Goal: Task Accomplishment & Management: Manage account settings

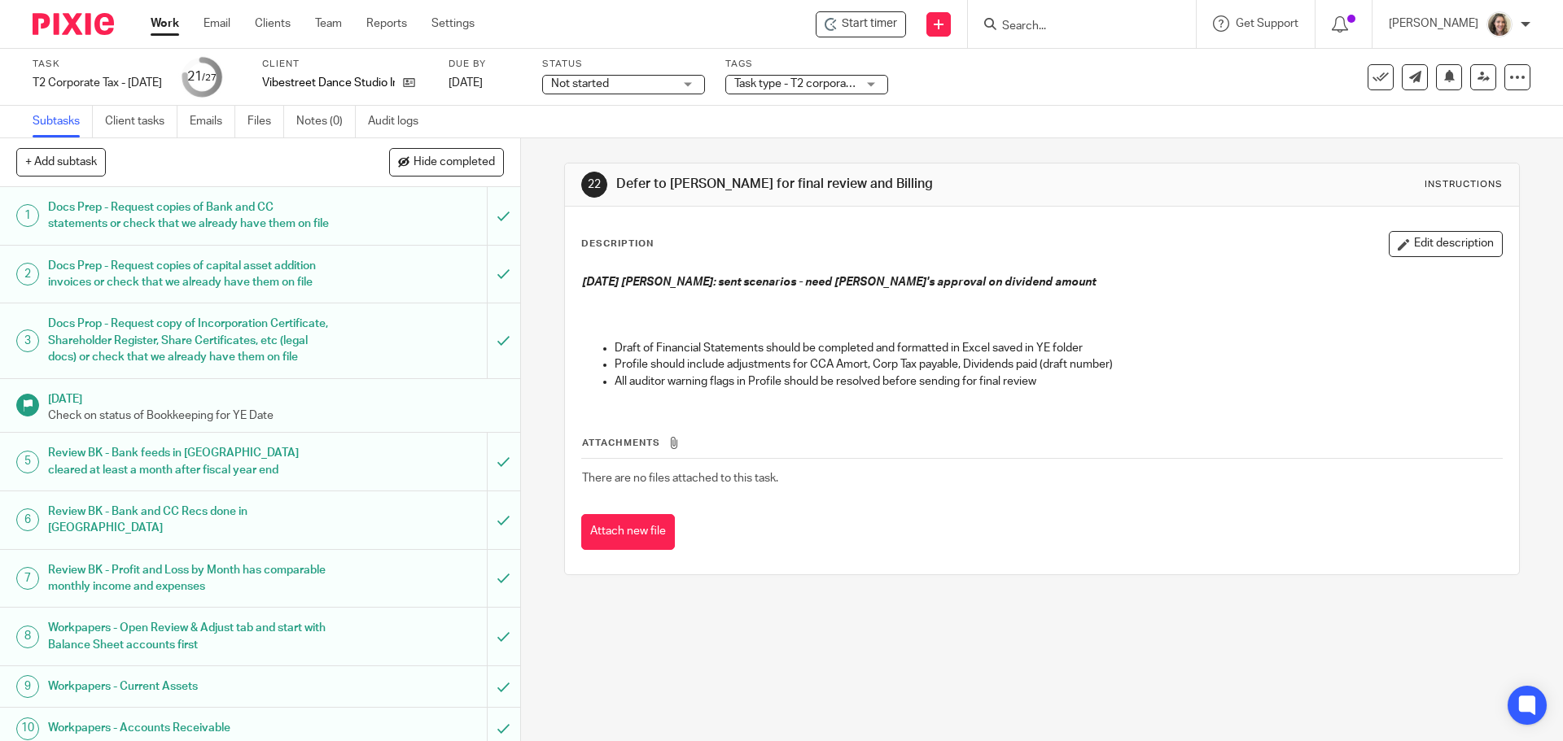
click at [1065, 27] on input "Search" at bounding box center [1073, 27] width 146 height 15
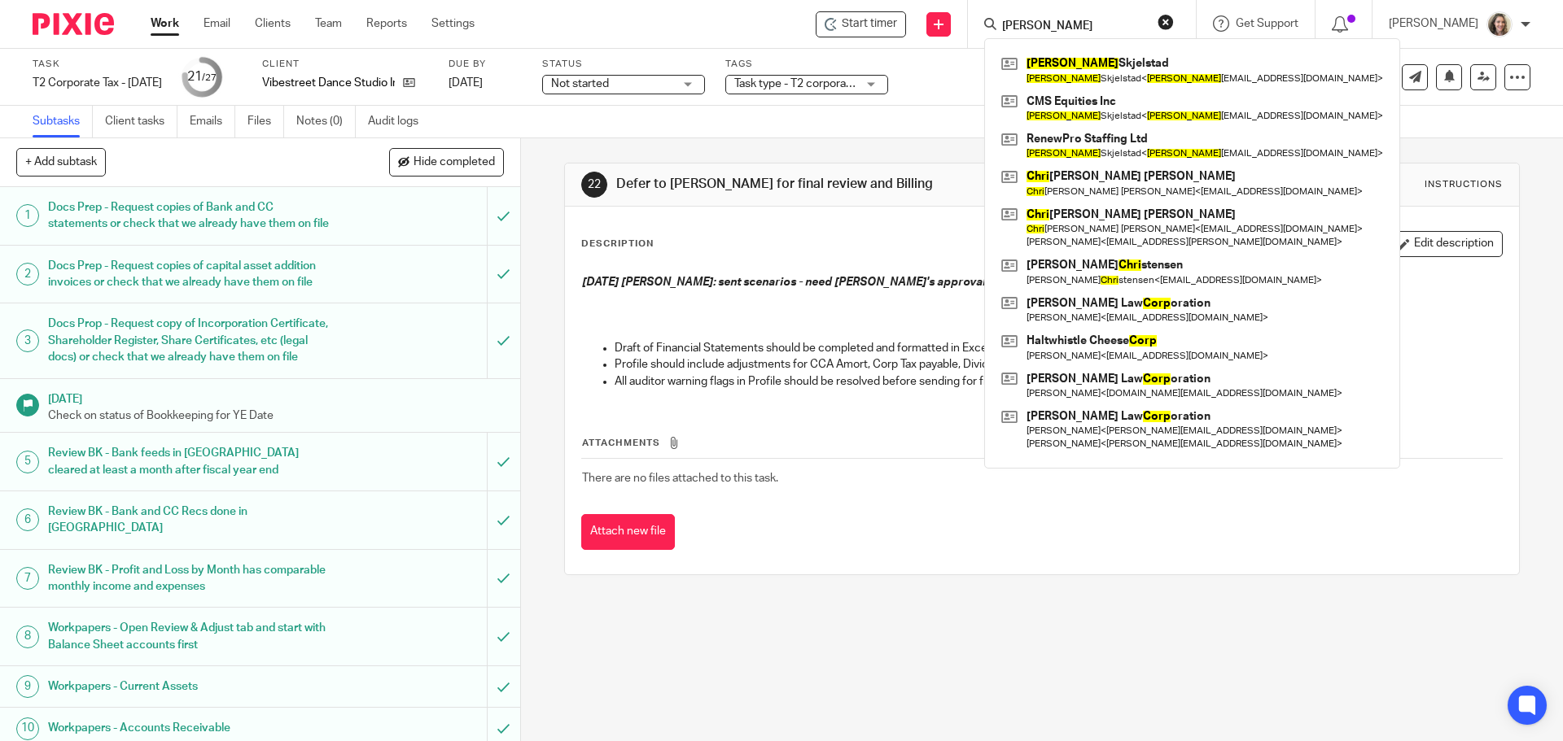
type input "cori"
click button "submit" at bounding box center [0, 0] width 0 height 0
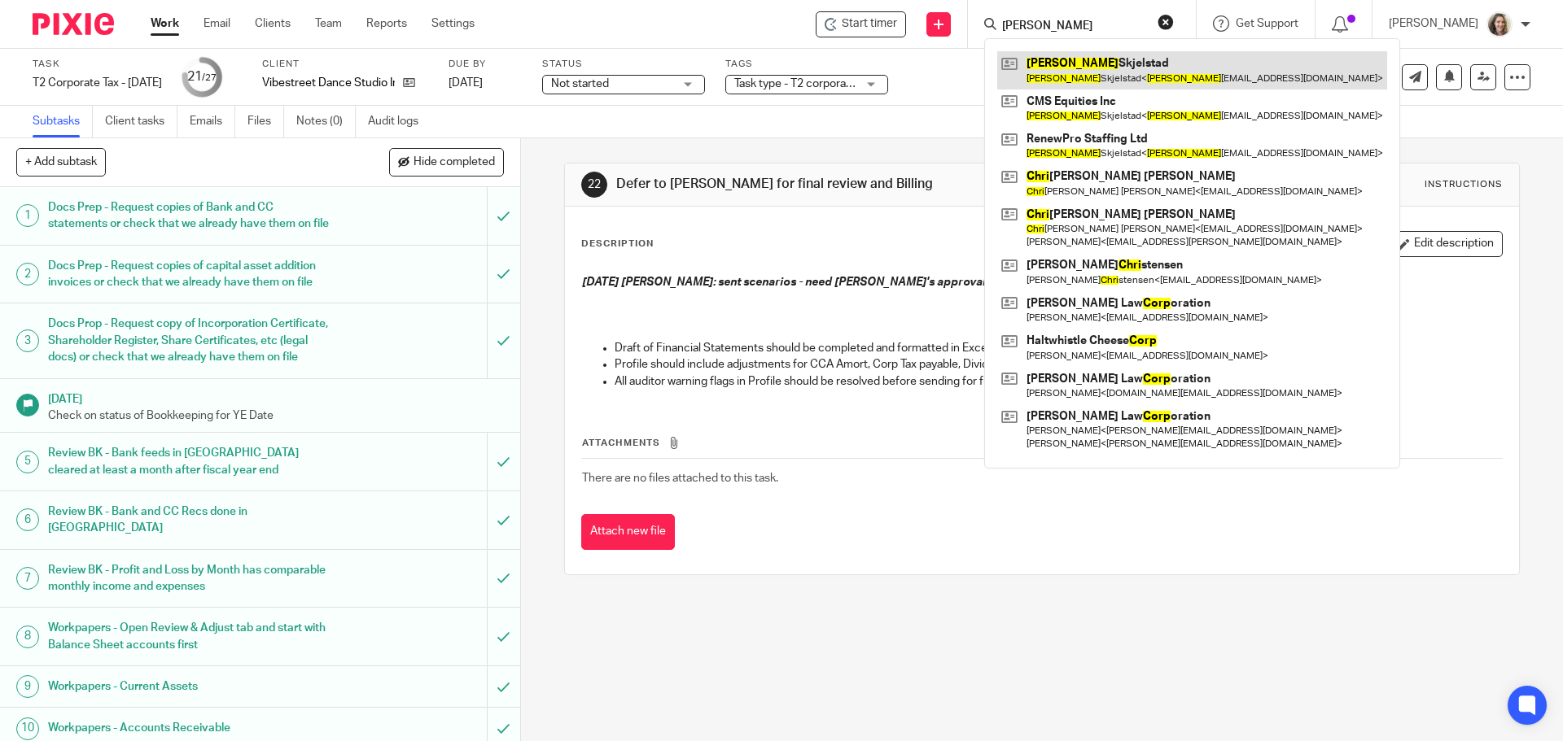
click at [1088, 63] on link at bounding box center [1192, 69] width 390 height 37
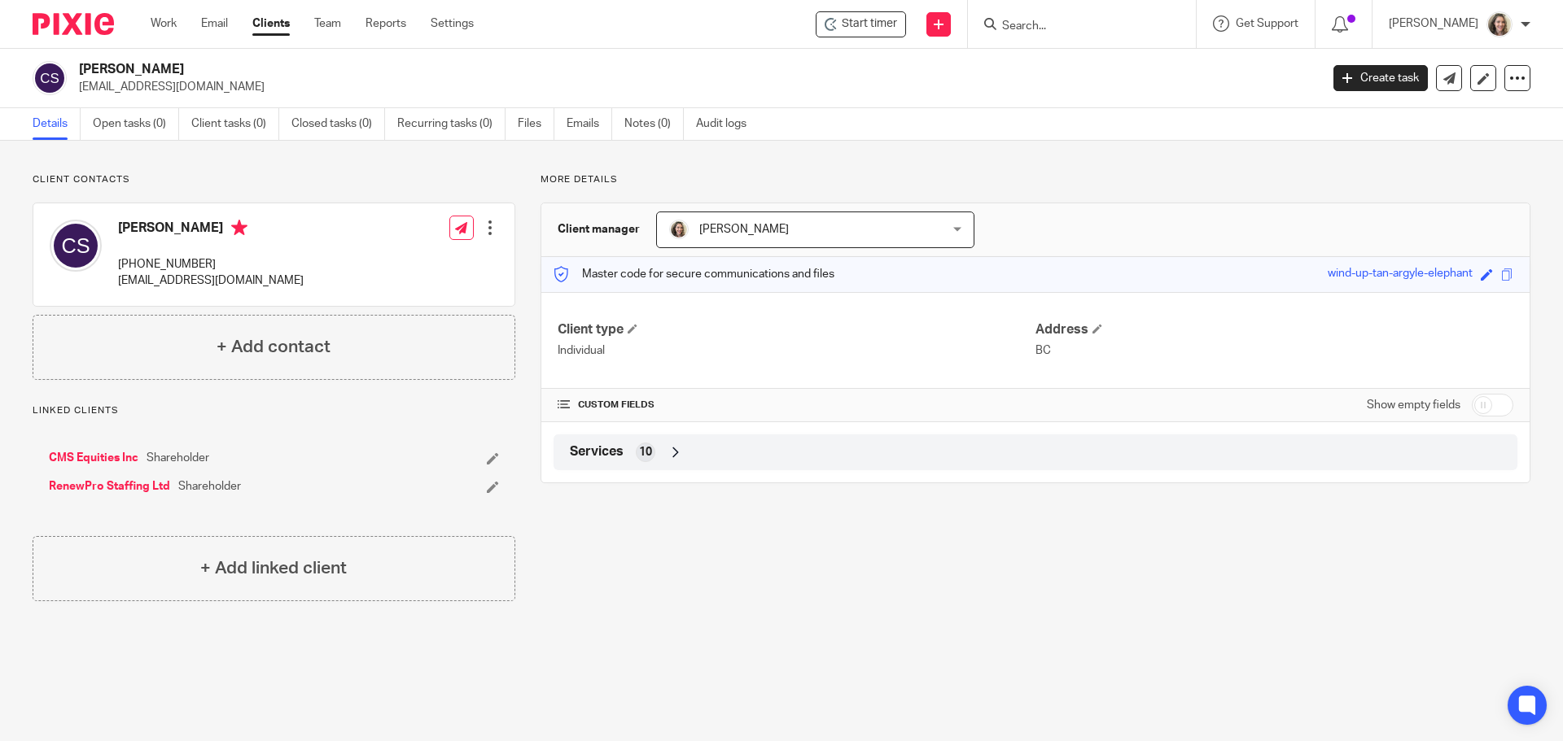
click at [602, 447] on span "Services" at bounding box center [597, 452] width 54 height 17
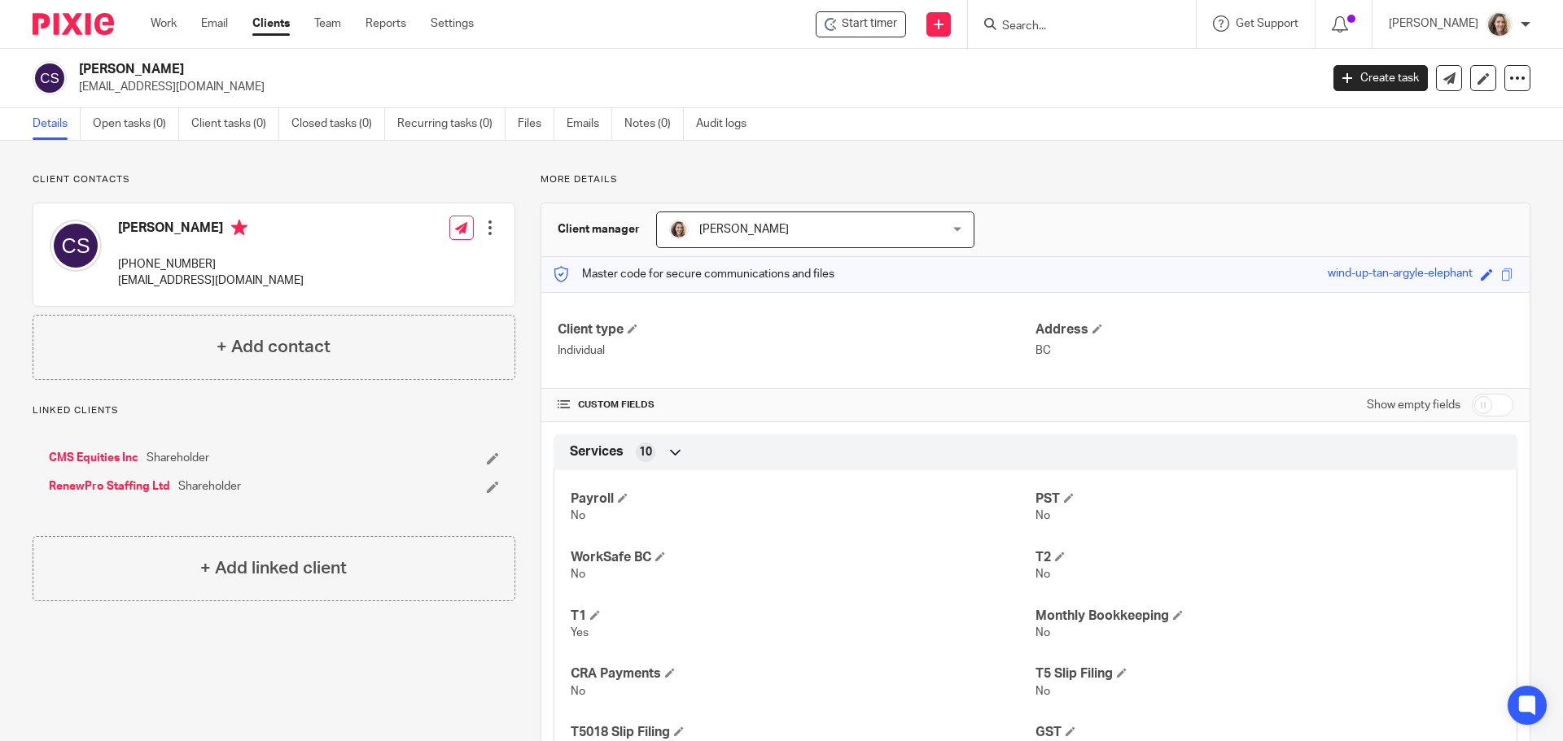
click at [94, 456] on link "CMS Equities Inc" at bounding box center [94, 458] width 90 height 16
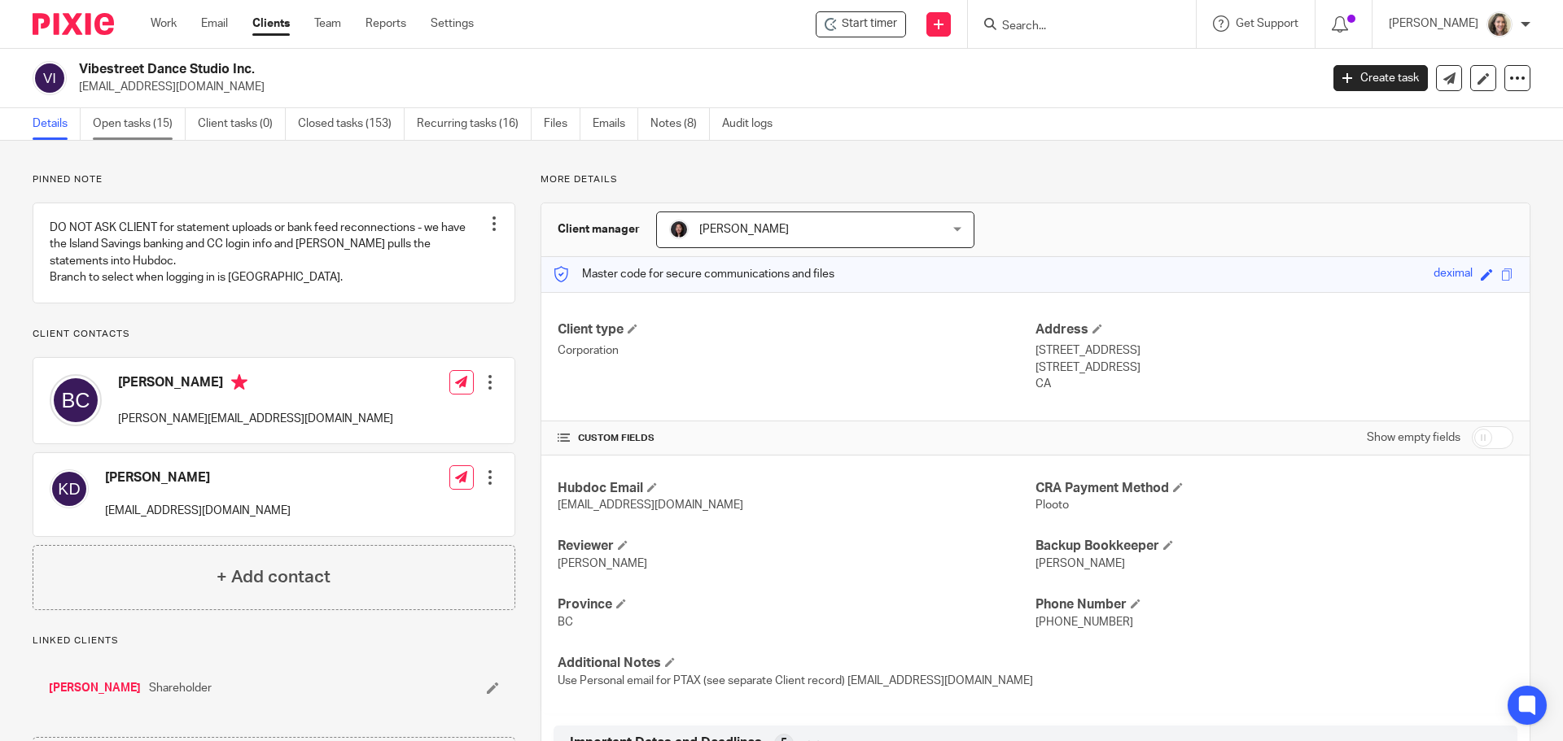
click at [136, 131] on link "Open tasks (15)" at bounding box center [139, 124] width 93 height 32
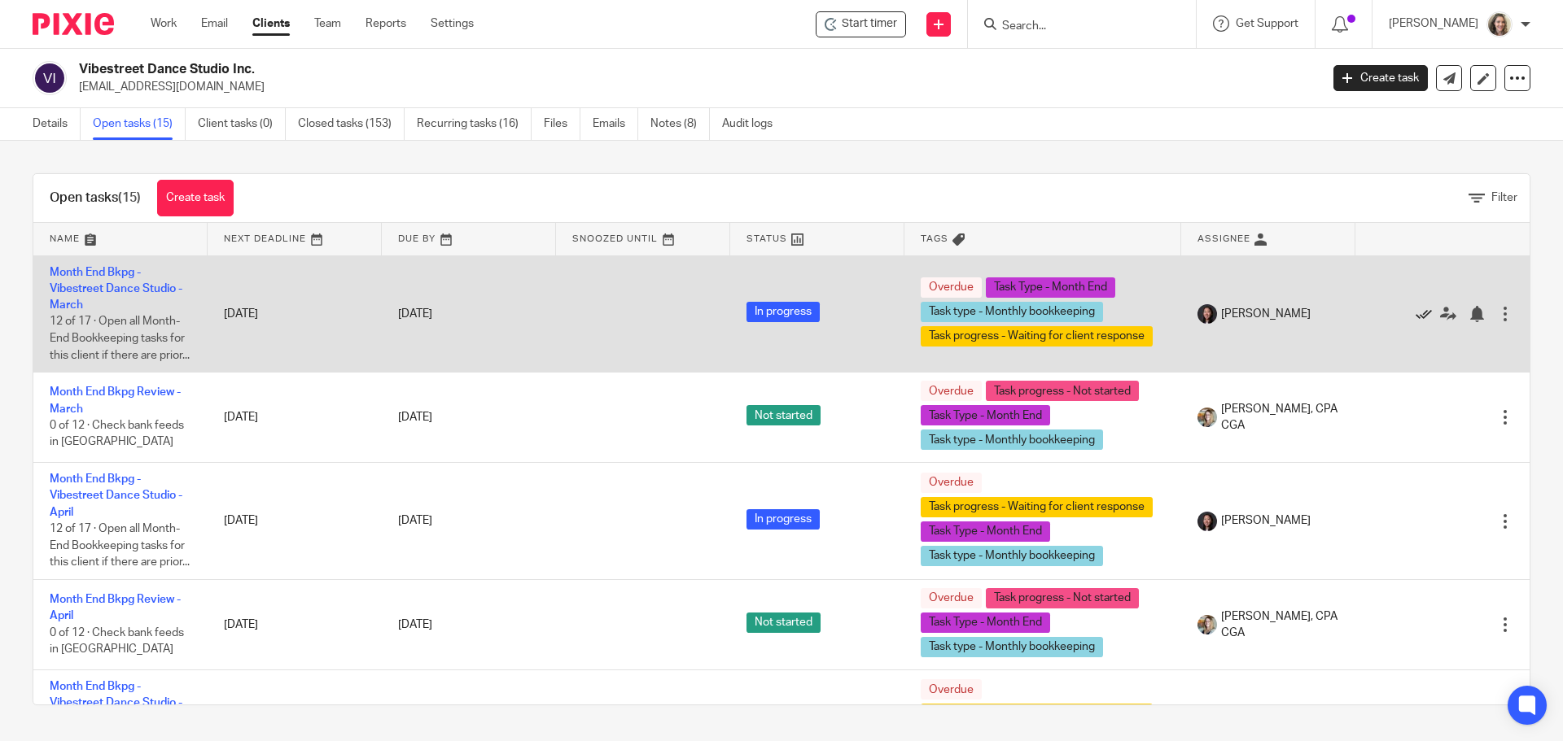
click at [1415, 322] on icon at bounding box center [1423, 314] width 16 height 16
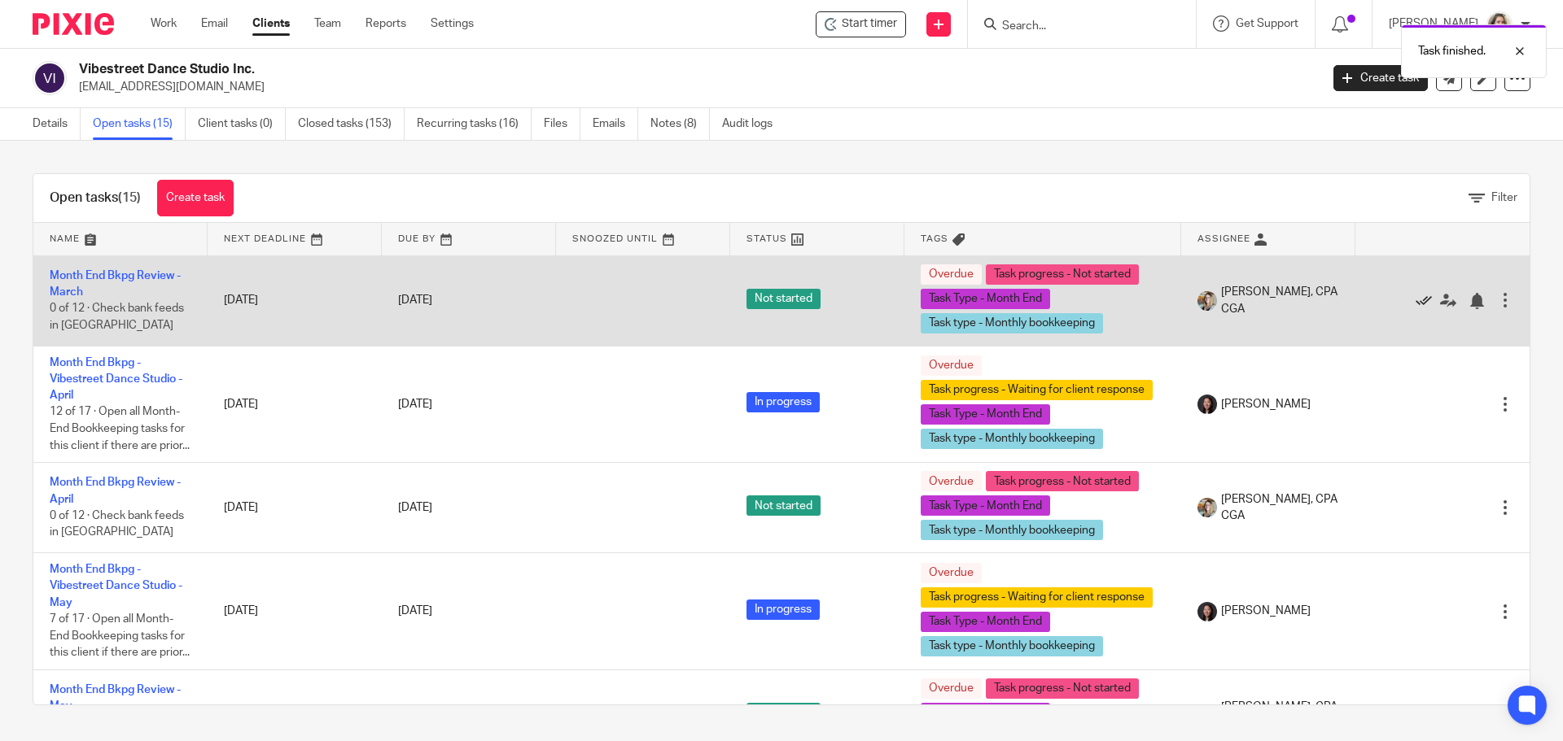
click at [1415, 295] on icon at bounding box center [1423, 301] width 16 height 16
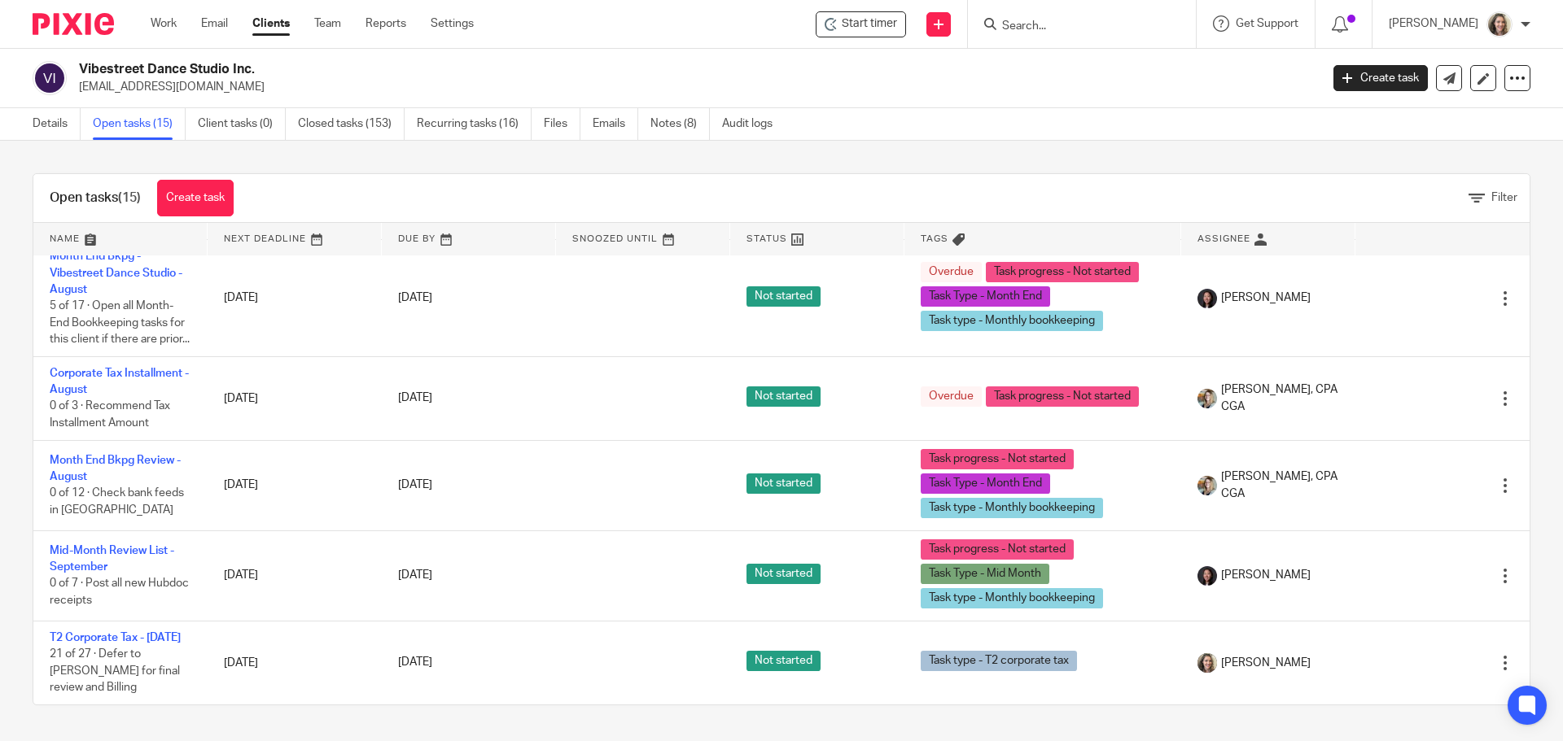
scroll to position [928, 0]
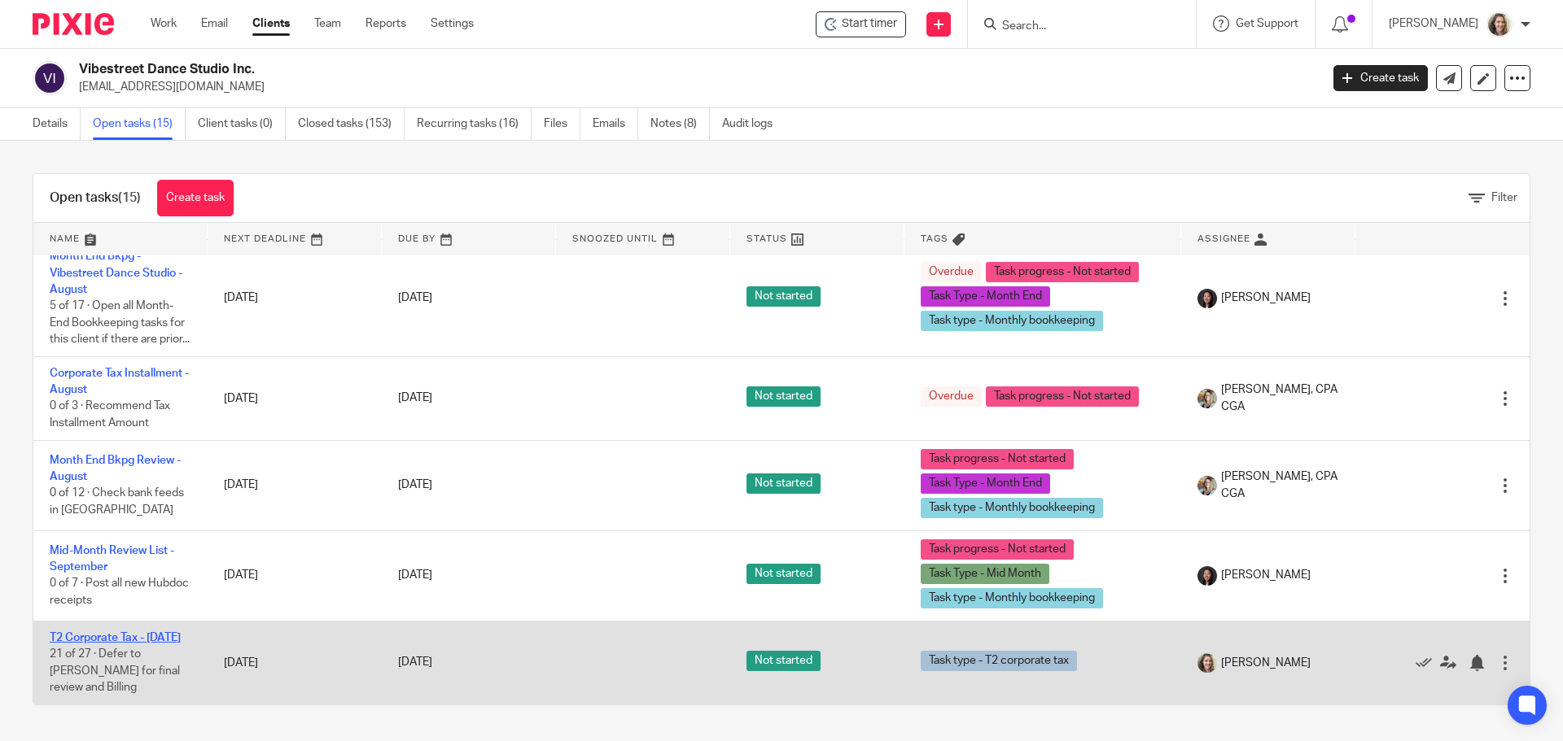
click at [99, 637] on link "T2 Corporate Tax - March 2025" at bounding box center [115, 637] width 131 height 11
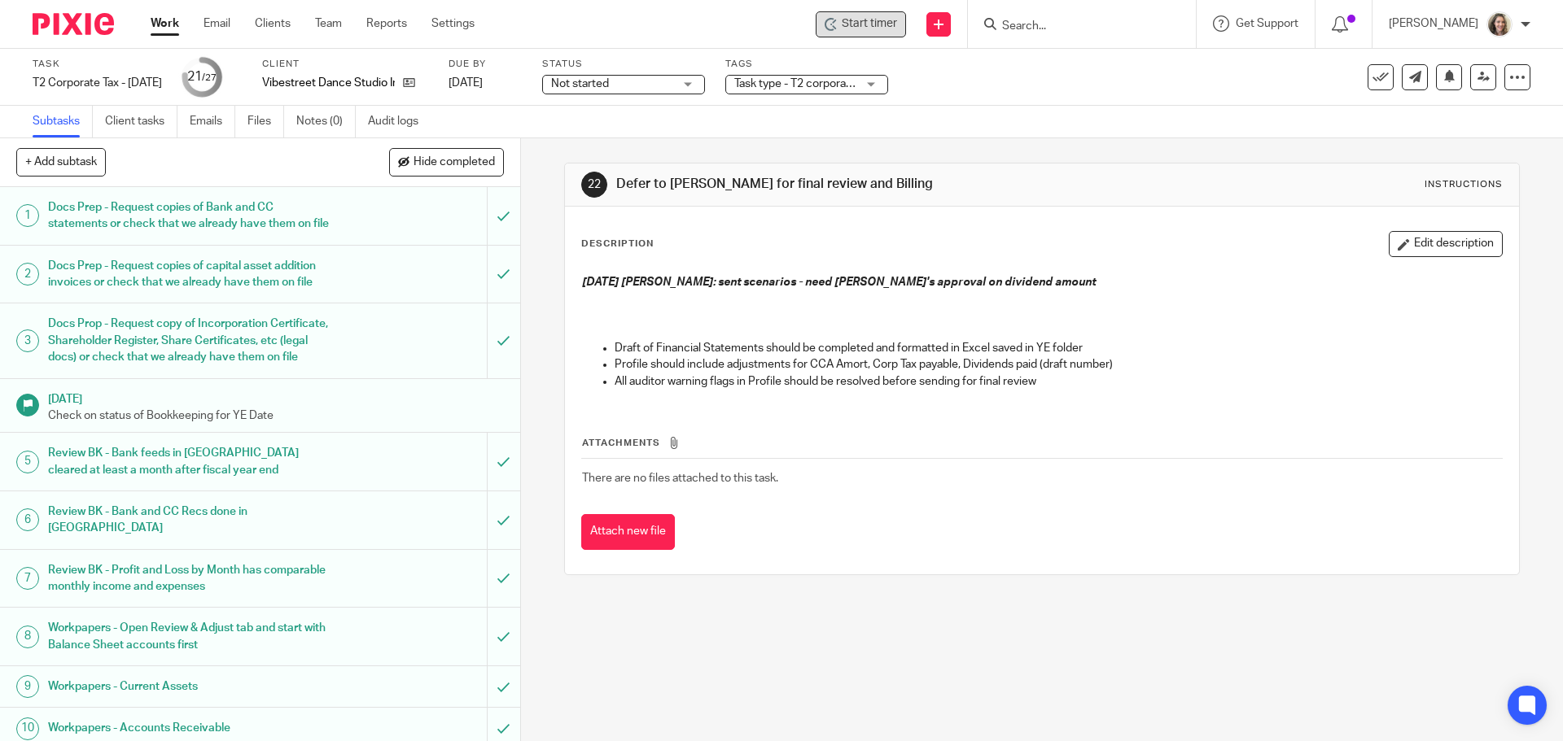
click at [889, 25] on span "Start timer" at bounding box center [869, 23] width 55 height 17
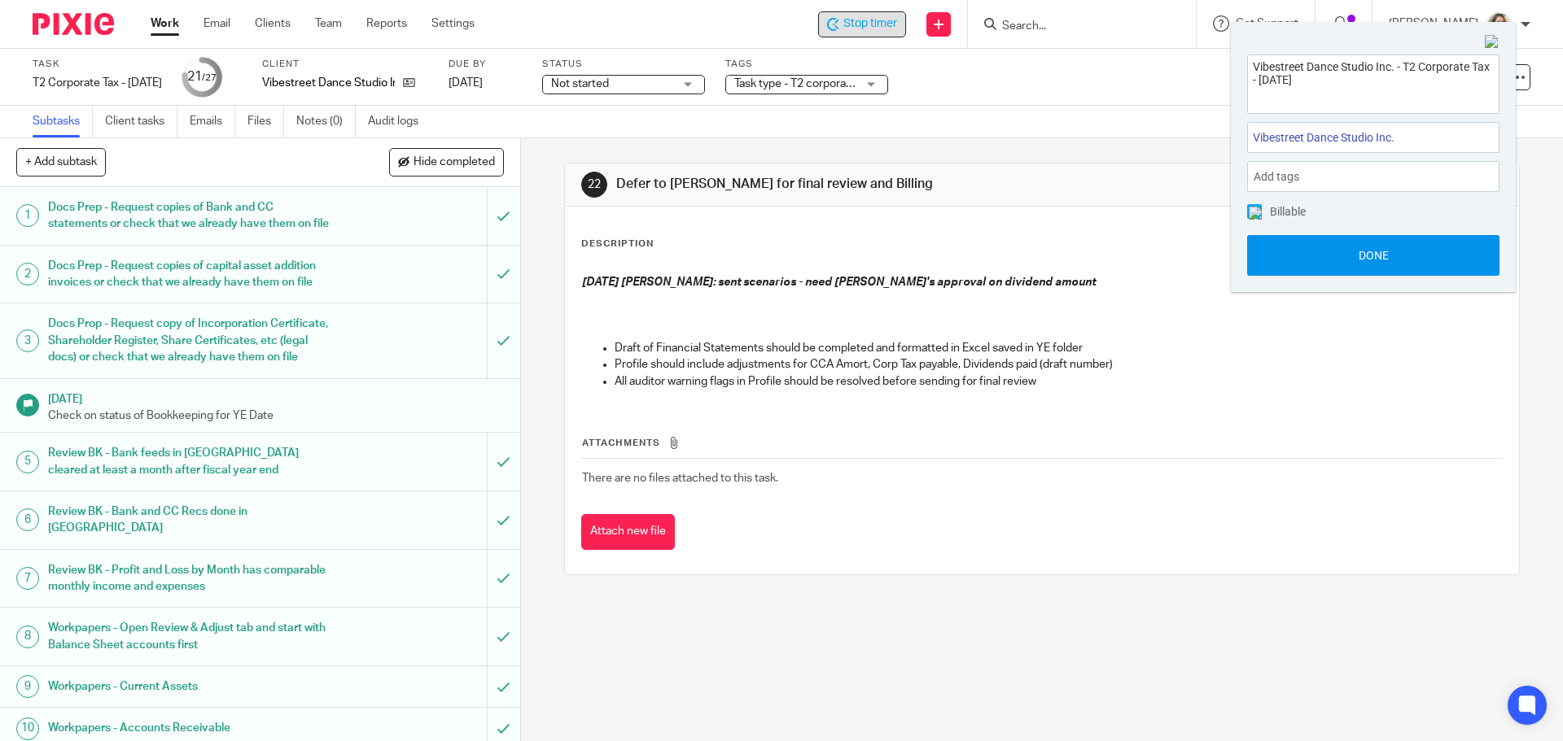
click at [1380, 255] on button "Done" at bounding box center [1373, 255] width 252 height 41
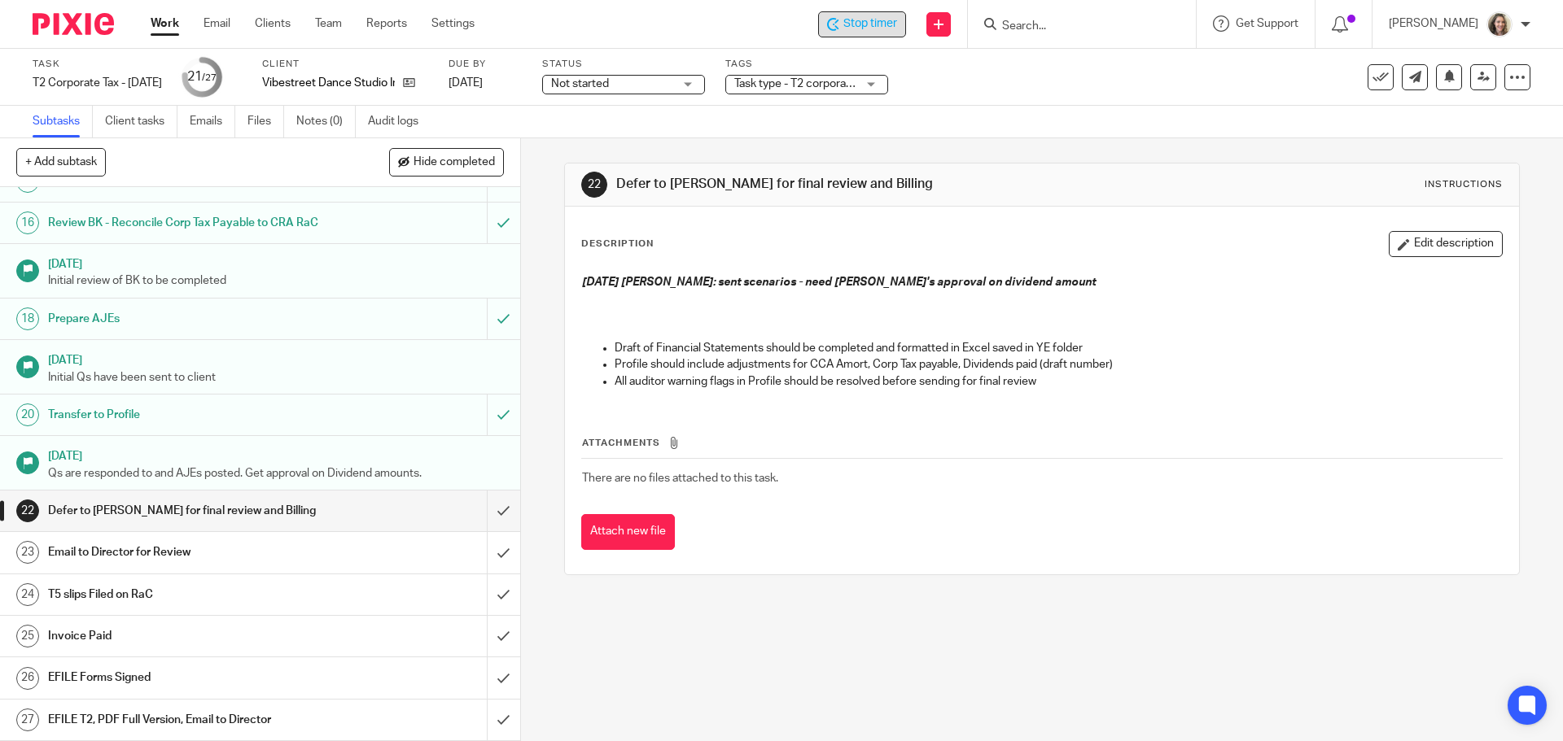
scroll to position [856, 0]
click at [488, 514] on input "submit" at bounding box center [260, 511] width 520 height 41
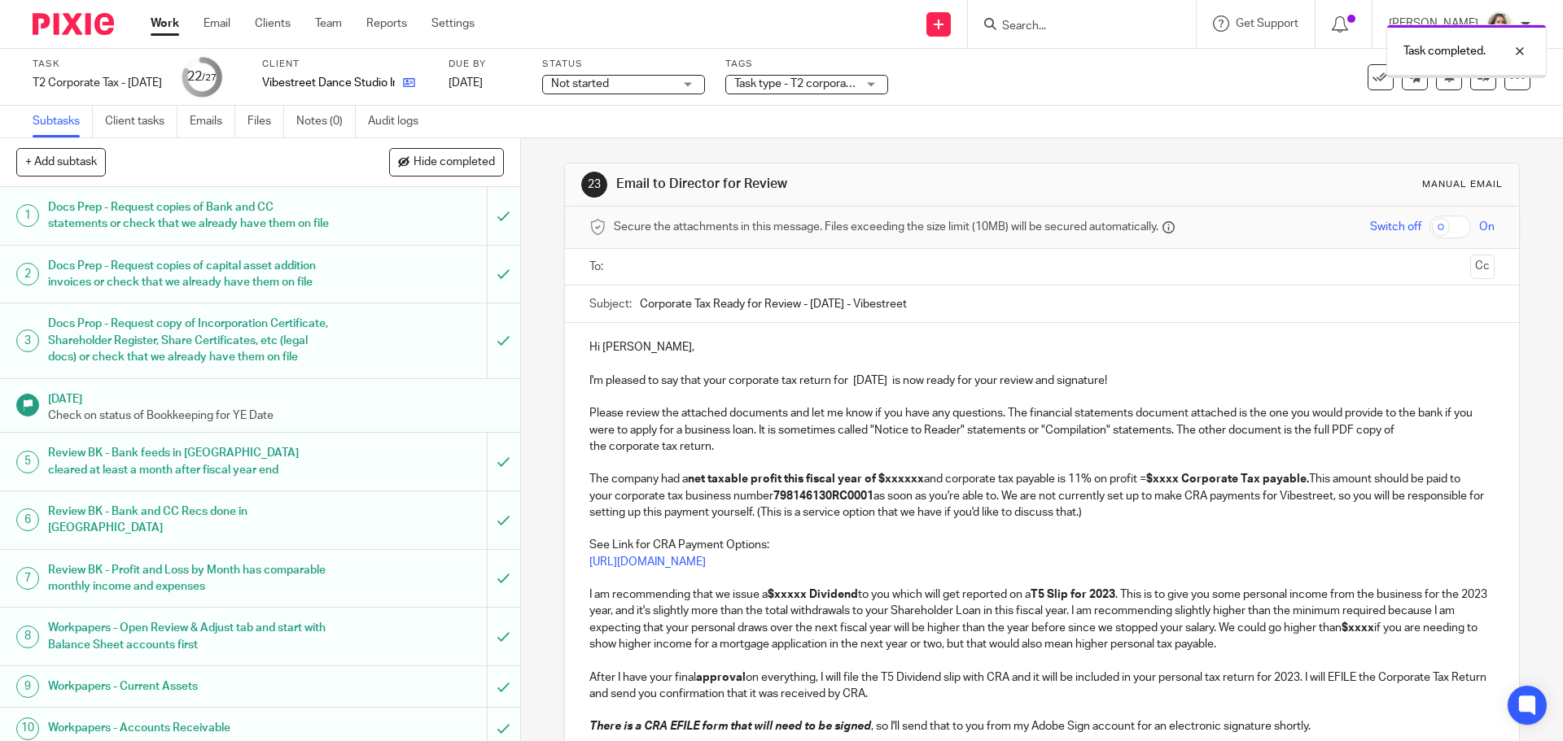
click at [415, 84] on icon at bounding box center [409, 83] width 12 height 12
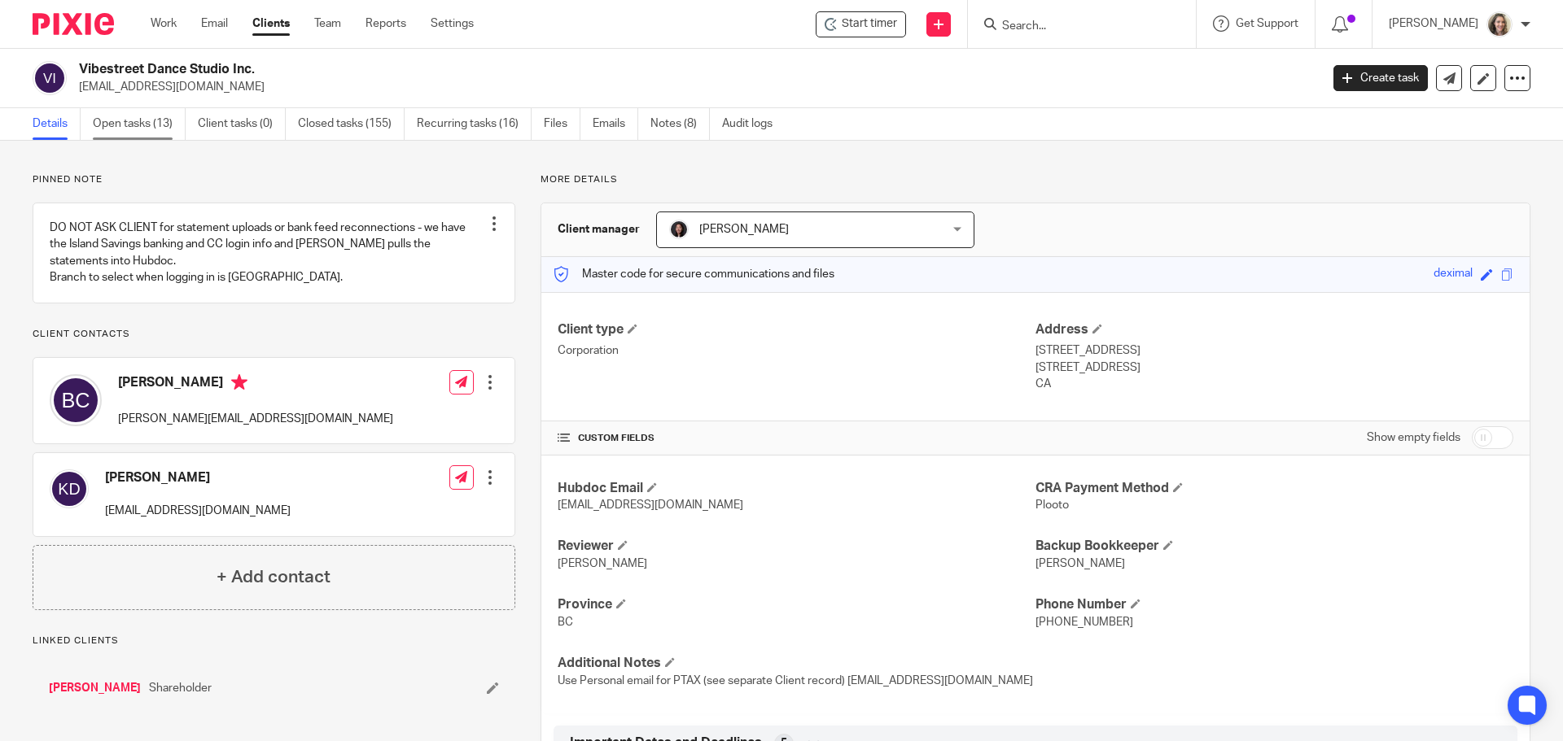
click at [138, 131] on link "Open tasks (13)" at bounding box center [139, 124] width 93 height 32
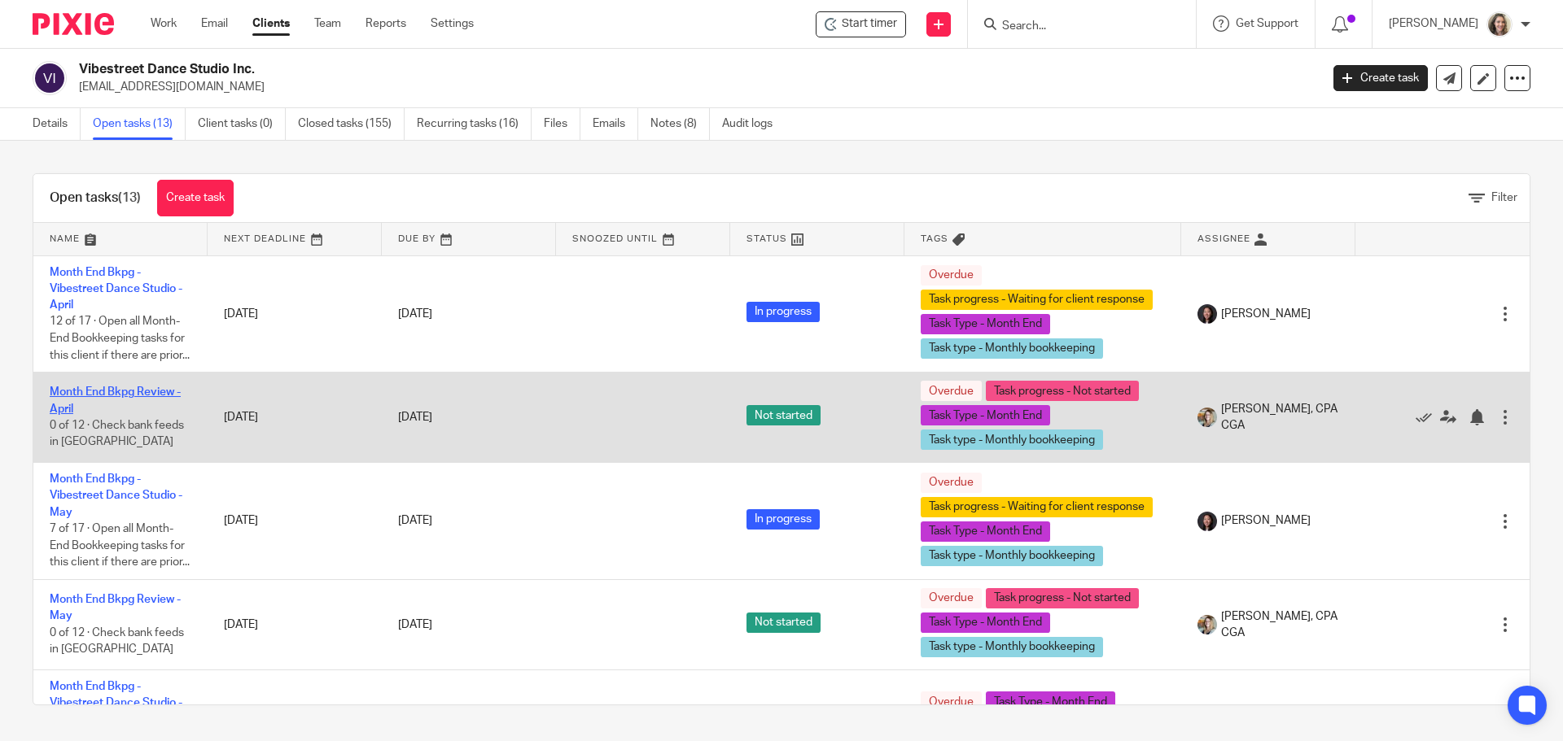
click at [113, 405] on link "Month End Bkpg Review - April" at bounding box center [115, 401] width 131 height 28
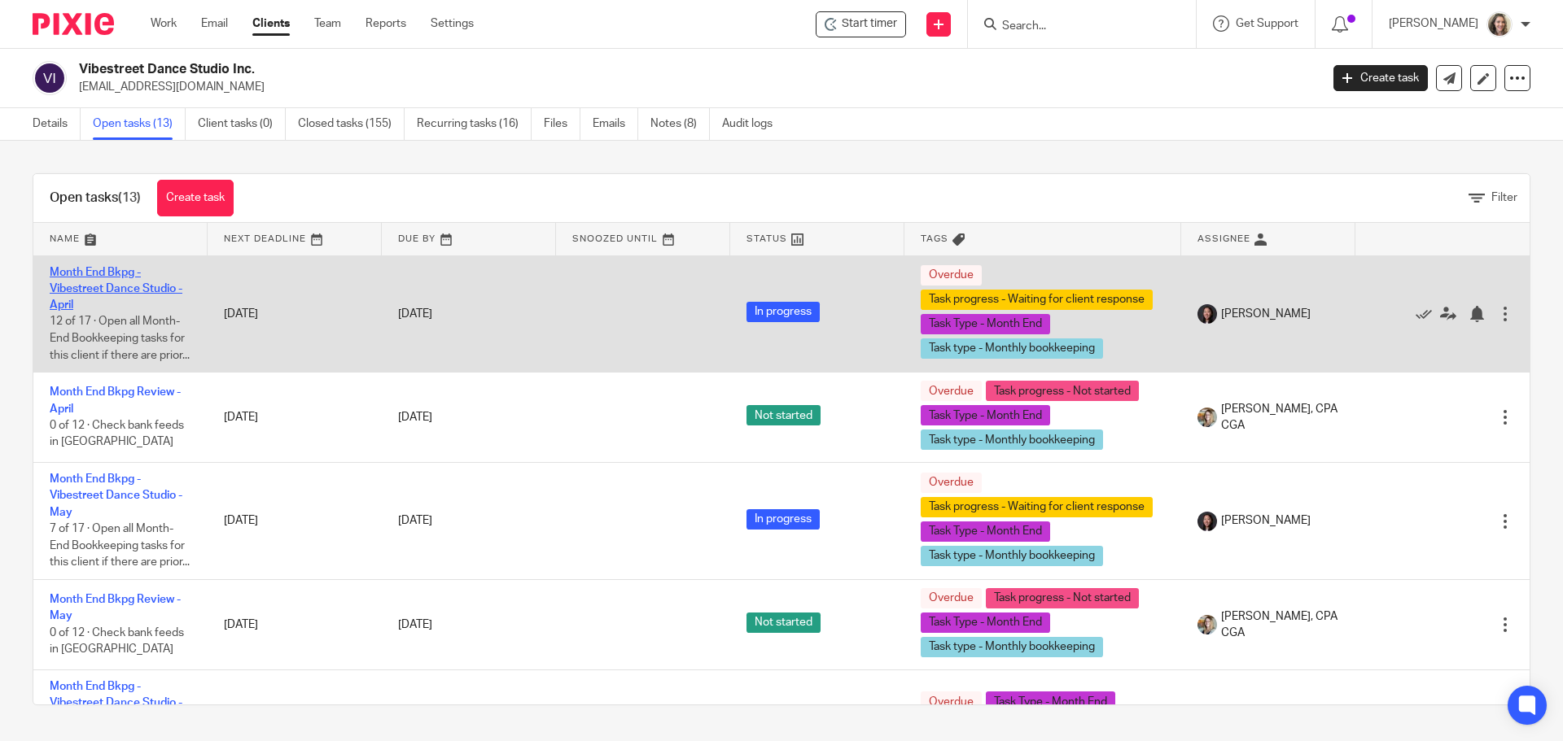
click at [78, 290] on link "Month End Bkpg - Vibestreet Dance Studio - April" at bounding box center [116, 289] width 133 height 45
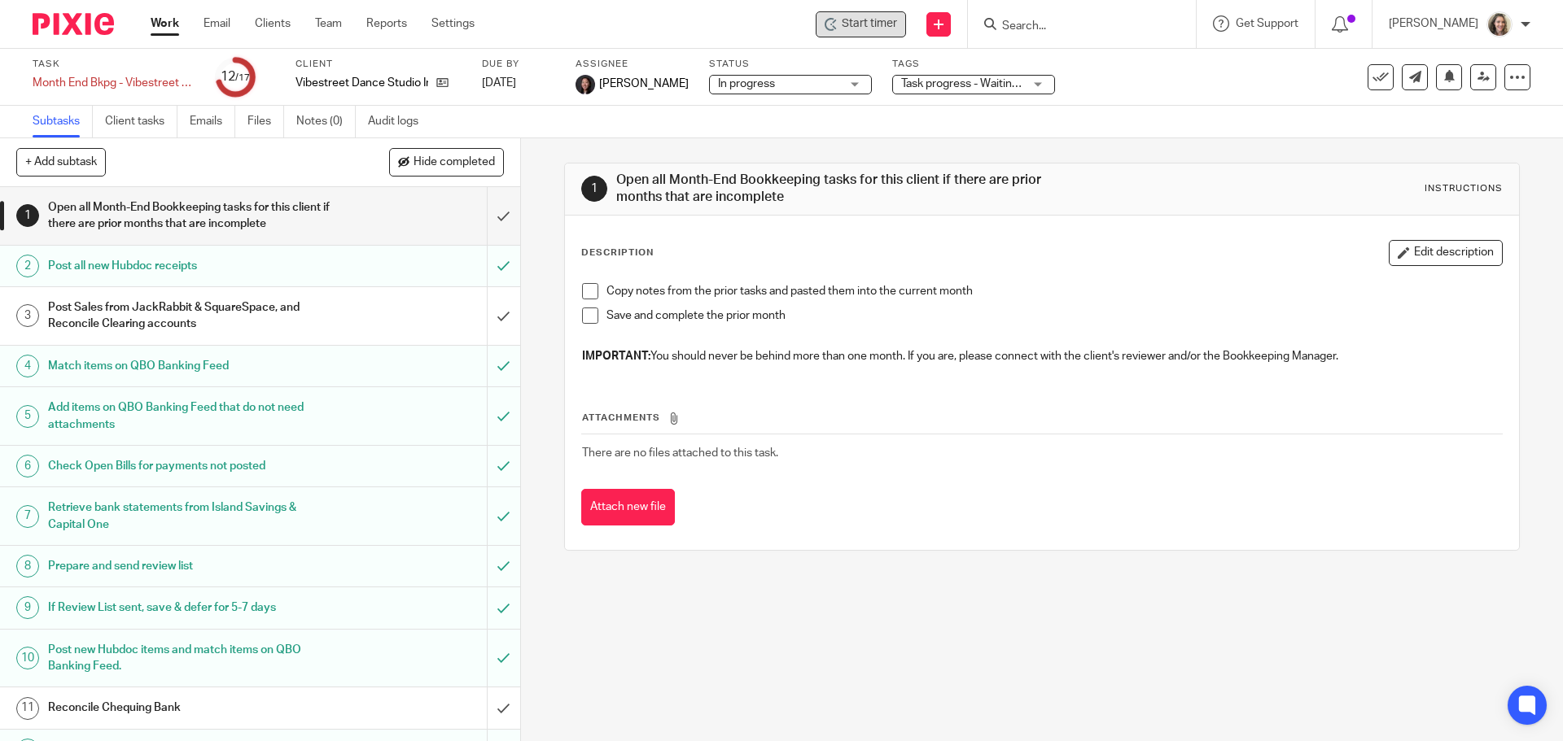
click at [880, 21] on span "Start timer" at bounding box center [869, 23] width 55 height 17
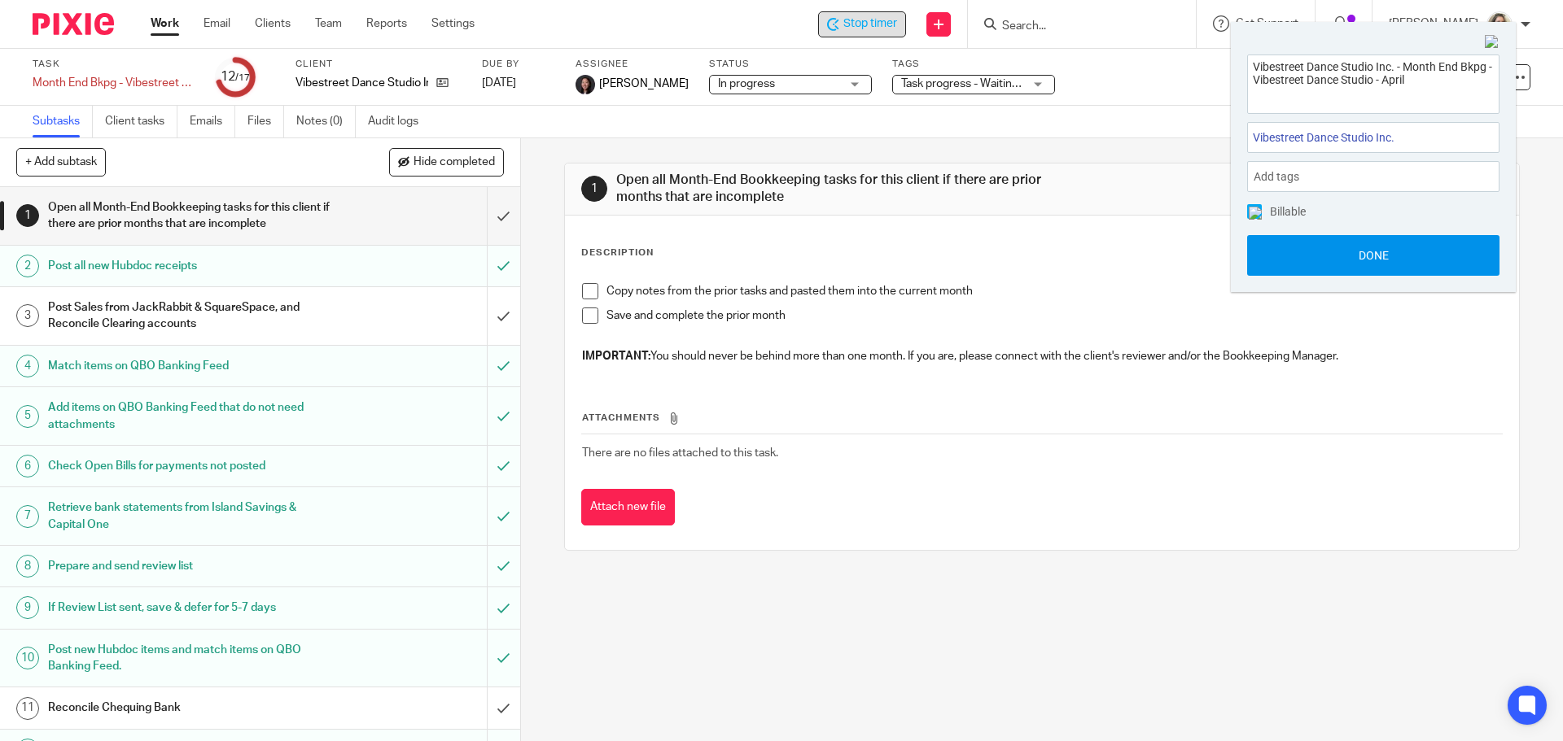
click at [1381, 252] on button "Done" at bounding box center [1373, 255] width 252 height 41
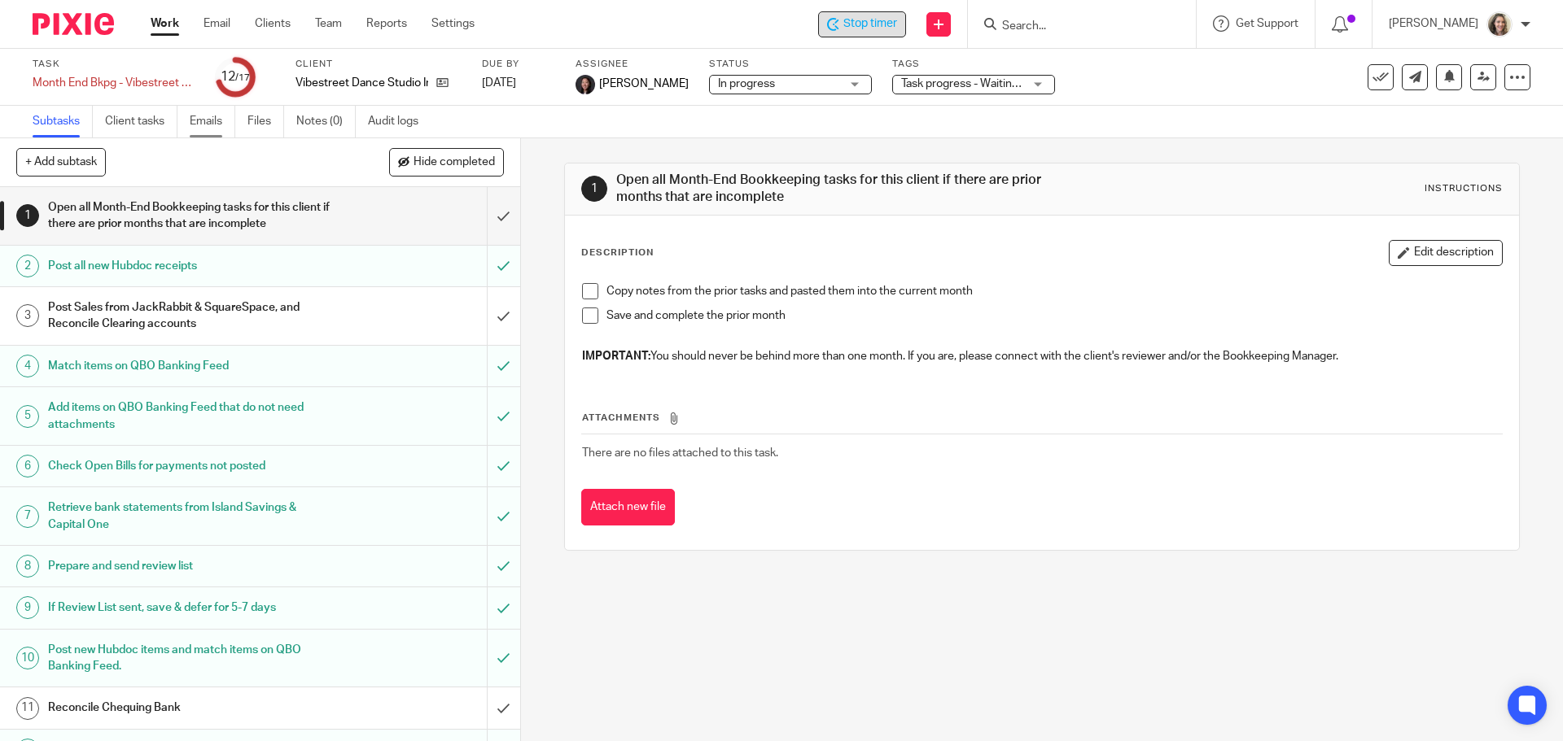
click at [205, 120] on link "Emails" at bounding box center [213, 122] width 46 height 32
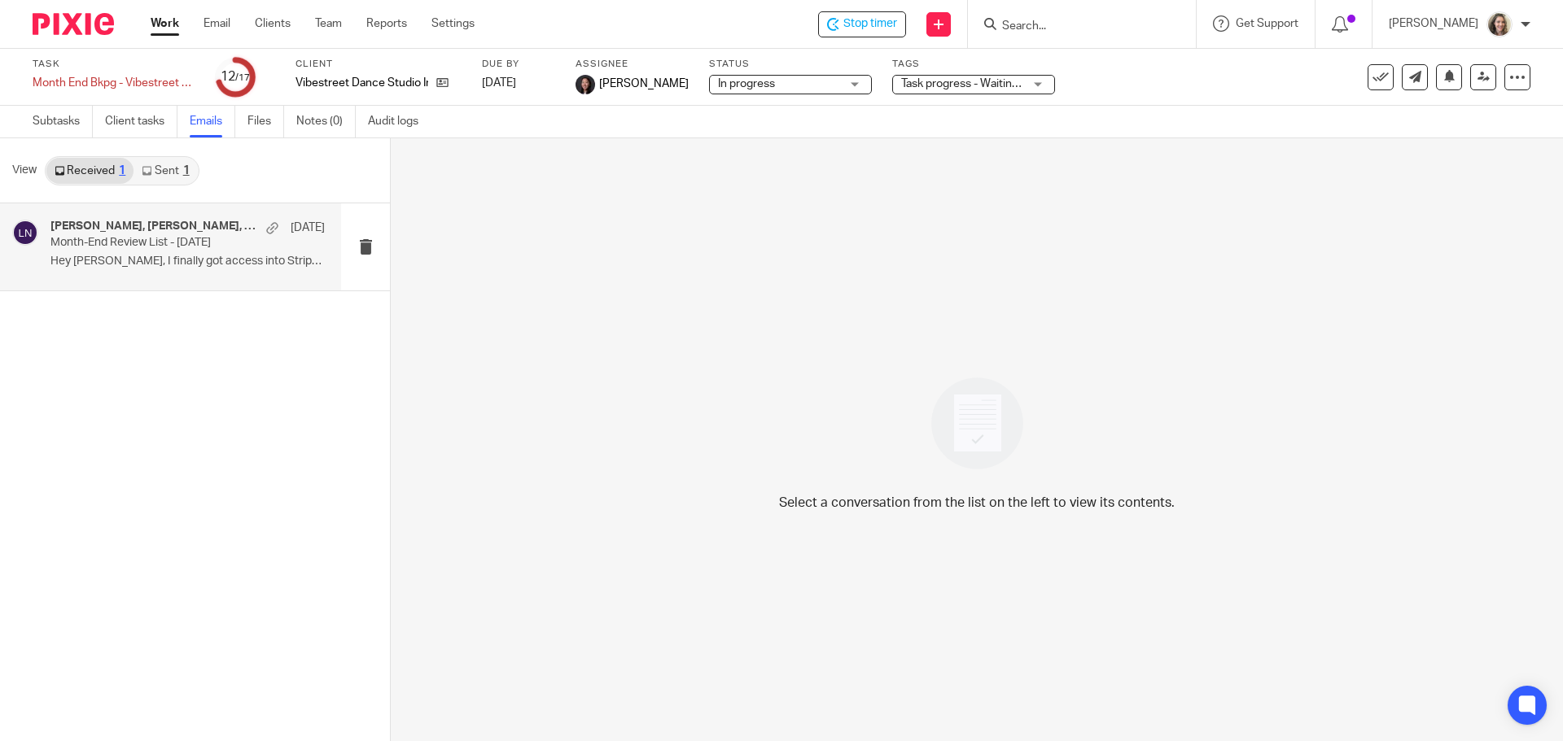
click at [164, 248] on p "Month-End Review List - April 2025" at bounding box center [160, 243] width 220 height 14
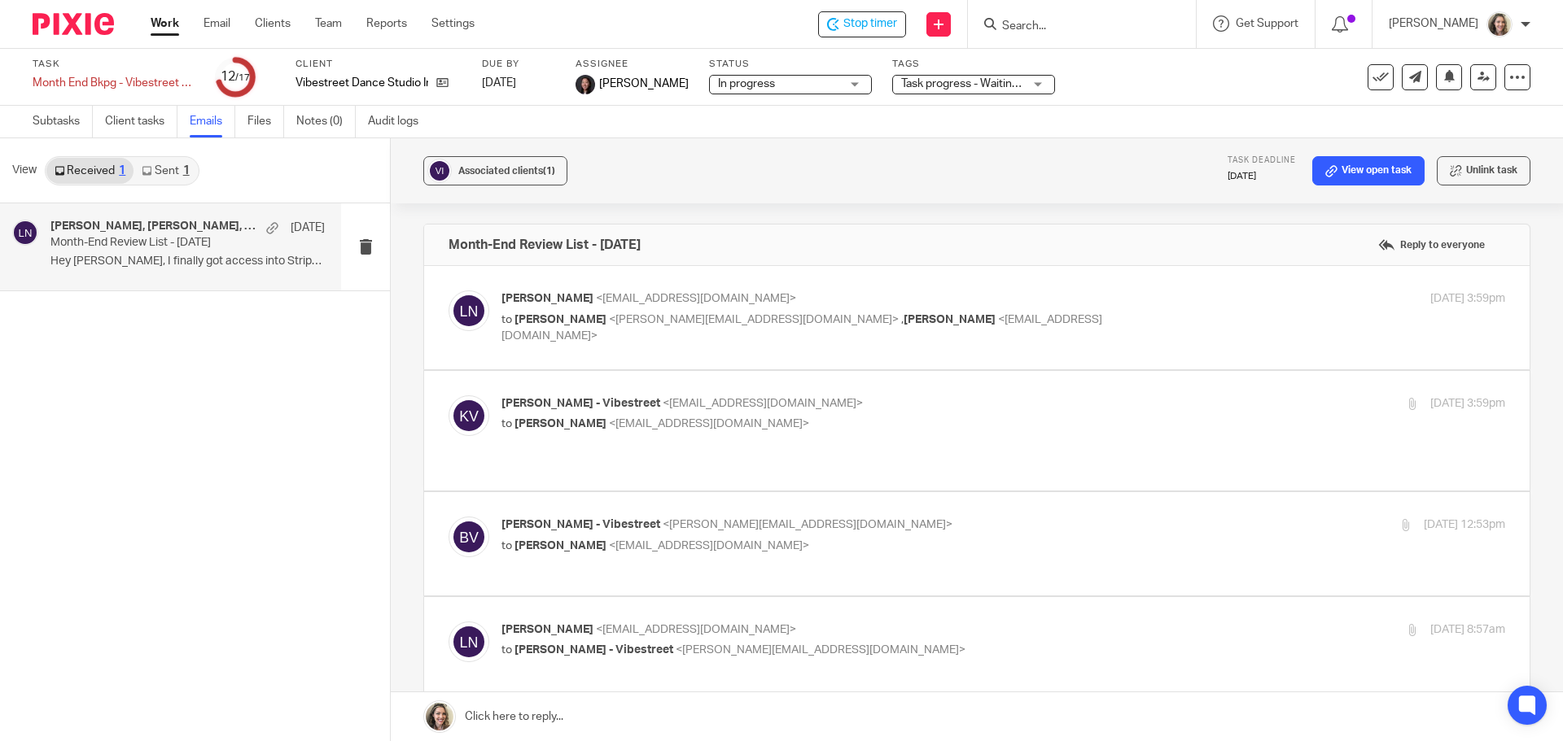
click at [1145, 325] on p "to Brooke Cameron <brooke@vibestreetdance.com> , Keri Doan <admin@vibestreetdan…" at bounding box center [835, 328] width 669 height 33
checkbox input "true"
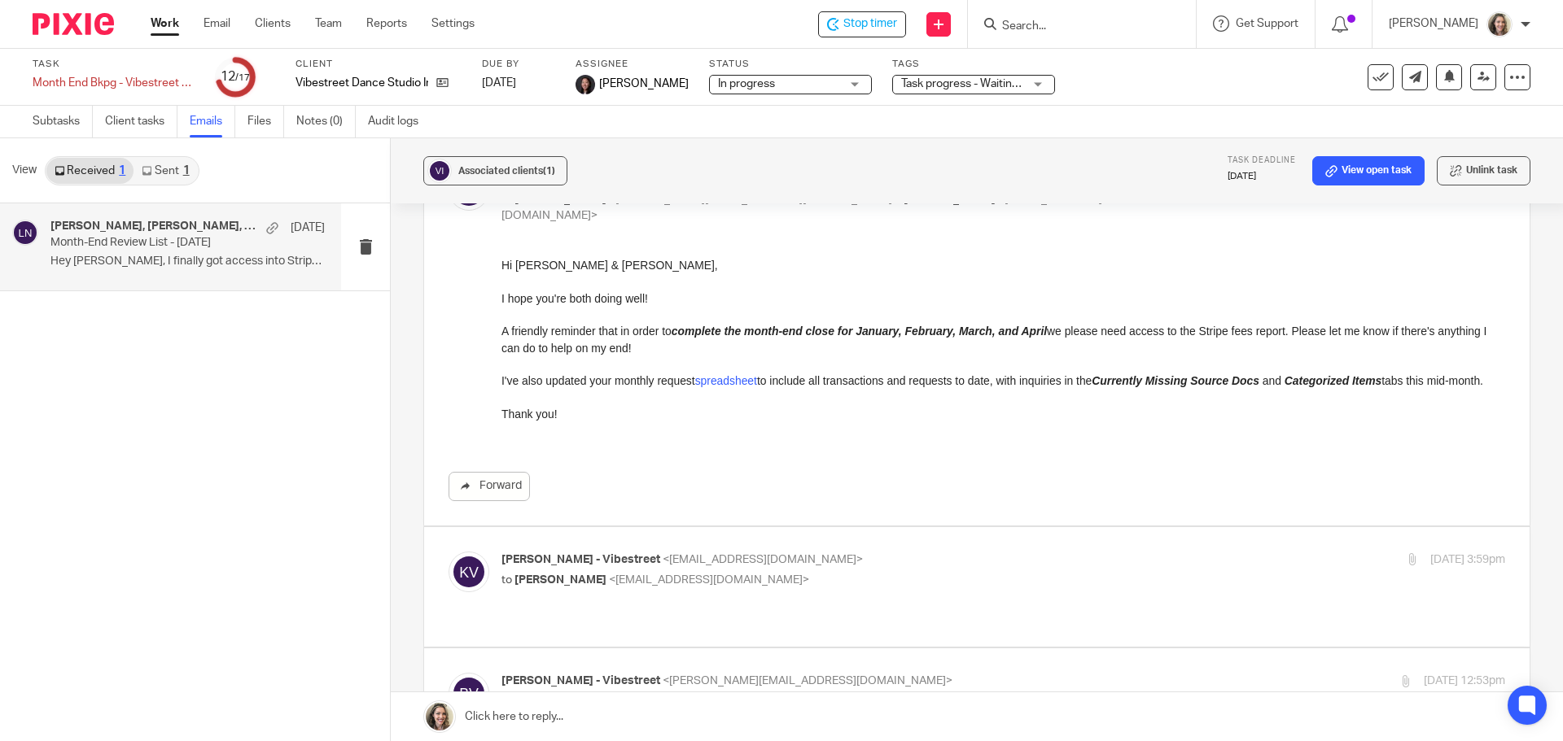
scroll to position [163, 0]
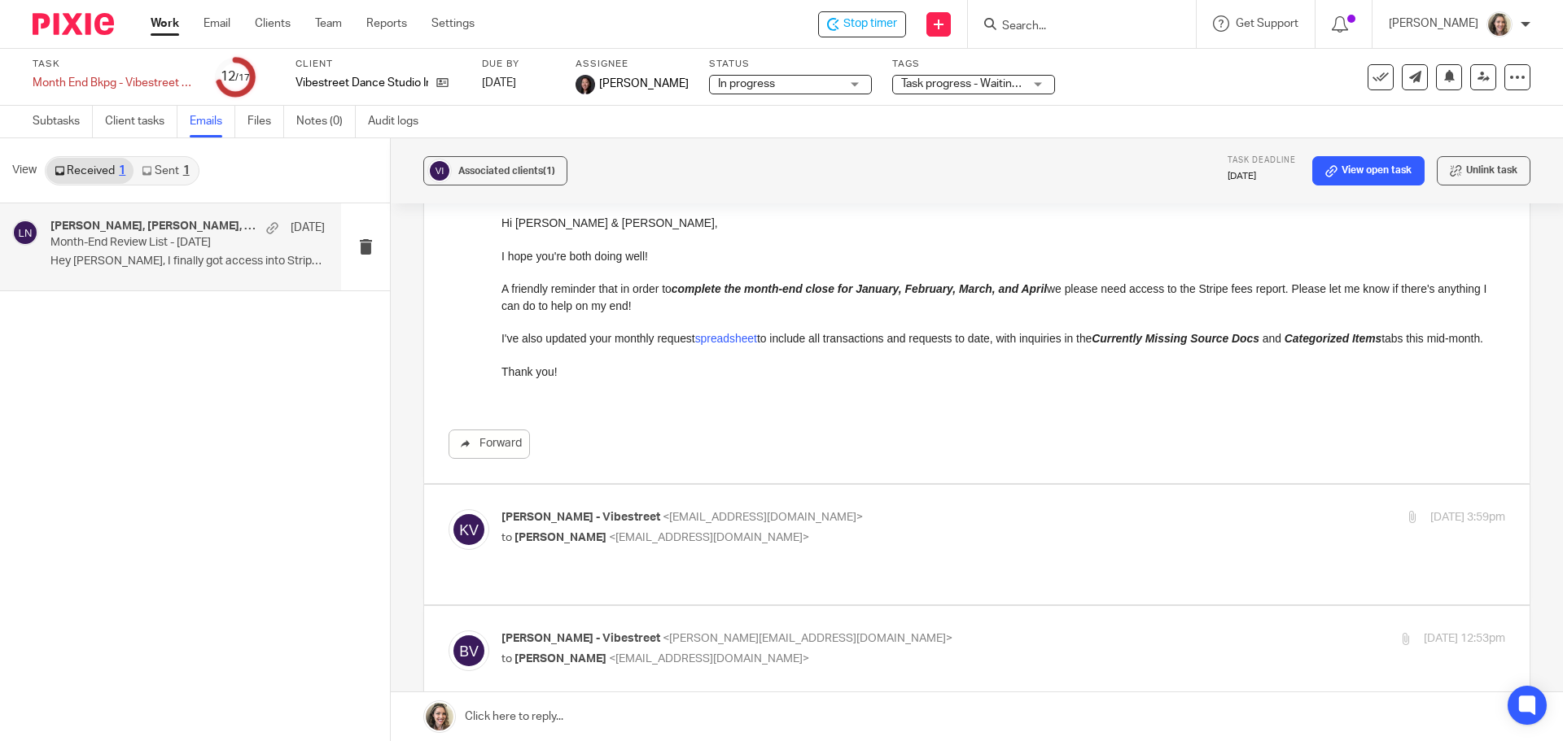
click at [1044, 542] on p "to Lili Nelson <lili@deximal.ca>" at bounding box center [835, 538] width 669 height 17
checkbox input "true"
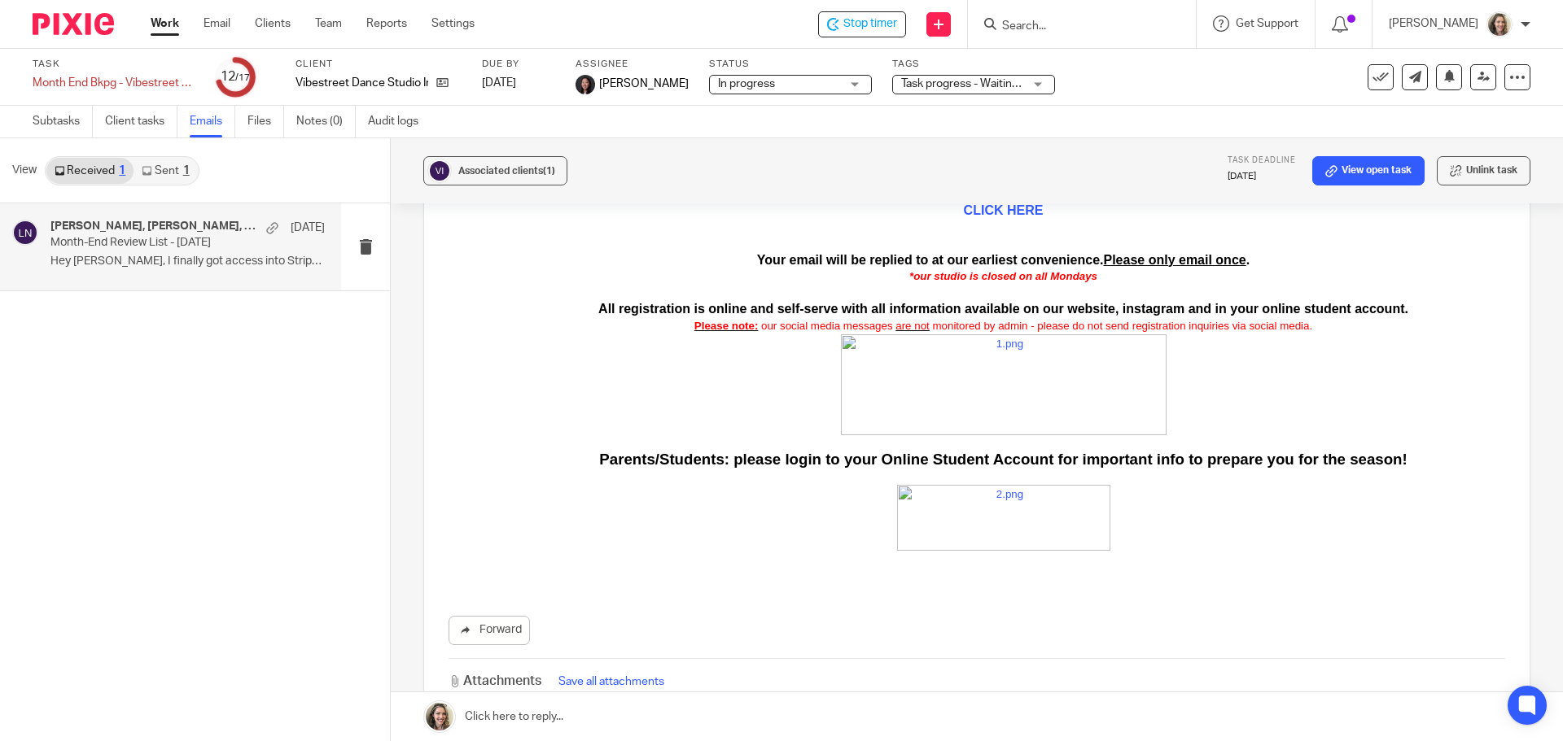
scroll to position [1221, 0]
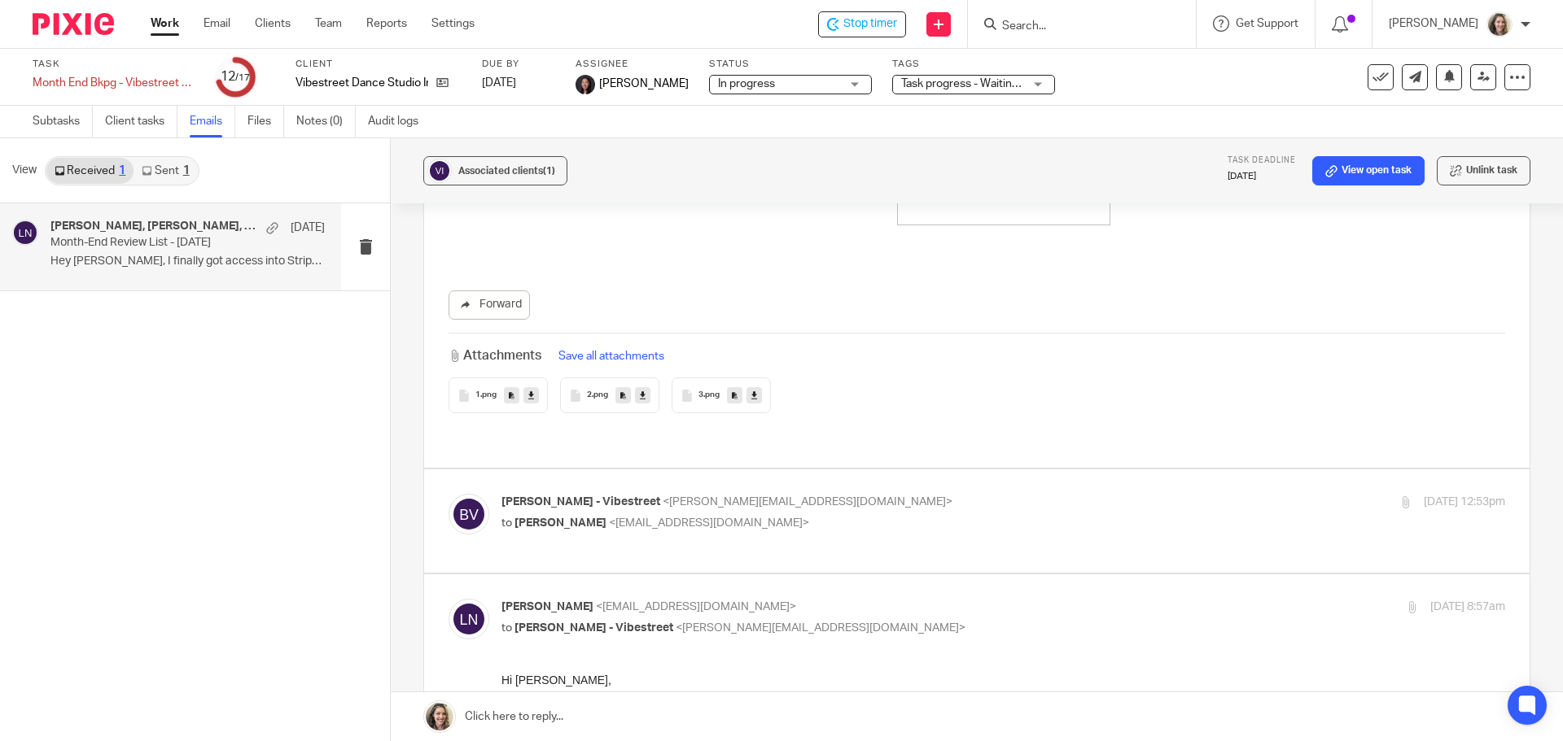
click at [936, 515] on p "to Lili Nelson <lili@deximal.ca>" at bounding box center [835, 523] width 669 height 17
checkbox input "true"
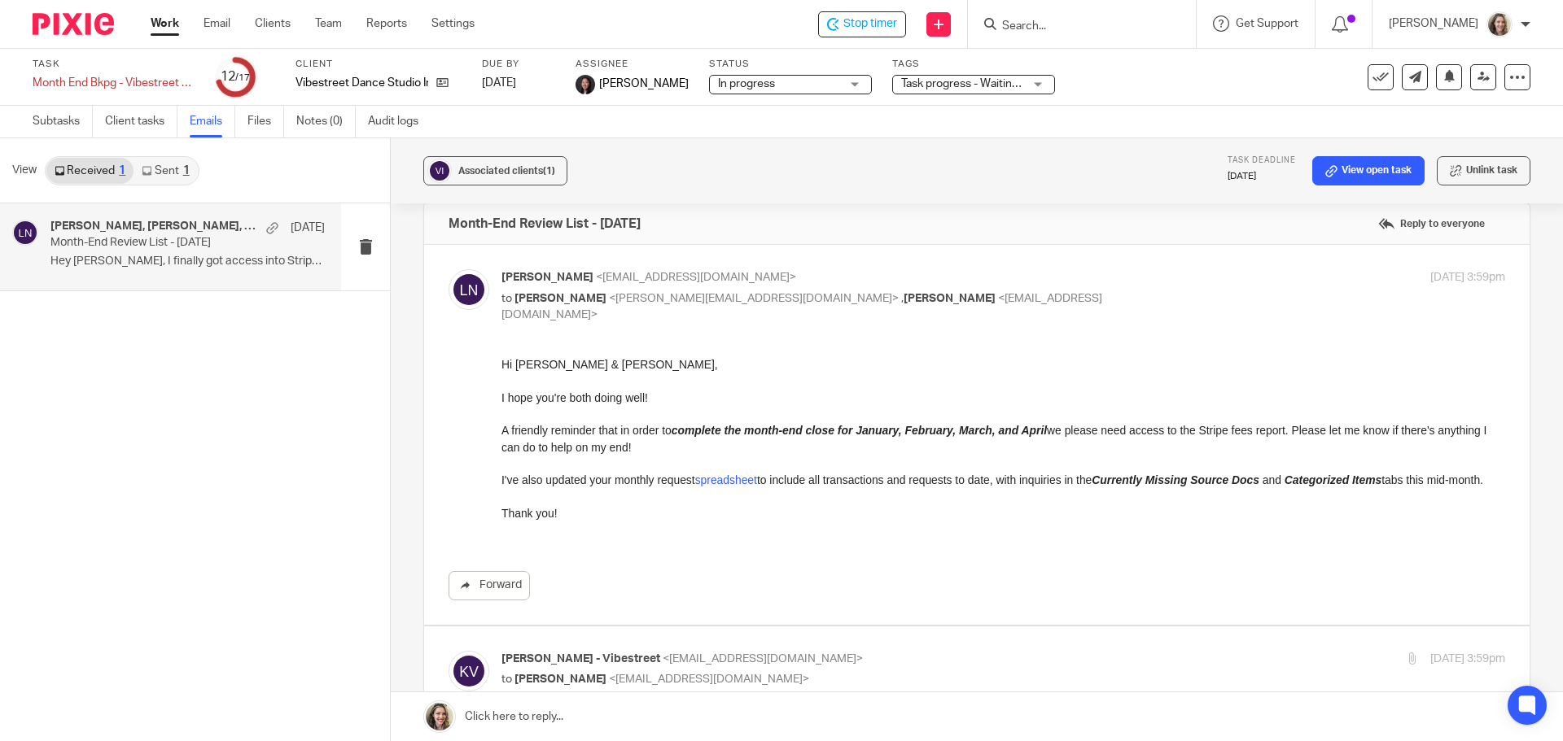
scroll to position [0, 0]
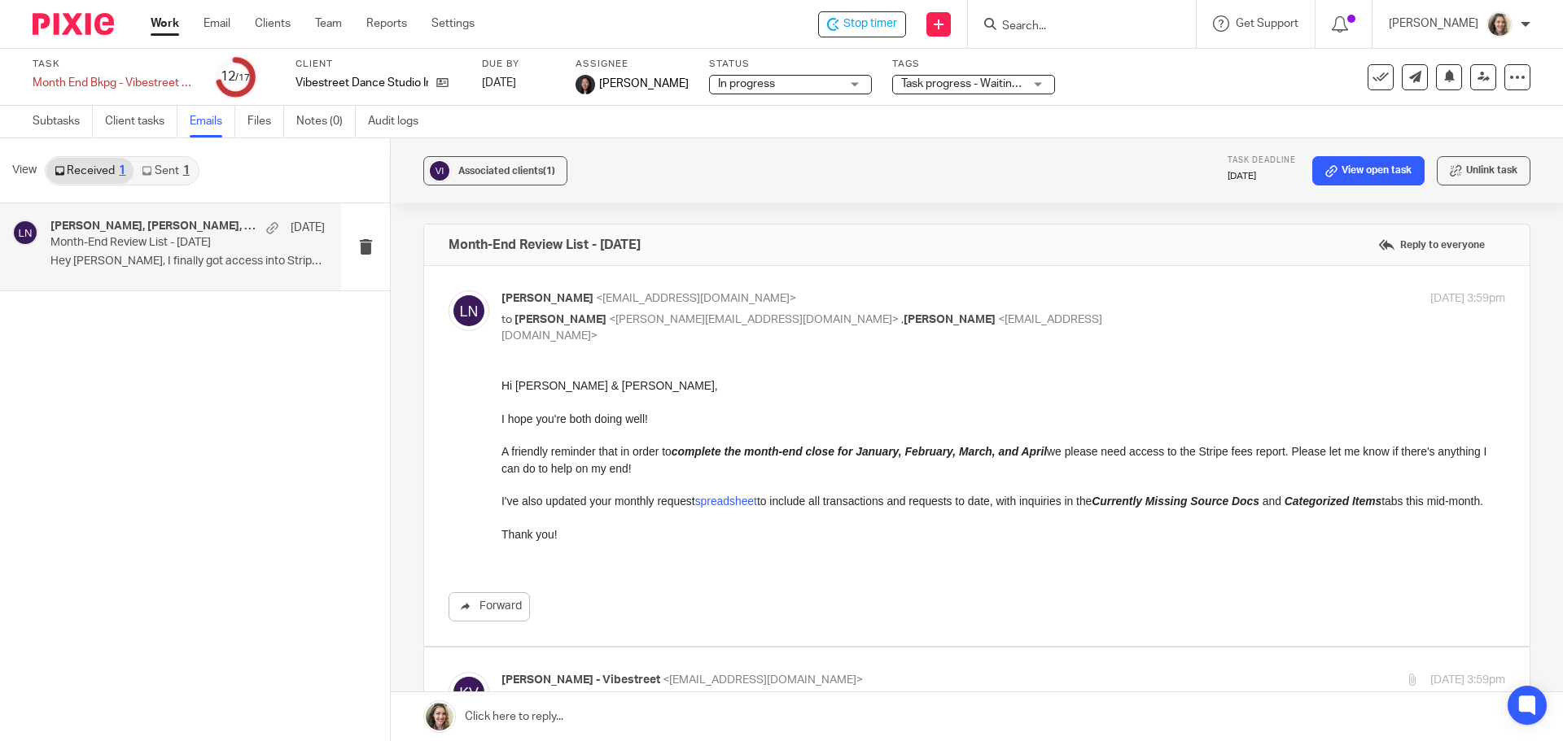
click at [738, 509] on p "I've also updated your monthly request spreadsheet to include all transactions …" at bounding box center [1003, 500] width 1004 height 16
click at [736, 505] on link "spreadsheet" at bounding box center [726, 500] width 62 height 13
click at [718, 498] on link "spreadsheet" at bounding box center [726, 500] width 62 height 13
click at [1372, 75] on icon at bounding box center [1380, 77] width 16 height 16
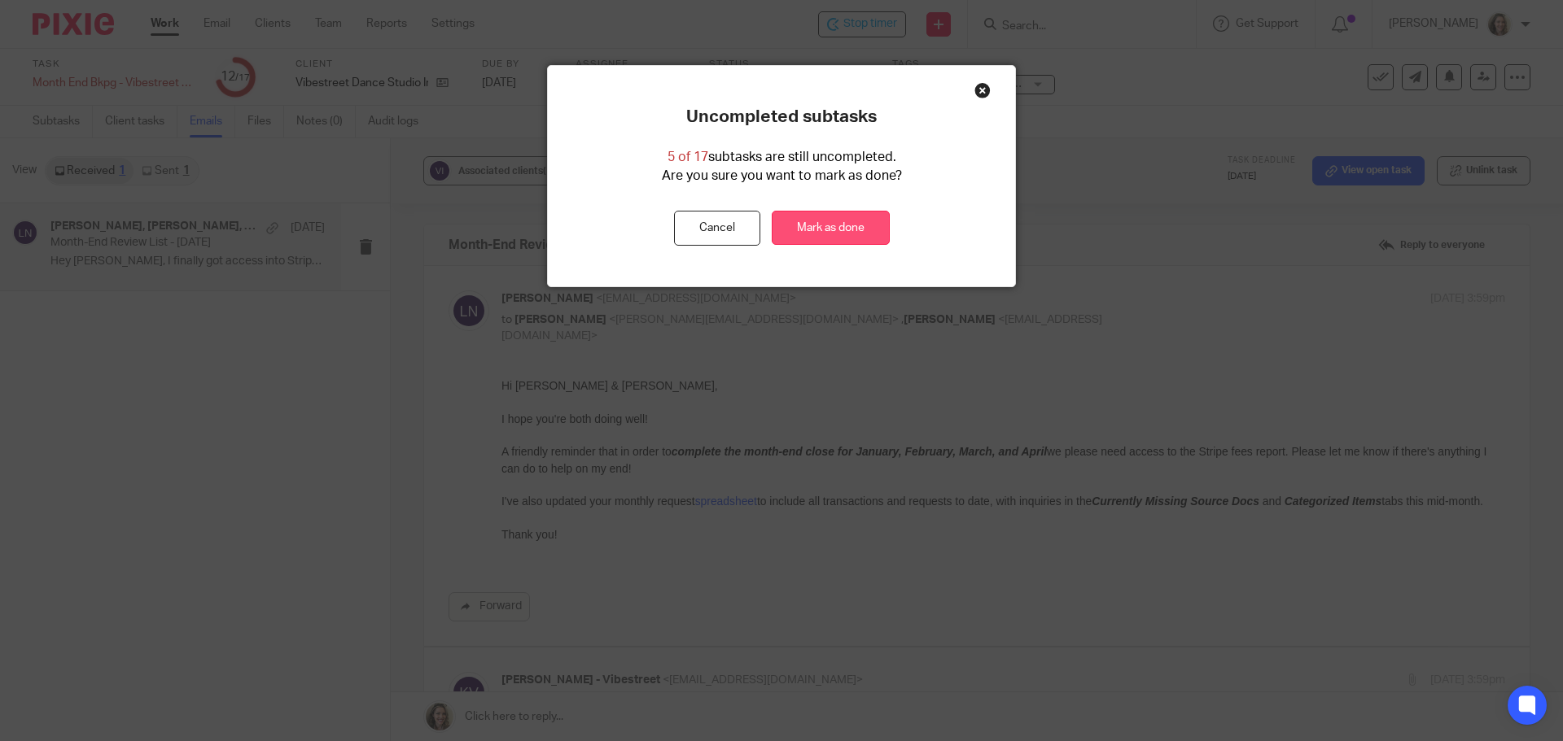
click at [836, 220] on link "Mark as done" at bounding box center [831, 228] width 118 height 35
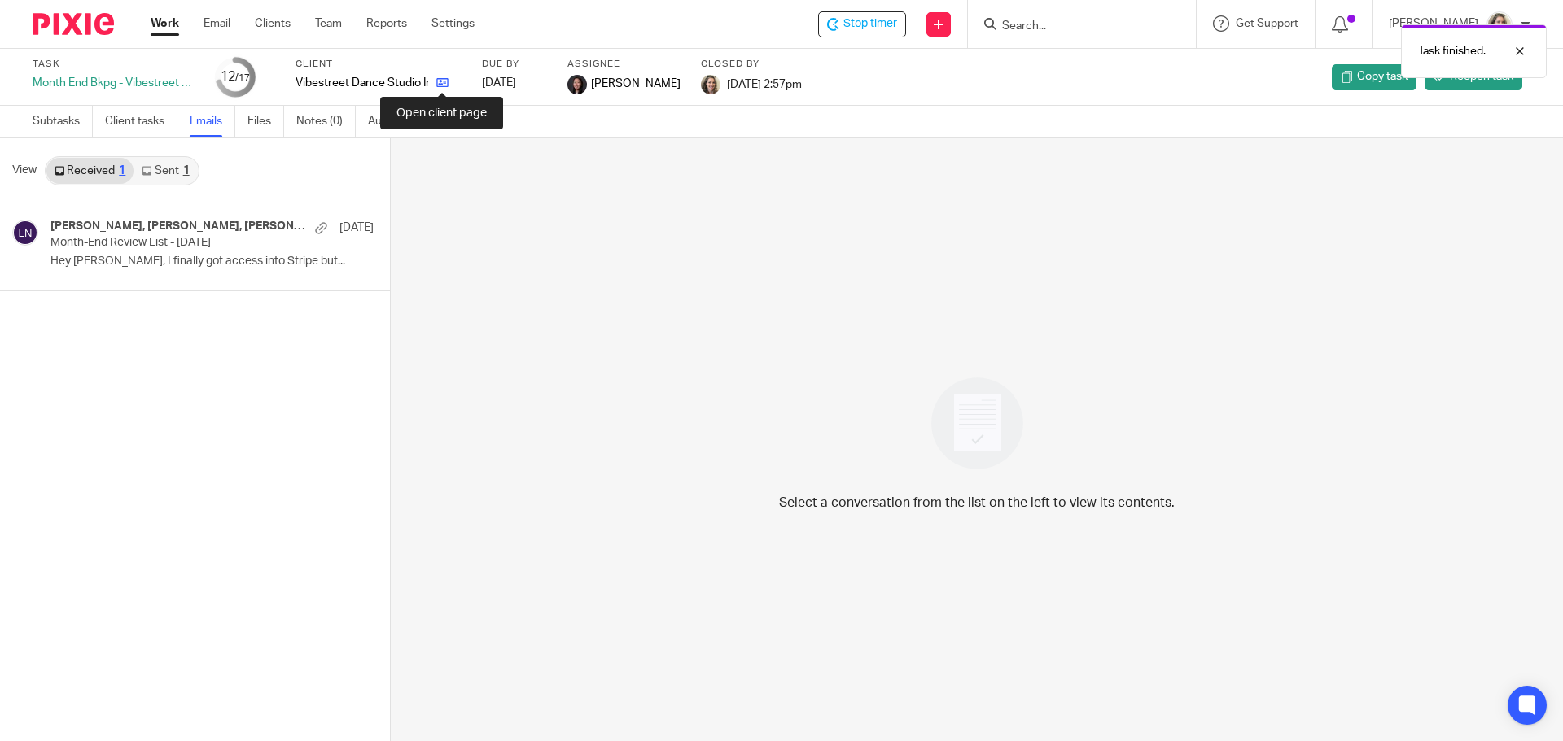
click at [443, 83] on icon at bounding box center [442, 83] width 12 height 12
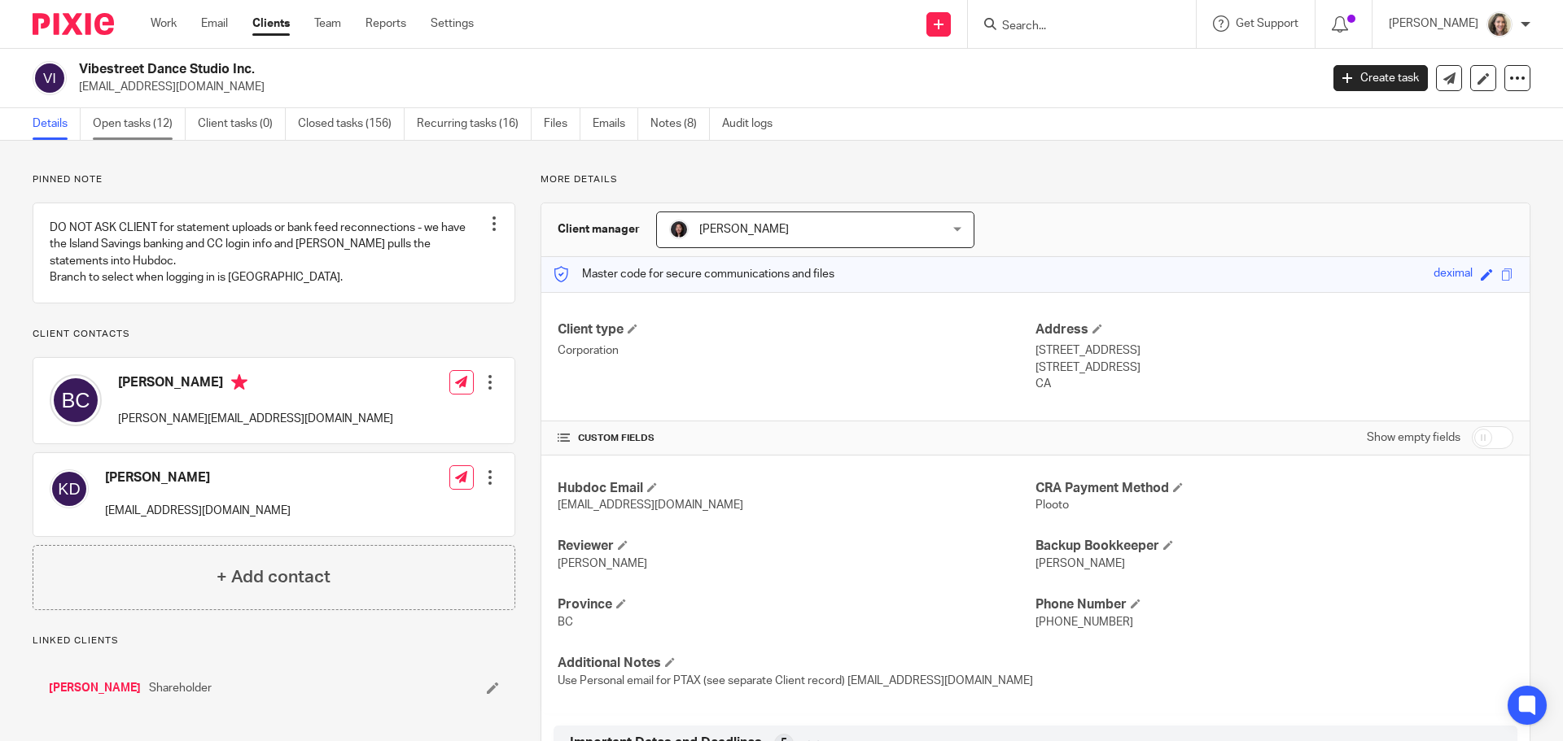
click at [135, 121] on link "Open tasks (12)" at bounding box center [139, 124] width 93 height 32
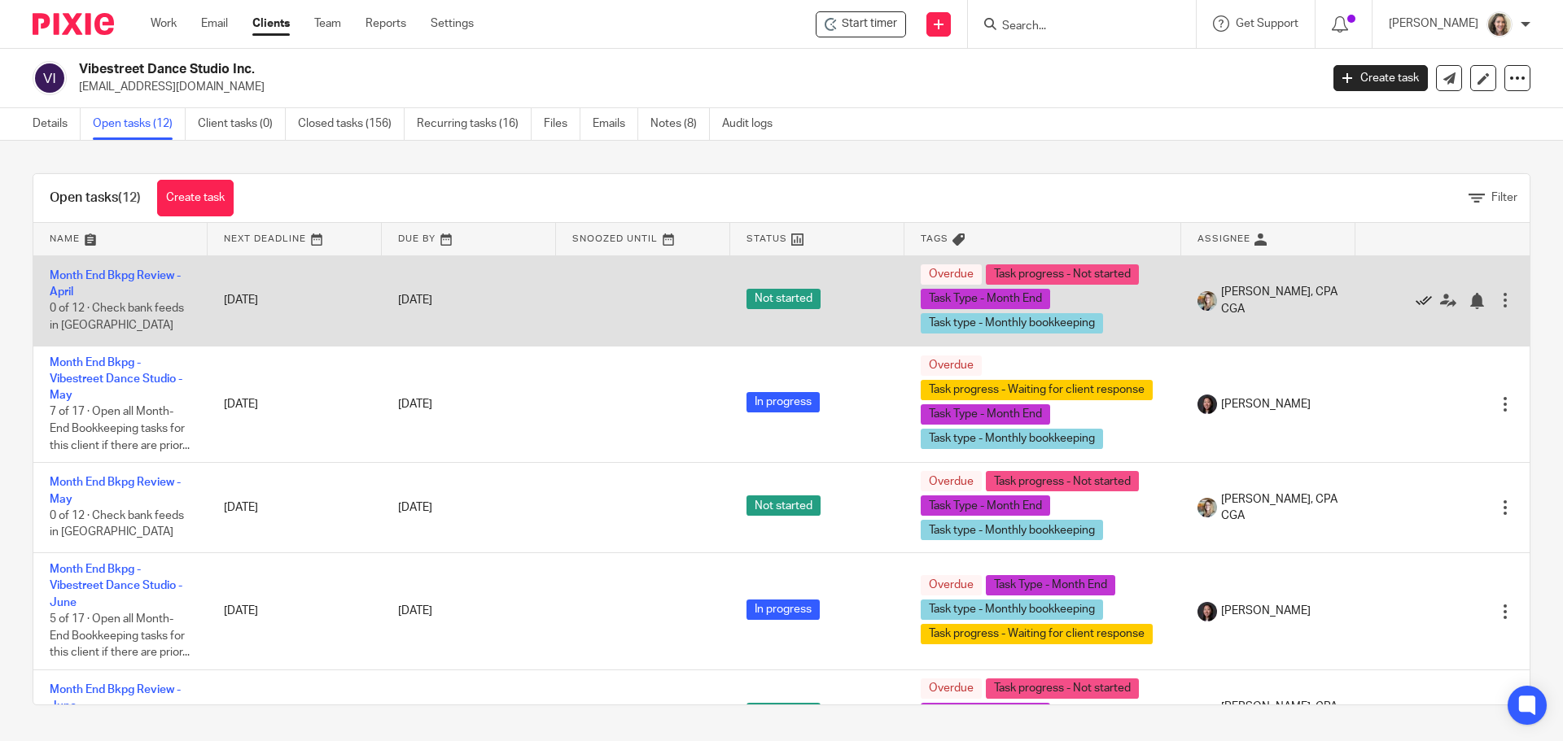
click at [1415, 301] on icon at bounding box center [1423, 301] width 16 height 16
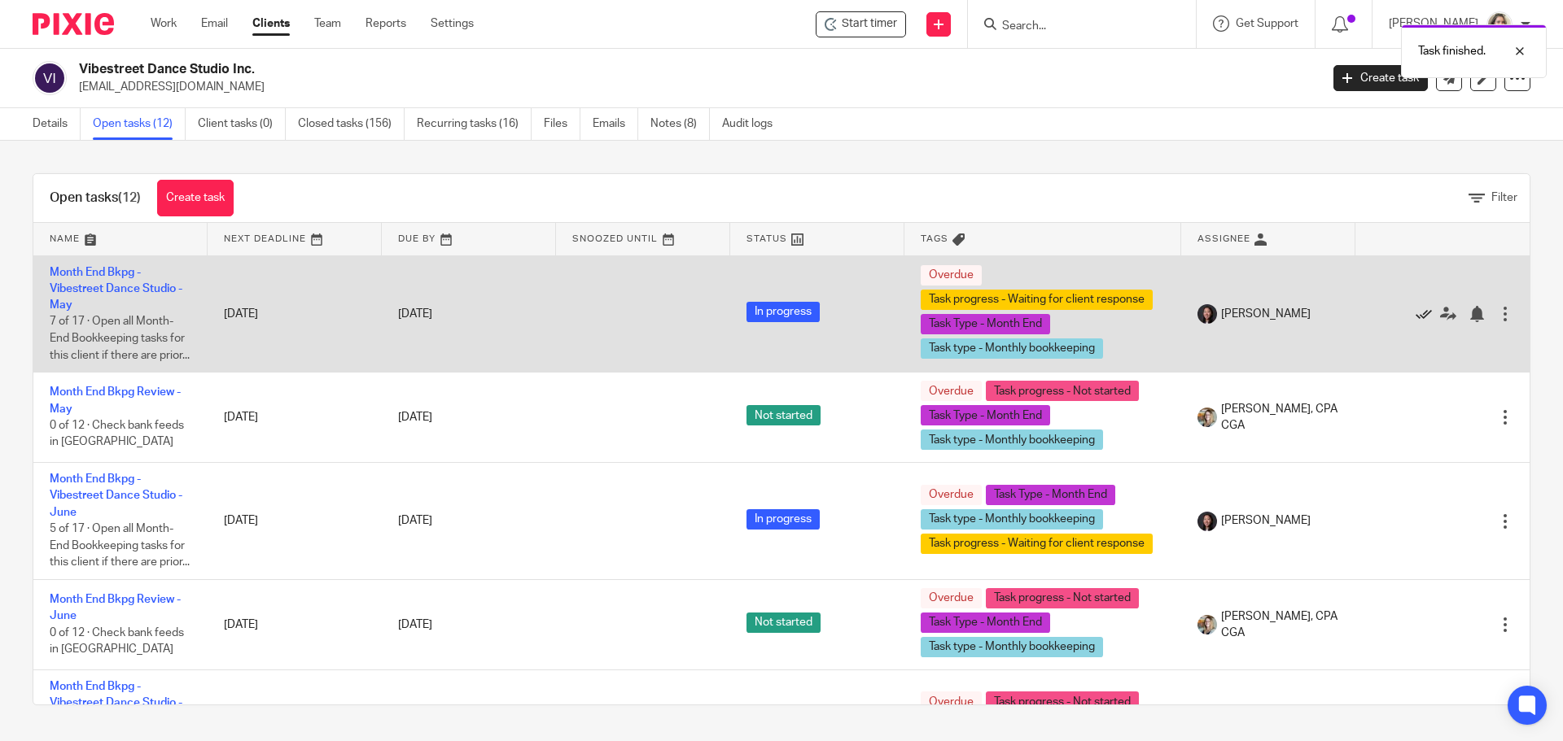
click at [1415, 322] on icon at bounding box center [1423, 314] width 16 height 16
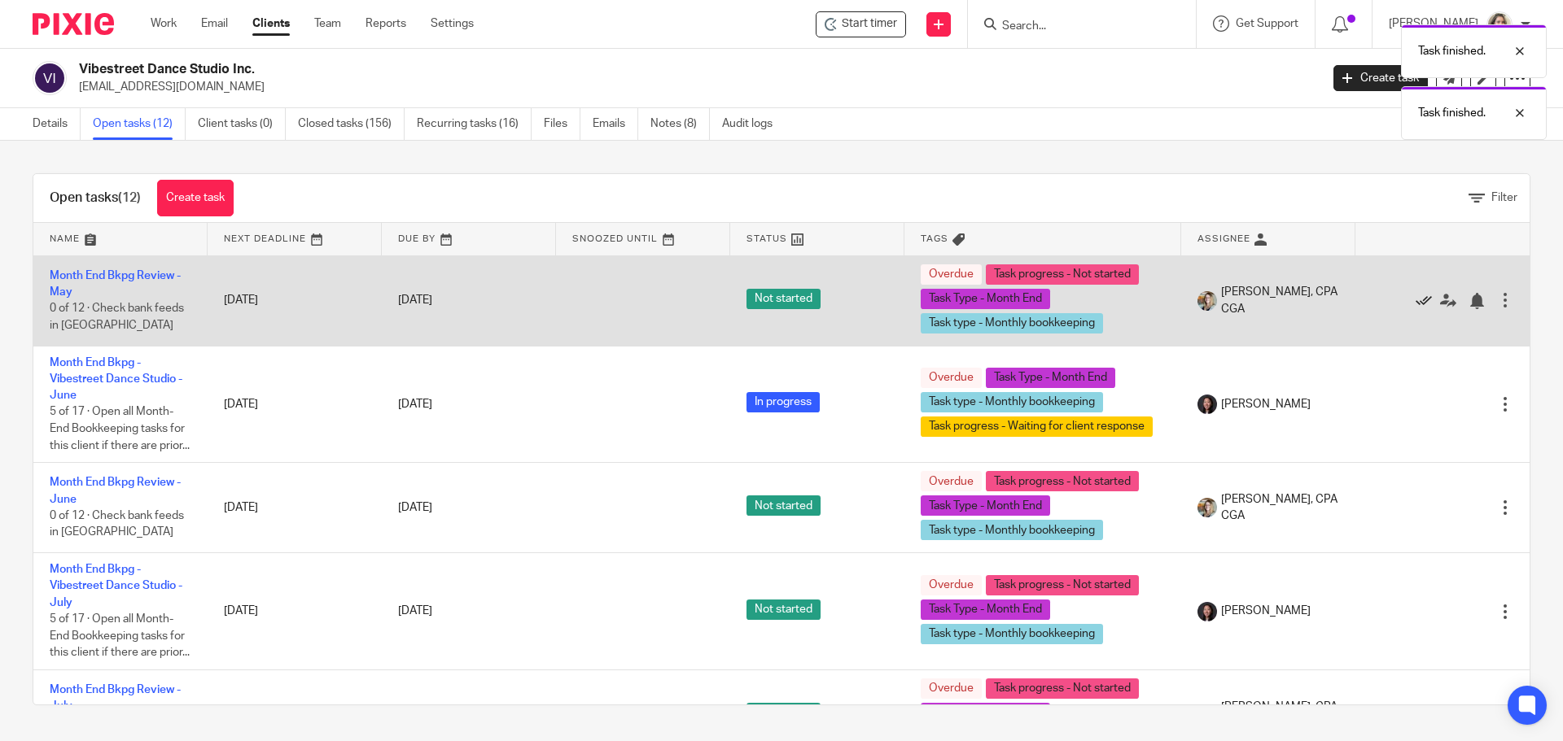
click at [1415, 301] on icon at bounding box center [1423, 301] width 16 height 16
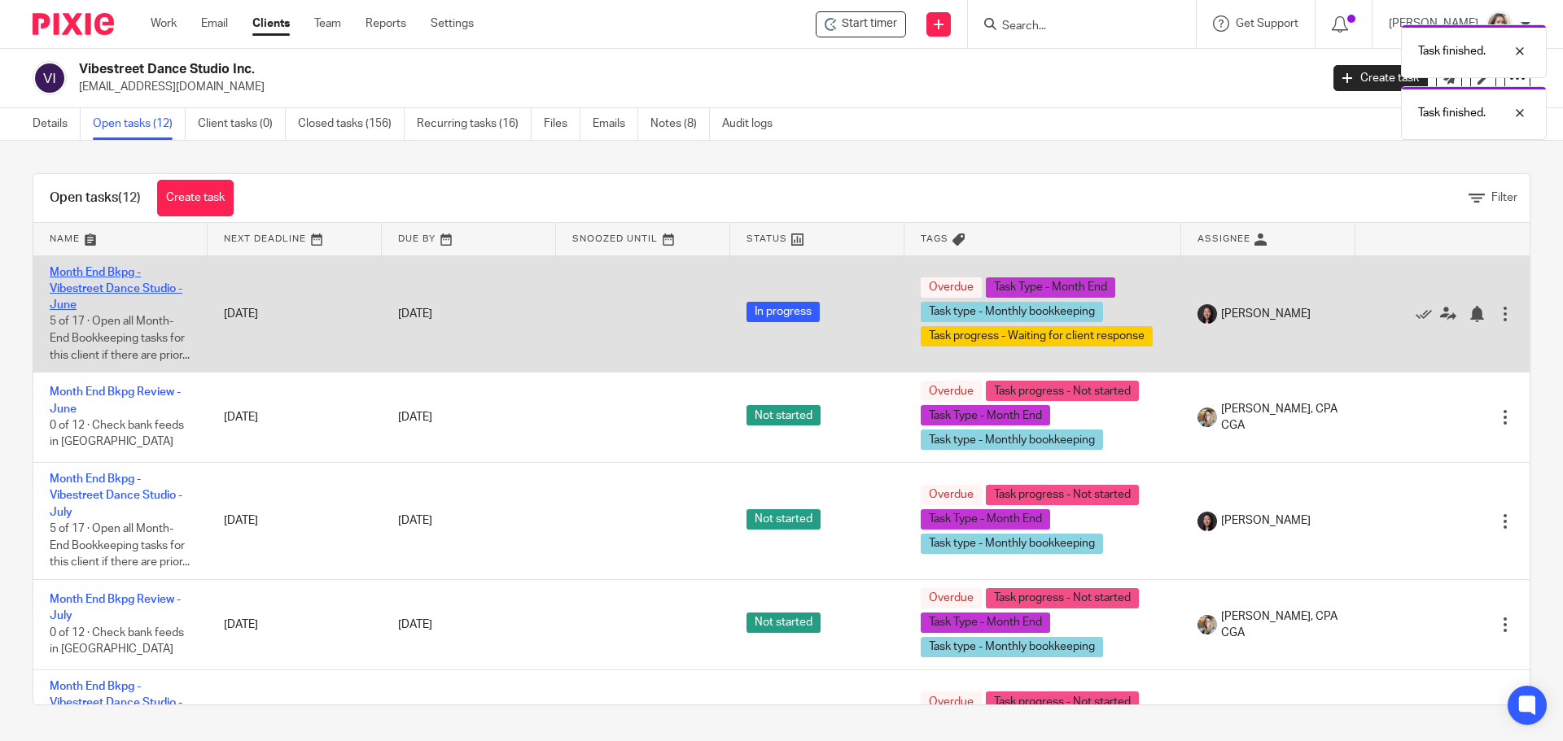
click at [105, 275] on link "Month End Bkpg - Vibestreet Dance Studio - June" at bounding box center [116, 289] width 133 height 45
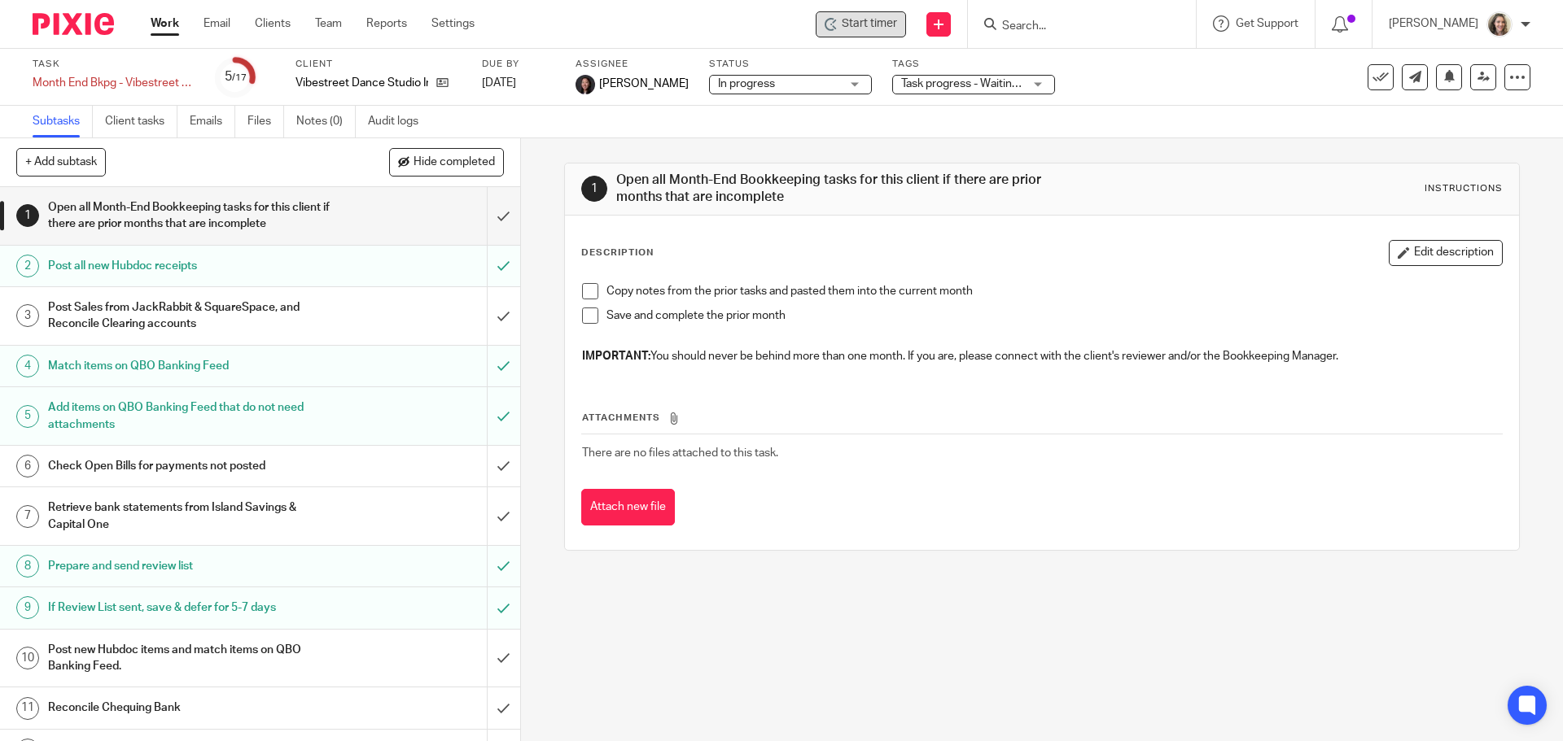
click at [897, 26] on span "Start timer" at bounding box center [869, 23] width 55 height 17
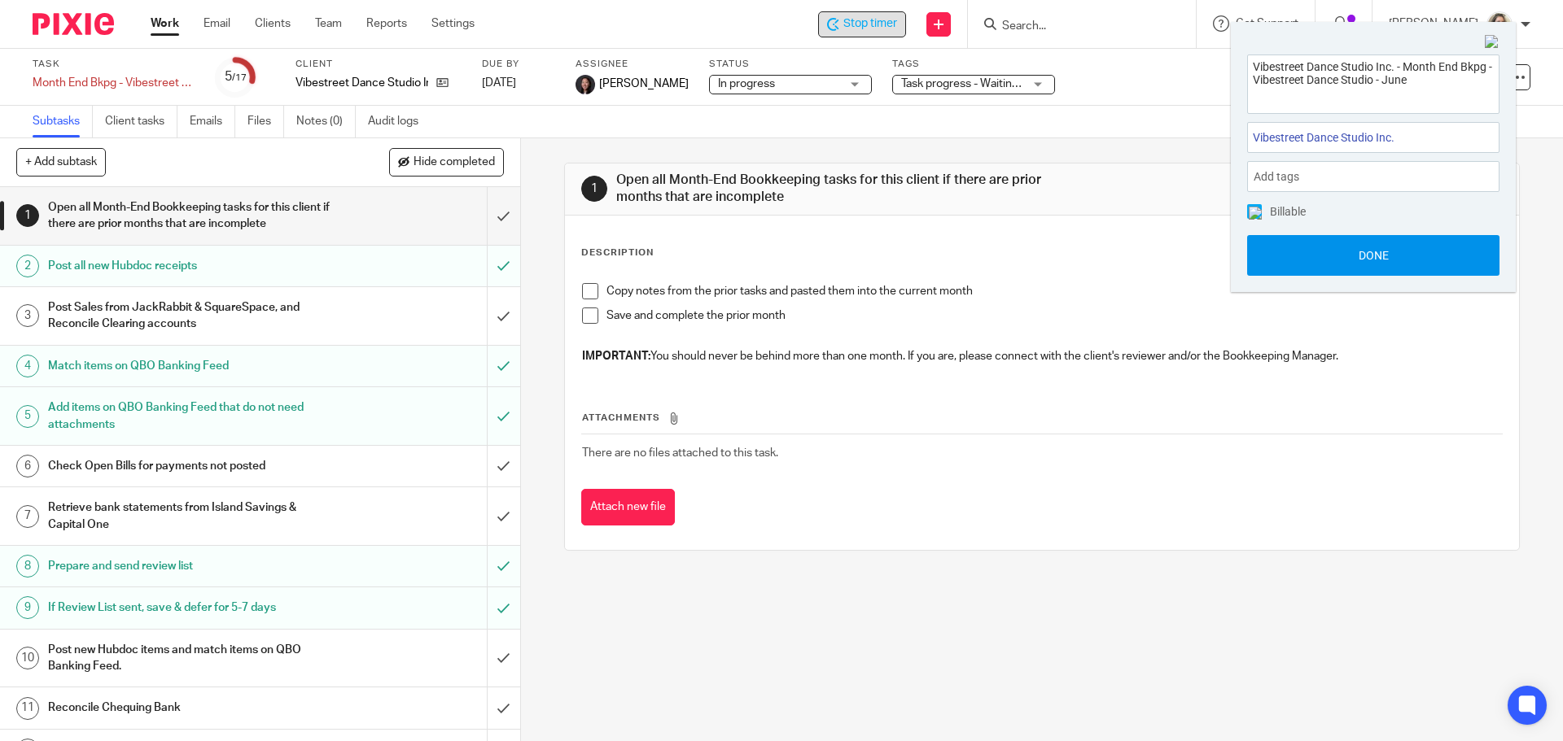
click at [1371, 260] on button "Done" at bounding box center [1373, 255] width 252 height 41
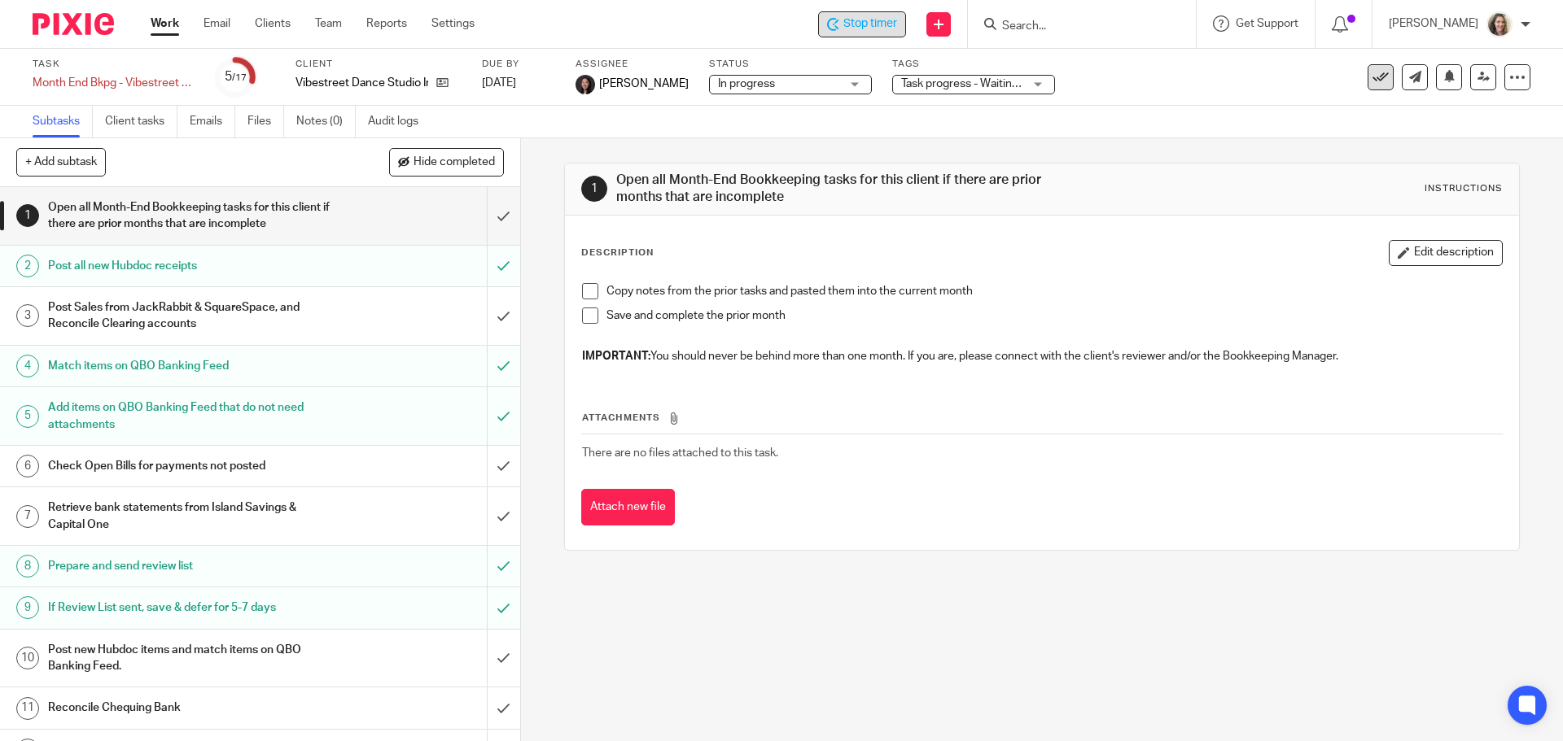
click at [1372, 79] on icon at bounding box center [1380, 77] width 16 height 16
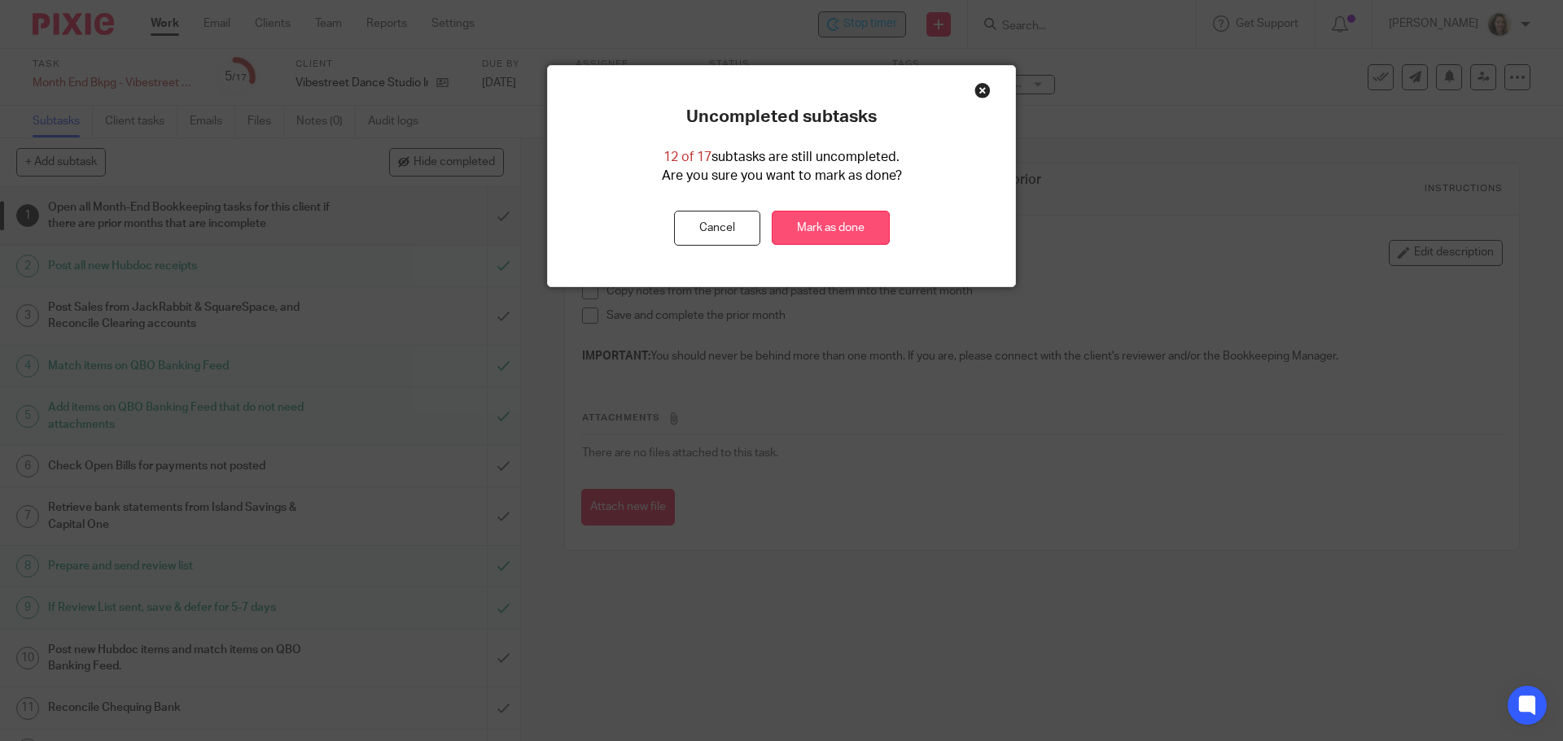
click at [835, 234] on link "Mark as done" at bounding box center [831, 228] width 118 height 35
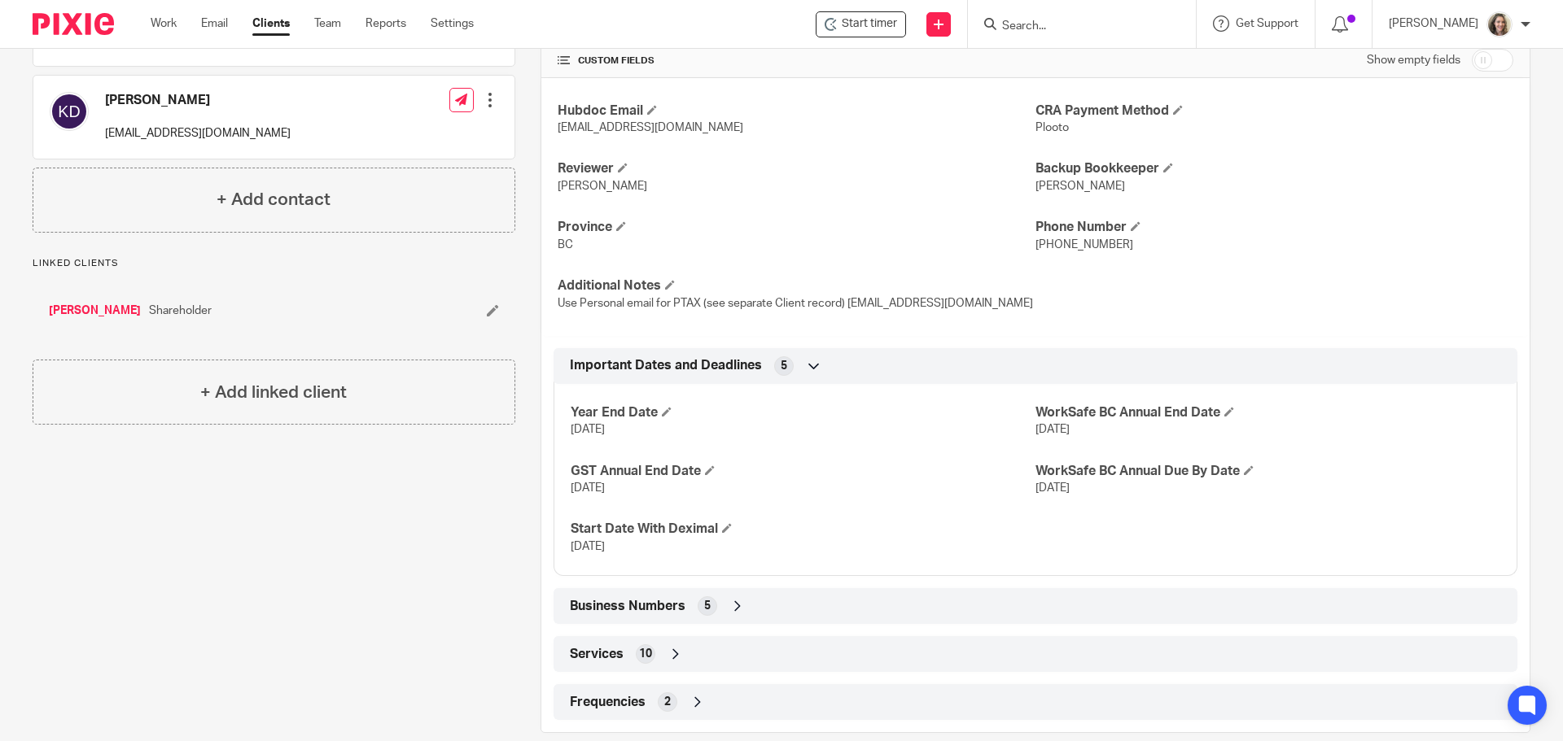
scroll to position [402, 0]
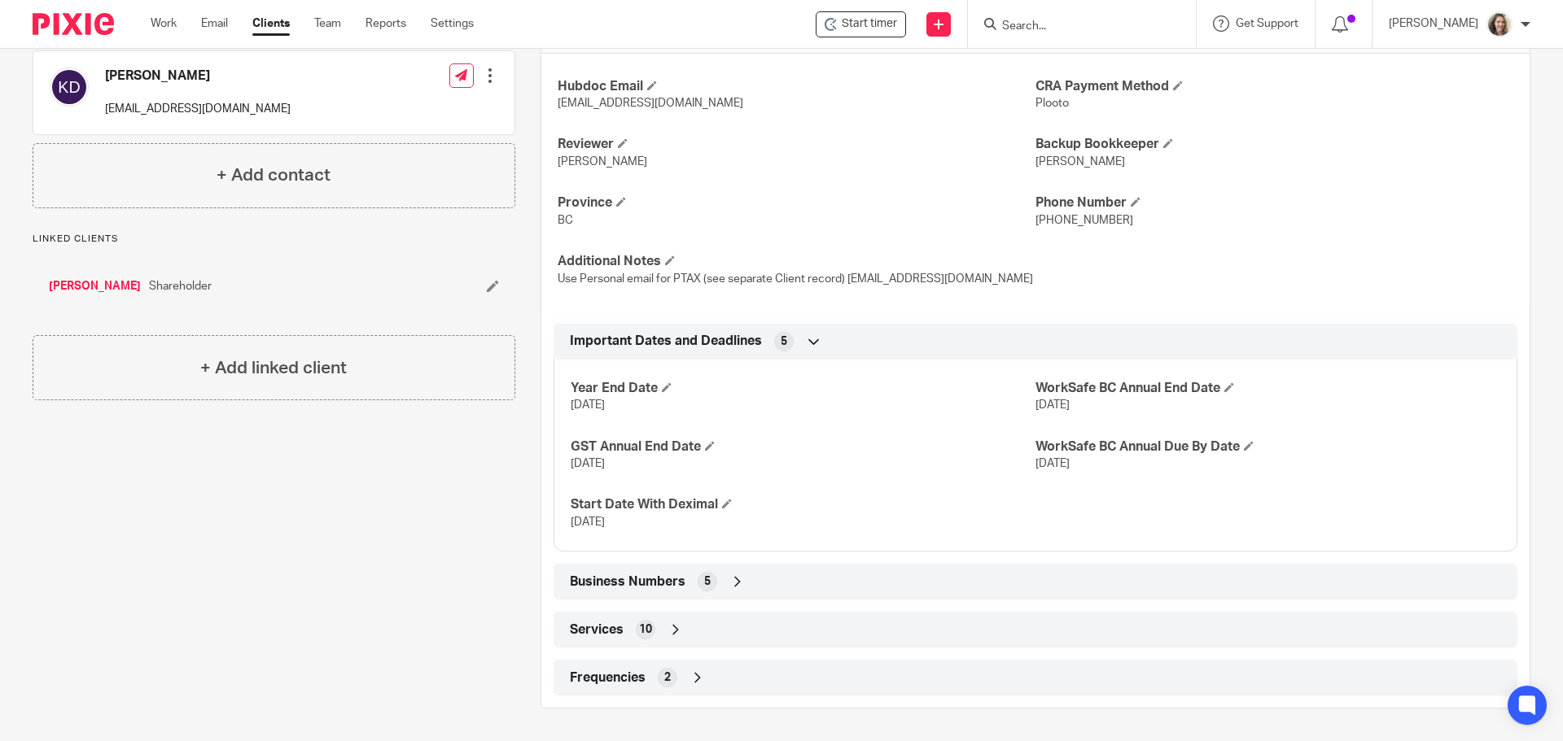
click at [645, 588] on span "Business Numbers" at bounding box center [628, 582] width 116 height 17
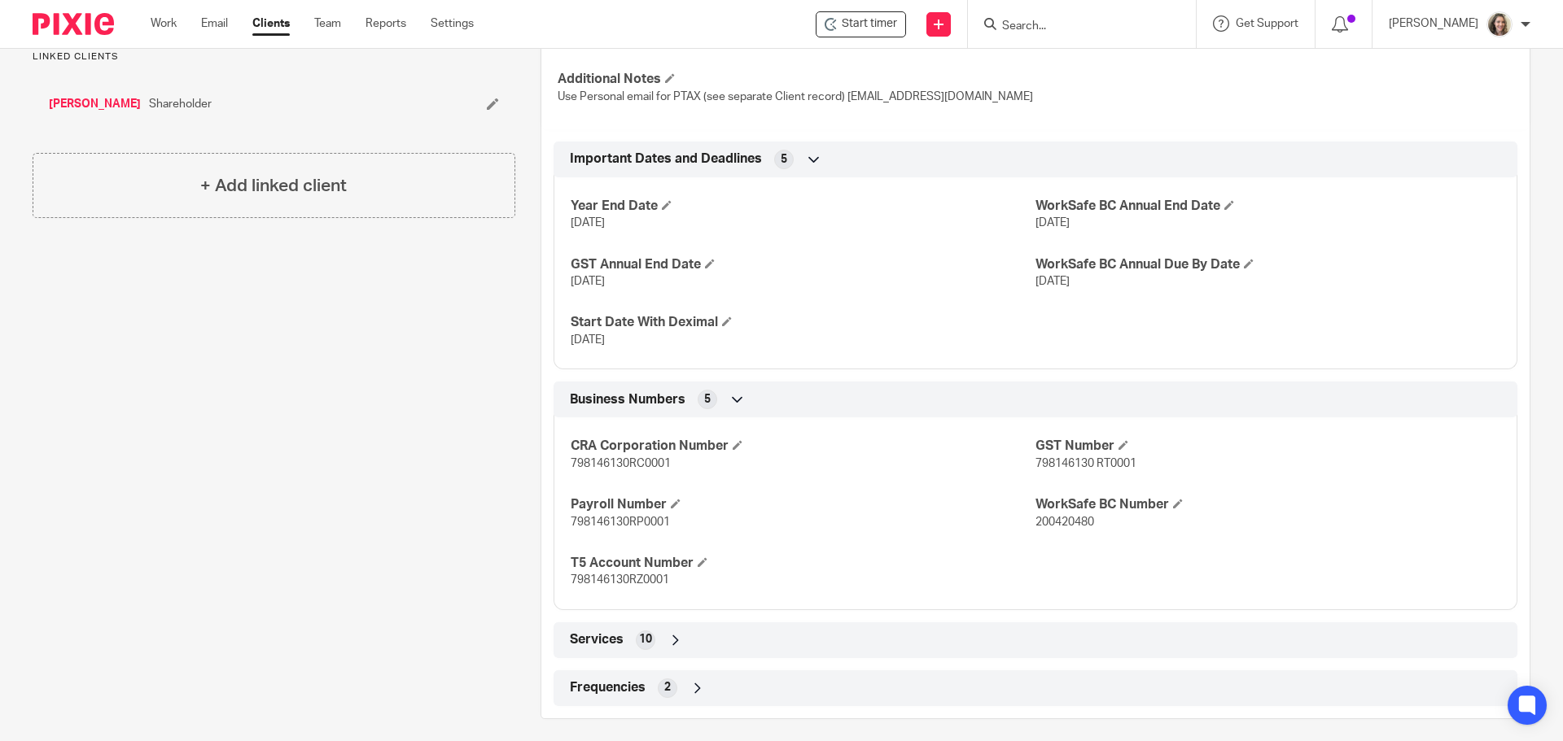
scroll to position [595, 0]
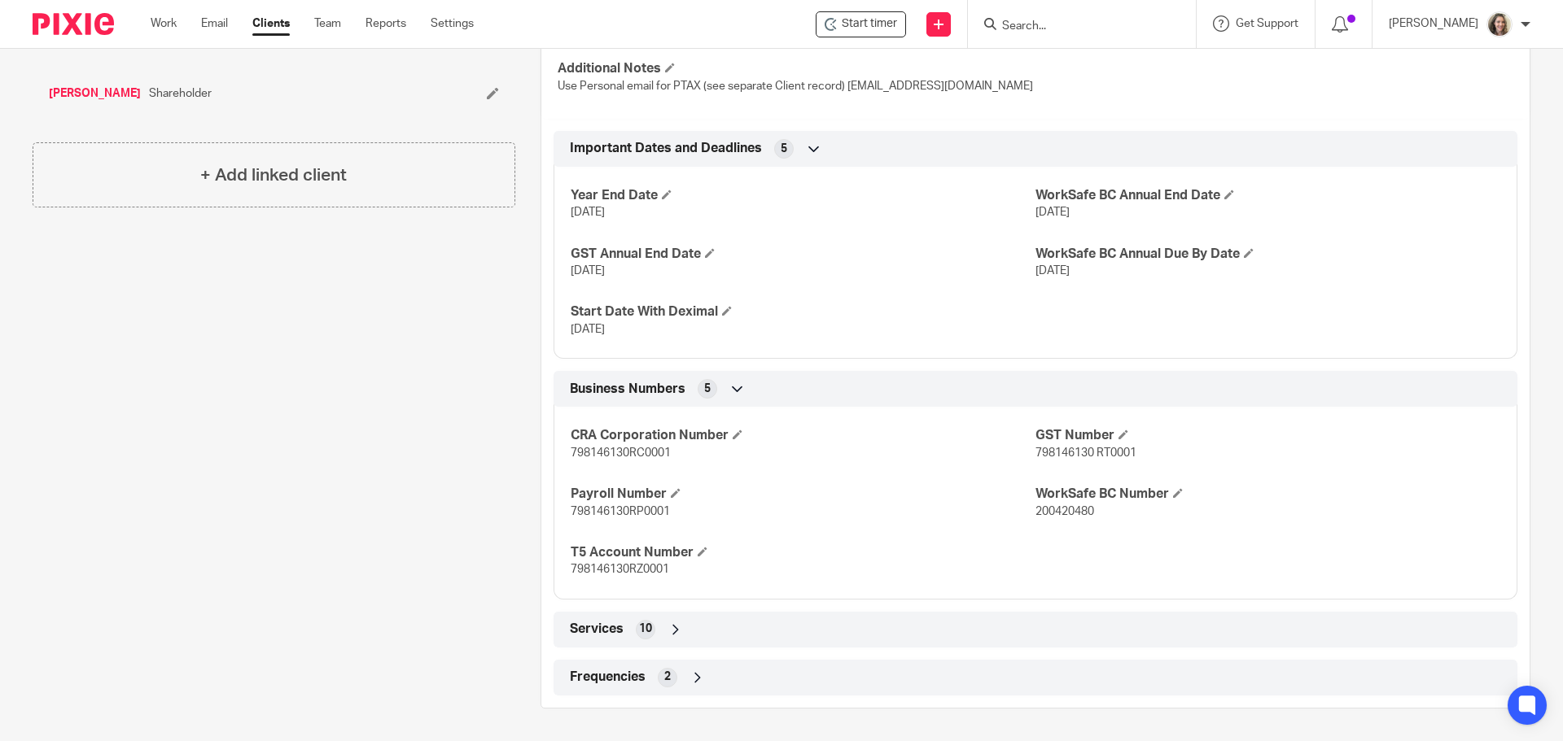
click at [1056, 453] on span "798146130 RT0001" at bounding box center [1085, 453] width 101 height 11
drag, startPoint x: 1086, startPoint y: 453, endPoint x: 1030, endPoint y: 458, distance: 56.4
click at [1035, 458] on span "798146130 RT0001" at bounding box center [1085, 453] width 101 height 11
copy span "798146130"
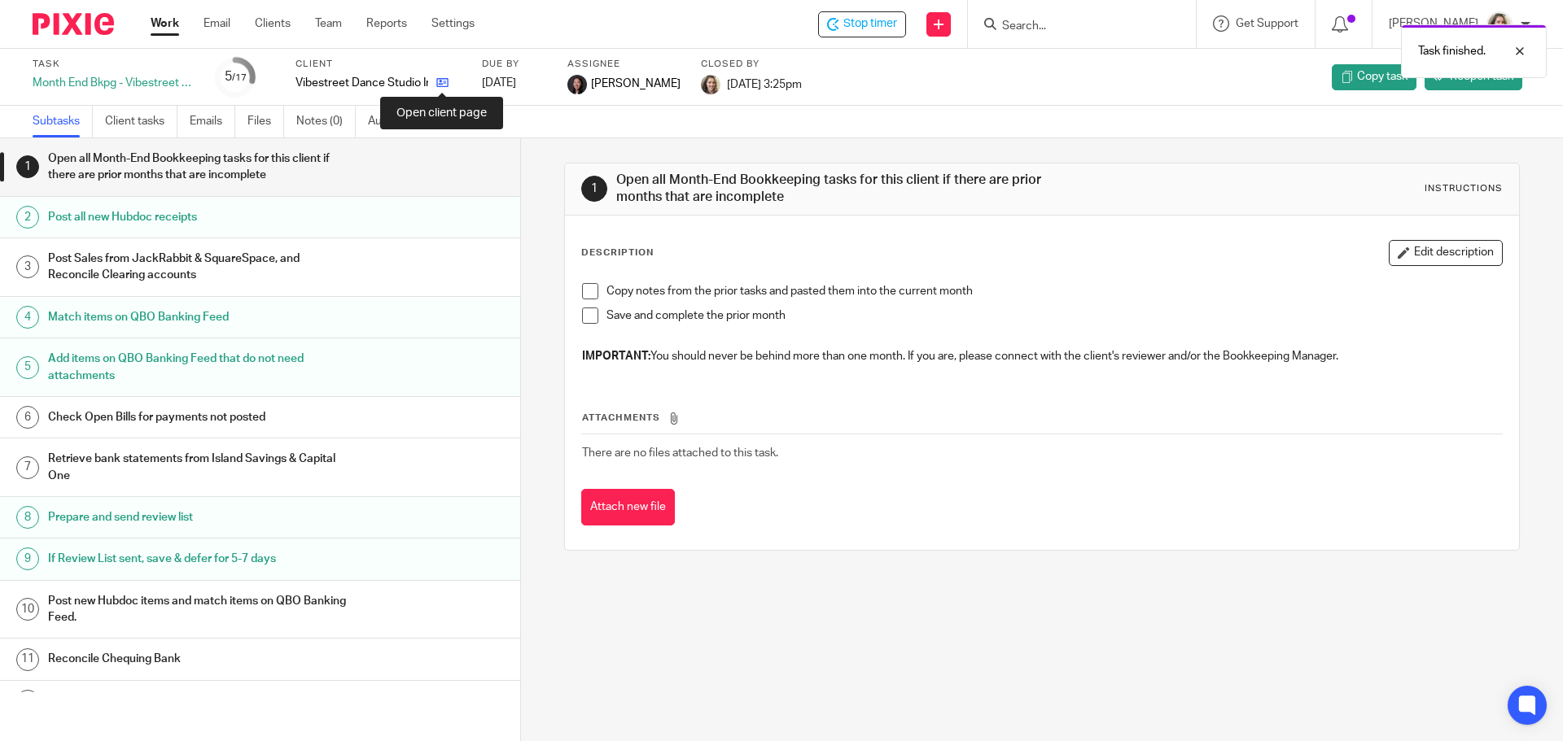
click at [436, 84] on icon at bounding box center [442, 83] width 12 height 12
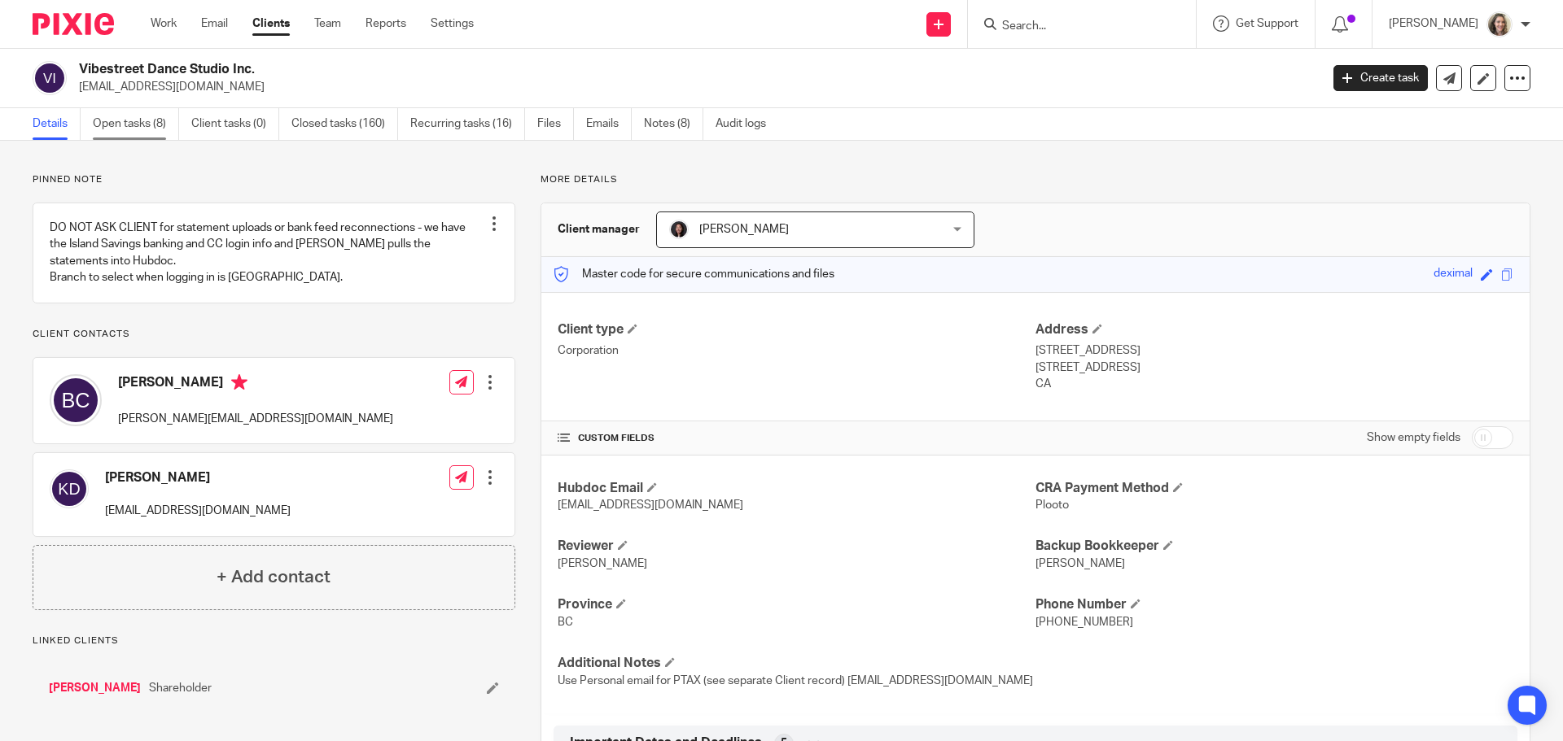
click at [135, 119] on link "Open tasks (8)" at bounding box center [136, 124] width 86 height 32
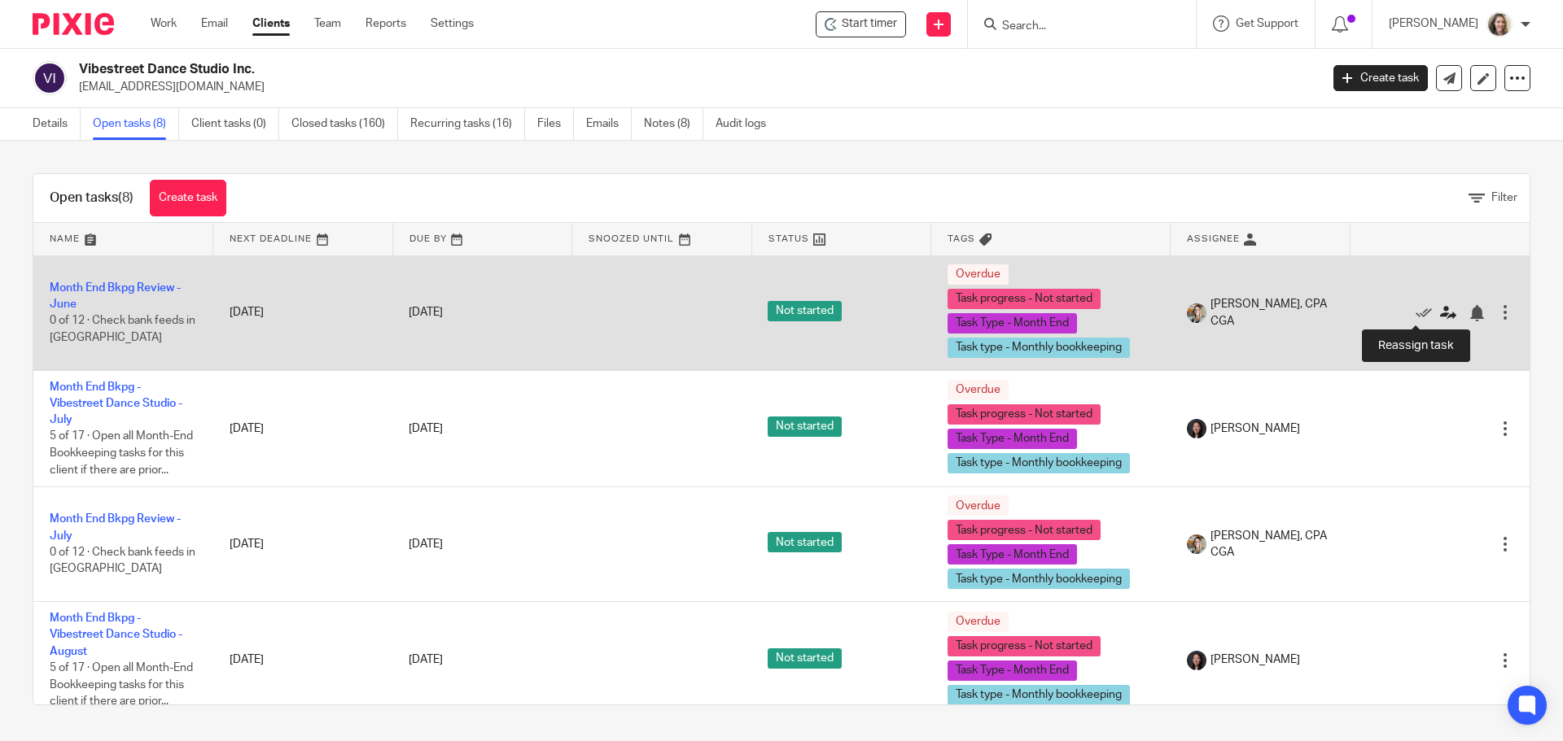
click at [1440, 317] on icon at bounding box center [1448, 313] width 16 height 16
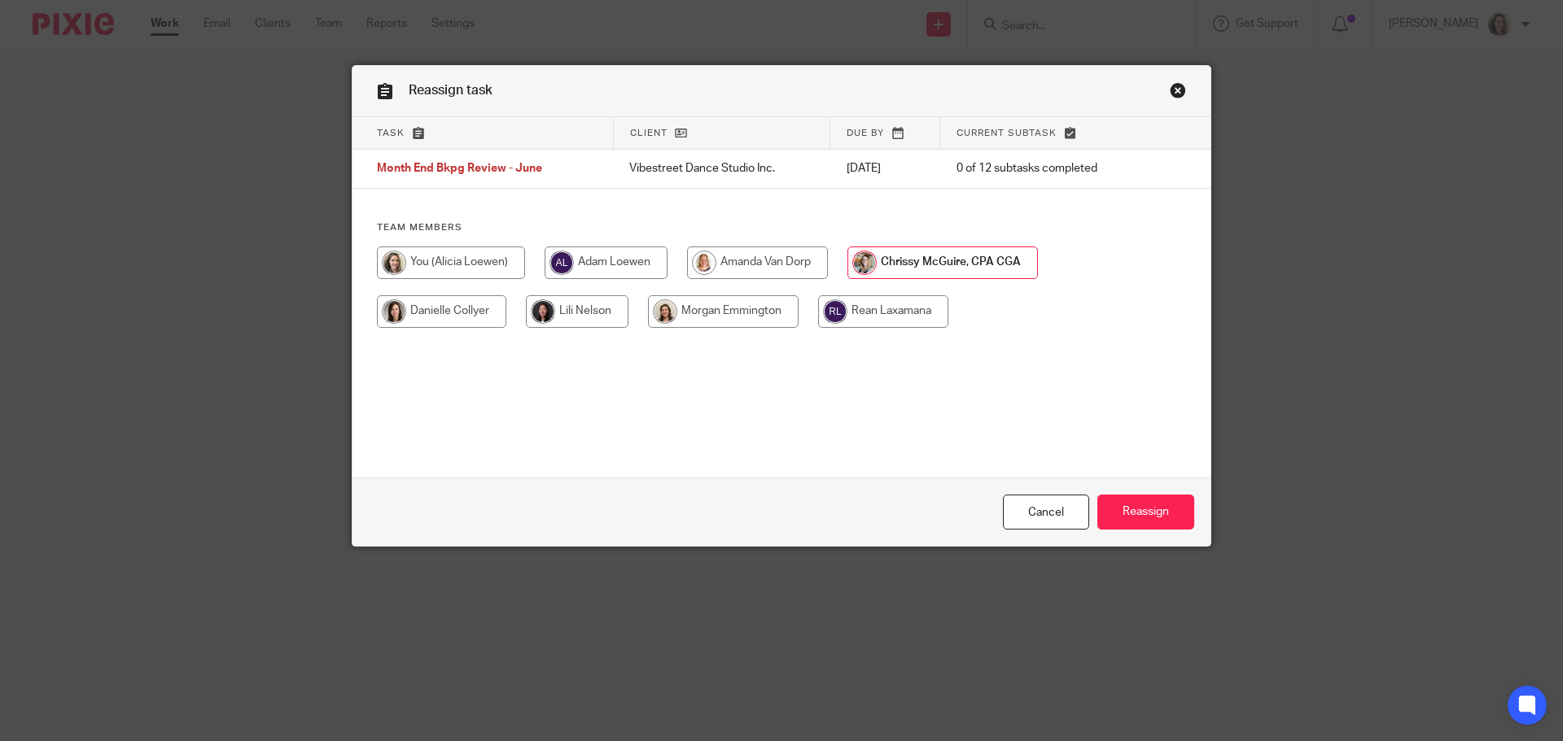
click at [454, 259] on input "radio" at bounding box center [451, 263] width 148 height 33
radio input "true"
click at [1147, 511] on input "Reassign" at bounding box center [1145, 512] width 97 height 35
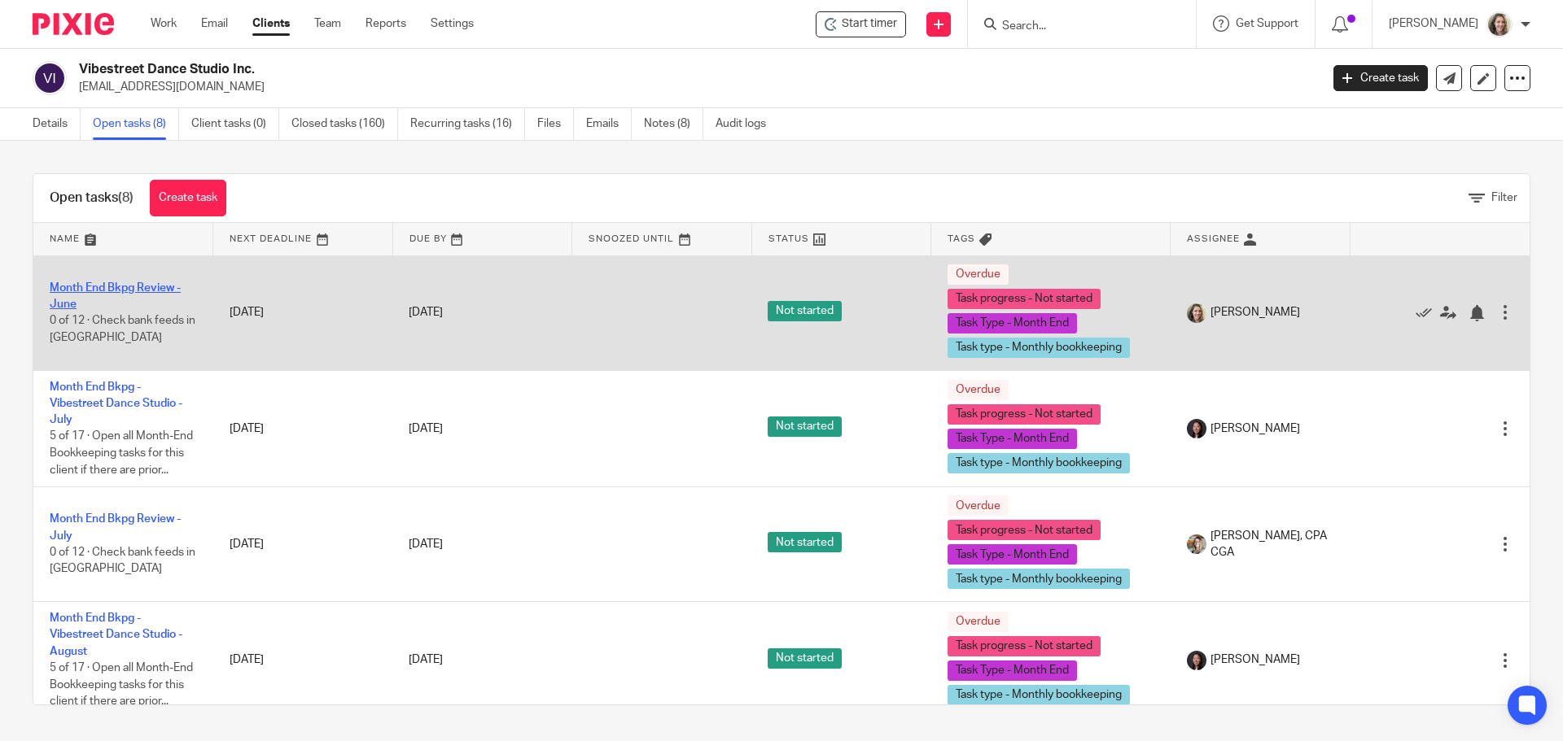
click at [101, 288] on link "Month End Bkpg Review - June" at bounding box center [115, 296] width 131 height 28
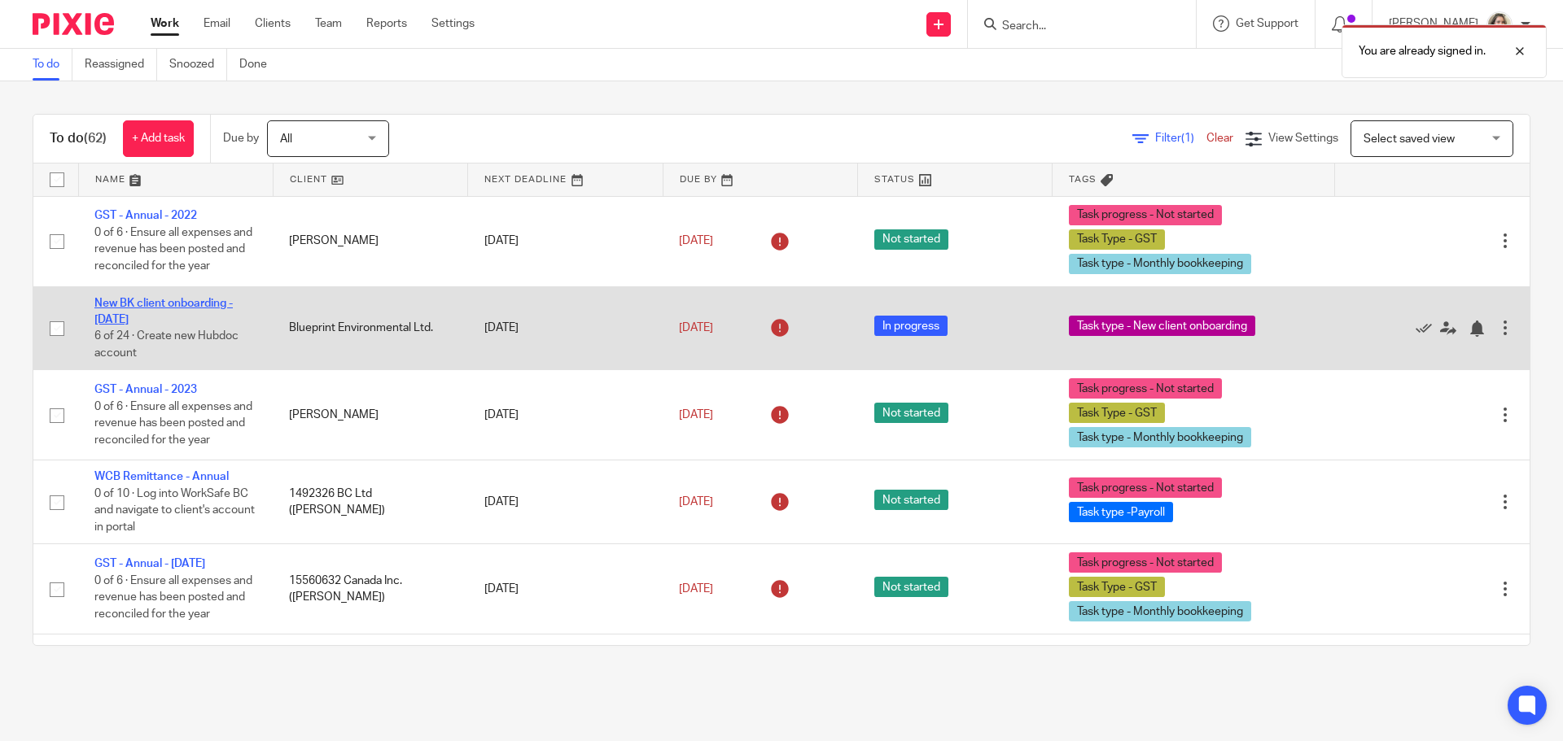
click at [164, 299] on link "New BK client onboarding - Oct 1 2024" at bounding box center [163, 312] width 138 height 28
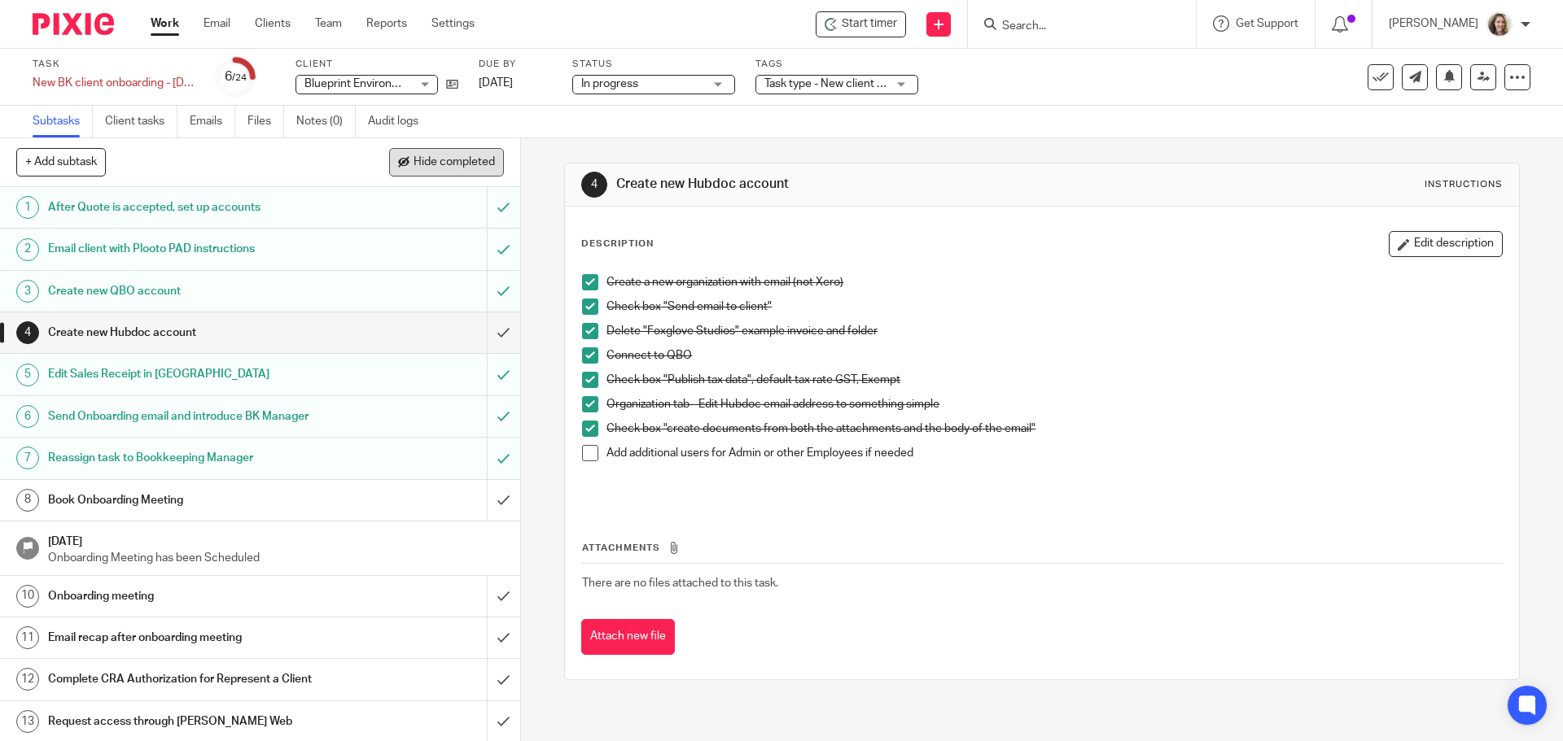
click at [441, 161] on span "Hide completed" at bounding box center [453, 162] width 81 height 13
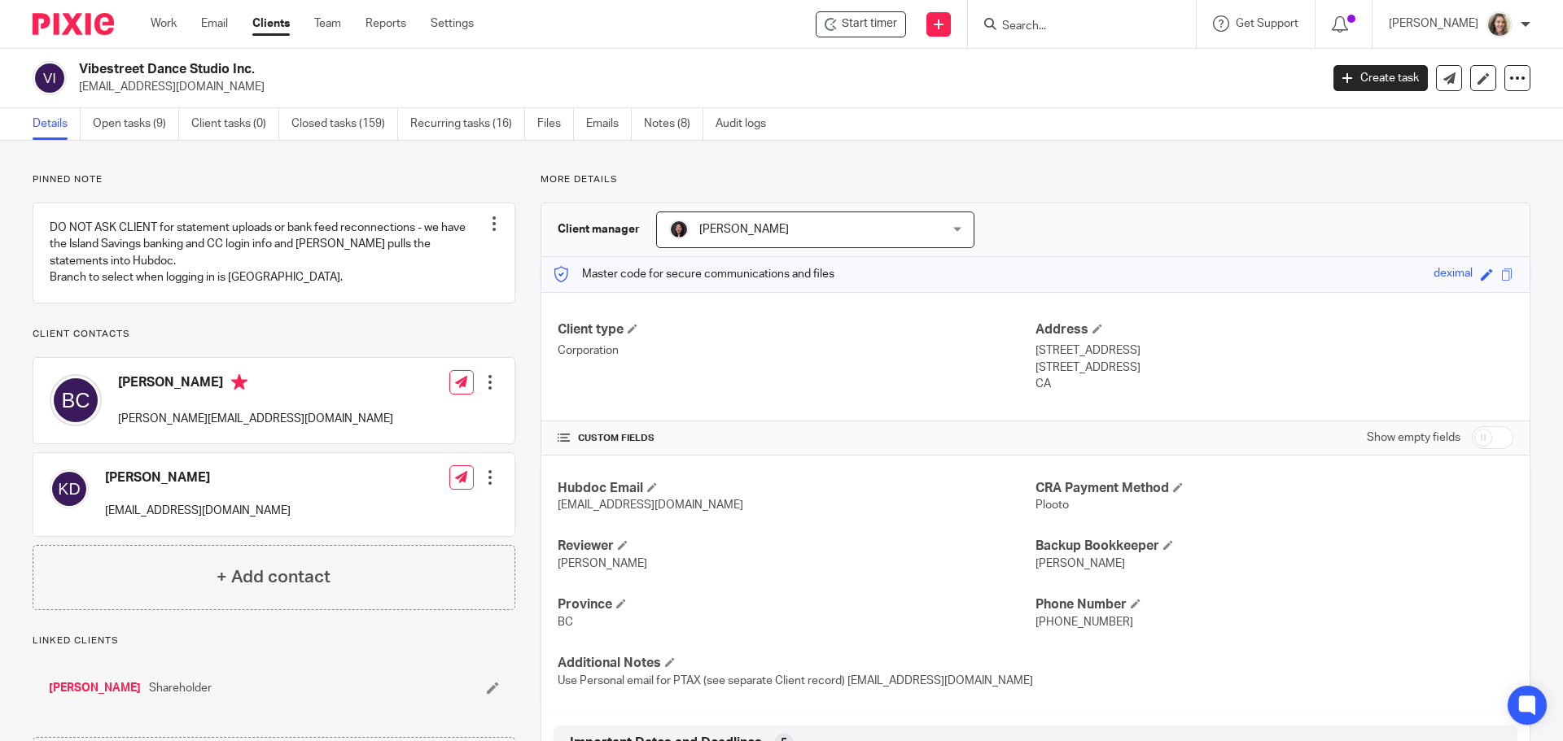
scroll to position [595, 0]
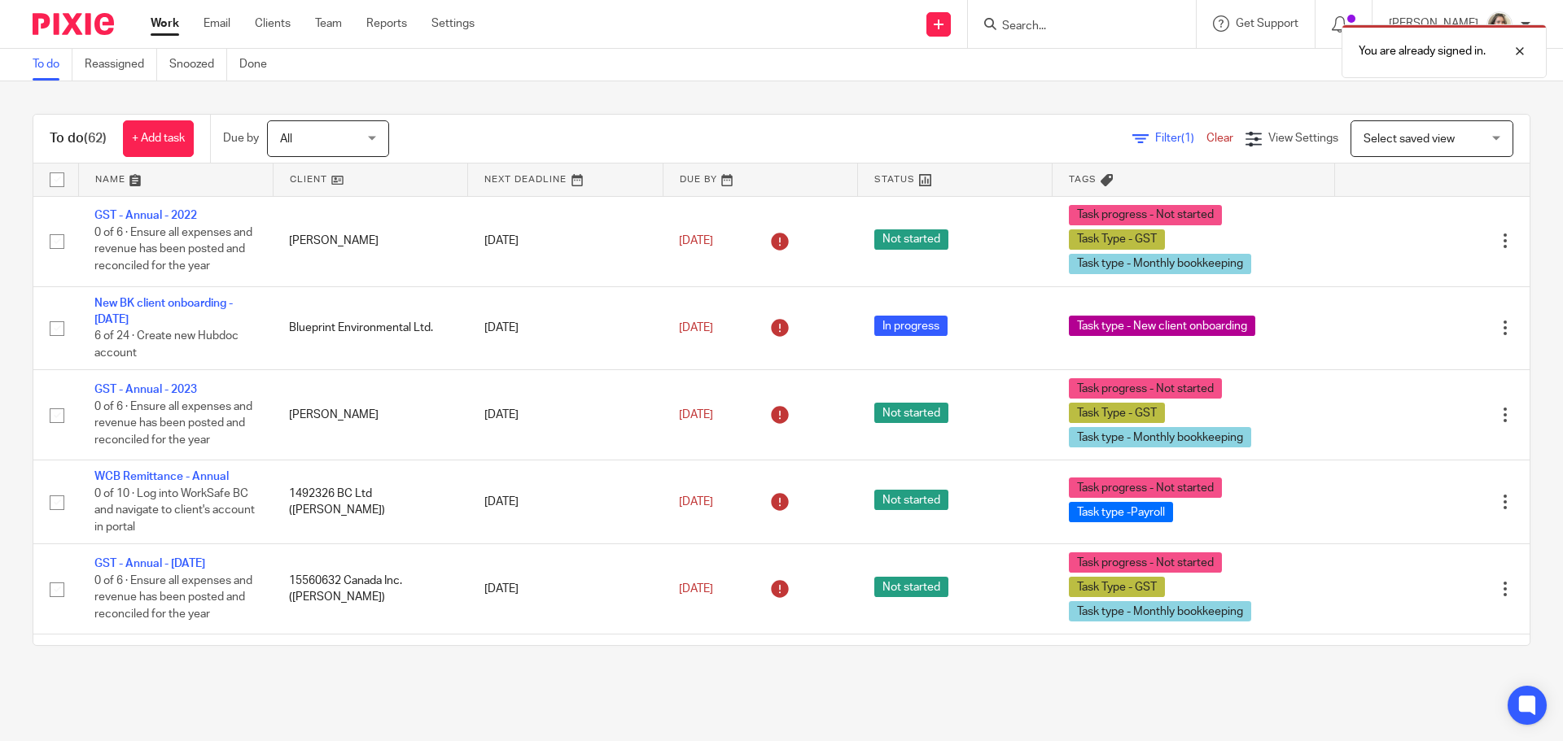
click at [1082, 29] on div "You are already signed in." at bounding box center [1163, 47] width 765 height 62
click at [1043, 31] on div "You are already signed in." at bounding box center [1163, 47] width 765 height 62
click at [1043, 29] on div "You are already signed in." at bounding box center [1163, 47] width 765 height 62
click at [1073, 28] on div "You are already signed in." at bounding box center [1163, 47] width 765 height 62
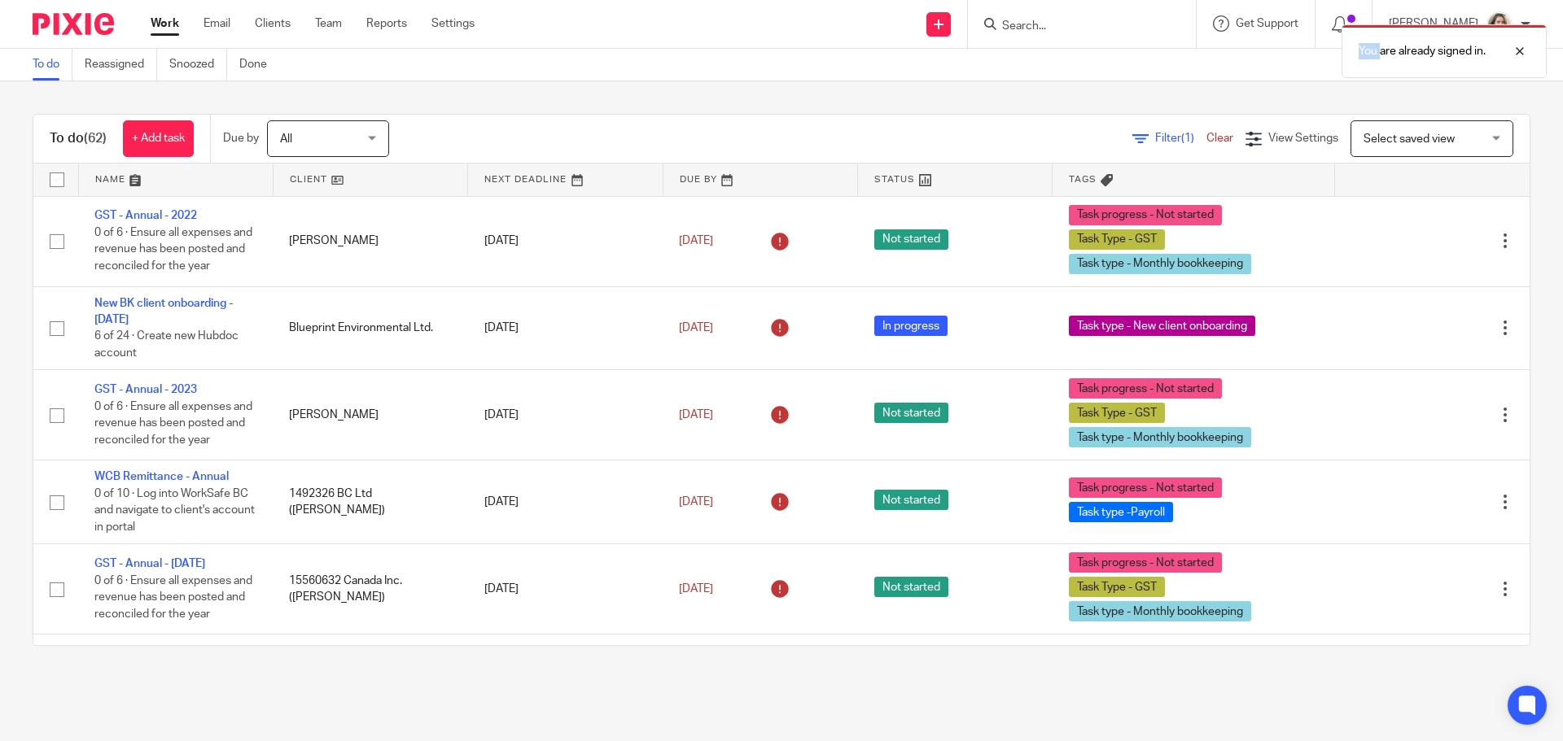
click at [1073, 28] on div "You are already signed in." at bounding box center [1163, 47] width 765 height 62
click at [1526, 51] on div at bounding box center [1507, 52] width 44 height 20
click at [1102, 23] on input "Search" at bounding box center [1073, 27] width 146 height 15
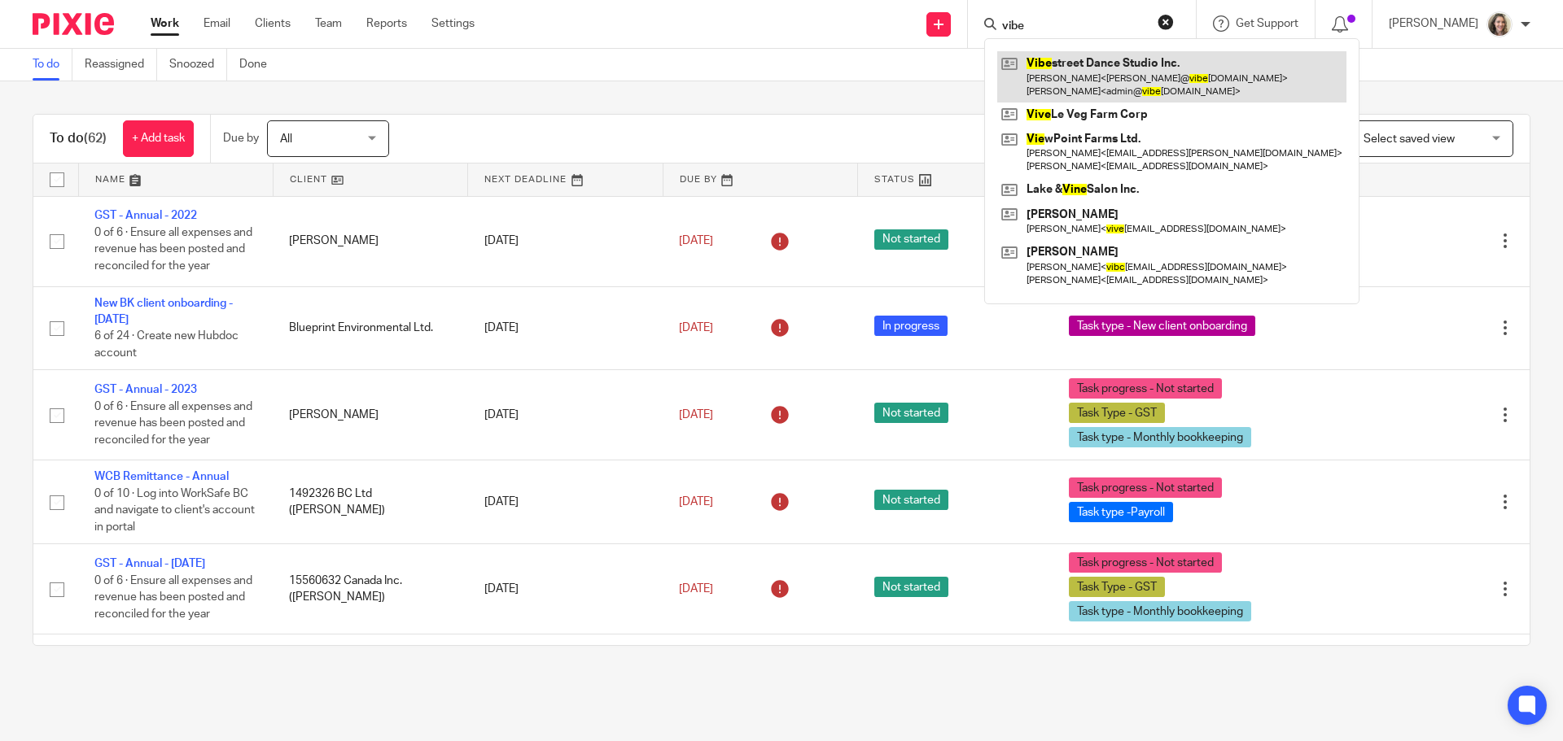
type input "vibe"
click at [1087, 88] on link at bounding box center [1171, 76] width 349 height 50
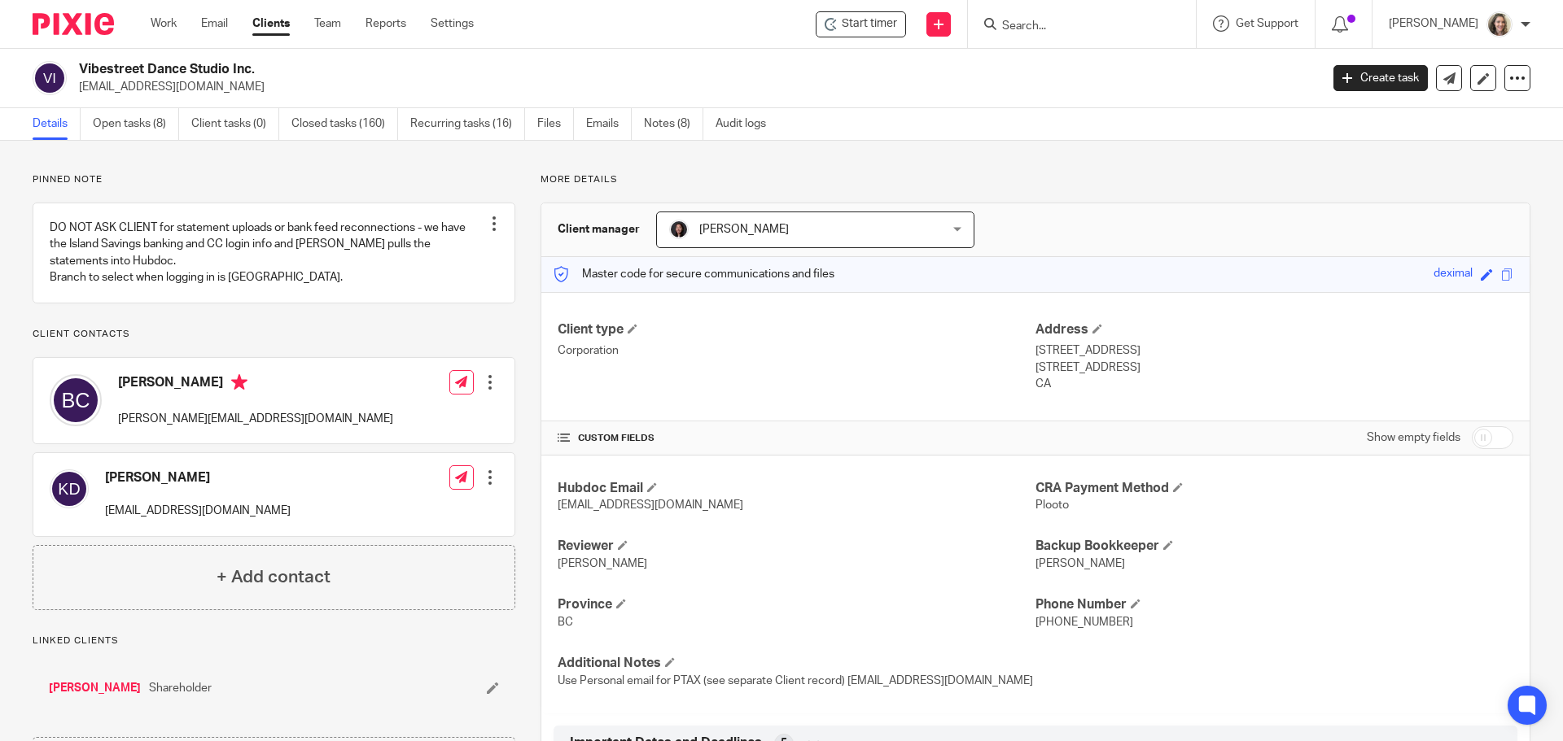
scroll to position [402, 0]
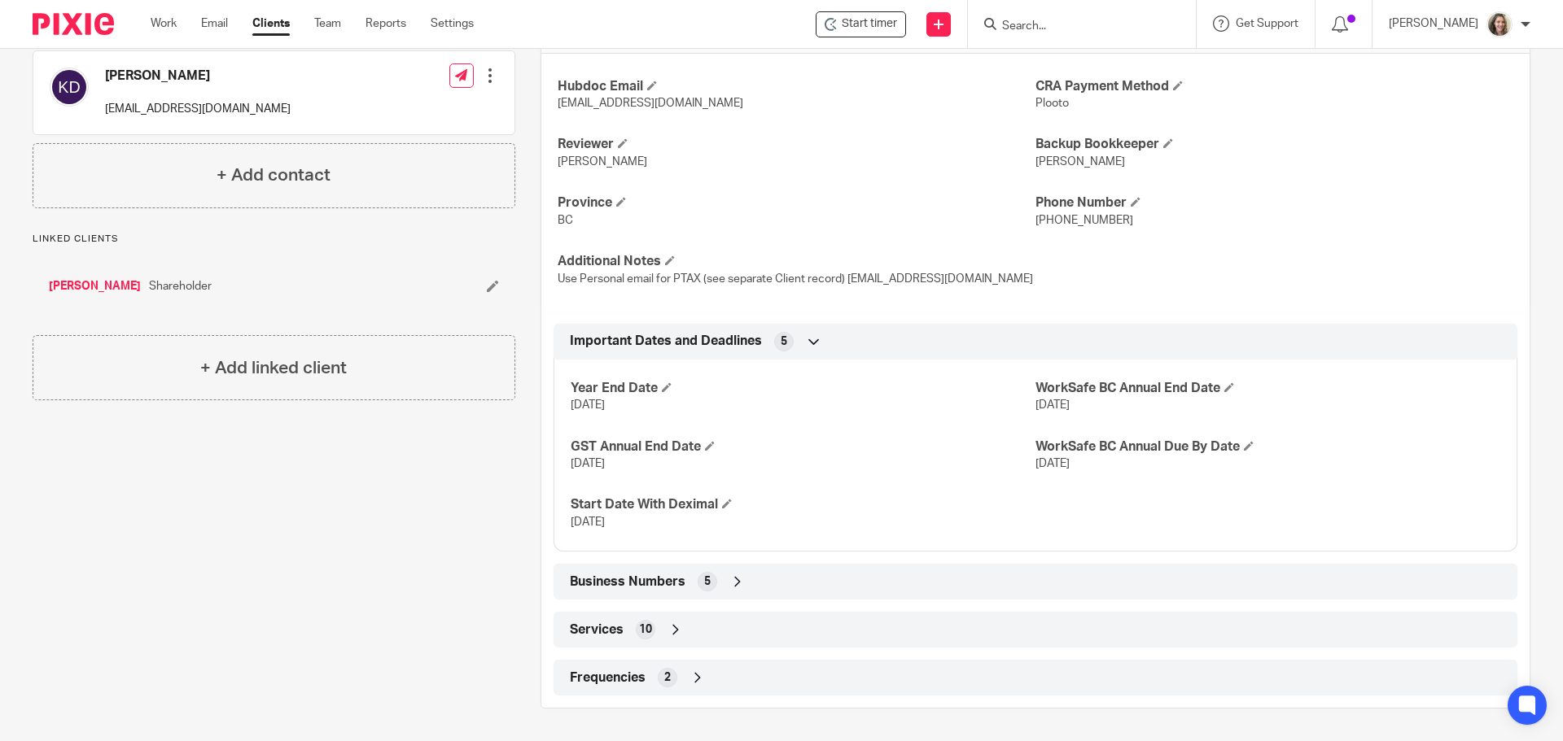
click at [684, 581] on div "Business Numbers 5" at bounding box center [1035, 582] width 939 height 28
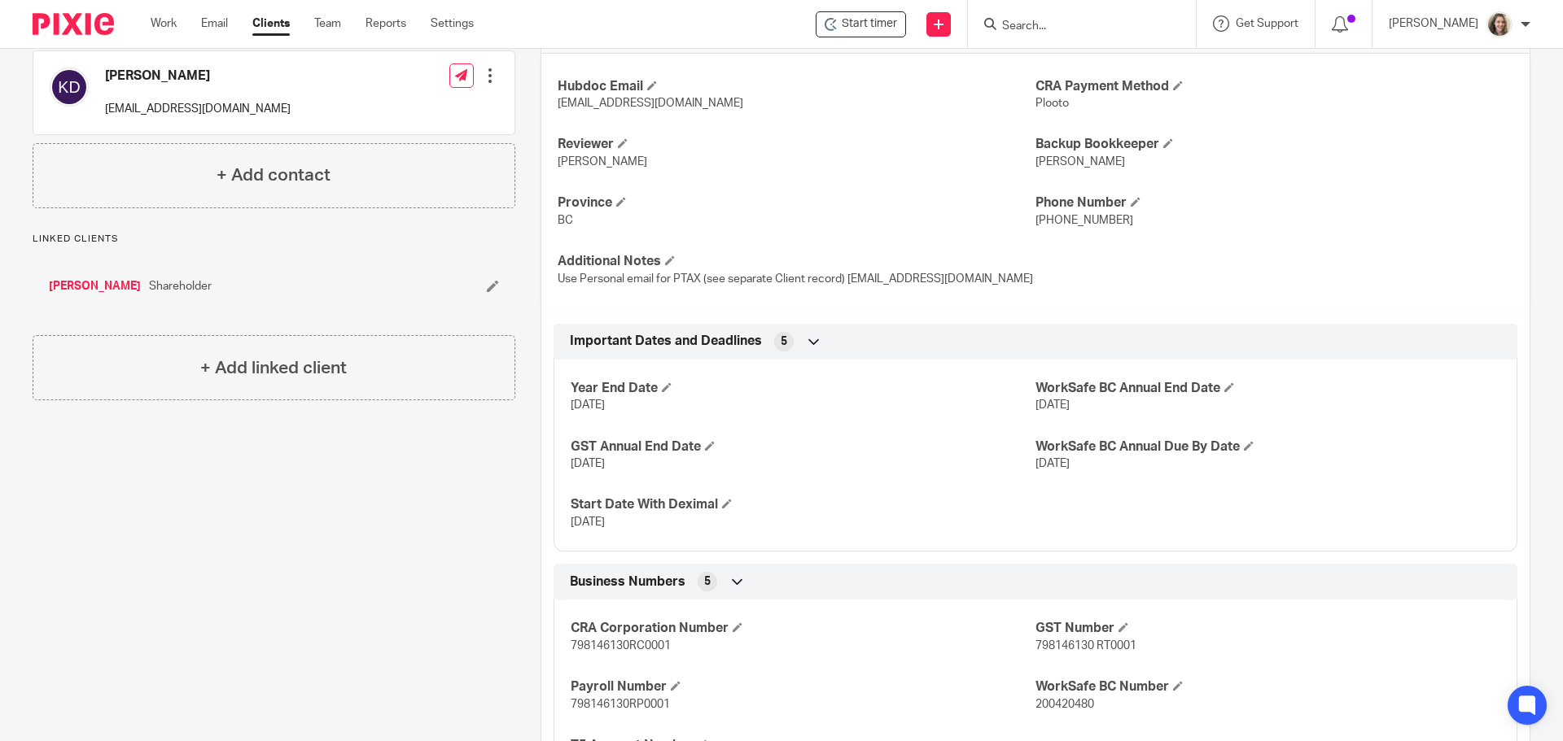
scroll to position [595, 0]
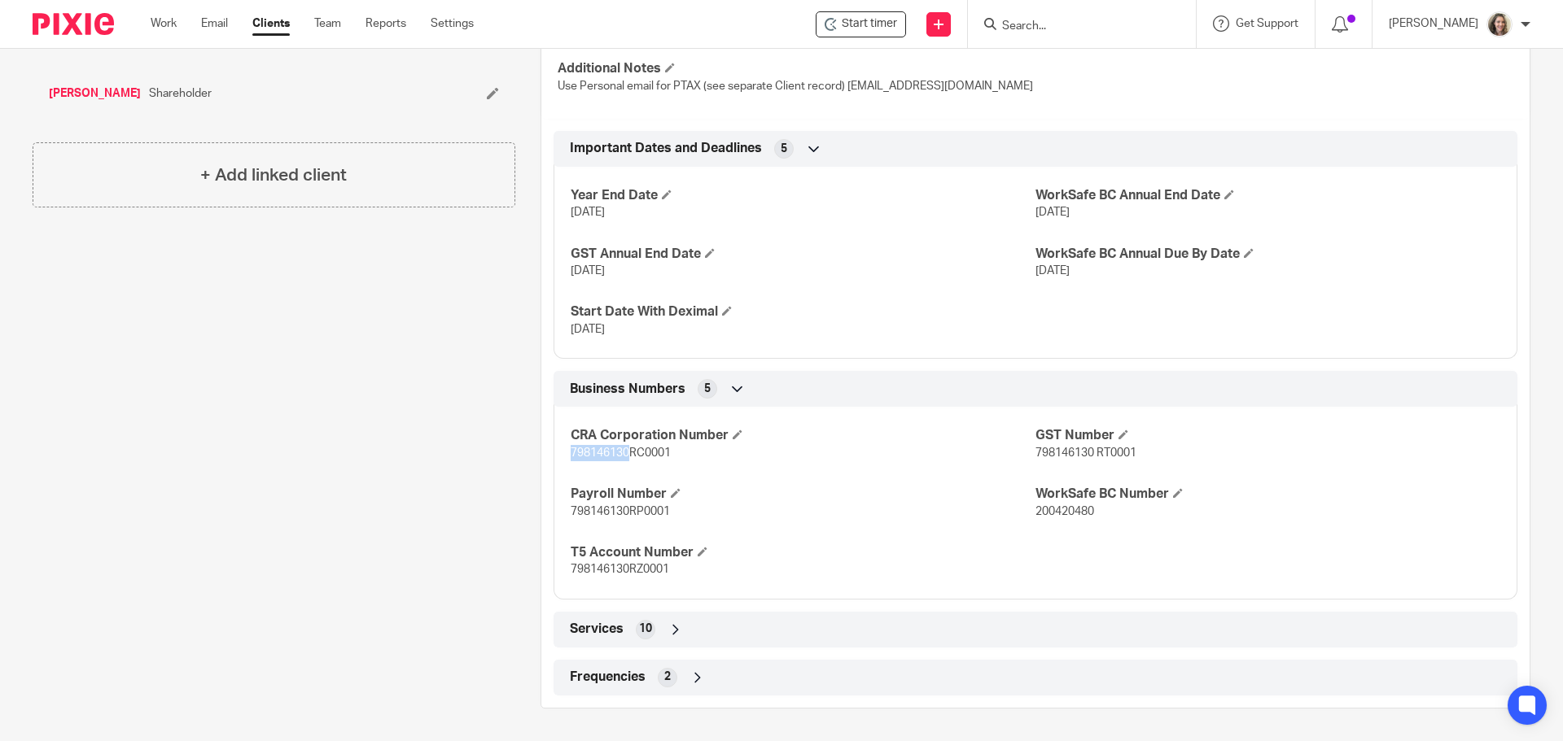
drag, startPoint x: 627, startPoint y: 453, endPoint x: 563, endPoint y: 455, distance: 64.3
click at [563, 455] on div "CRA Corporation Number 798146130RC0001 GST Number 798146130 RT0001 Payroll Numb…" at bounding box center [1035, 497] width 964 height 204
copy span "798146130"
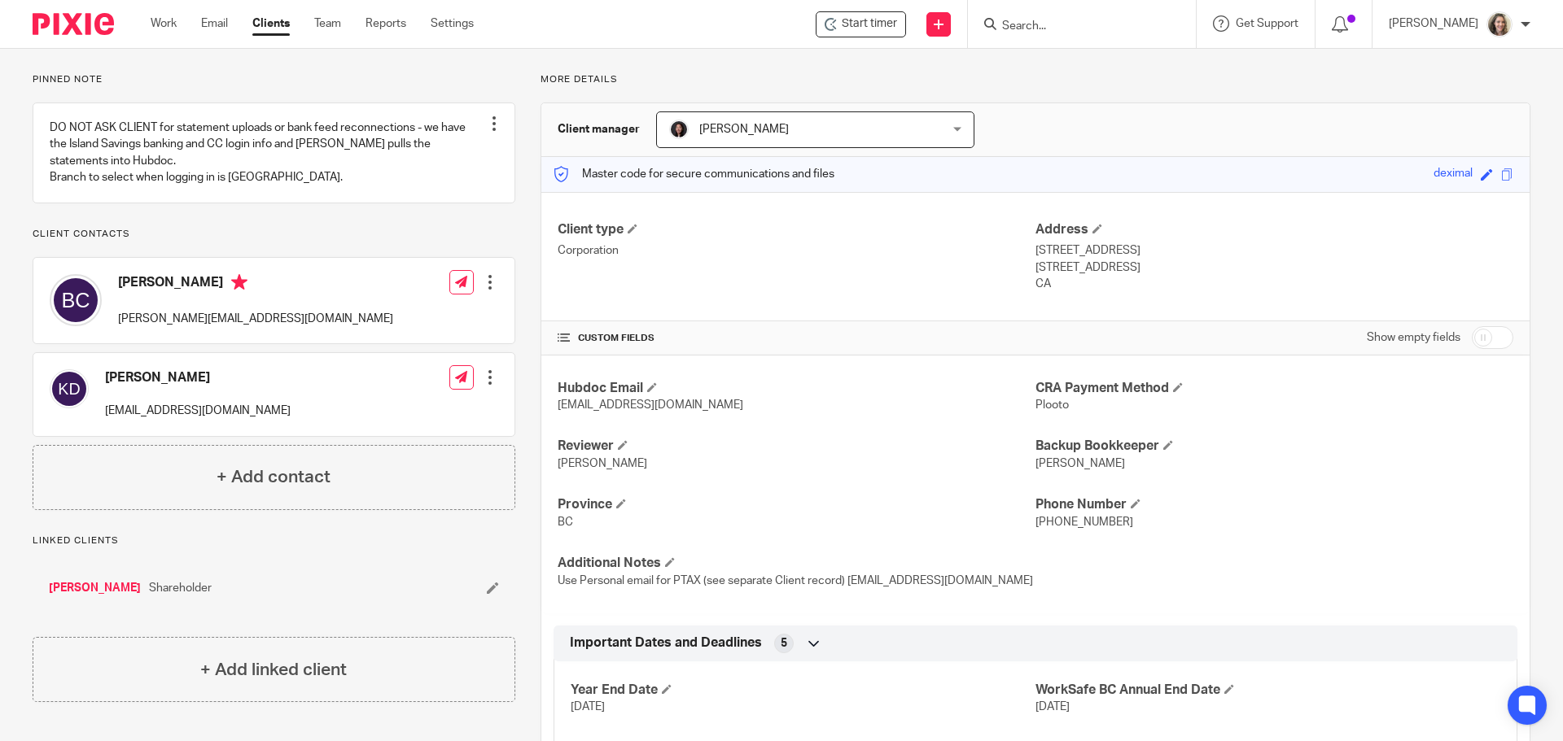
scroll to position [0, 0]
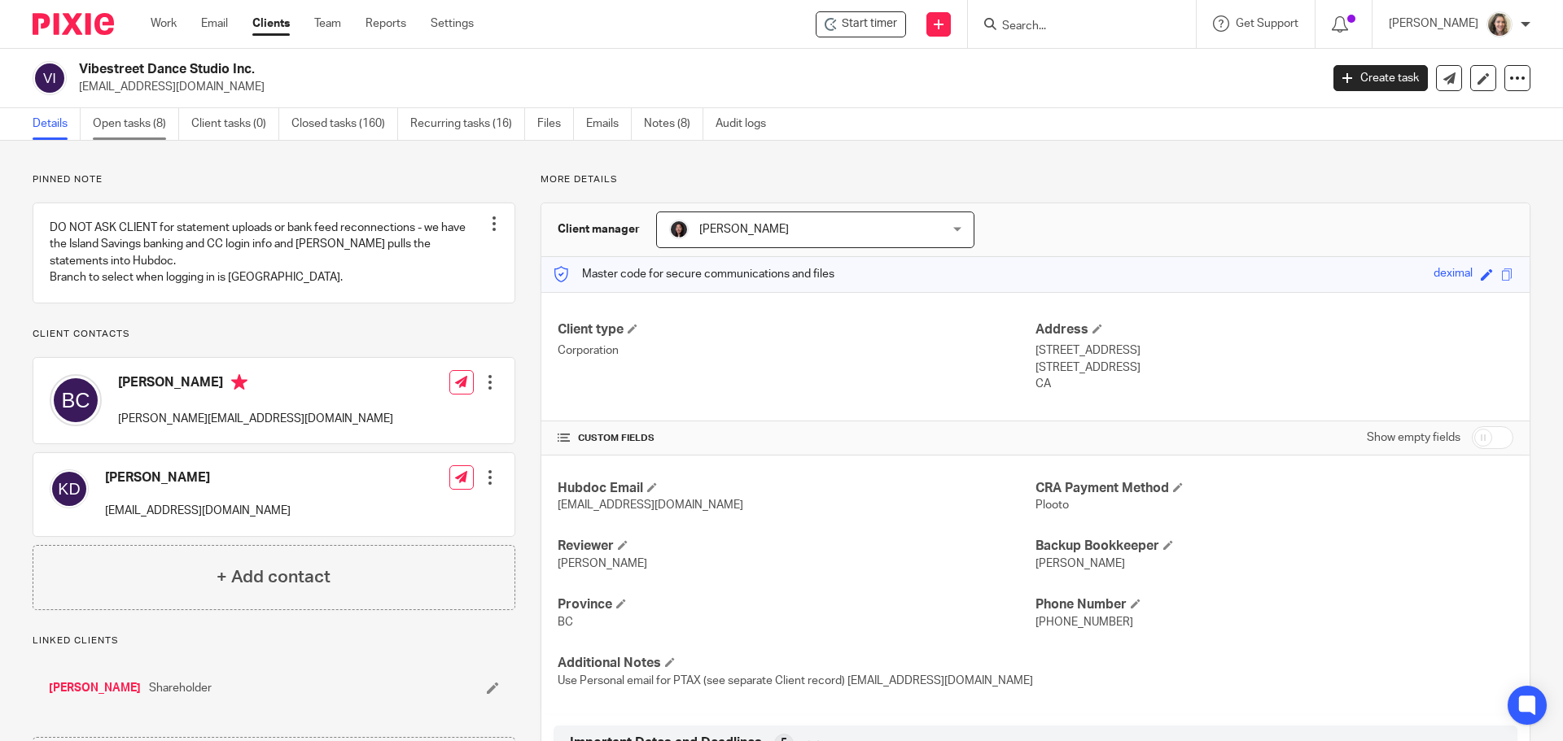
click at [126, 120] on link "Open tasks (8)" at bounding box center [136, 124] width 86 height 32
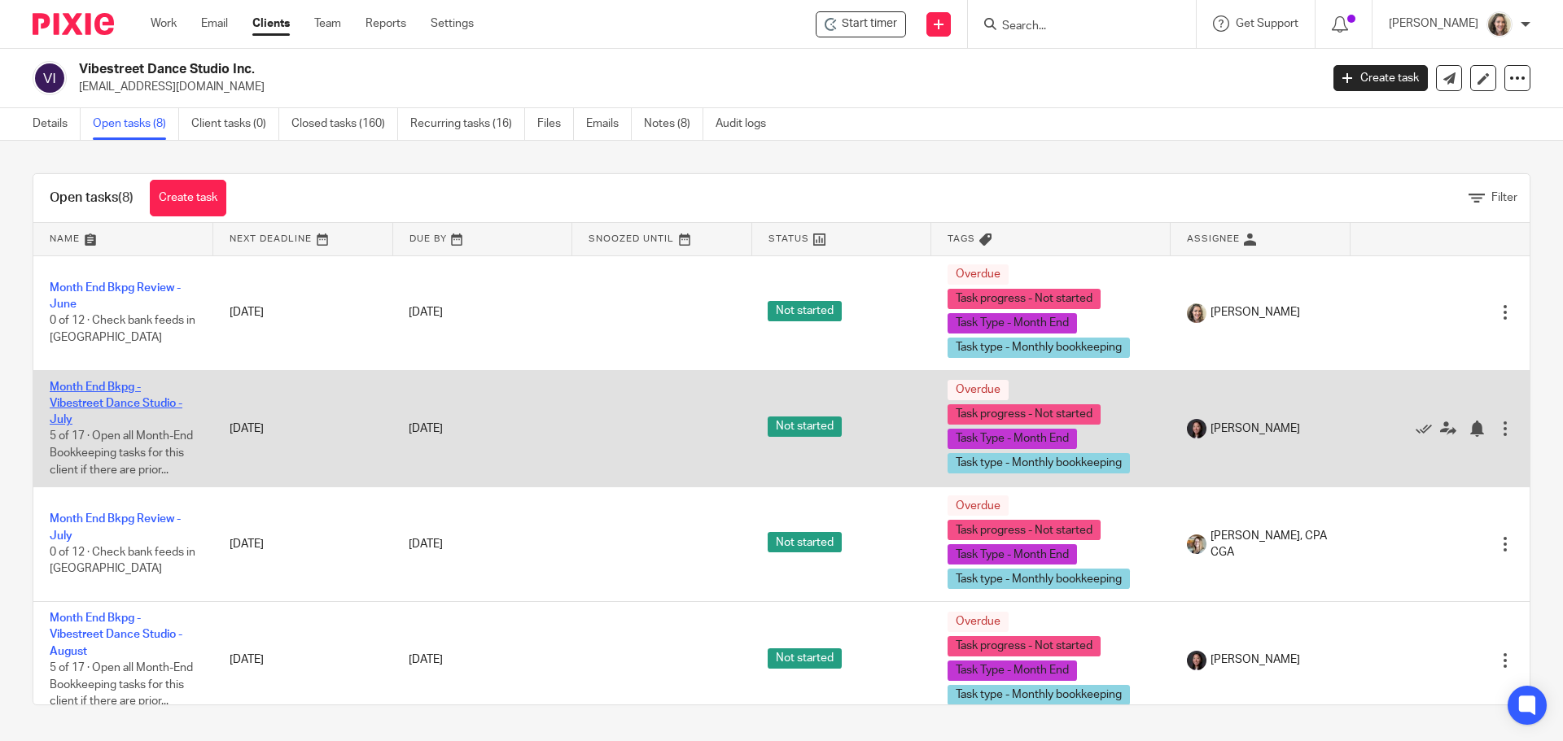
click at [103, 404] on link "Month End Bkpg - Vibestreet Dance Studio - July" at bounding box center [116, 404] width 133 height 45
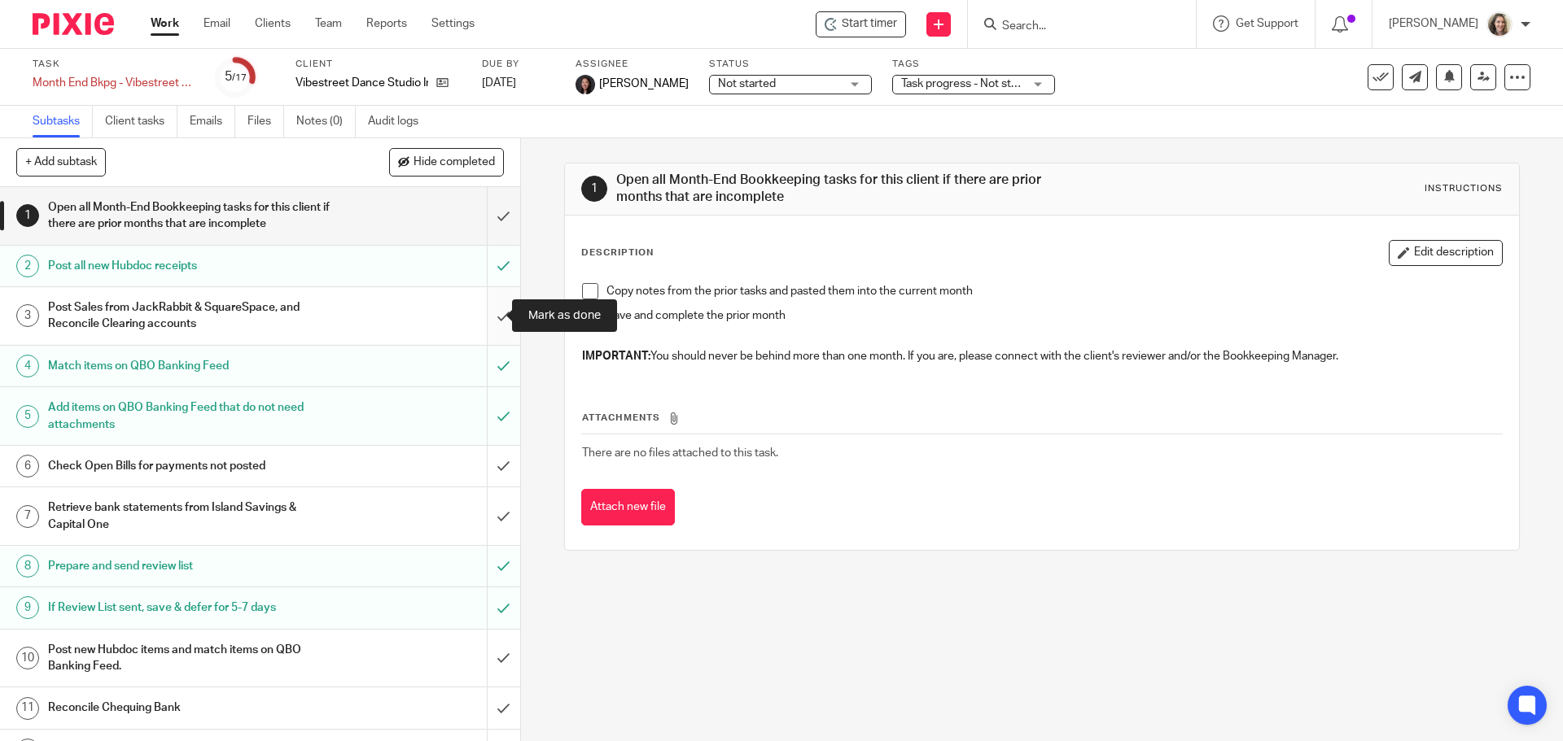
click at [488, 315] on input "submit" at bounding box center [260, 316] width 520 height 58
click at [488, 222] on input "submit" at bounding box center [260, 216] width 520 height 58
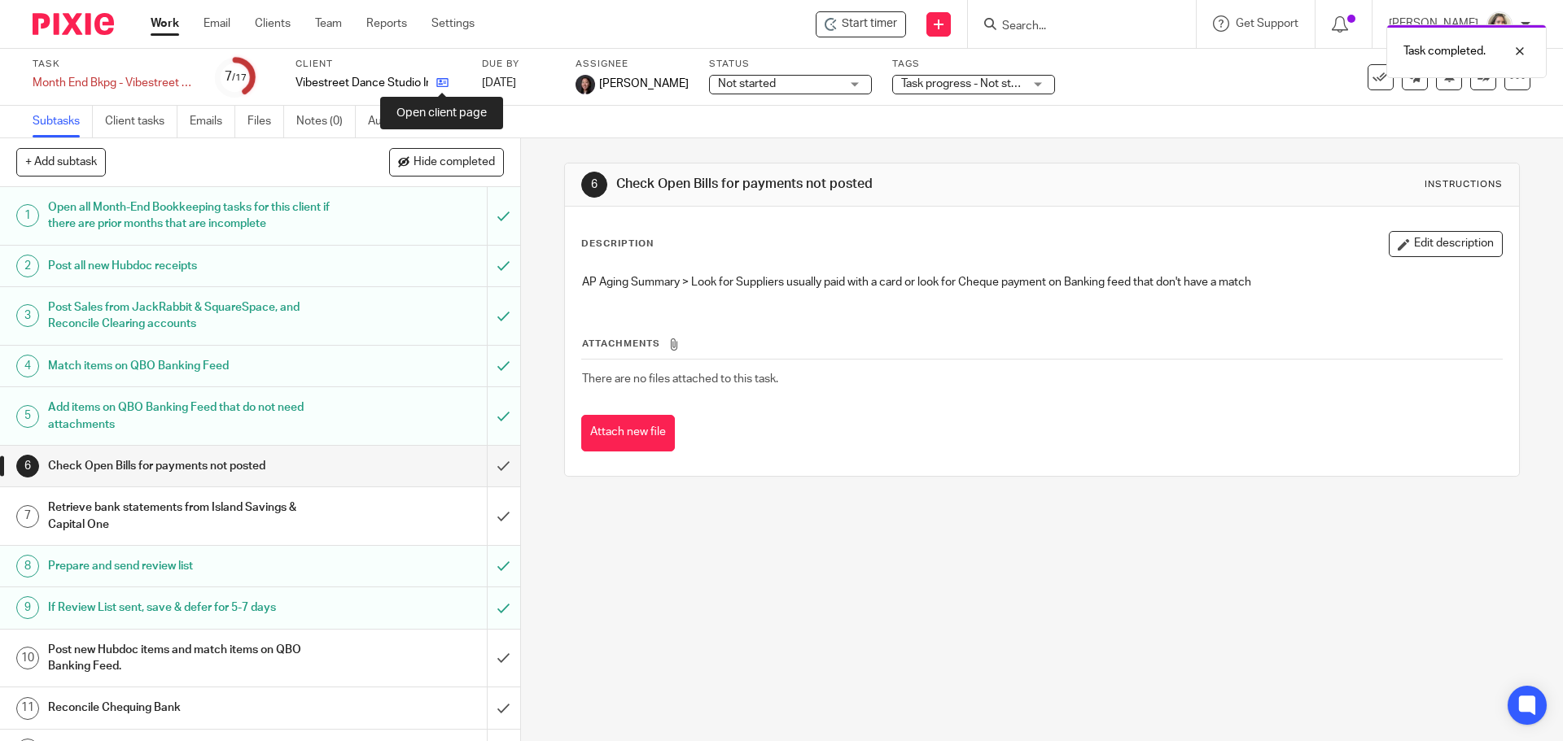
click at [444, 81] on icon at bounding box center [442, 83] width 12 height 12
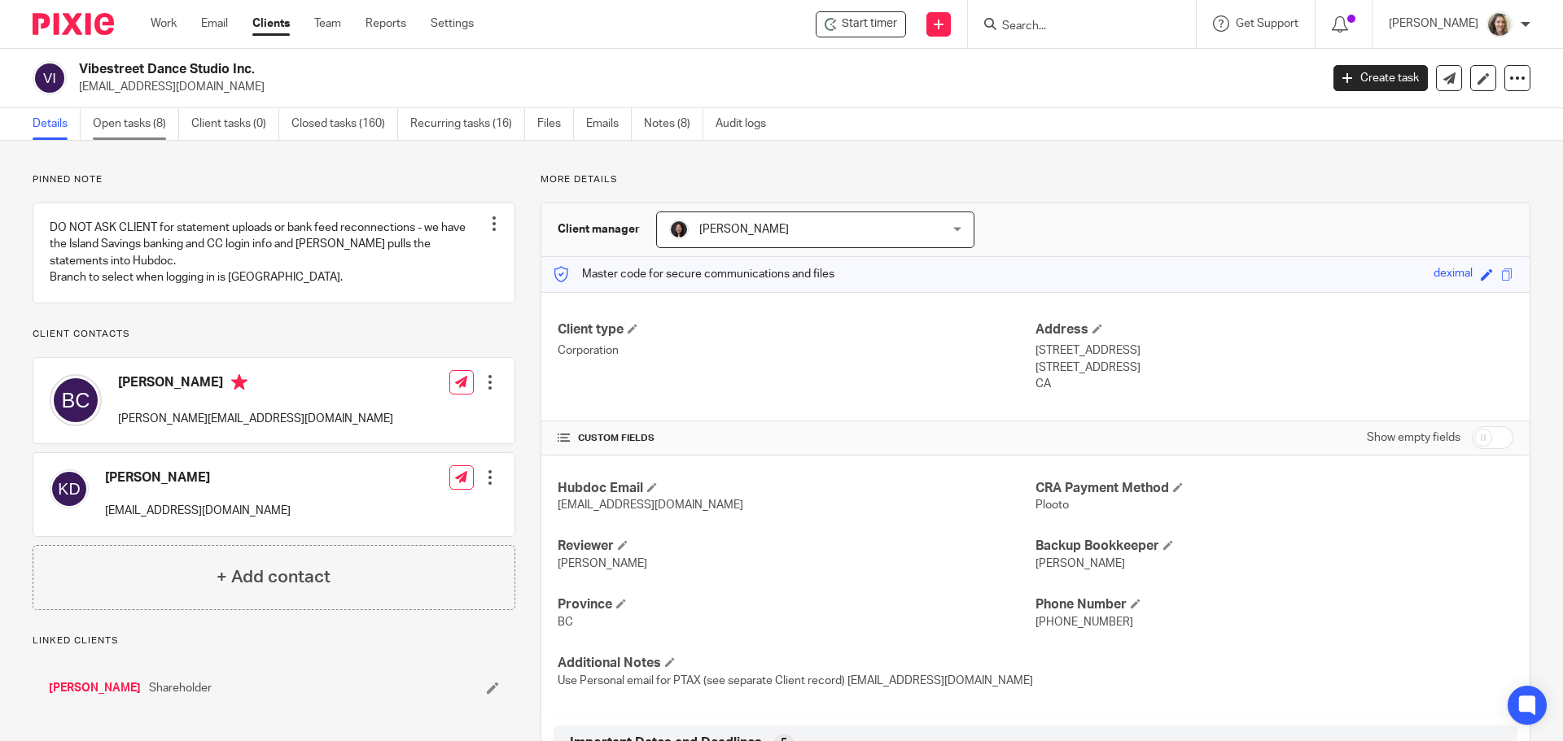
click at [127, 125] on link "Open tasks (8)" at bounding box center [136, 124] width 86 height 32
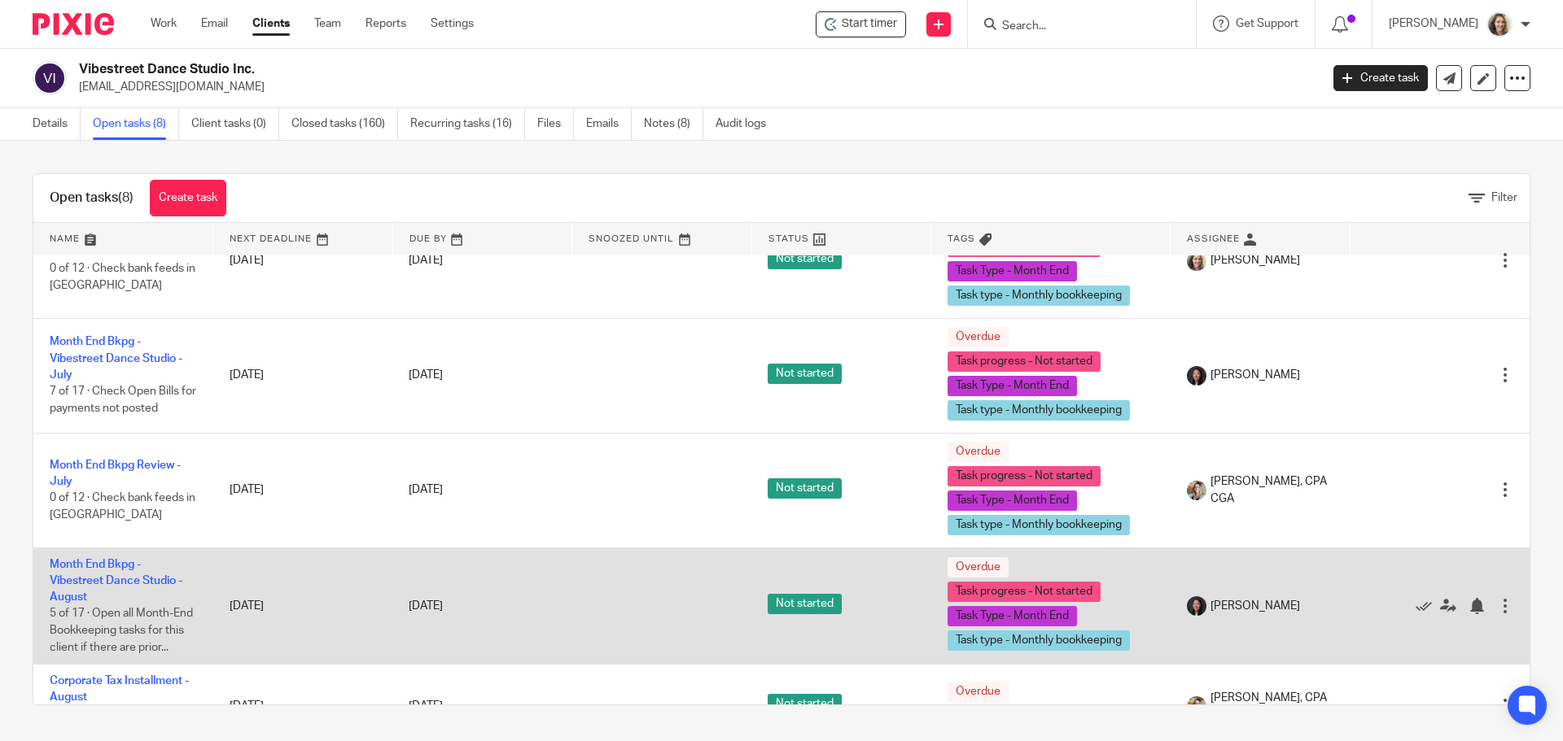
scroll to position [81, 0]
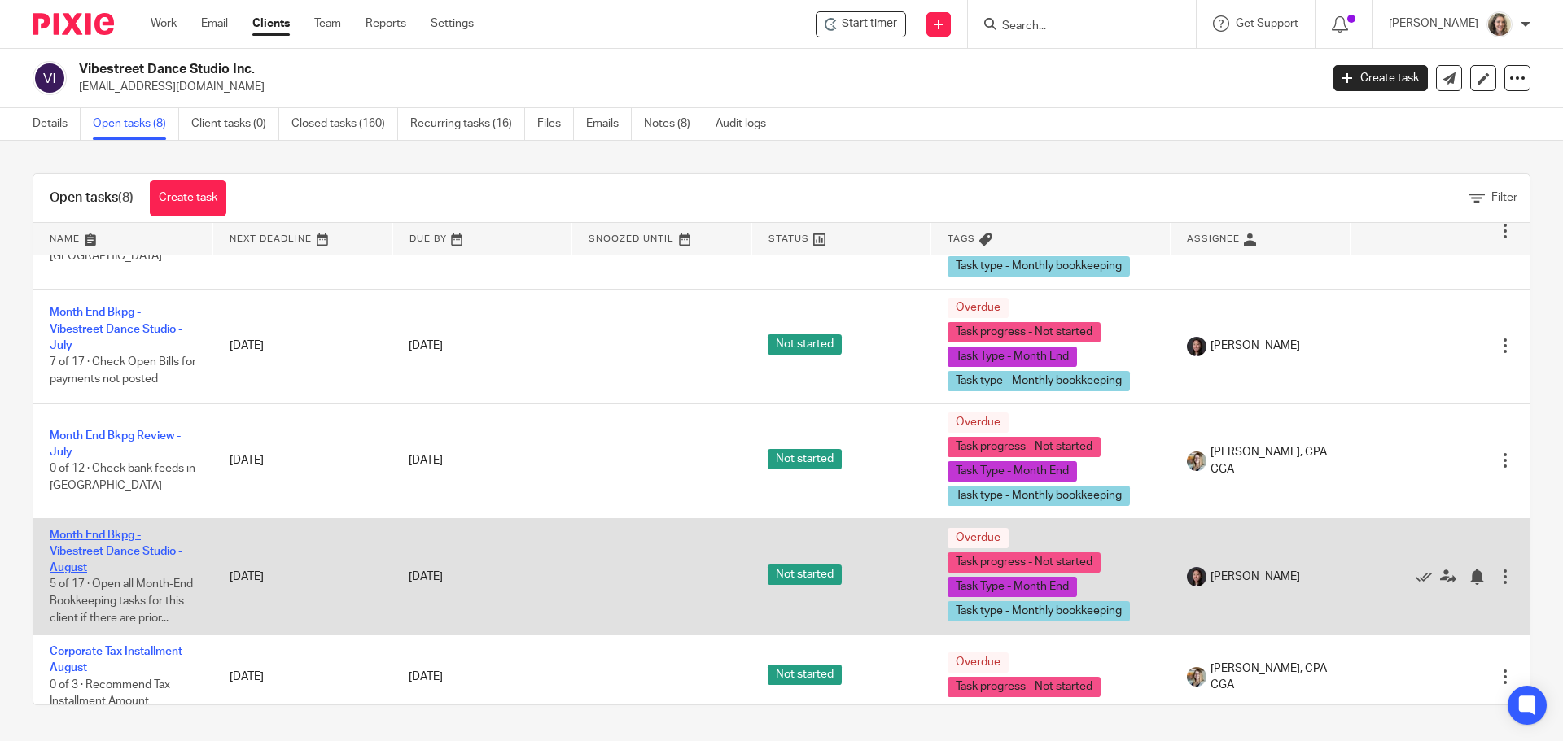
click at [101, 538] on link "Month End Bkpg - Vibestreet Dance Studio - August" at bounding box center [116, 552] width 133 height 45
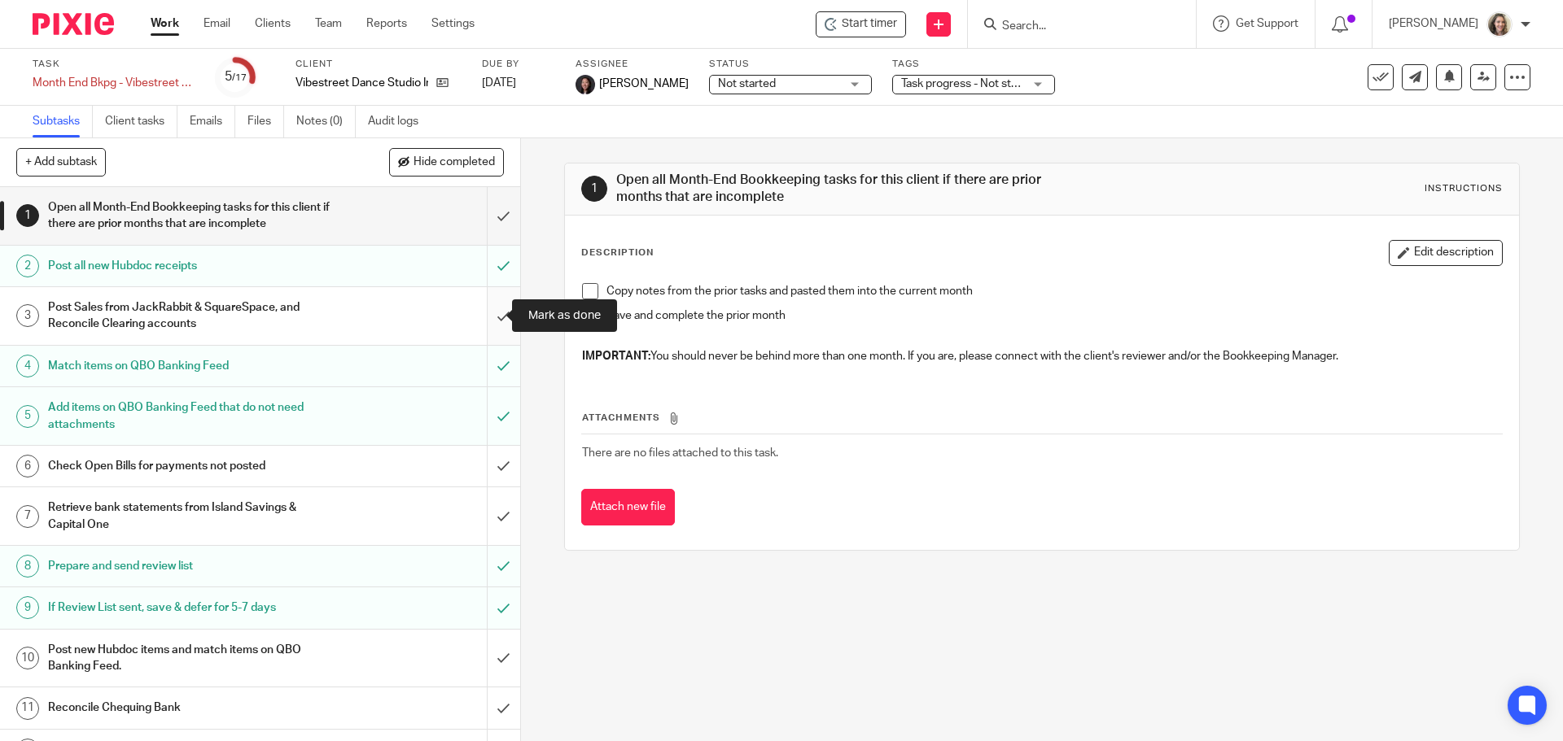
click at [488, 311] on input "submit" at bounding box center [260, 316] width 520 height 58
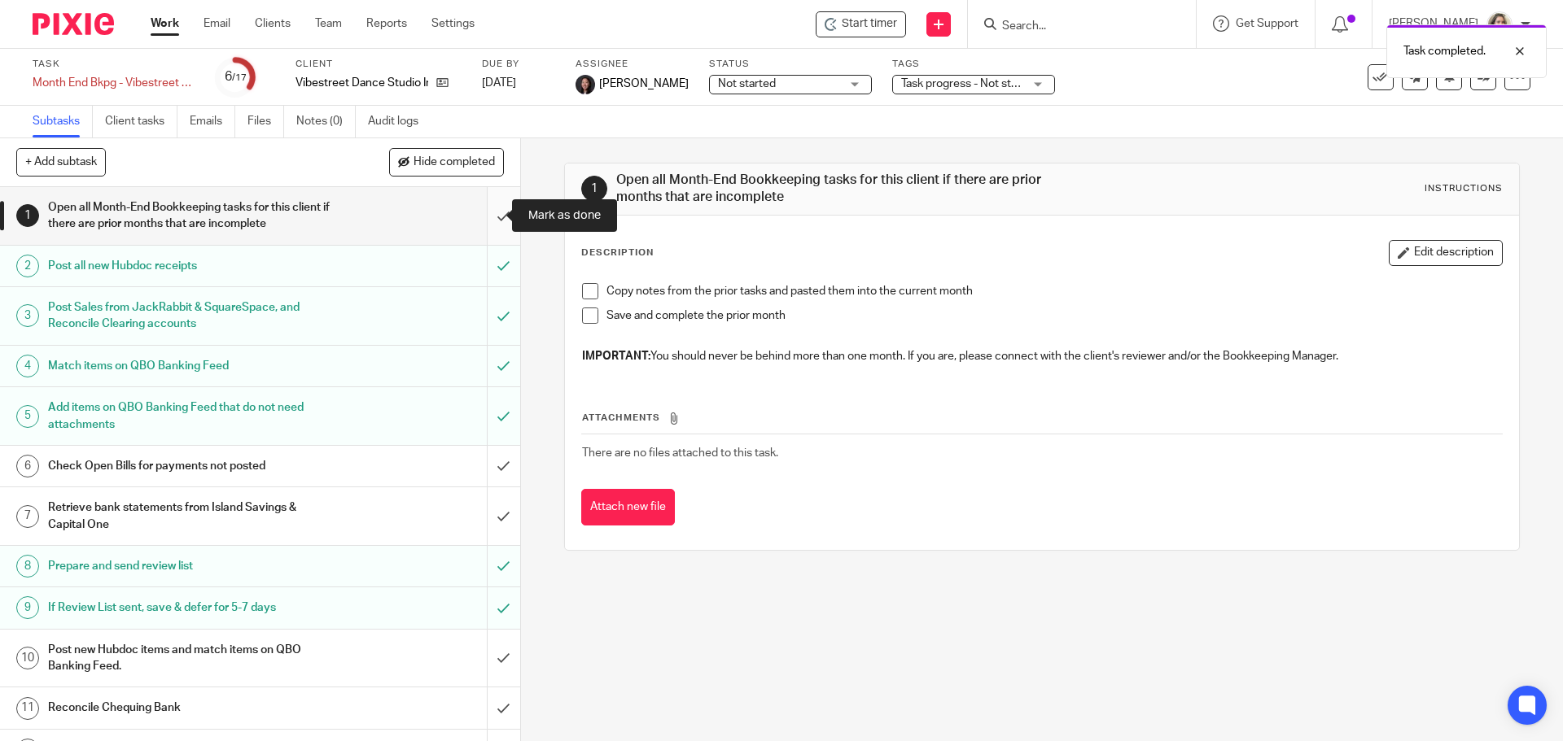
click at [489, 217] on input "submit" at bounding box center [260, 216] width 520 height 58
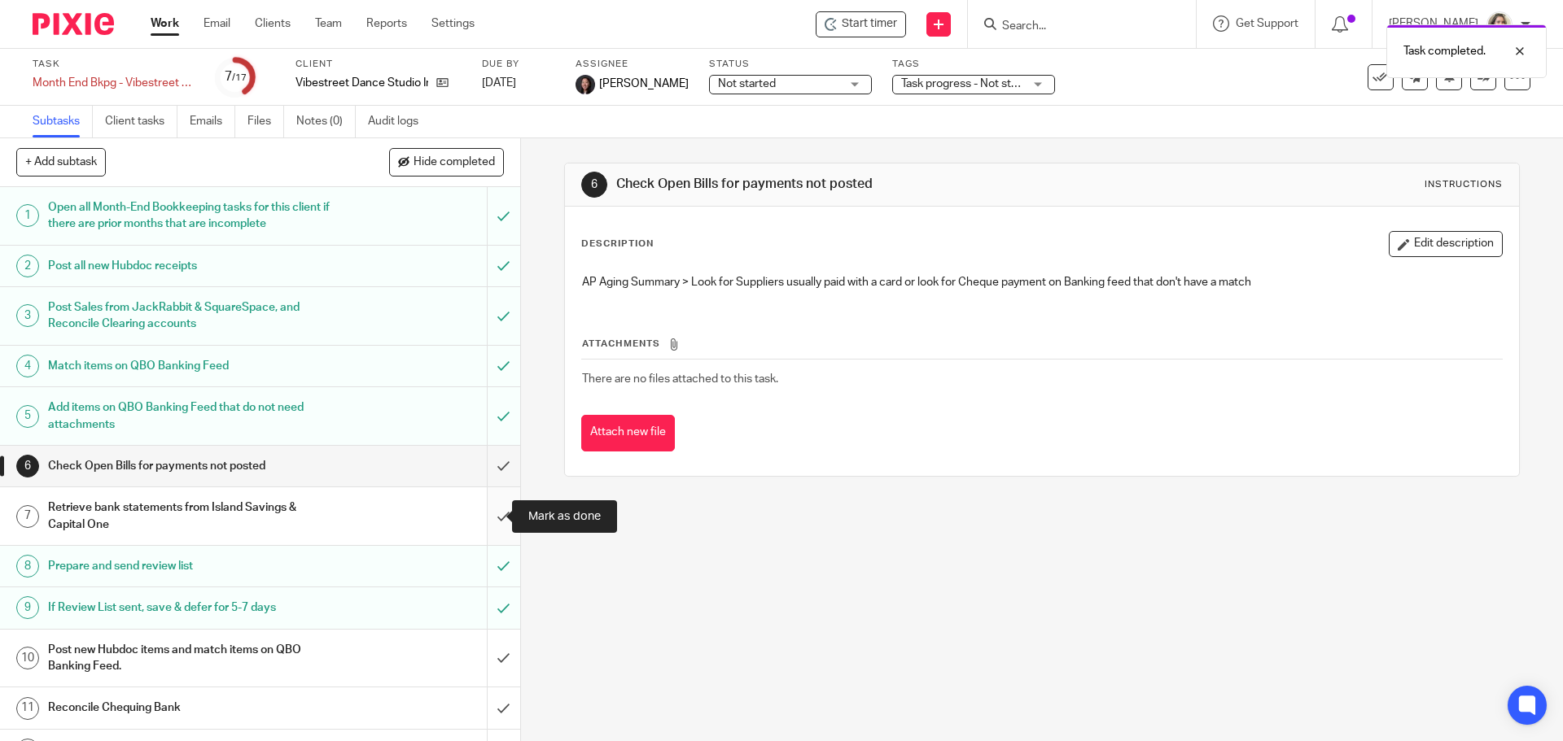
click at [491, 518] on input "submit" at bounding box center [260, 517] width 520 height 58
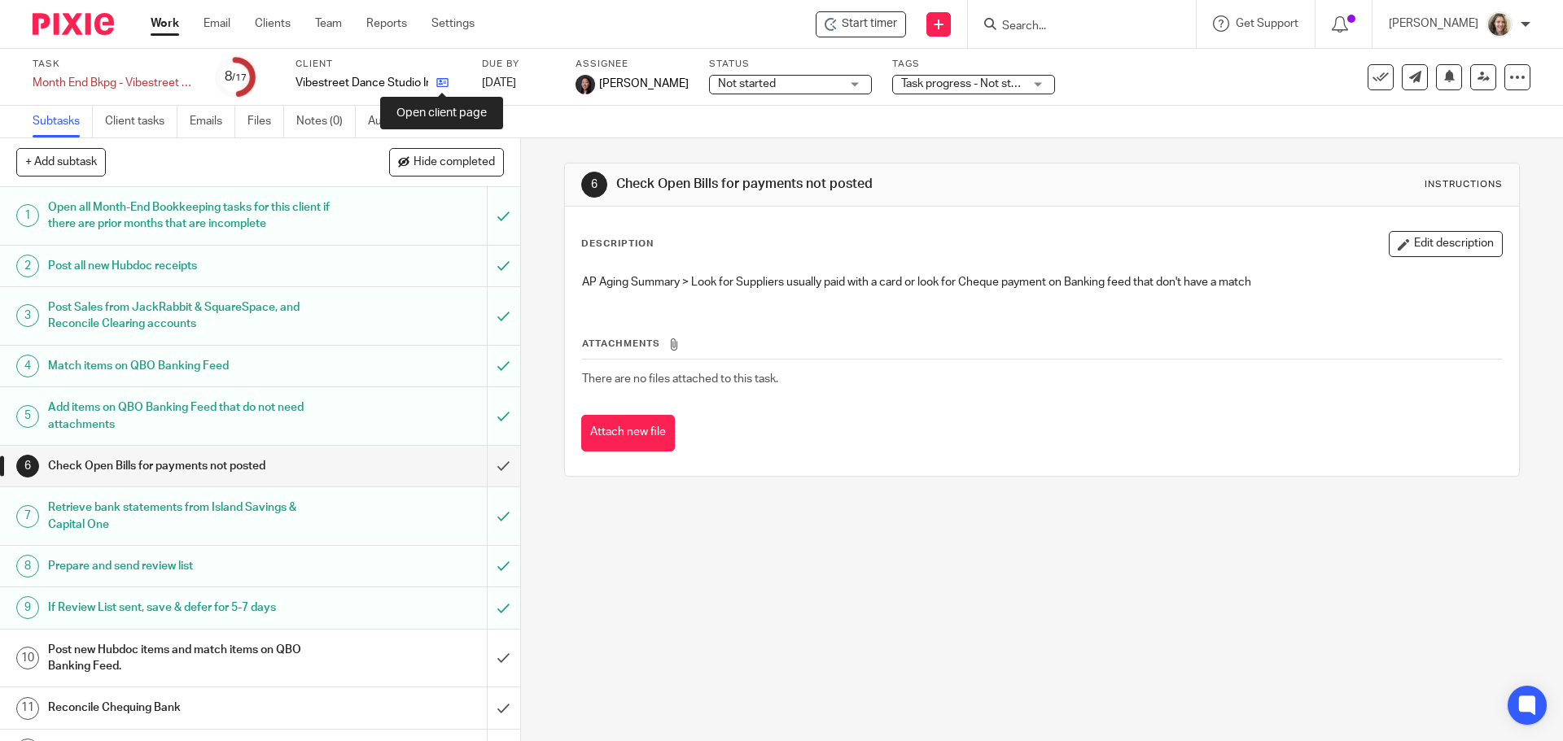
click at [443, 84] on icon at bounding box center [442, 83] width 12 height 12
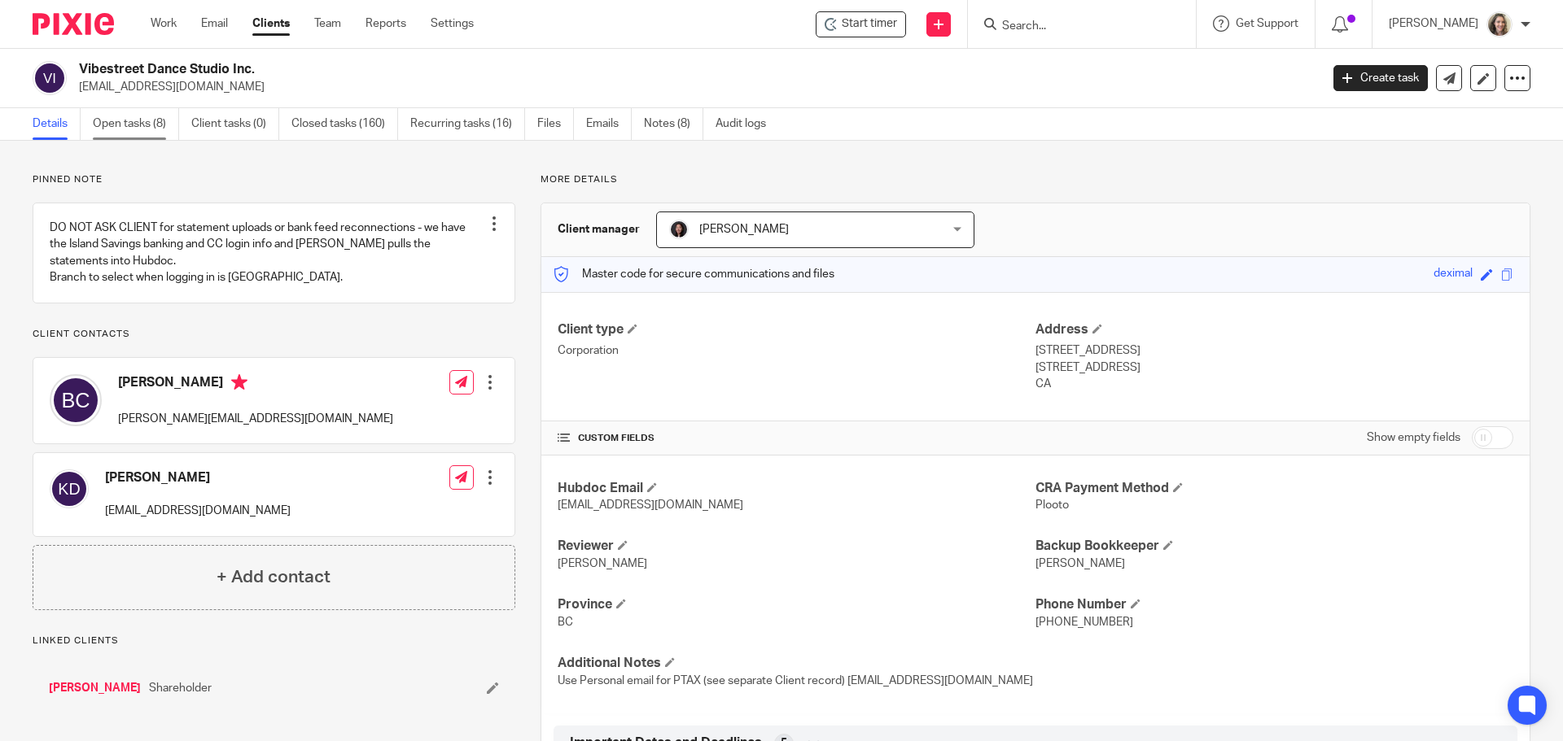
click at [141, 125] on link "Open tasks (8)" at bounding box center [136, 124] width 86 height 32
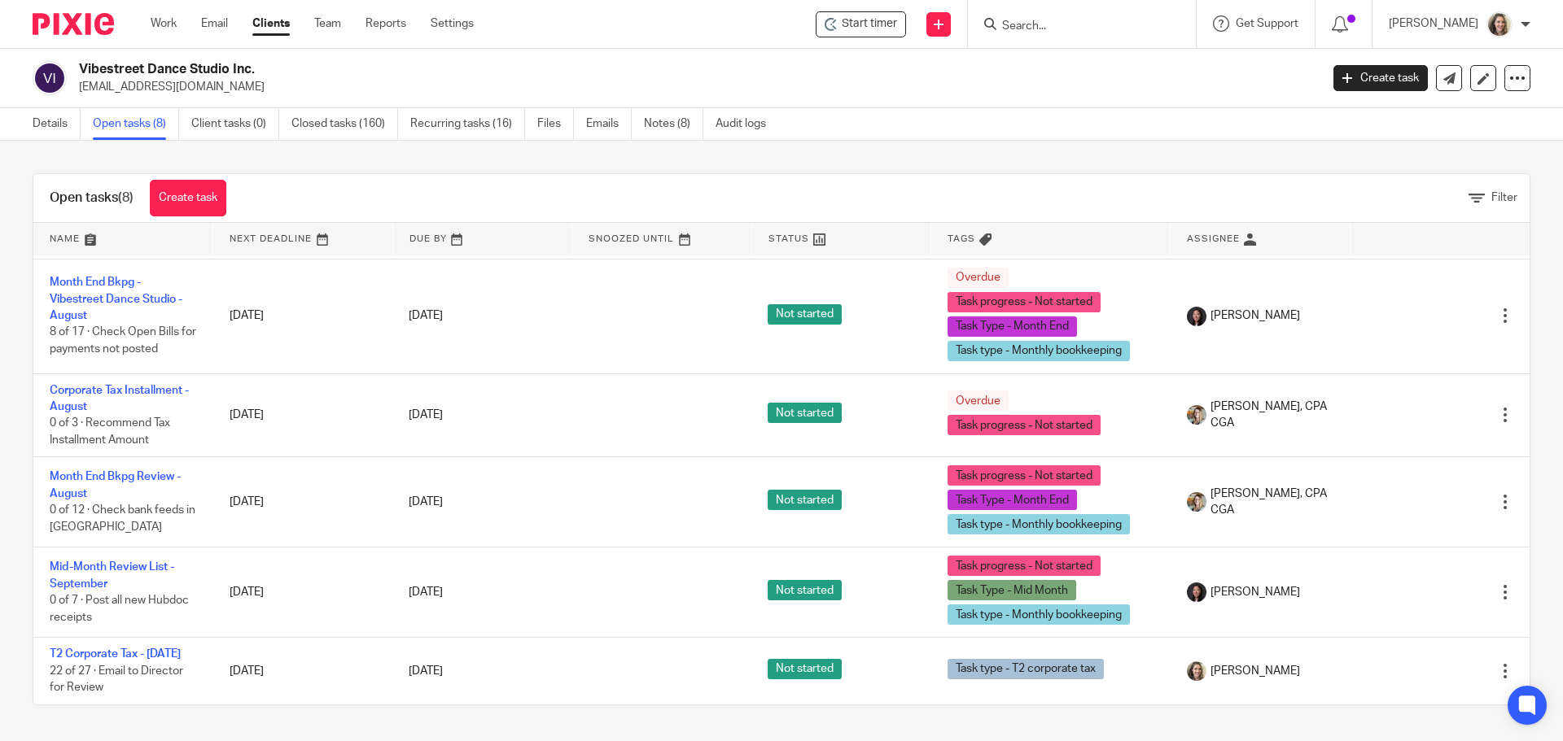
scroll to position [357, 0]
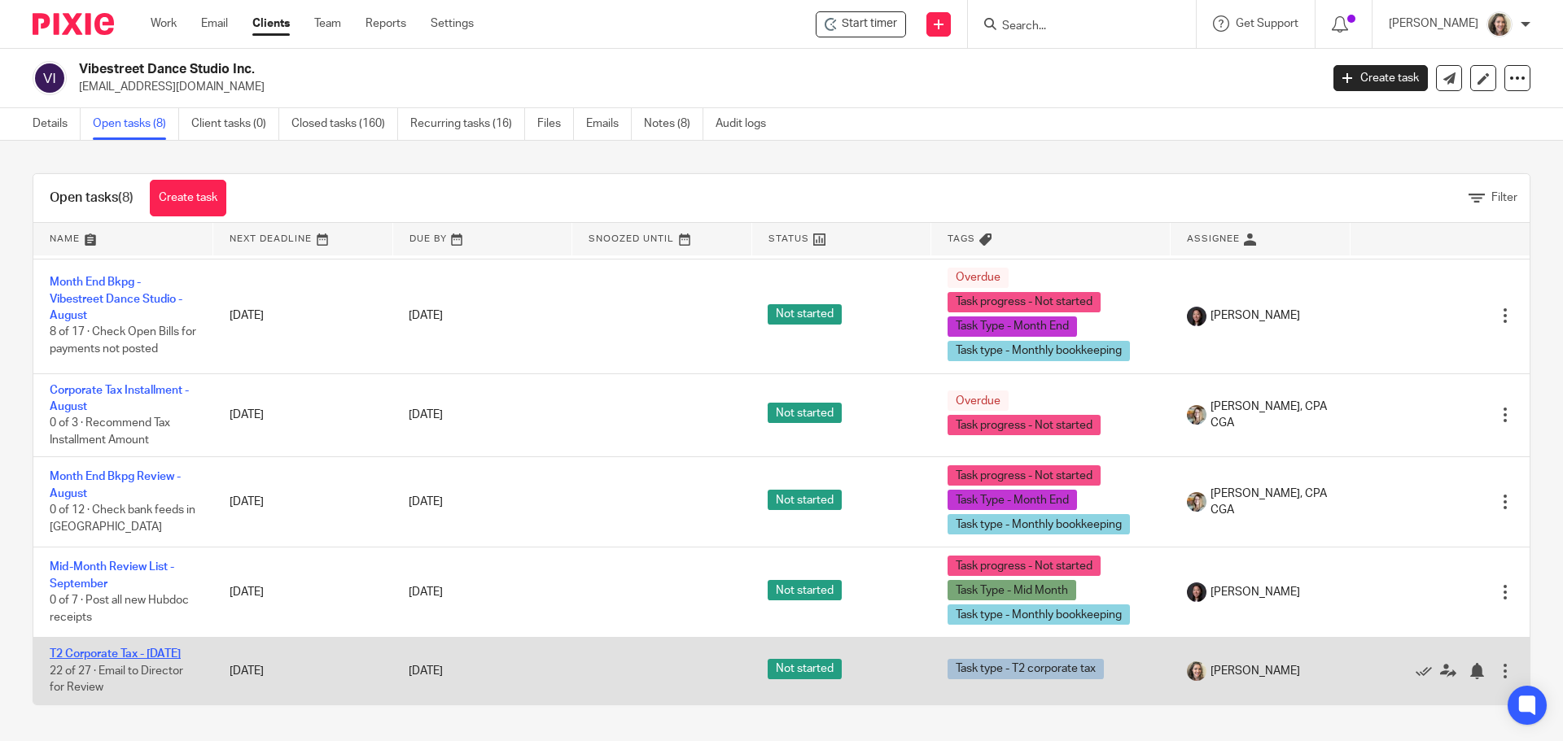
click at [105, 649] on link "T2 Corporate Tax - March 2025" at bounding box center [115, 654] width 131 height 11
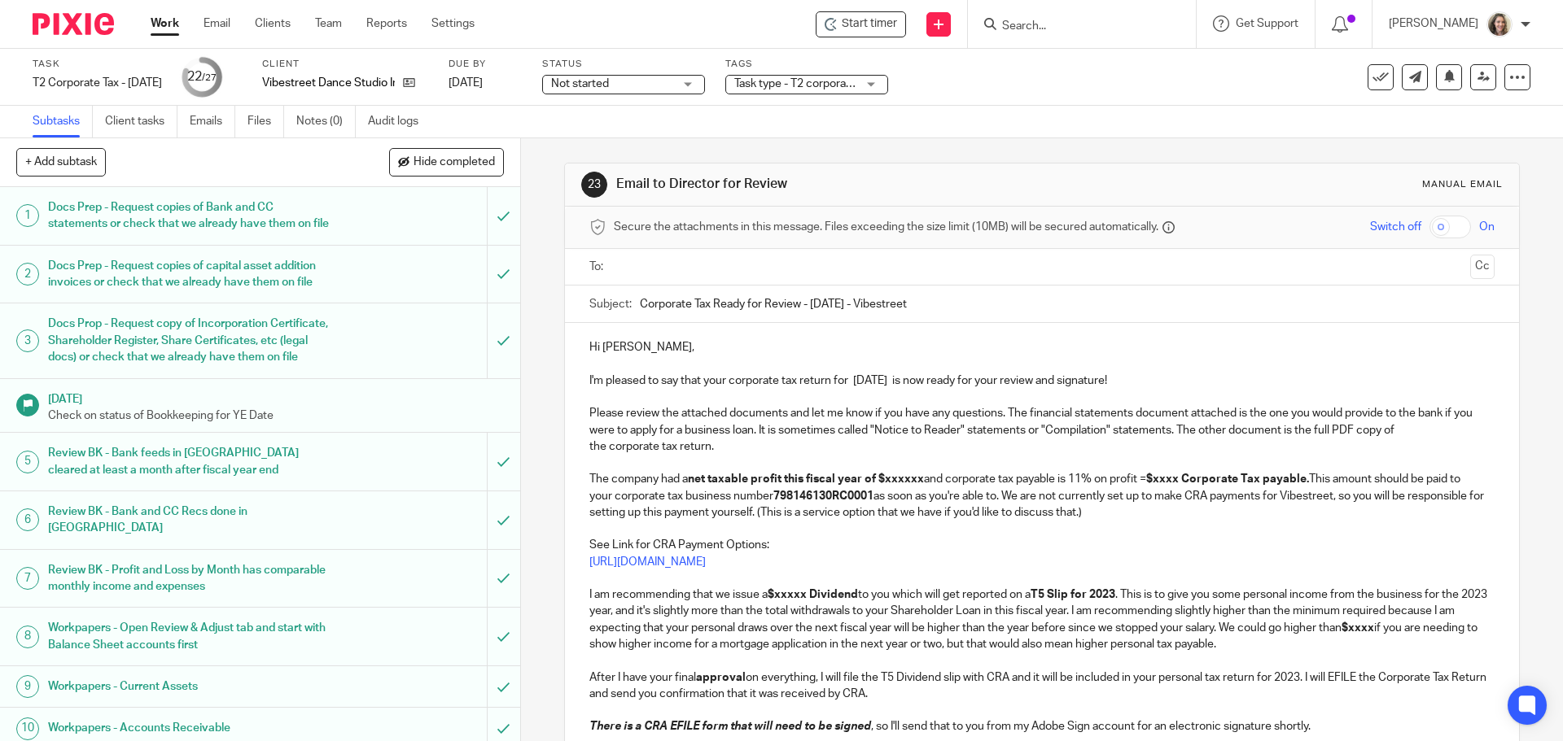
click at [688, 271] on input "text" at bounding box center [1040, 267] width 843 height 19
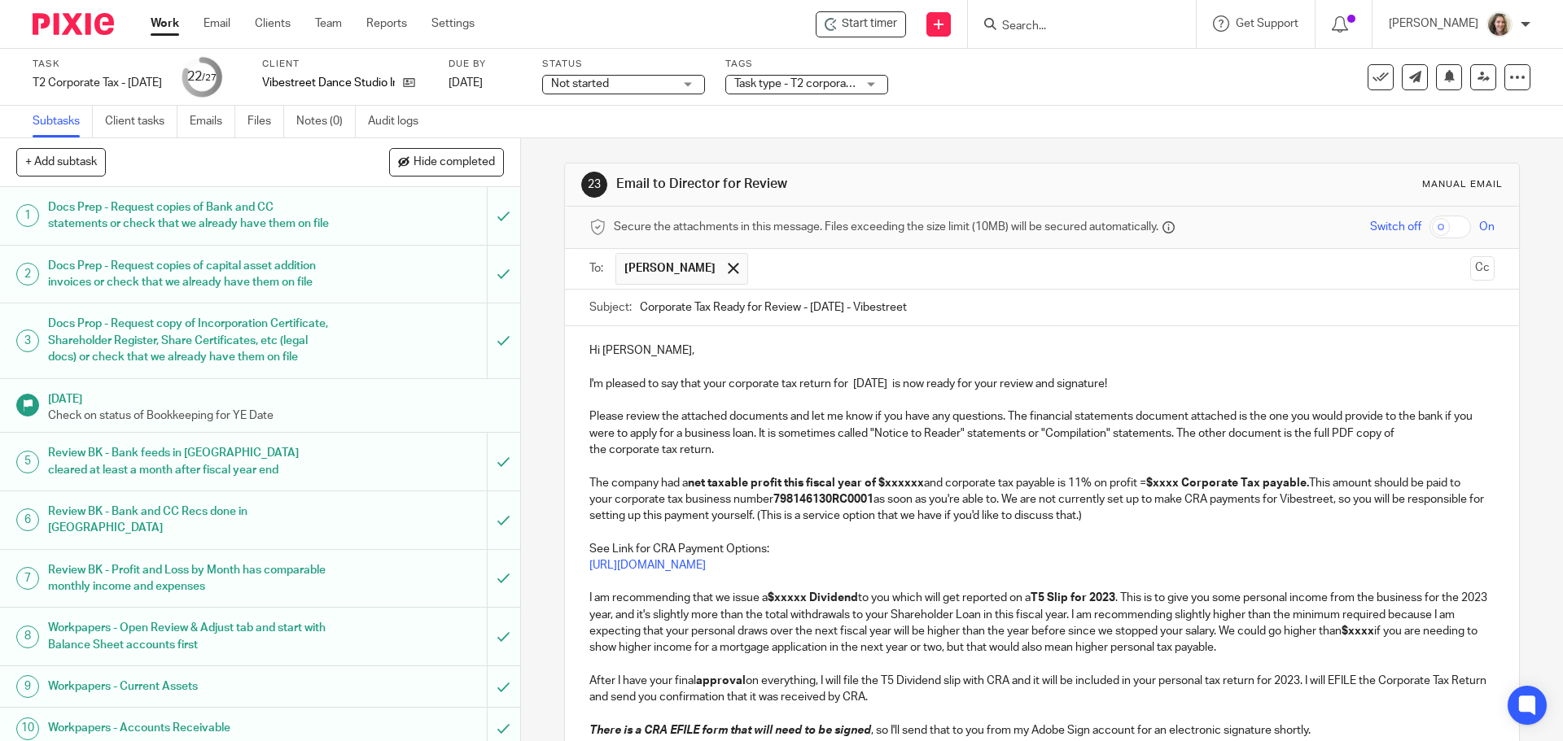
click at [868, 308] on input "Corporate Tax Ready for Review - Mar 31 2023 - Vibestreet" at bounding box center [1067, 308] width 854 height 37
type input "Corporate Tax Ready for Review - Mar 31 2025 - Vibestreet"
click at [850, 384] on p "I'm pleased to say that your corporate tax return for Mar 31, 2023 is now ready…" at bounding box center [1041, 384] width 904 height 16
click at [918, 383] on p "I'm pleased to say that your corporate tax return for Mar 31, 2023 is now ready…" at bounding box center [1041, 384] width 904 height 16
click at [1180, 382] on p "I'm pleased to say that your corporate tax return for Mar 31, 2025 is now ready…" at bounding box center [1041, 384] width 904 height 16
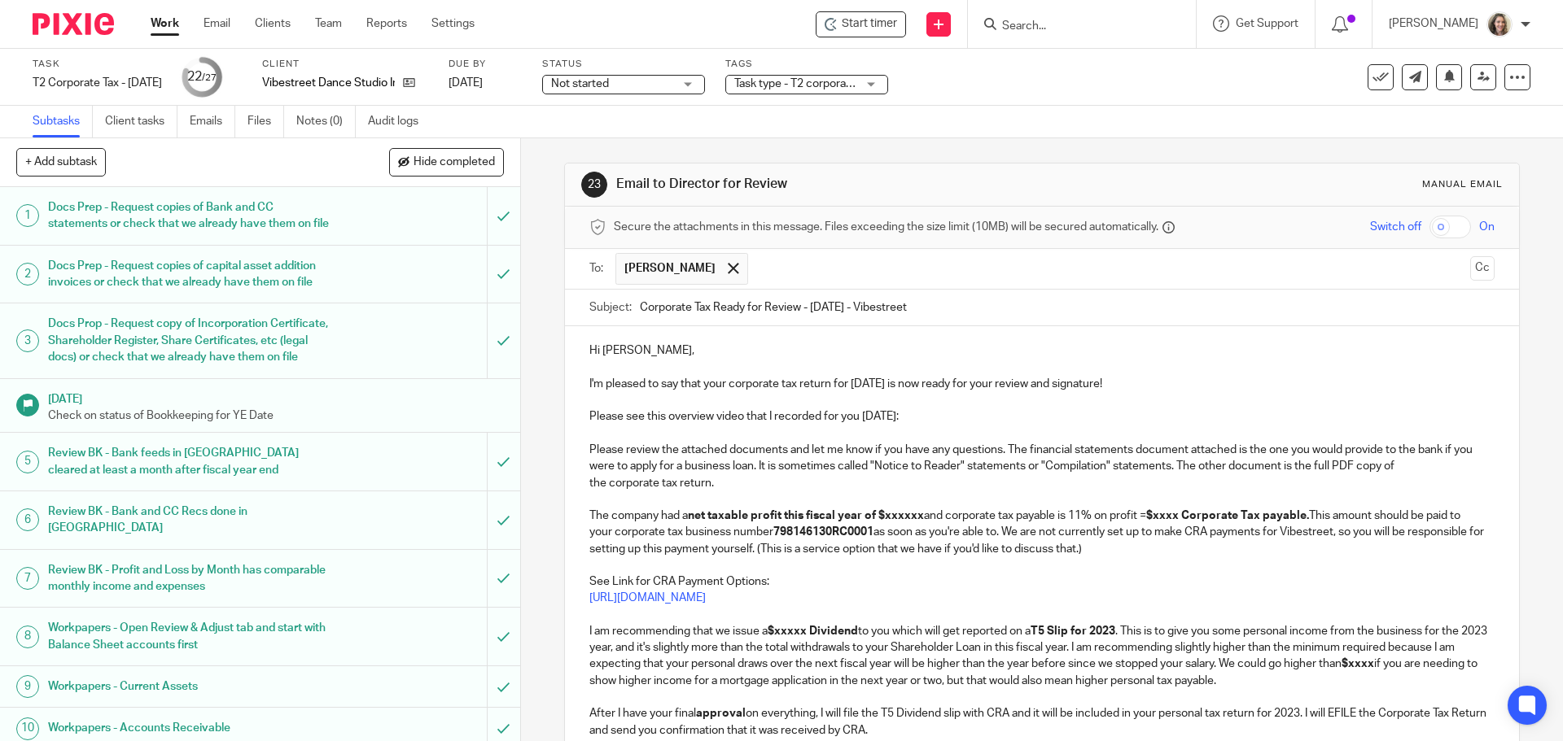
click at [938, 414] on p "Please see this overview video that I recorded for you today:" at bounding box center [1041, 417] width 904 height 16
click at [908, 409] on p "Please see this overview video that I recorded for you today:" at bounding box center [1041, 417] width 904 height 16
click at [909, 513] on strong "net taxable profit this fiscal year of $xxxxxx" at bounding box center [806, 515] width 236 height 11
click at [1187, 514] on strong "$xxxx Corporate Tax payable." at bounding box center [1229, 515] width 163 height 11
click at [1176, 518] on strong "$14754 Corporate Tax payable." at bounding box center [1232, 515] width 169 height 11
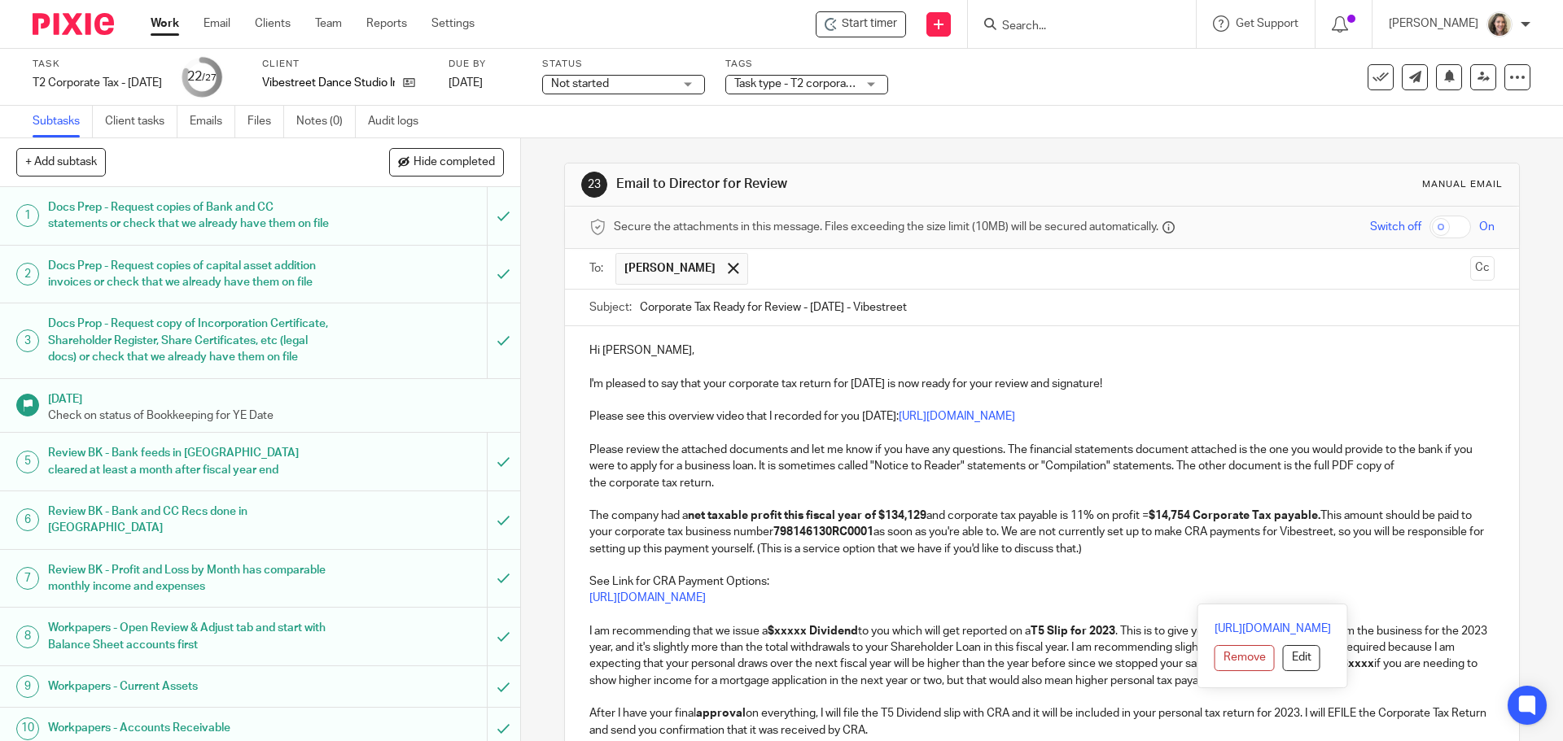
drag, startPoint x: 1239, startPoint y: 603, endPoint x: 1334, endPoint y: 514, distance: 130.1
click at [1334, 514] on div "Hi Brooke, I'm pleased to say that your corporate tax return for Mar 31, 2025 i…" at bounding box center [1041, 629] width 953 height 606
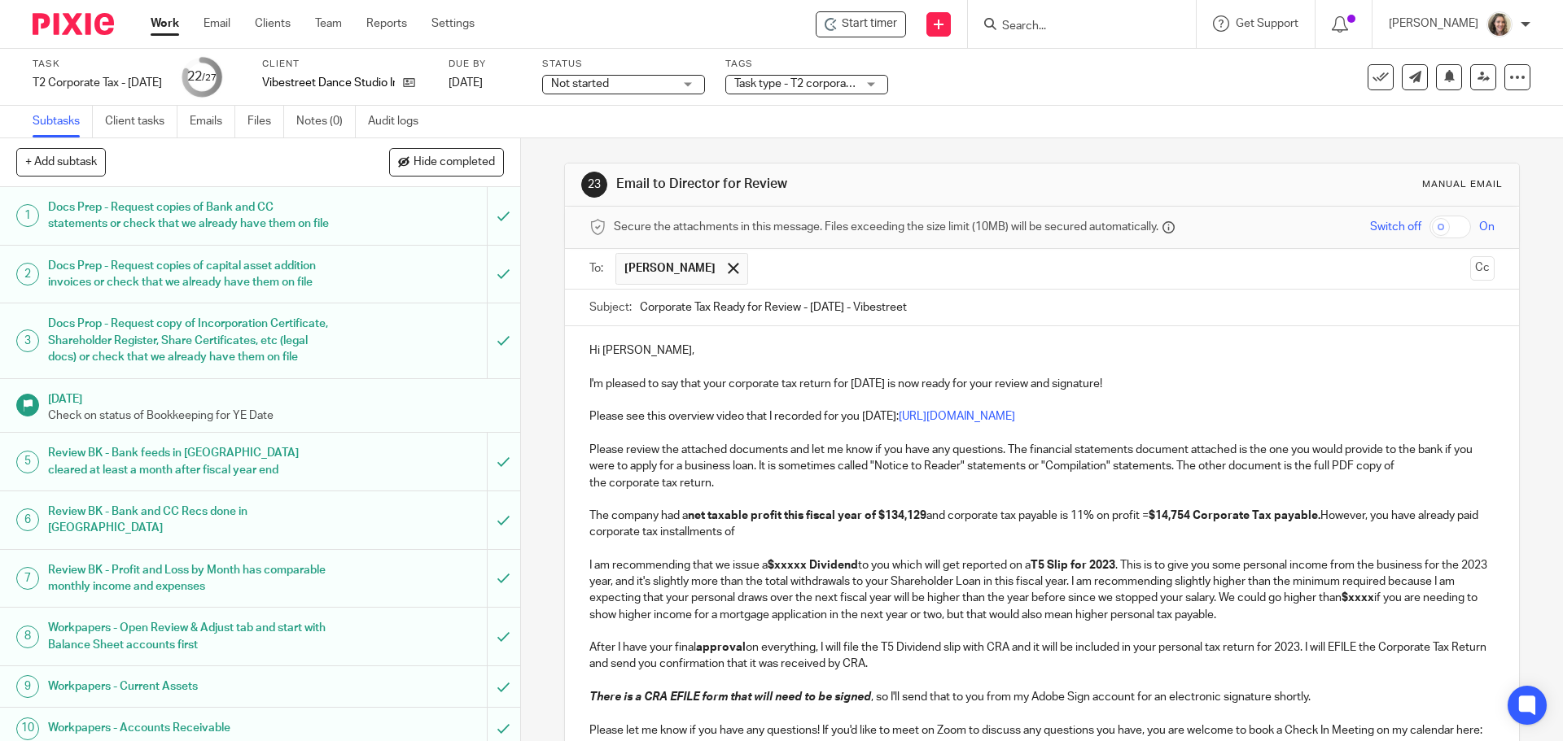
click at [803, 523] on p "The company had a net taxable profit this fiscal year of $134,129 and corporate…" at bounding box center [1041, 524] width 904 height 33
click at [794, 534] on p "The company had a net taxable profit this fiscal year of $134,129 and corporate…" at bounding box center [1041, 524] width 904 height 33
drag, startPoint x: 1235, startPoint y: 535, endPoint x: 1193, endPoint y: 531, distance: 42.5
click at [1200, 531] on p "The company had a net taxable profit this fiscal year of $134,129 and corporate…" at bounding box center [1041, 524] width 904 height 33
drag, startPoint x: 1178, startPoint y: 530, endPoint x: 1094, endPoint y: 526, distance: 84.7
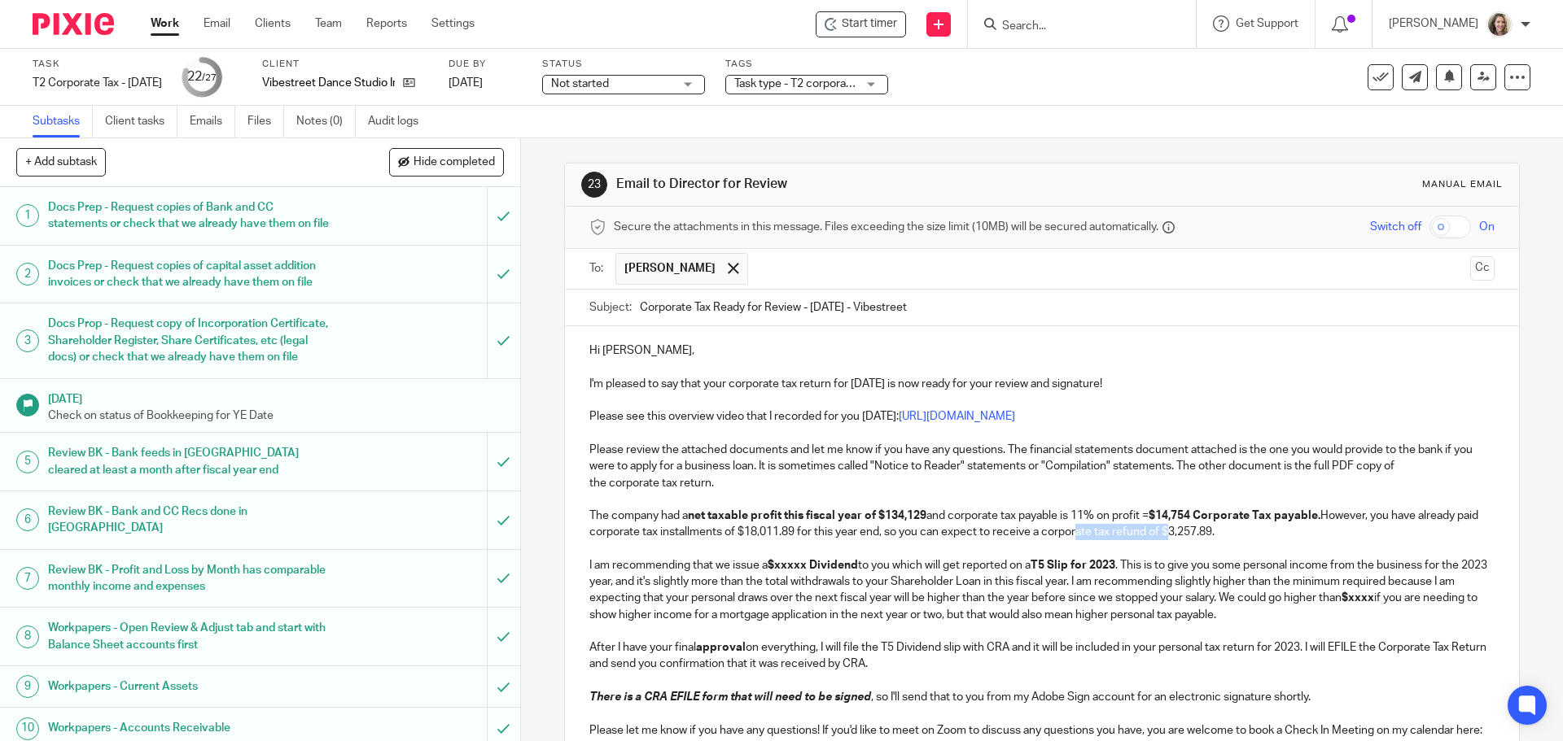
click at [1094, 526] on p "The company had a net taxable profit this fiscal year of $134,129 and corporate…" at bounding box center [1041, 524] width 904 height 33
drag, startPoint x: 1244, startPoint y: 530, endPoint x: 1079, endPoint y: 531, distance: 165.2
click at [1082, 531] on p "The company had a net taxable profit this fiscal year of $134,129 and corporate…" at bounding box center [1041, 524] width 904 height 33
click at [1077, 531] on p "The company had a net taxable profit this fiscal year of $134,129 and corporate…" at bounding box center [1041, 524] width 904 height 33
click at [1066, 531] on p "The company had a net taxable profit this fiscal year of $134,129 and corporate…" at bounding box center [1041, 524] width 904 height 33
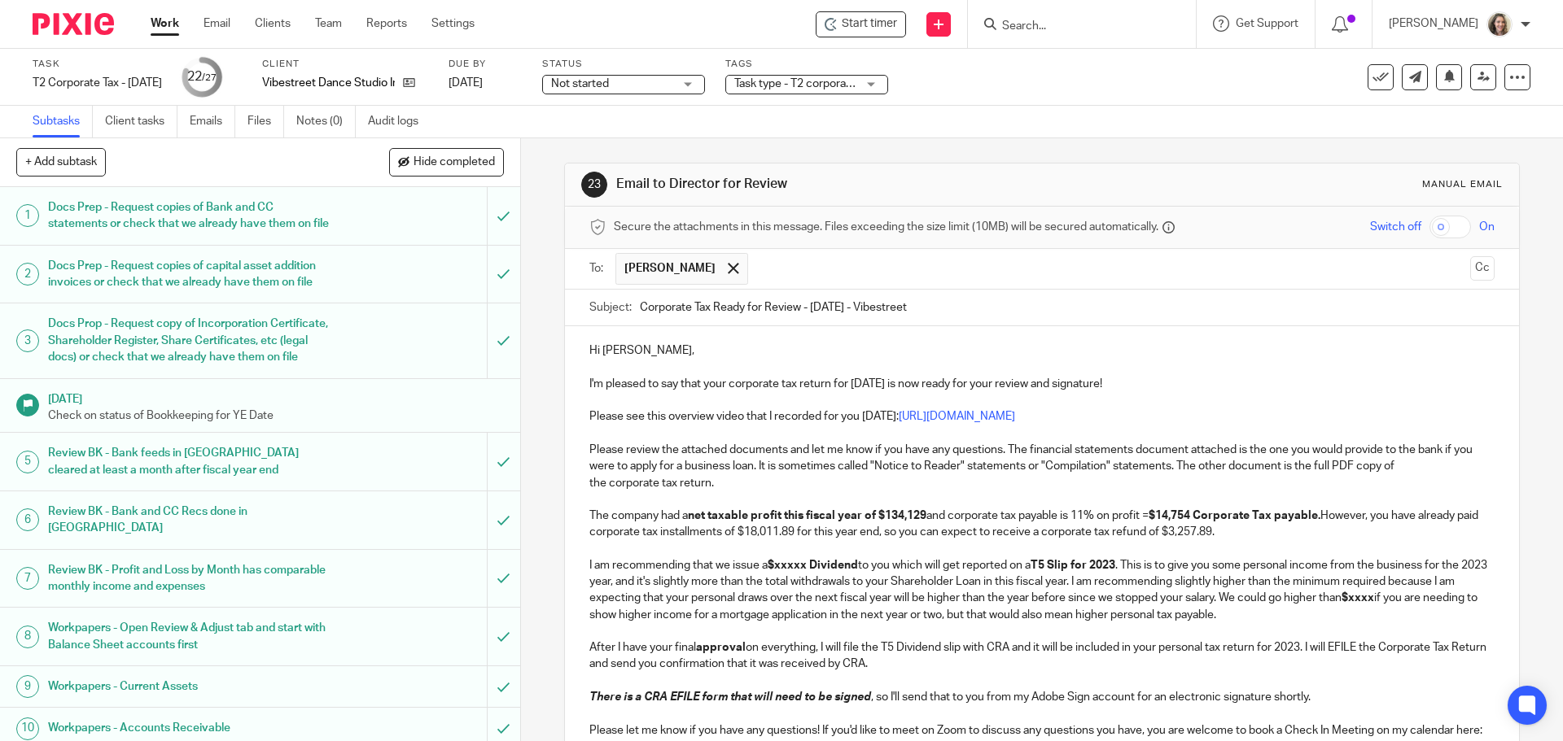
click at [1262, 539] on p "The company had a net taxable profit this fiscal year of $134,129 and corporate…" at bounding box center [1041, 524] width 904 height 33
drag, startPoint x: 1242, startPoint y: 533, endPoint x: 1066, endPoint y: 535, distance: 175.8
click at [1066, 535] on p "The company had a net taxable profit this fiscal year of $134,129 and corporate…" at bounding box center [1041, 524] width 904 height 33
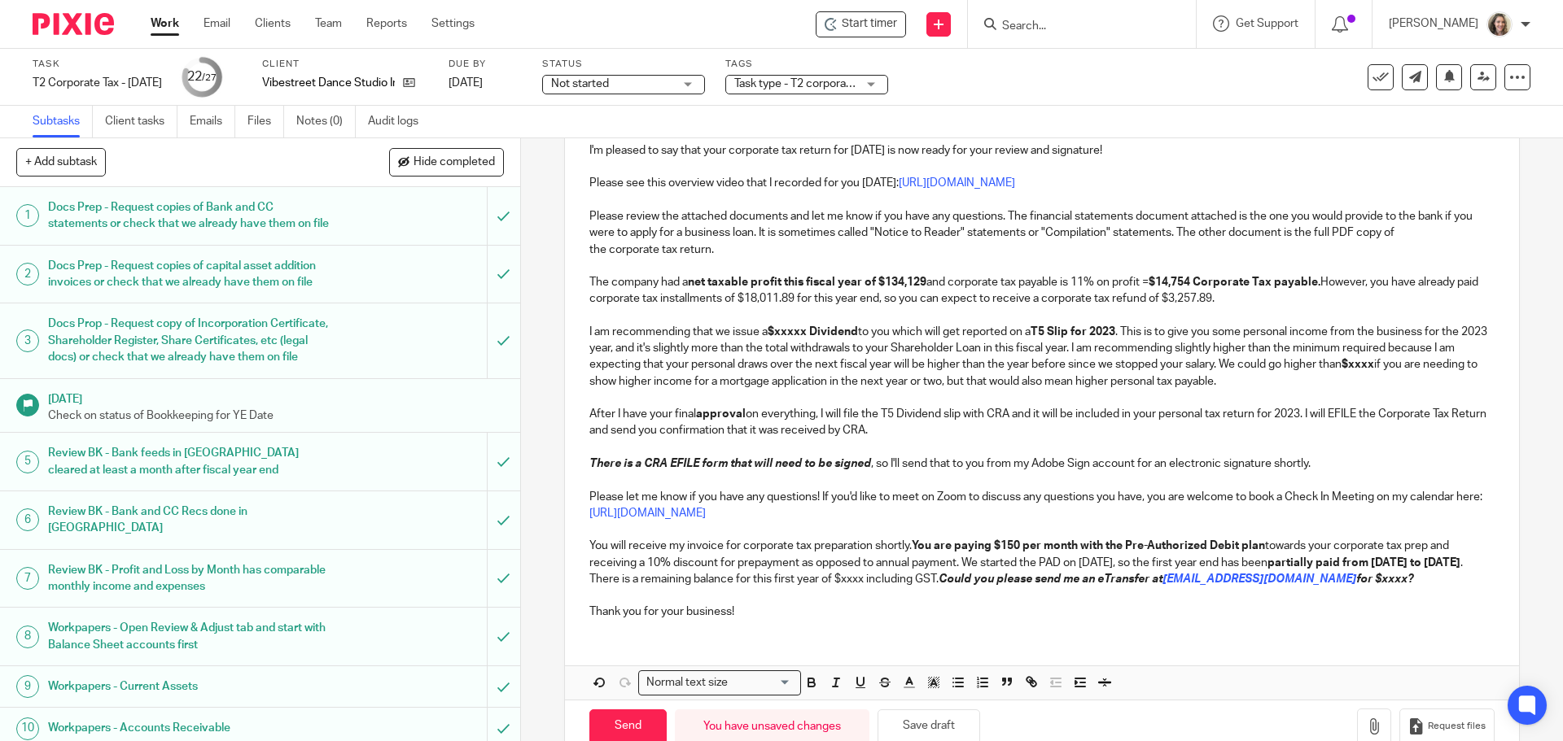
scroll to position [271, 0]
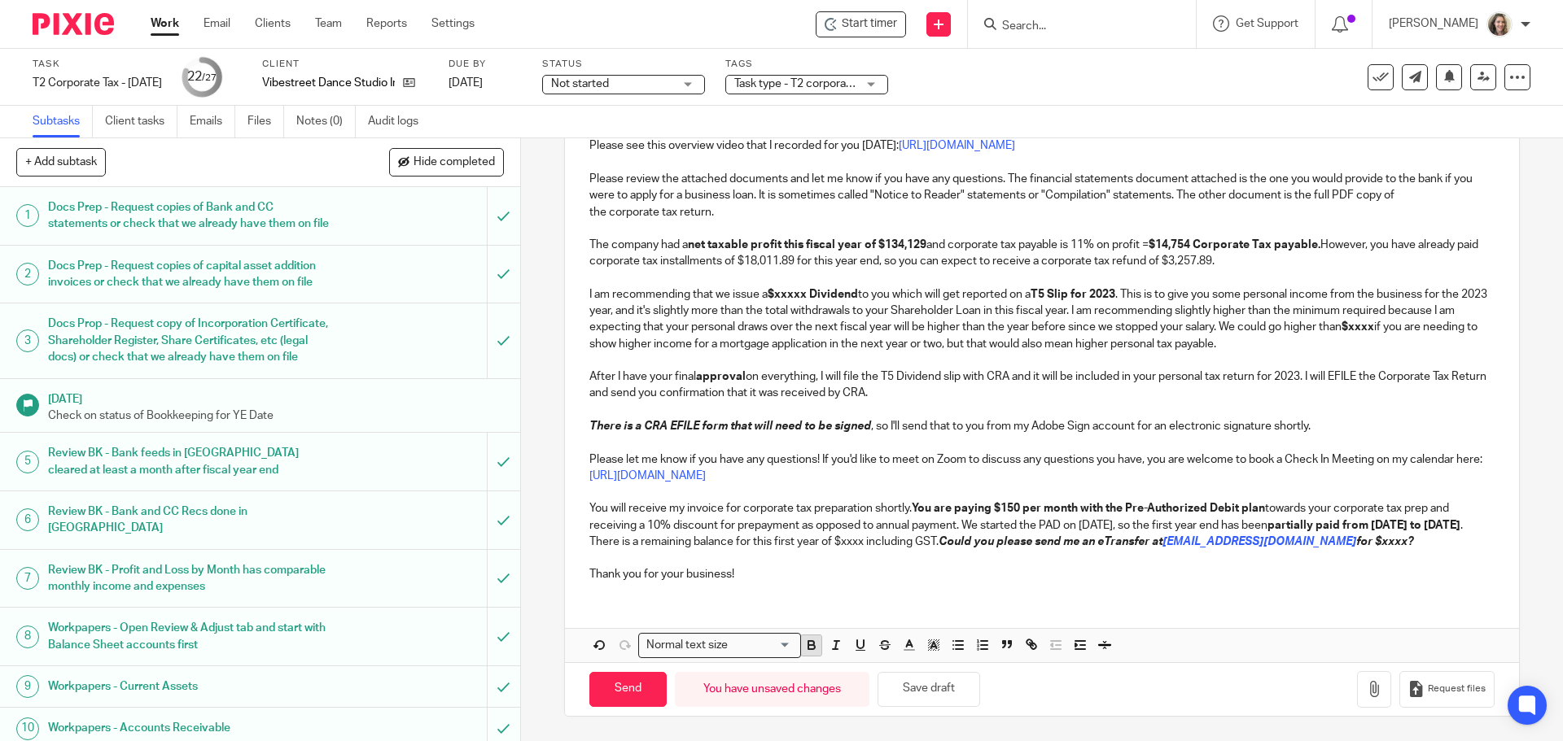
click at [807, 645] on icon "button" at bounding box center [811, 645] width 15 height 15
click at [724, 322] on p "I am recommending that we issue a $xxxxx Dividend to you which will get reporte…" at bounding box center [1041, 319] width 904 height 66
drag, startPoint x: 1324, startPoint y: 350, endPoint x: 571, endPoint y: 294, distance: 755.7
click at [571, 294] on div "Hi Brooke, I'm pleased to say that your corporate tax return for Mar 31, 2025 i…" at bounding box center [1041, 325] width 953 height 540
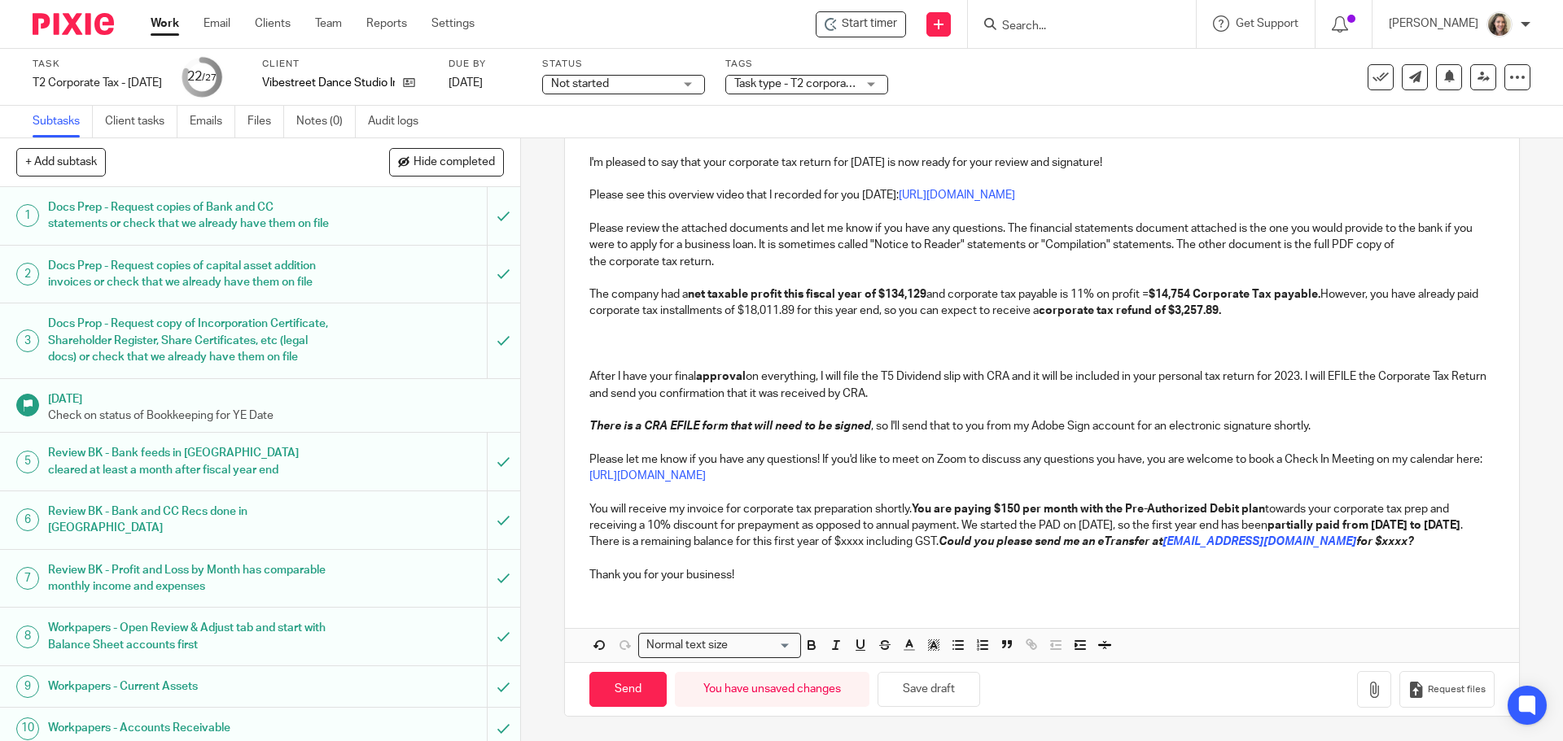
scroll to position [63, 0]
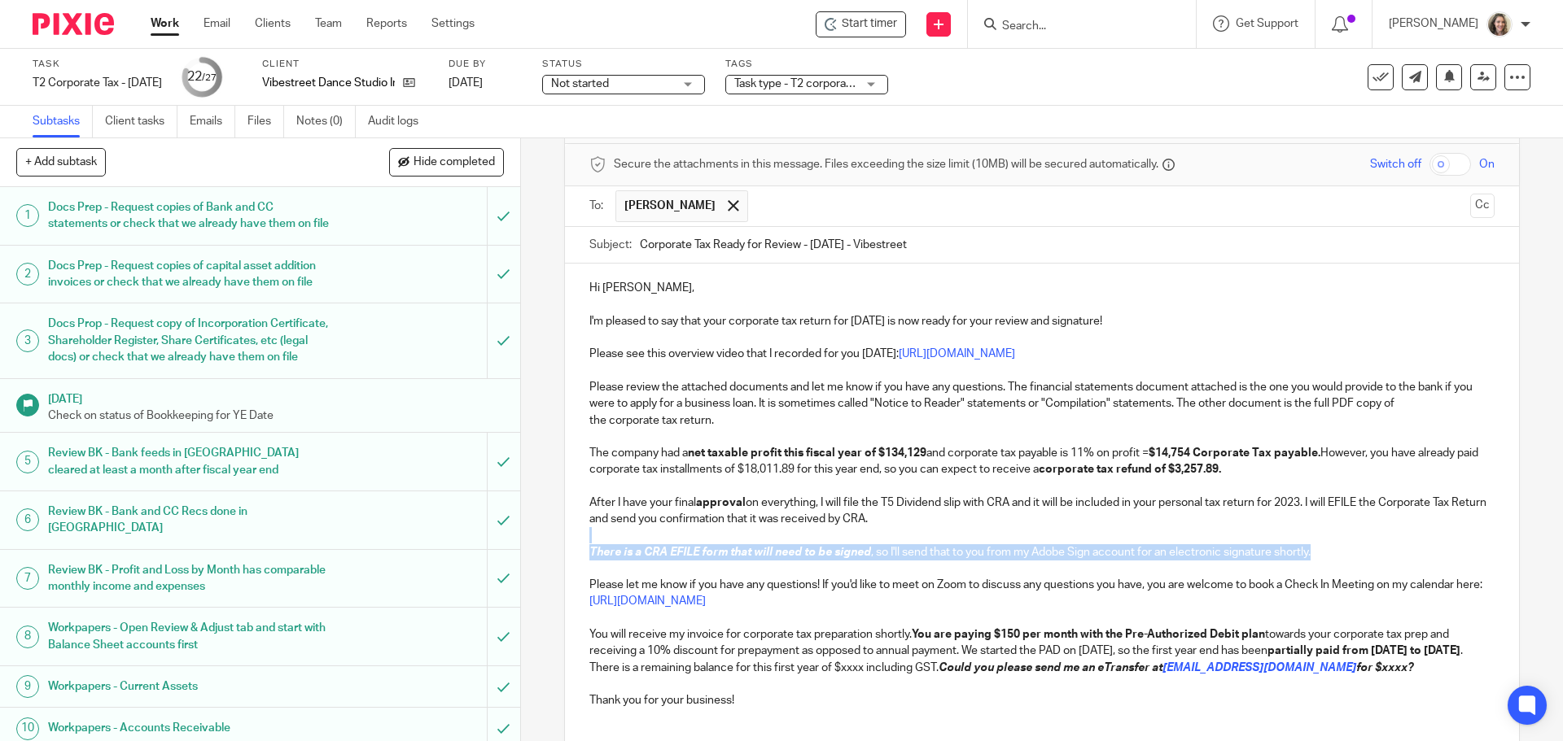
drag, startPoint x: 1337, startPoint y: 554, endPoint x: 579, endPoint y: 544, distance: 758.6
click at [579, 544] on div "Hi Brooke, I'm pleased to say that your corporate tax return for Mar 31, 2025 i…" at bounding box center [1041, 492] width 953 height 457
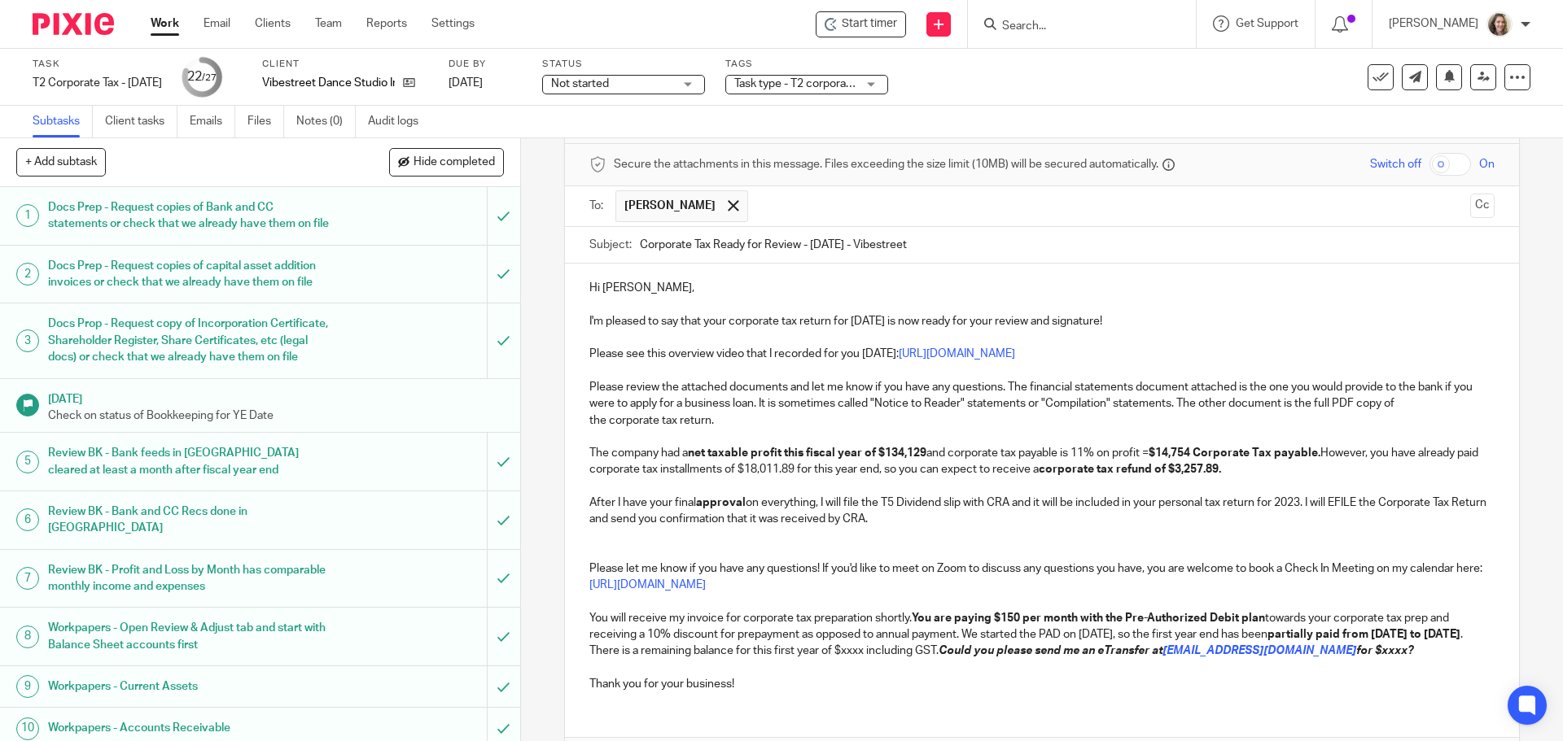
drag, startPoint x: 585, startPoint y: 501, endPoint x: 588, endPoint y: 512, distance: 11.7
click at [589, 500] on p "After I have your final approval on everything, I will file the T5 Dividend sli…" at bounding box center [1041, 511] width 904 height 33
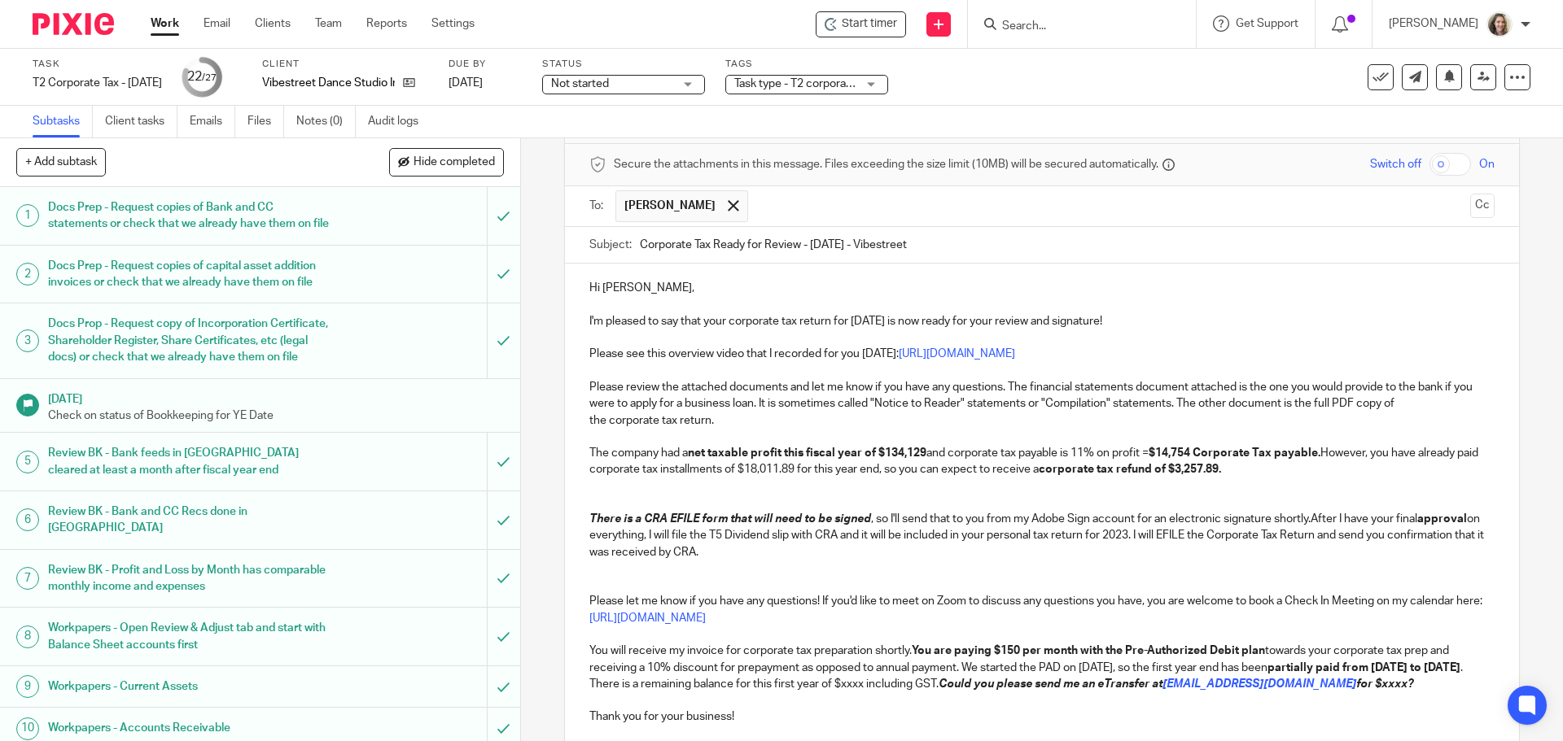
click at [934, 489] on p at bounding box center [1041, 487] width 904 height 16
click at [1310, 515] on p "There is a CRA EFILE form that will need to be signed , so I'll send that to yo…" at bounding box center [1041, 536] width 904 height 50
click at [1139, 536] on p "There is a CRA EFILE form that will need to be signed , so I'll send that to yo…" at bounding box center [1041, 536] width 904 height 50
click at [838, 568] on p at bounding box center [1041, 569] width 904 height 16
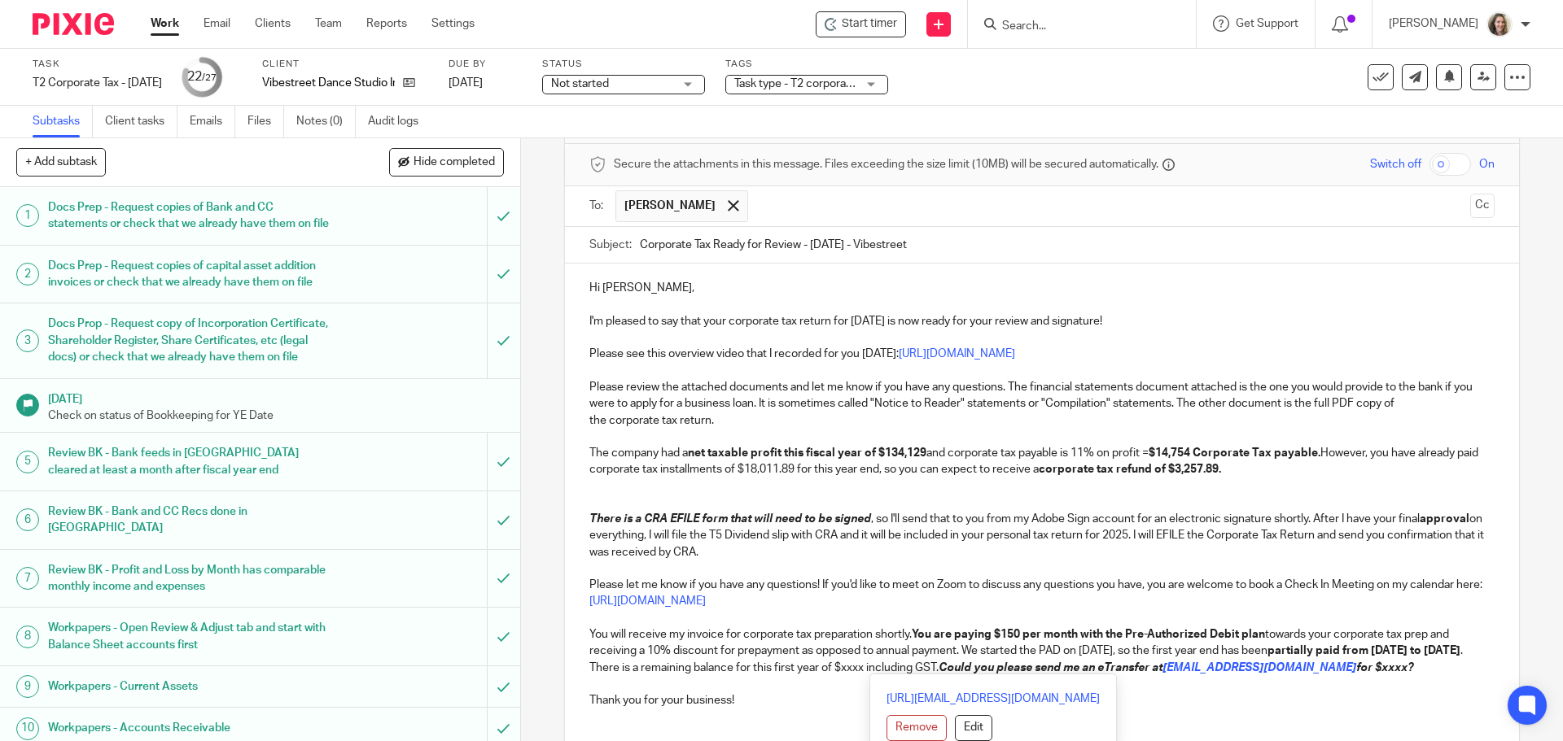
drag, startPoint x: 1423, startPoint y: 669, endPoint x: 599, endPoint y: 634, distance: 825.2
click at [599, 634] on p "You will receive my invoice for corporate tax preparation shortly. You are payi…" at bounding box center [1041, 652] width 904 height 50
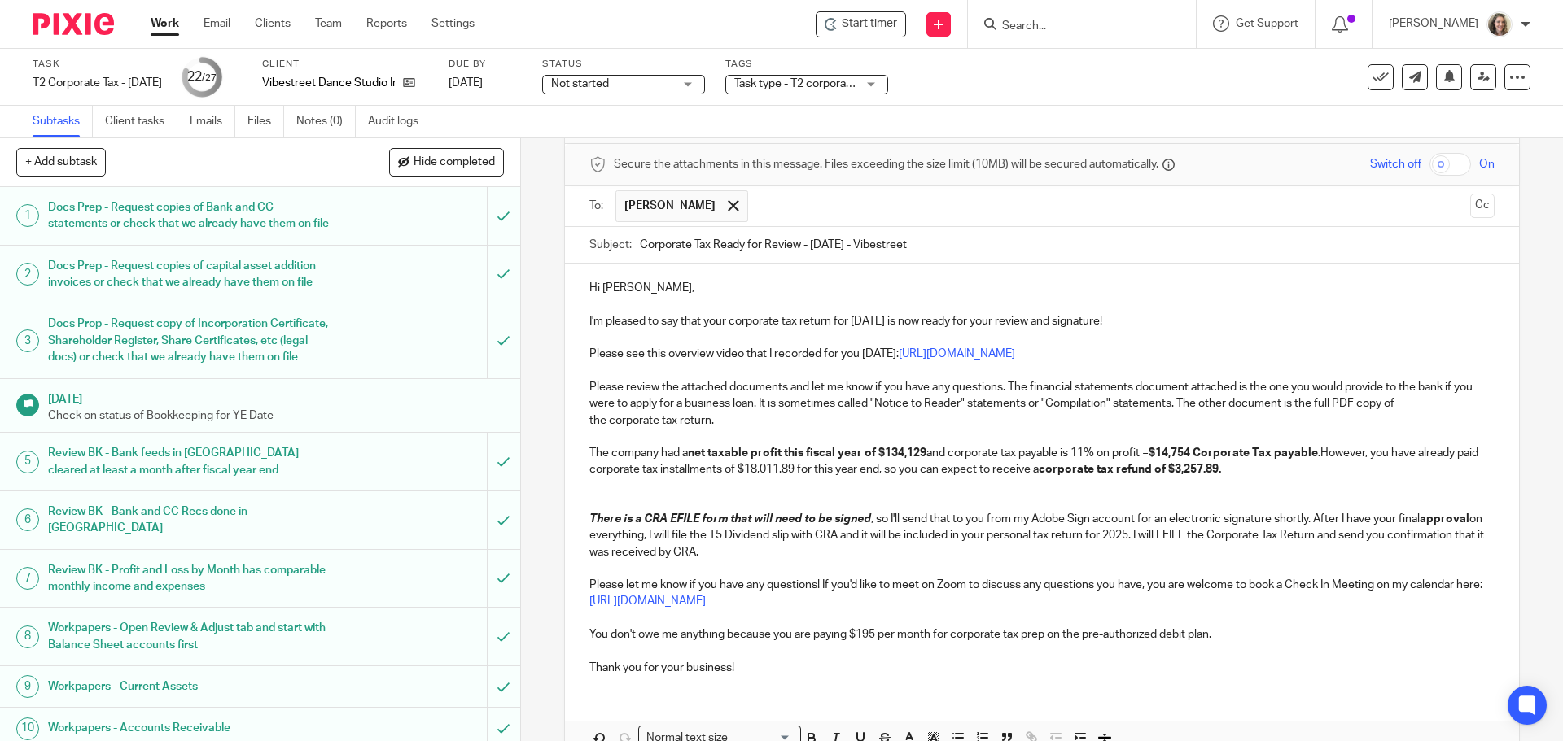
drag, startPoint x: 722, startPoint y: 636, endPoint x: 742, endPoint y: 654, distance: 26.6
click at [722, 636] on p "You don't owe me anything because you are paying $195 per month for corporate t…" at bounding box center [1041, 635] width 904 height 16
click at [1278, 641] on p "You don't owe me anything because you are paying $195 per month for corporate t…" at bounding box center [1041, 635] width 904 height 16
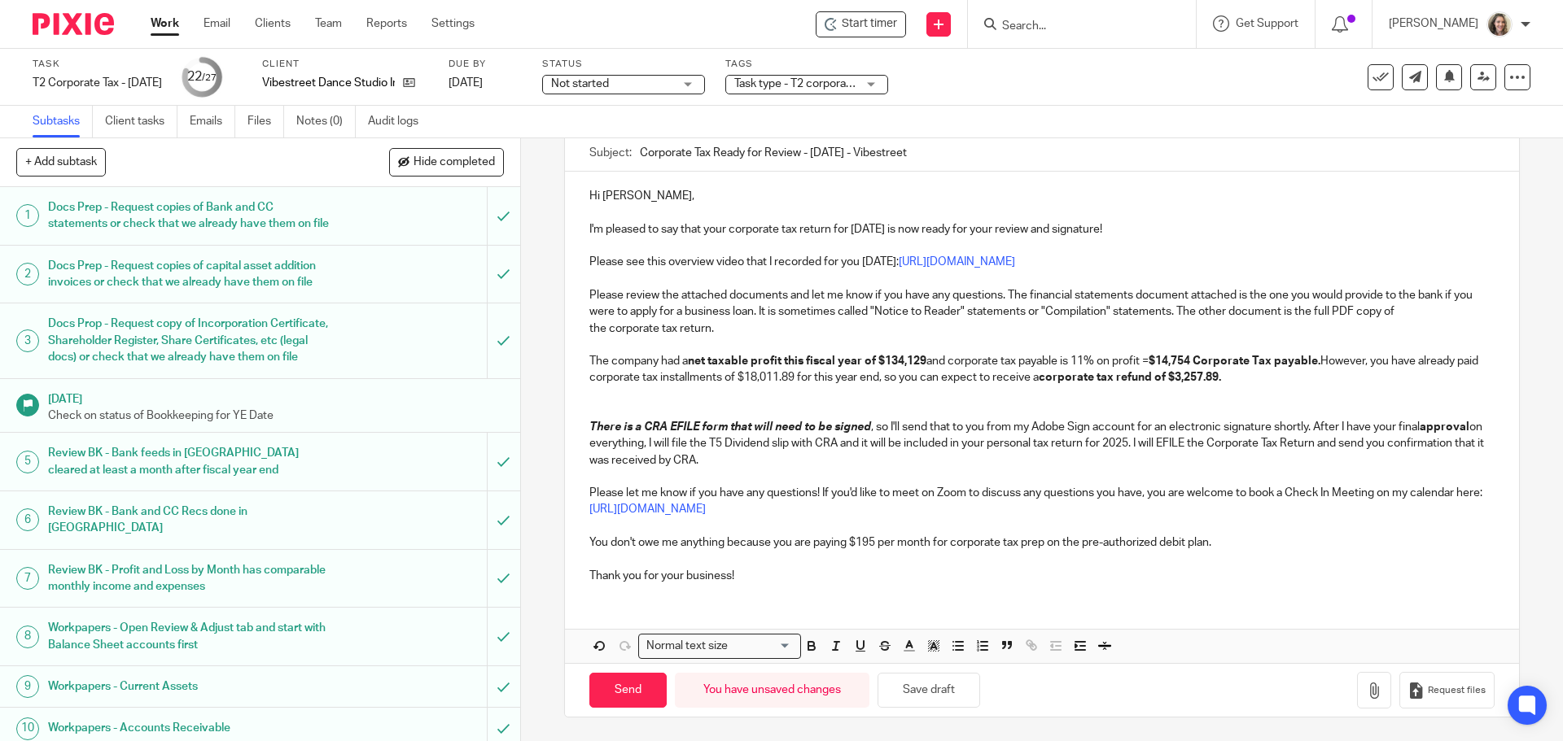
scroll to position [155, 0]
click at [1334, 377] on p "The company had a net taxable profit this fiscal year of $134,129 and corporate…" at bounding box center [1041, 368] width 904 height 33
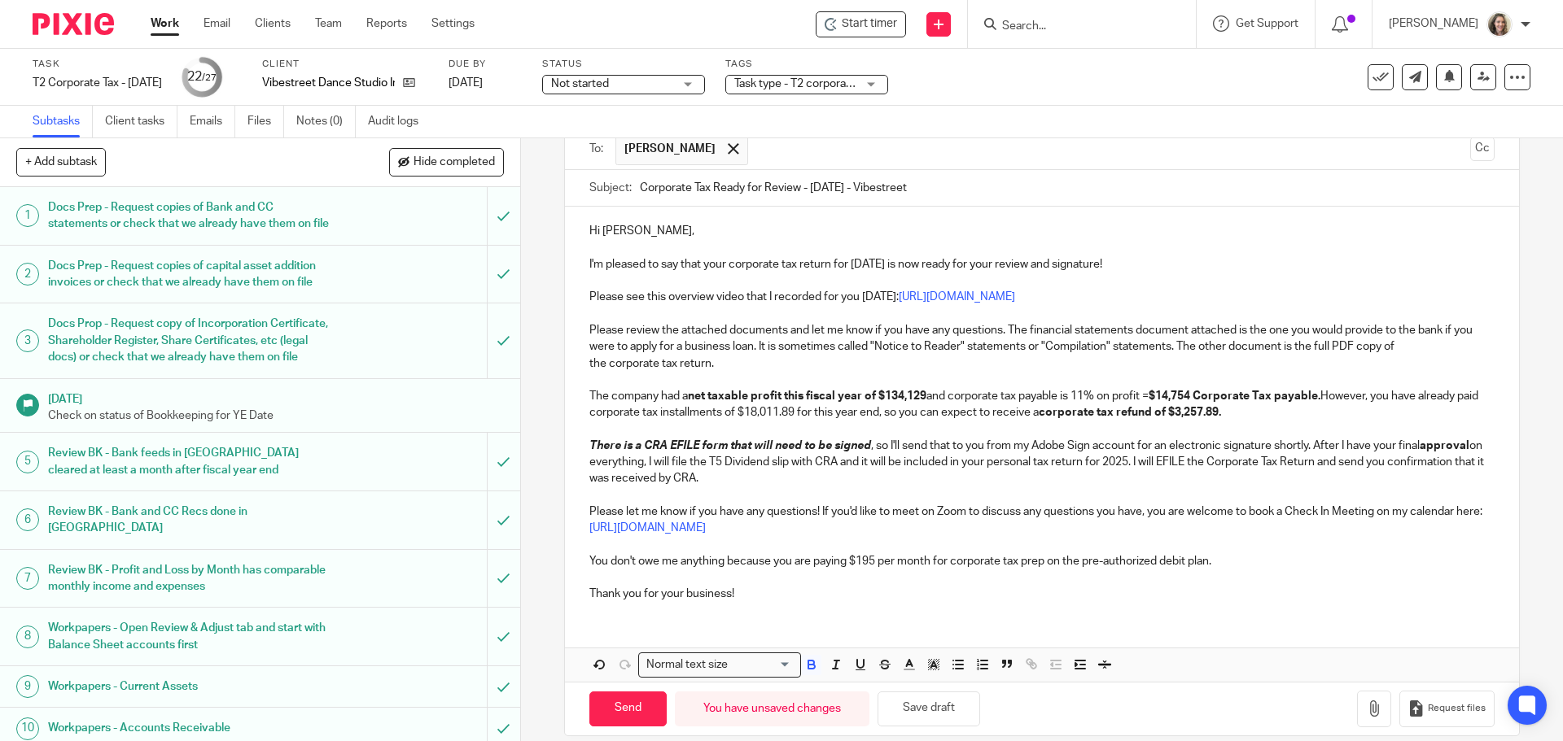
scroll to position [139, 0]
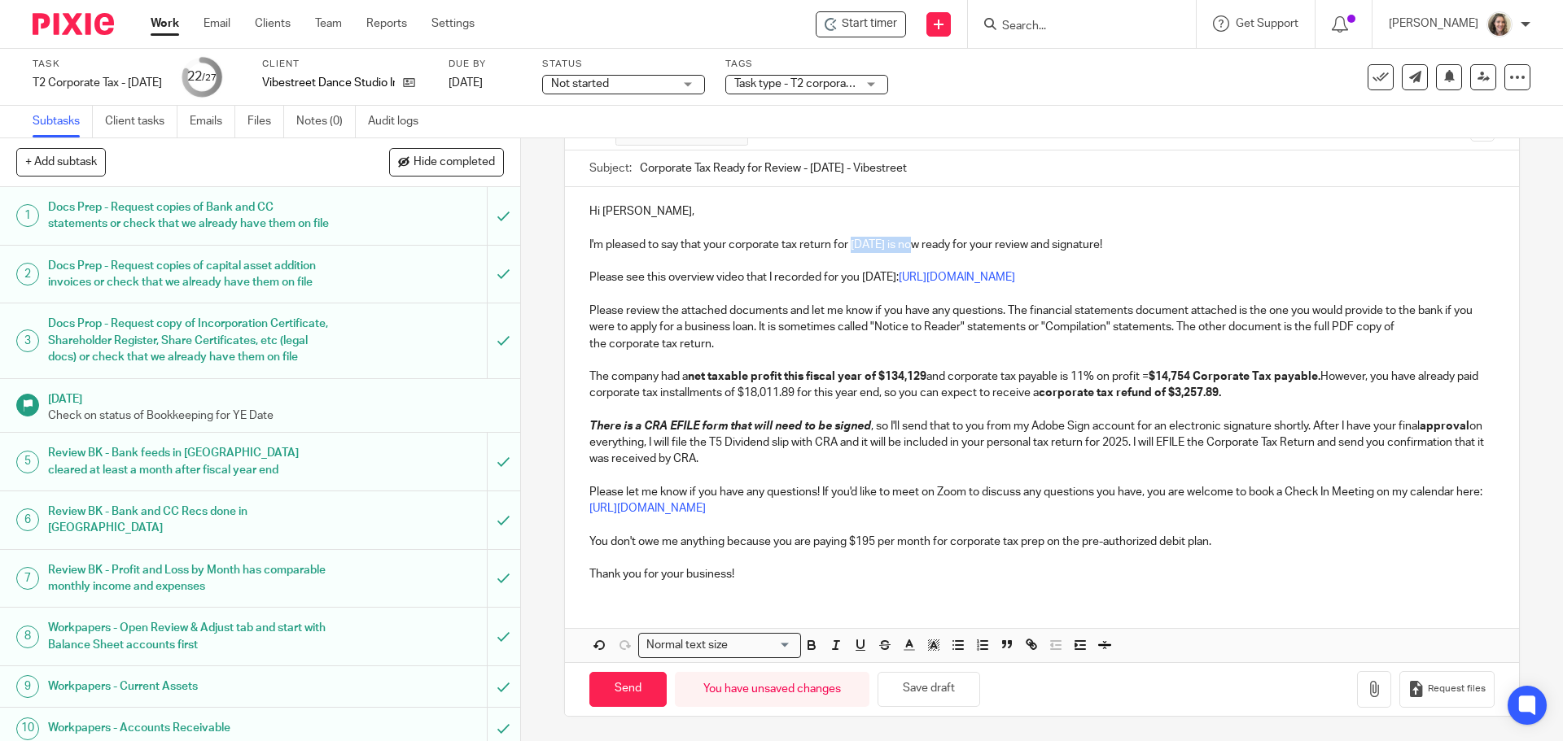
drag, startPoint x: 916, startPoint y: 246, endPoint x: 848, endPoint y: 246, distance: 67.6
click at [848, 246] on p "I'm pleased to say that your corporate tax return for Mar 31, 2025 is now ready…" at bounding box center [1041, 245] width 904 height 16
click at [808, 647] on icon "button" at bounding box center [811, 645] width 15 height 15
click at [777, 313] on p "Please review the attached documents and let me know if you have any questions.…" at bounding box center [1041, 328] width 904 height 50
click at [1366, 696] on icon "button" at bounding box center [1374, 689] width 16 height 16
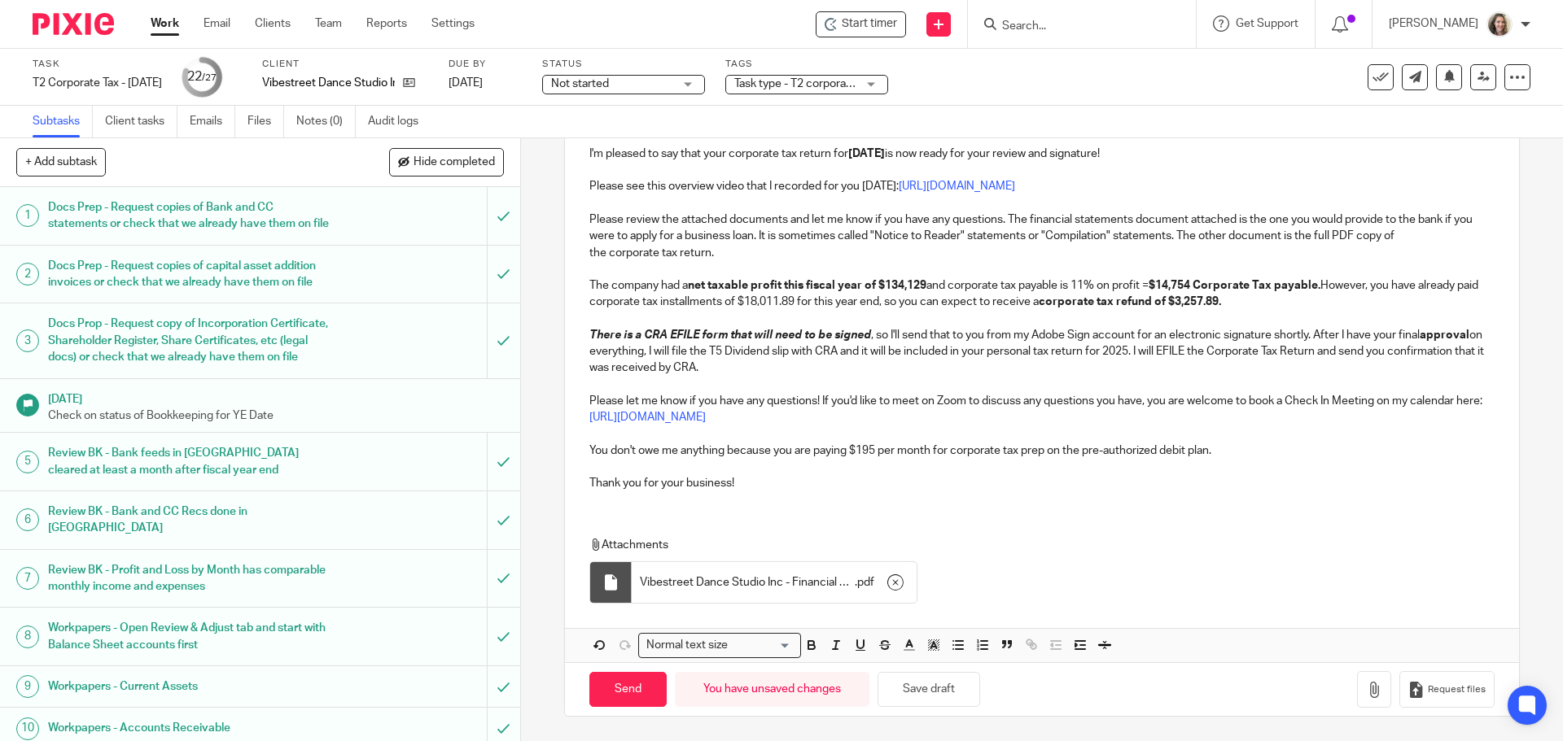
scroll to position [231, 0]
click at [1366, 693] on icon "button" at bounding box center [1374, 690] width 16 height 16
click at [630, 685] on input "Send" at bounding box center [627, 689] width 77 height 35
type input "Sent"
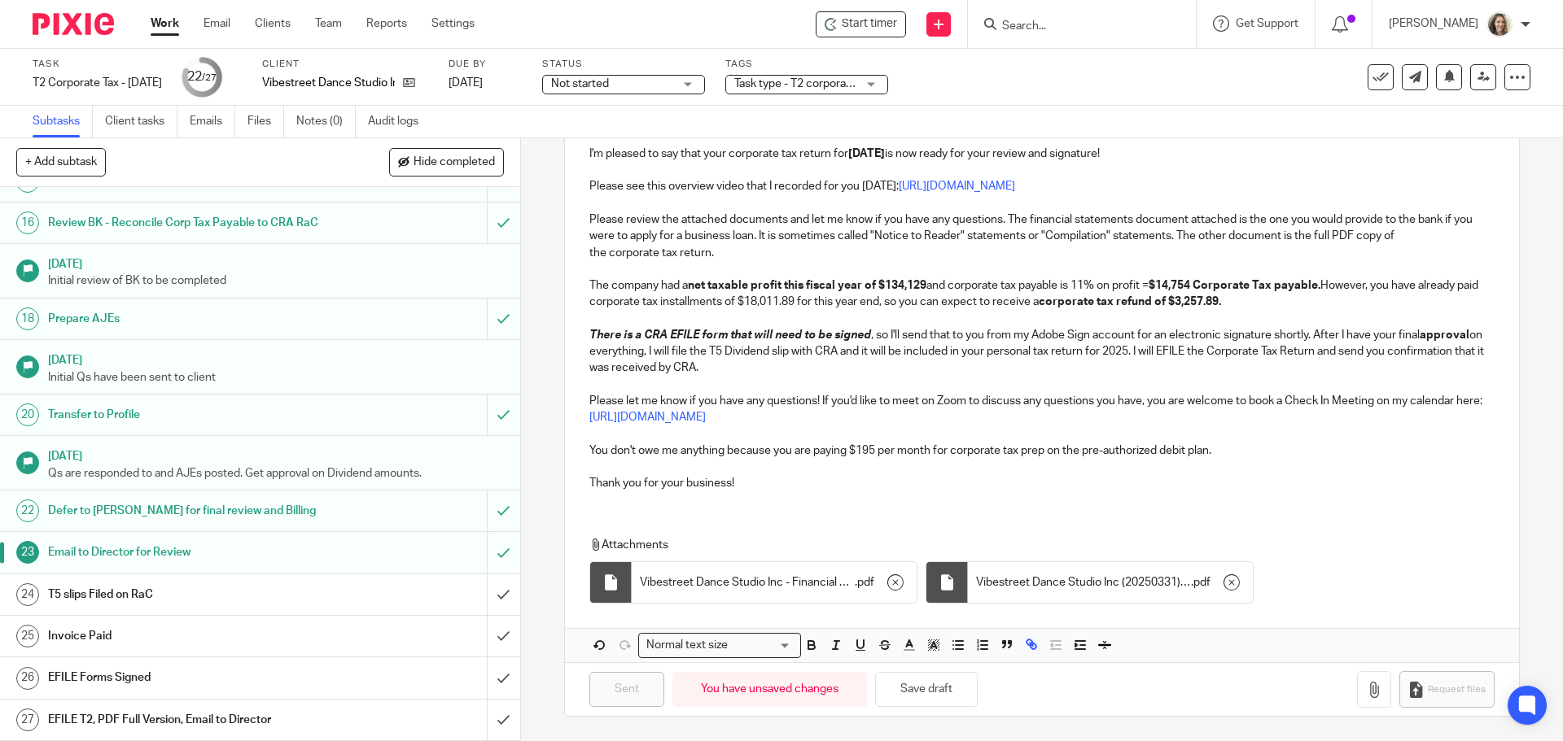
scroll to position [856, 0]
click at [488, 635] on input "submit" at bounding box center [260, 636] width 520 height 41
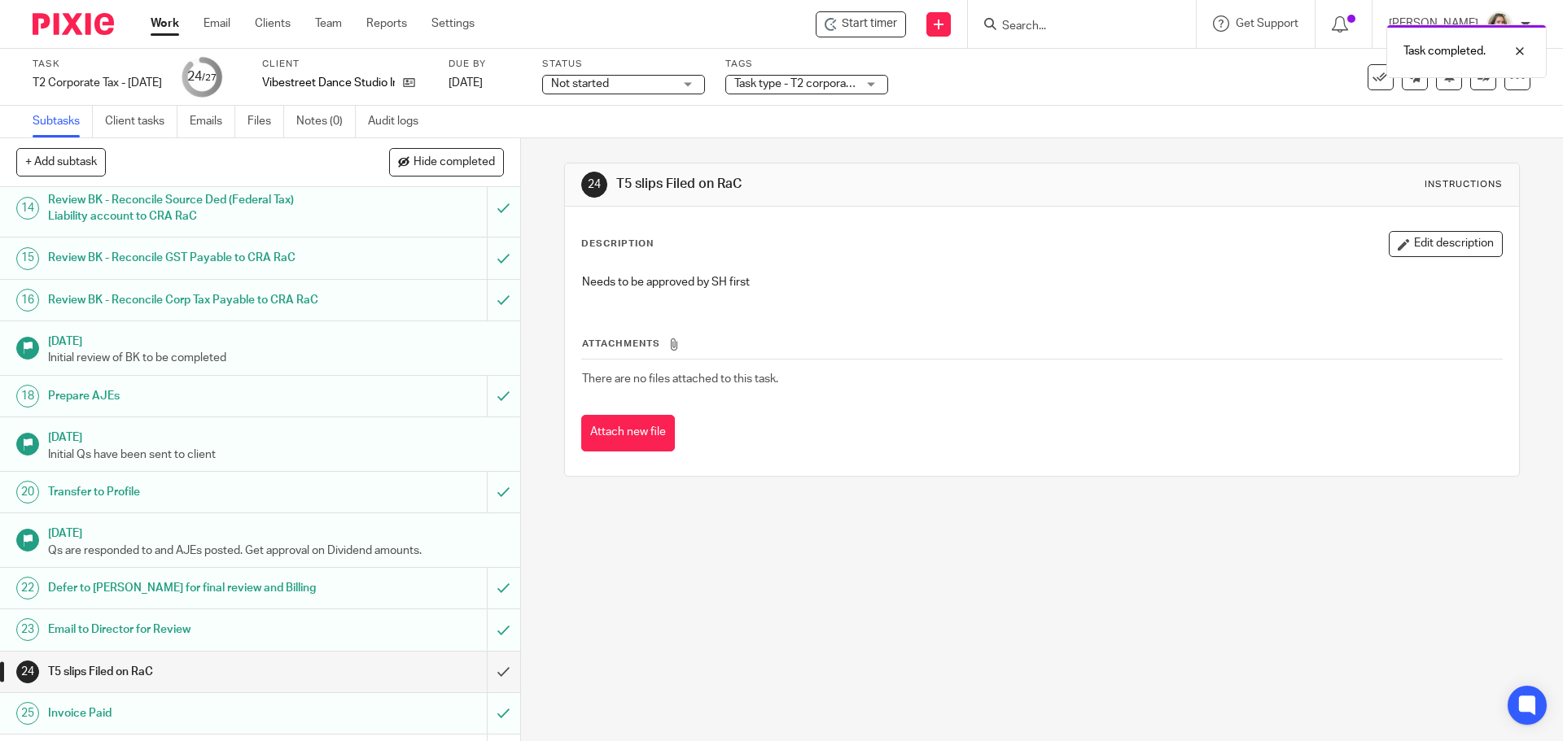
scroll to position [856, 0]
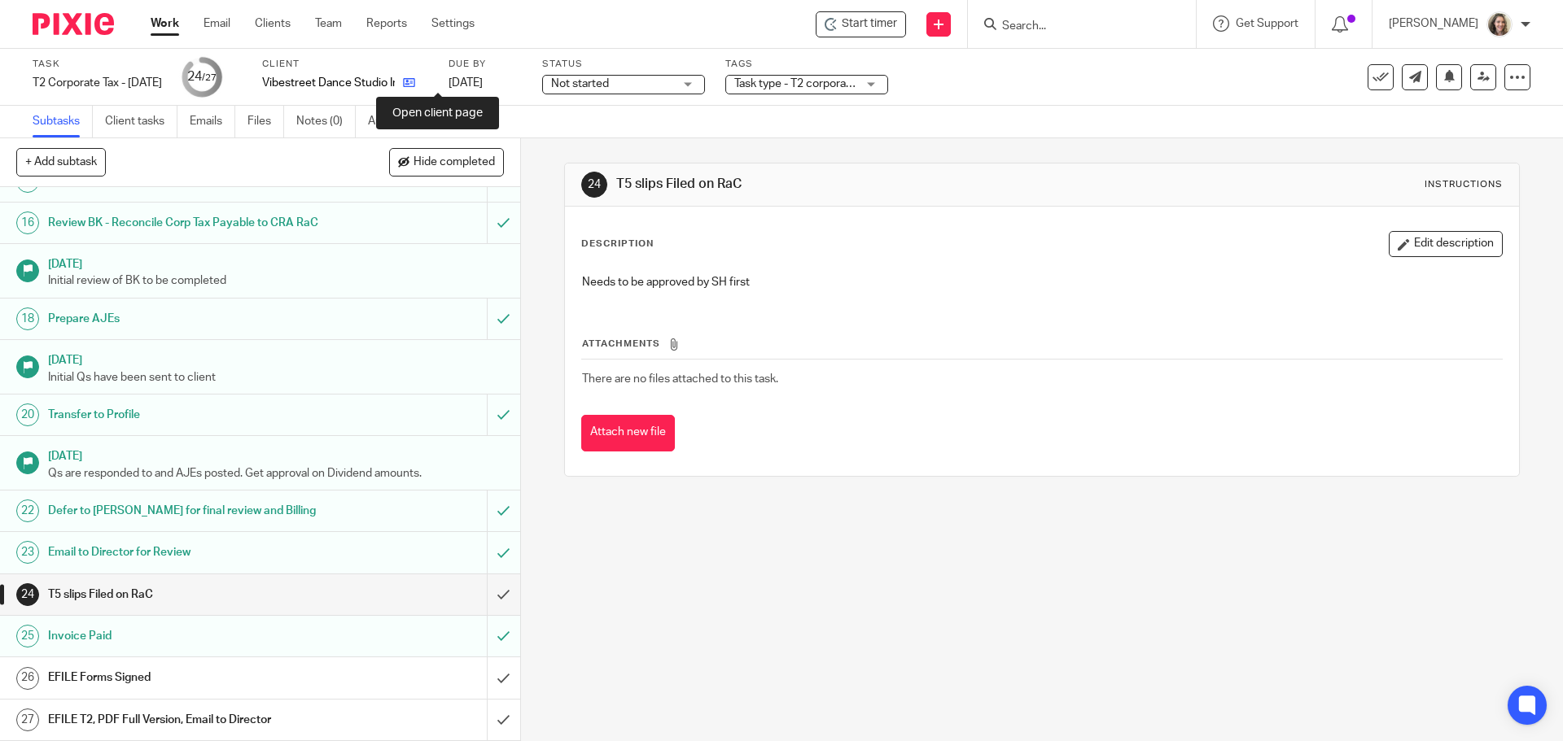
click at [415, 84] on icon at bounding box center [409, 83] width 12 height 12
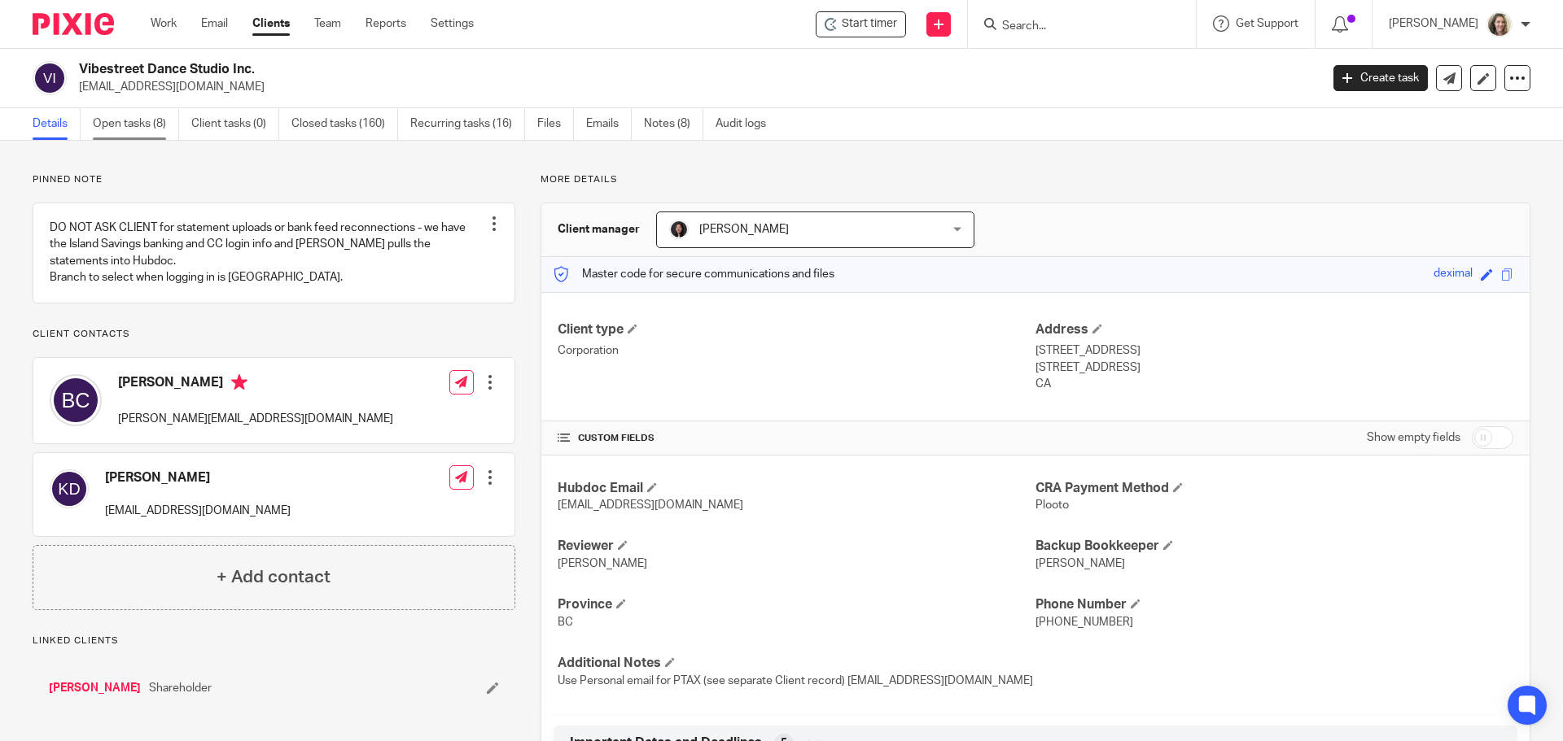
click at [125, 124] on link "Open tasks (8)" at bounding box center [136, 124] width 86 height 32
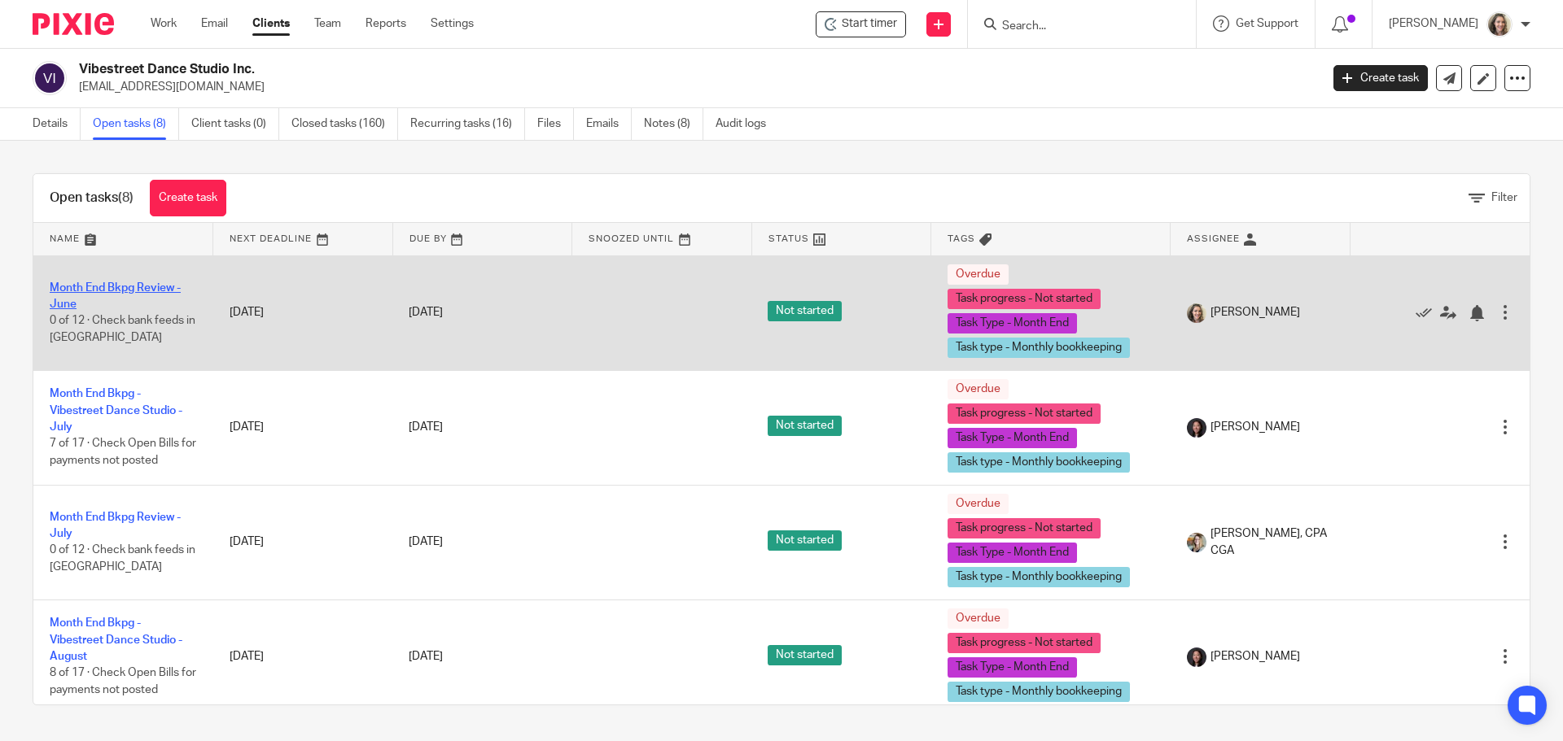
click at [108, 289] on link "Month End Bkpg Review - June" at bounding box center [115, 296] width 131 height 28
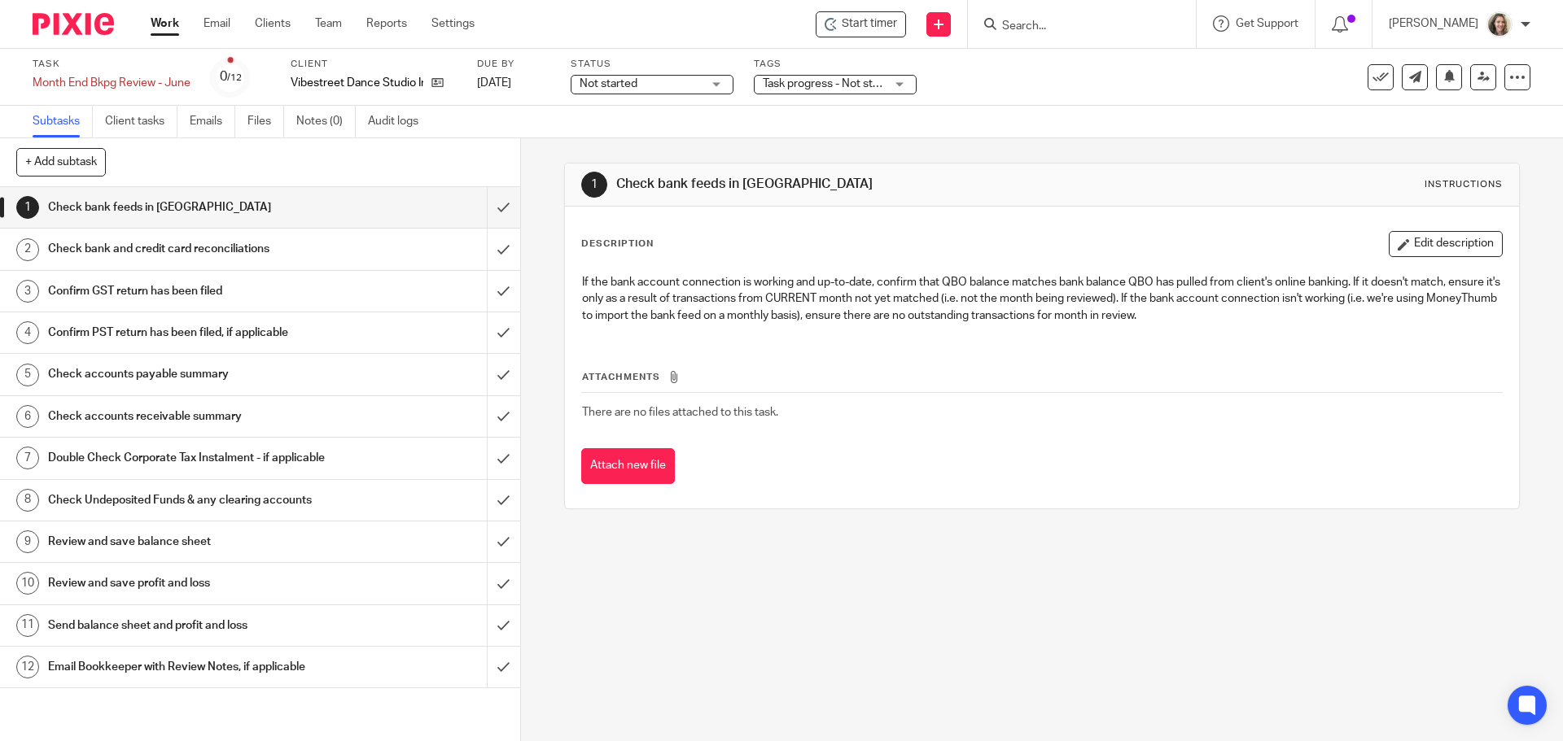
click at [158, 638] on h1 "Send balance sheet and profit and loss" at bounding box center [189, 626] width 282 height 24
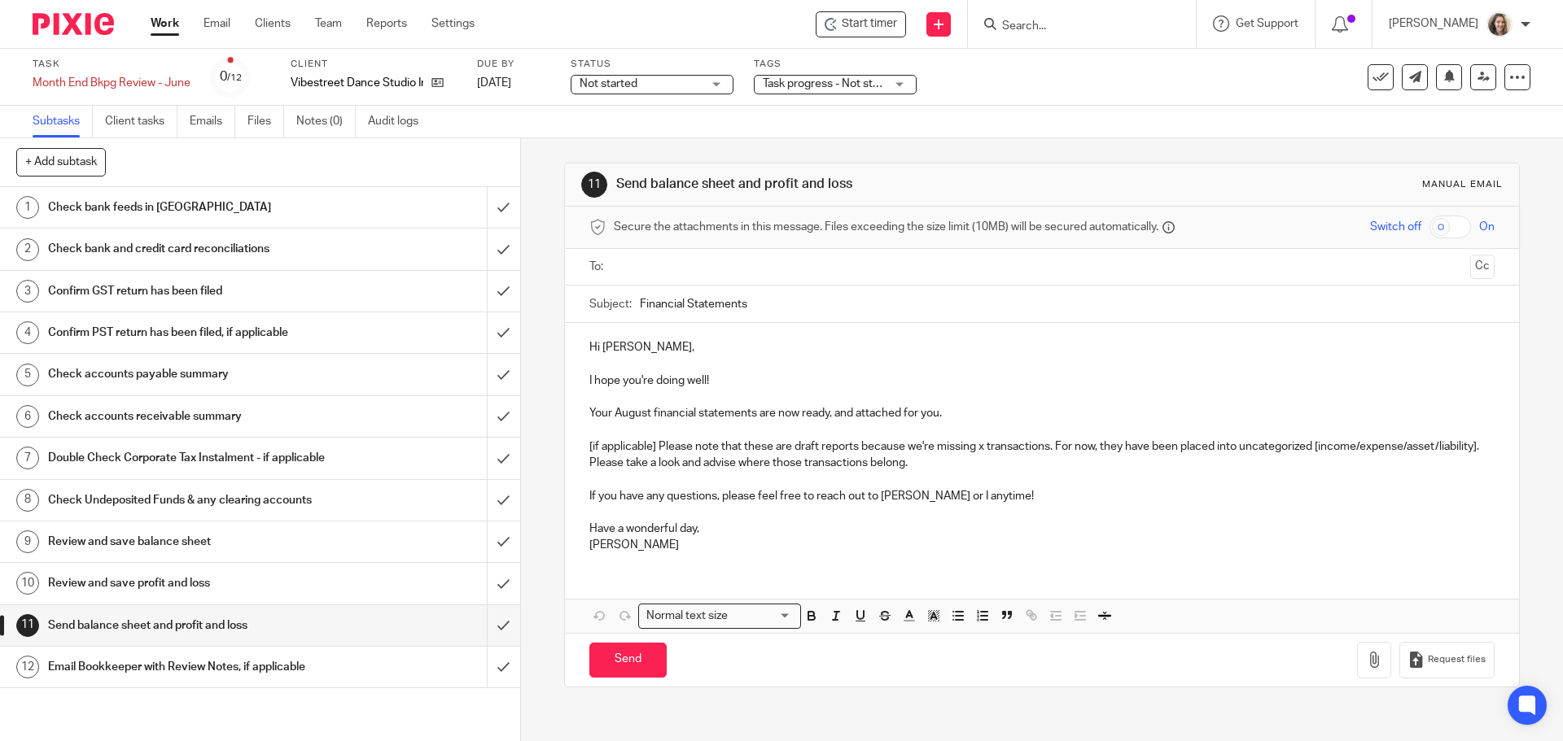
click at [780, 307] on input "Financial Statements" at bounding box center [1067, 304] width 854 height 37
type input "Financial Statements to June 30"
click at [815, 255] on ul at bounding box center [1042, 267] width 854 height 27
click at [812, 274] on input "text" at bounding box center [1040, 267] width 843 height 19
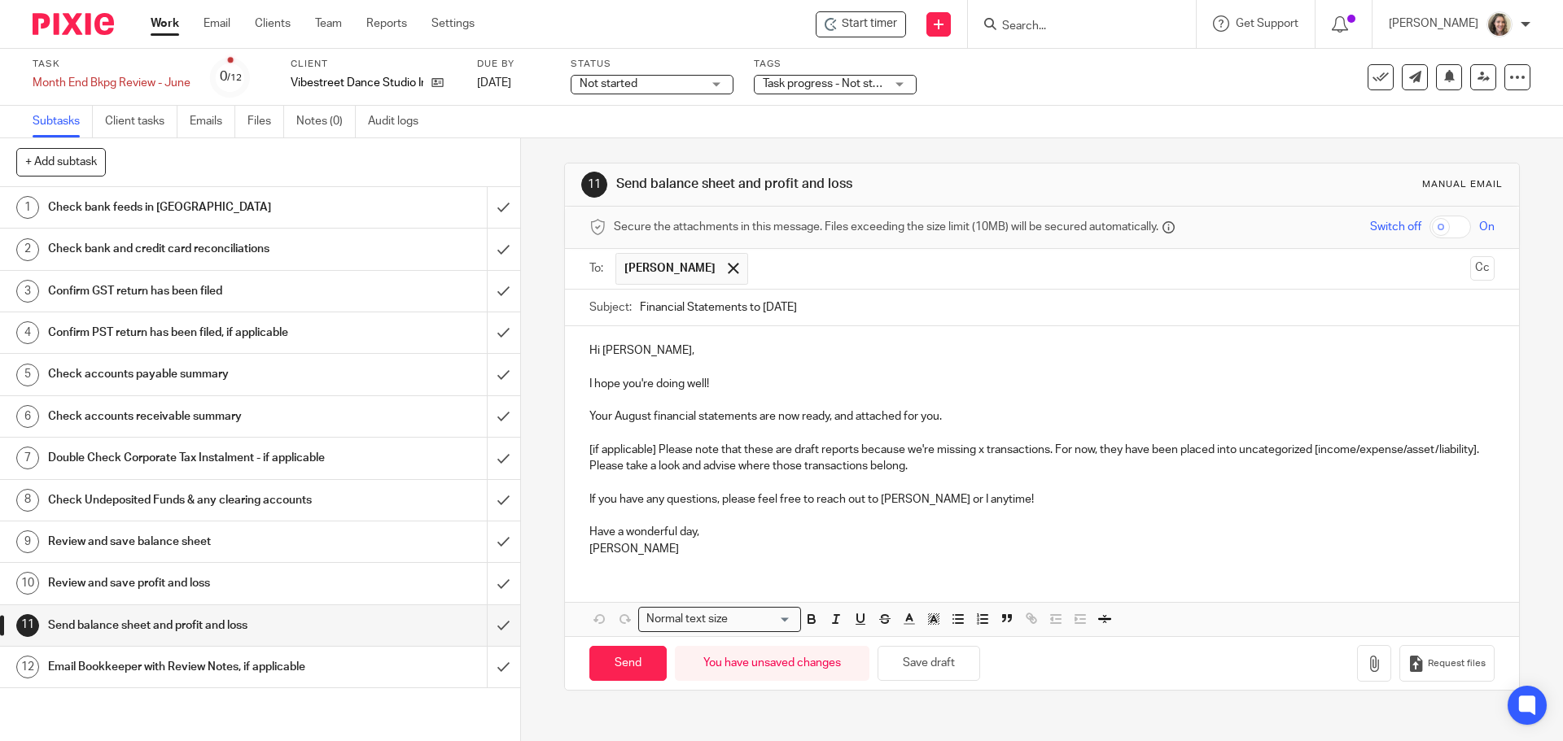
click at [989, 409] on p "Your August financial statements are now ready, and attached for you." at bounding box center [1041, 417] width 904 height 16
click at [726, 379] on p "I hope you're doing well!" at bounding box center [1041, 384] width 904 height 16
drag, startPoint x: 960, startPoint y: 422, endPoint x: 572, endPoint y: 386, distance: 389.9
click at [572, 386] on div "Hi Brooke, I hope you're doing well! Your August financial statements are now r…" at bounding box center [1041, 447] width 953 height 243
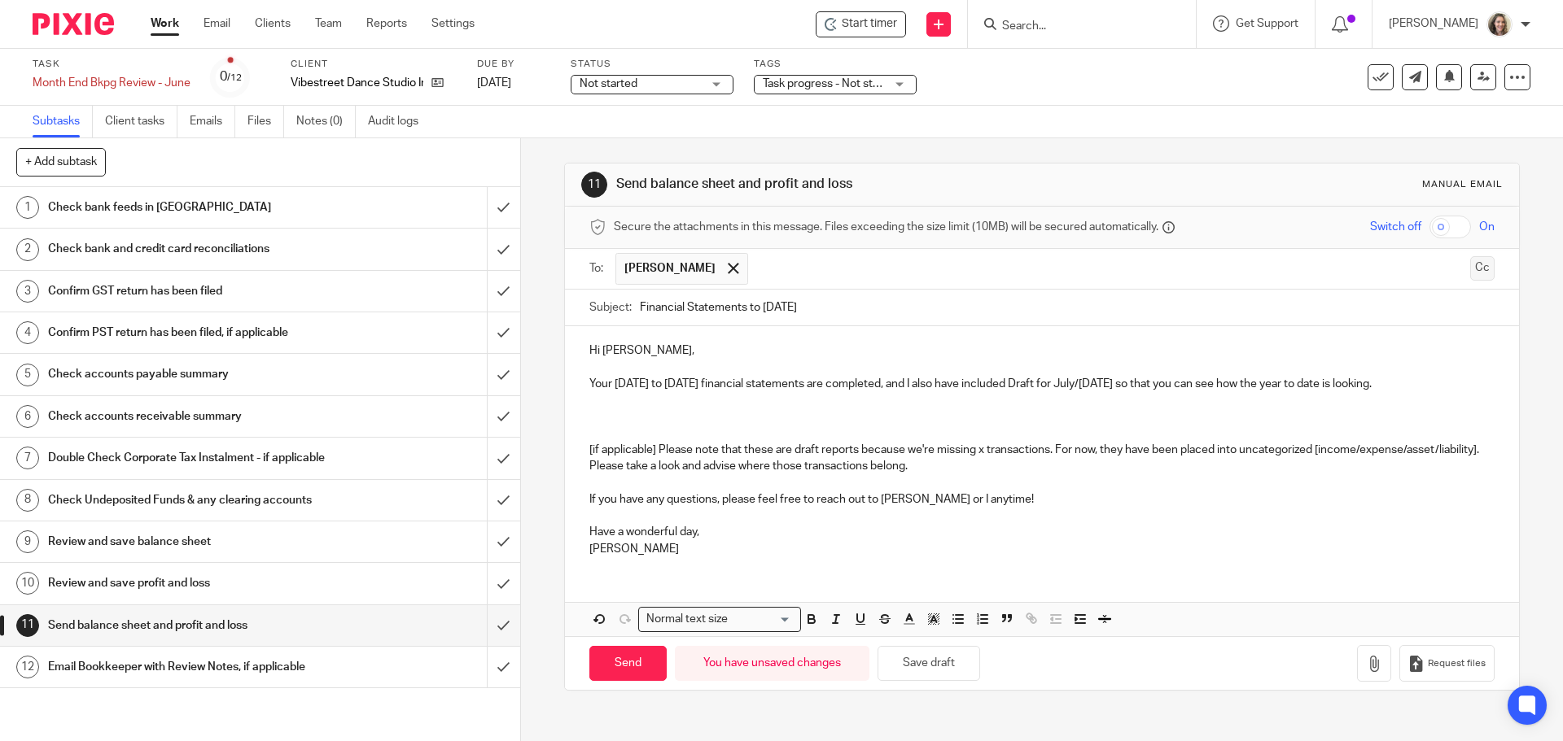
click at [1470, 270] on button "Cc" at bounding box center [1482, 268] width 24 height 24
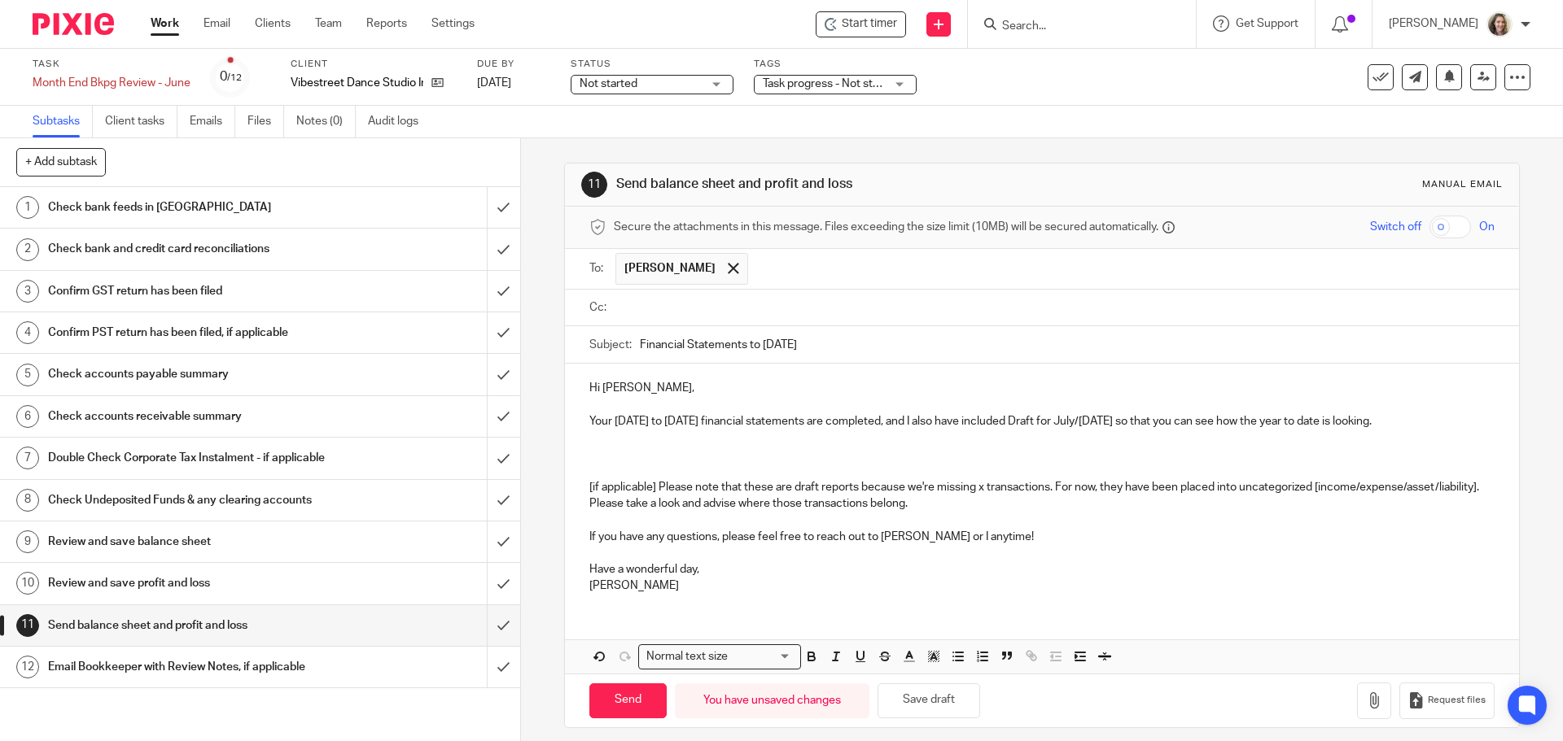
click at [642, 449] on p at bounding box center [1041, 454] width 904 height 16
click at [909, 540] on p "If you have any questions, please feel free to reach out to Lili Nelson or I an…" at bounding box center [1041, 537] width 904 height 16
click at [784, 306] on input "text" at bounding box center [1053, 308] width 868 height 19
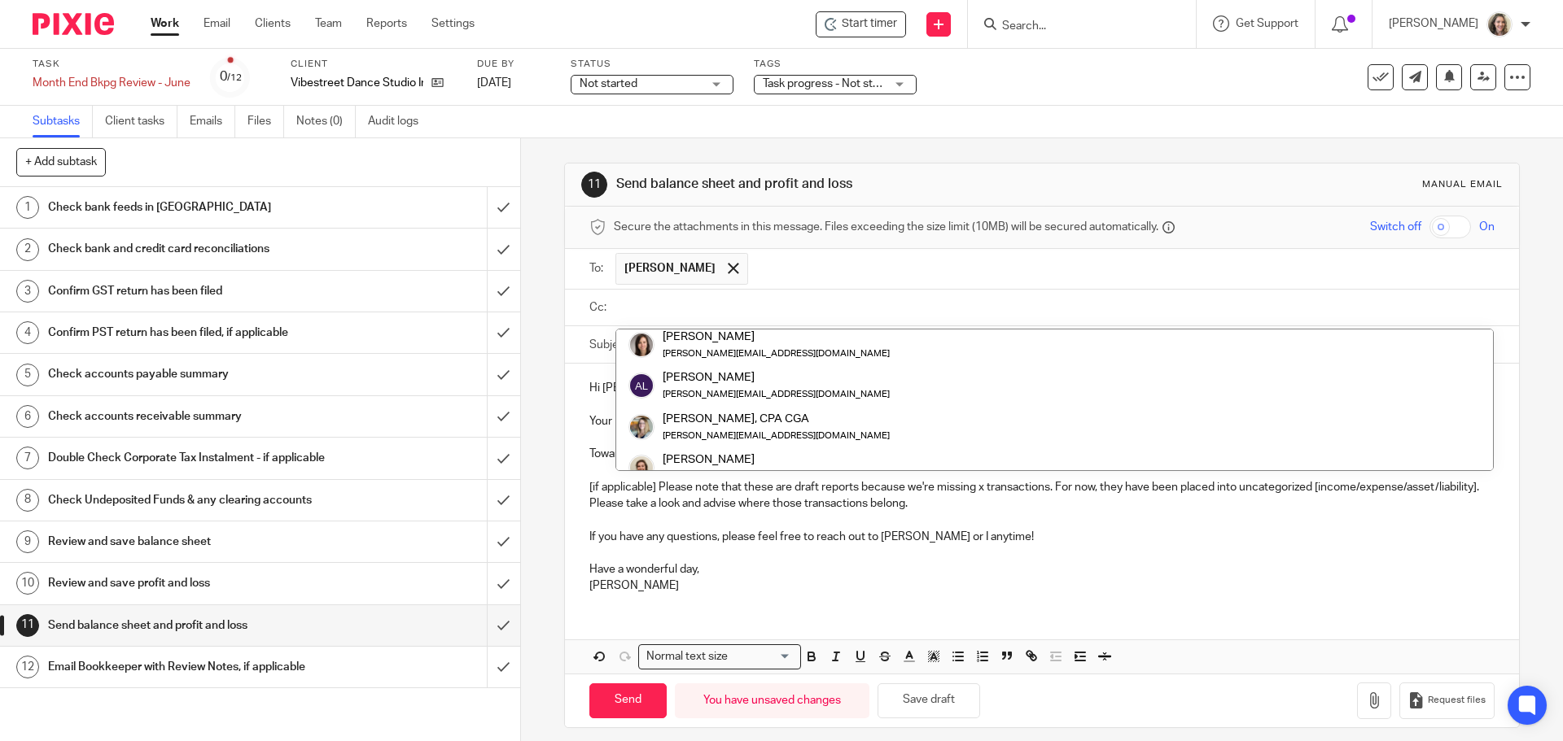
scroll to position [163, 0]
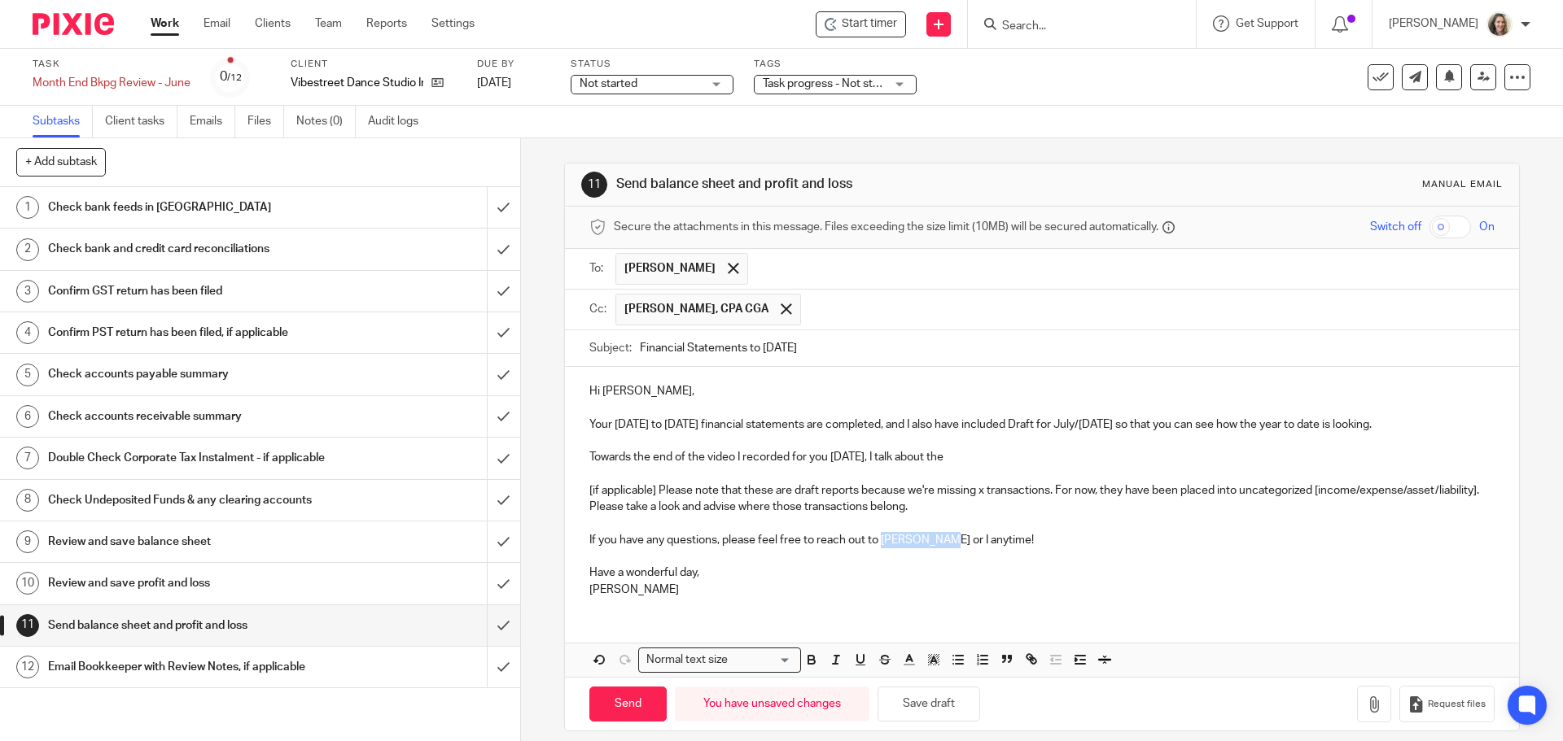
drag, startPoint x: 878, startPoint y: 541, endPoint x: 927, endPoint y: 545, distance: 49.0
click at [927, 545] on p "If you have any questions, please feel free to reach out to Lili Nelson or I an…" at bounding box center [1041, 540] width 904 height 16
click at [725, 571] on p "Have a wonderful day," at bounding box center [1041, 573] width 904 height 16
click at [683, 571] on p "Have a wonderful day," at bounding box center [1041, 573] width 904 height 16
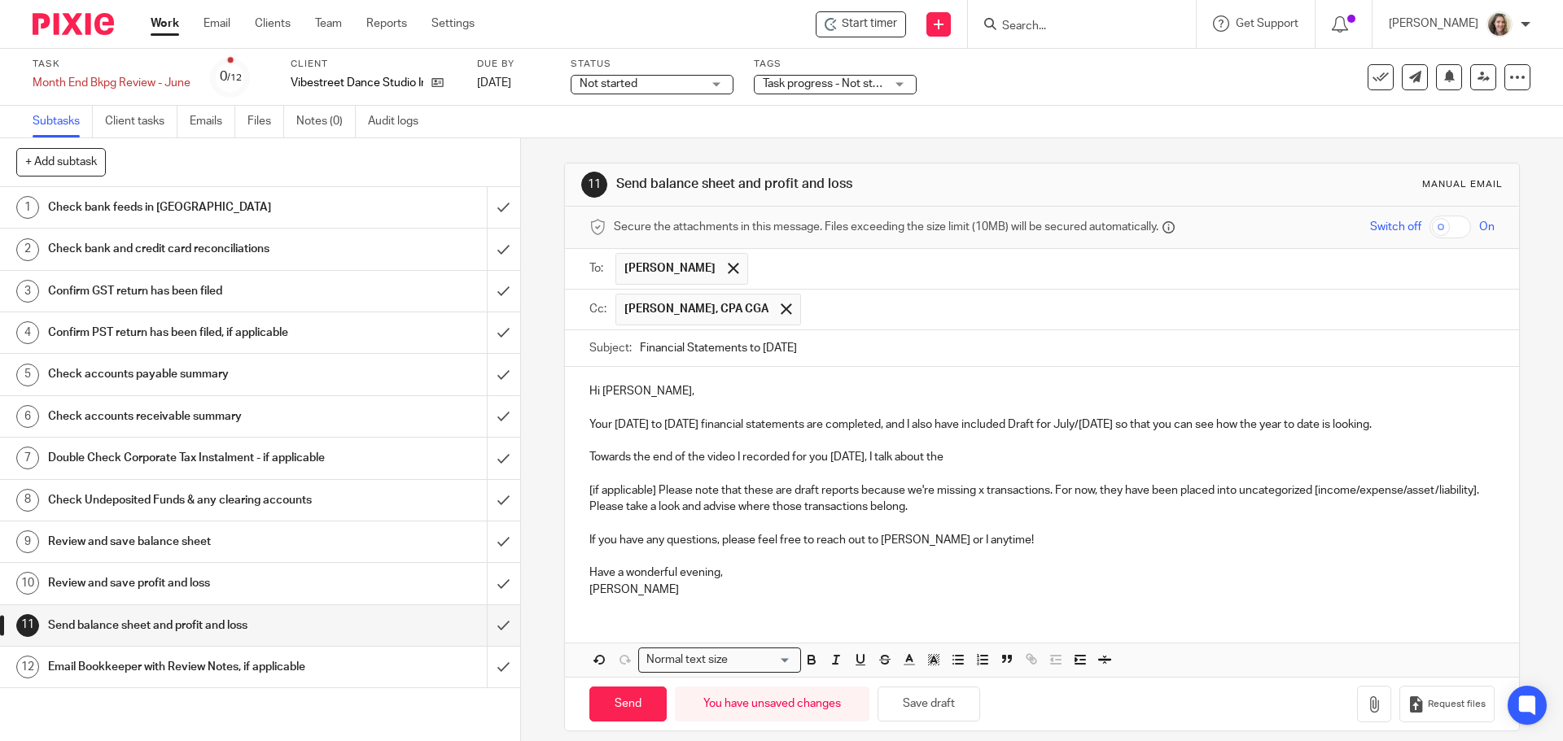
click at [893, 352] on input "Financial Statements to June 30" at bounding box center [1067, 348] width 854 height 37
type input "Financial Statements to June 30 - Vibestreet"
click at [1044, 426] on p "Your April to June 2025 financial statements are completed, and I also have inc…" at bounding box center [1041, 425] width 904 height 16
click at [754, 433] on p "Your April to June 2025 financial statements are completed, and I also have inc…" at bounding box center [1041, 425] width 904 height 16
click at [999, 466] on p "Towards the end of the video I recorded for you today, I talk about the" at bounding box center [1041, 457] width 904 height 16
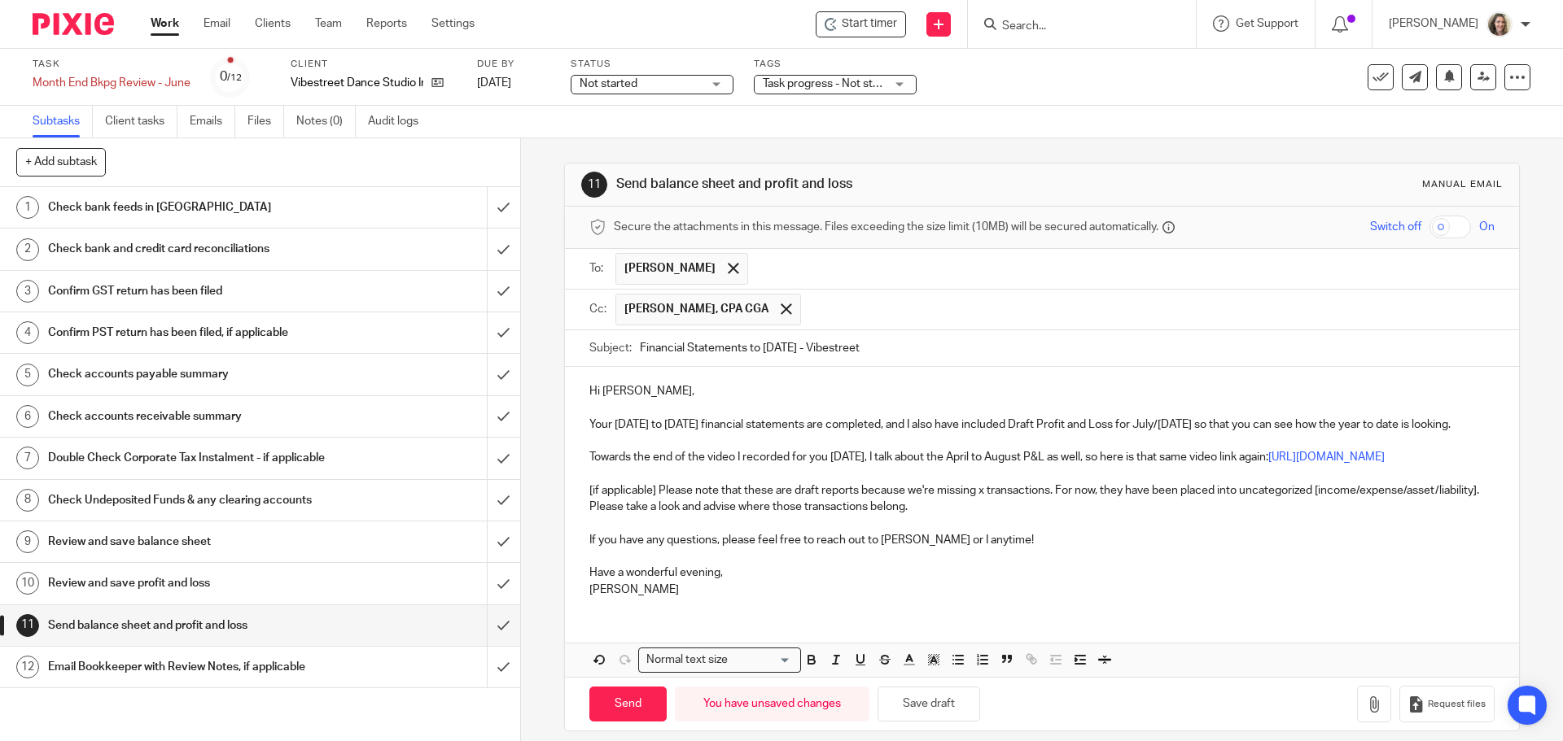
click at [1116, 516] on p "[if applicable] Please note that these are draft reports because we're missing …" at bounding box center [1041, 499] width 904 height 33
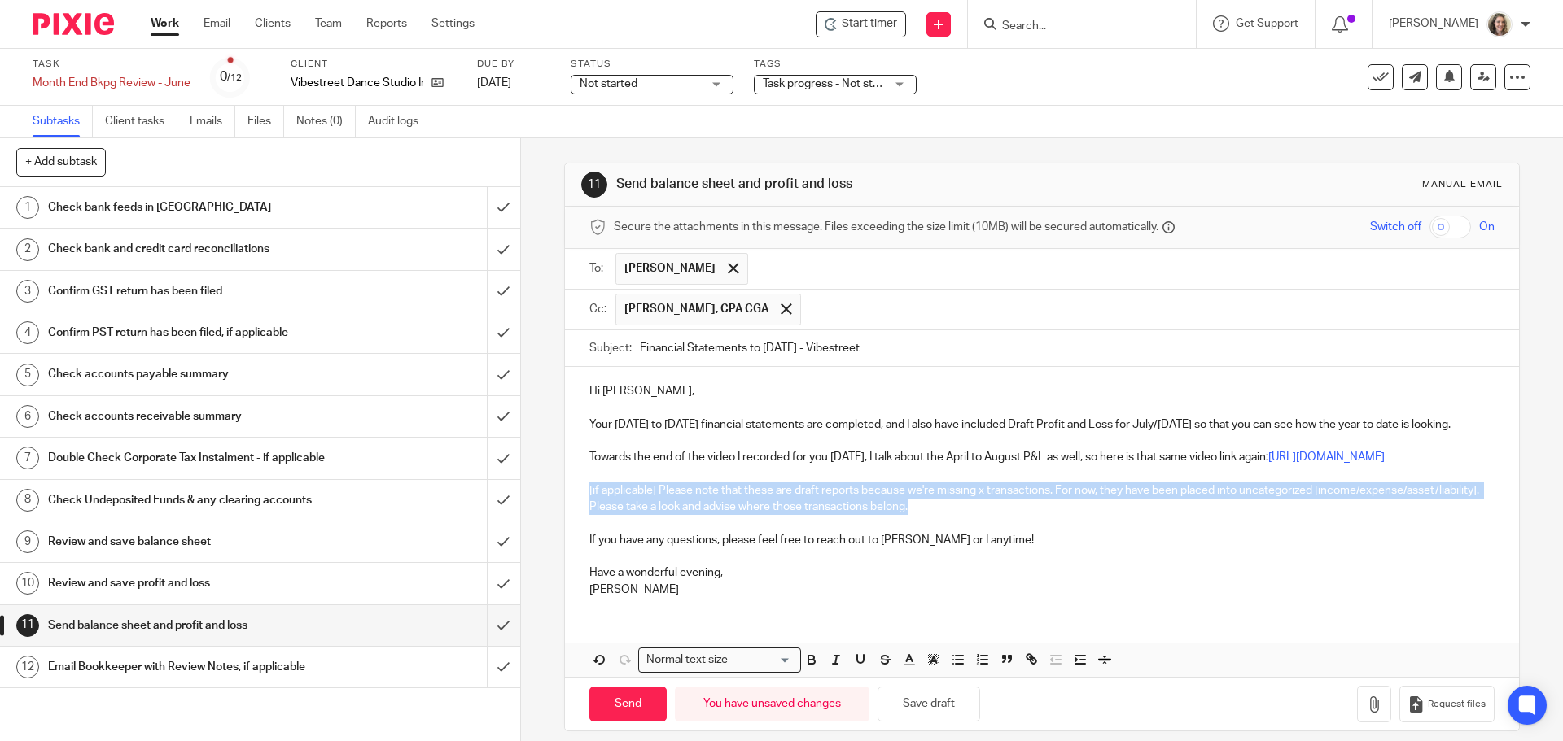
drag, startPoint x: 1103, startPoint y: 543, endPoint x: 540, endPoint y: 518, distance: 563.7
click at [540, 518] on div "11 Send balance sheet and profit and loss Manual email Secure the attachments i…" at bounding box center [1042, 439] width 1042 height 603
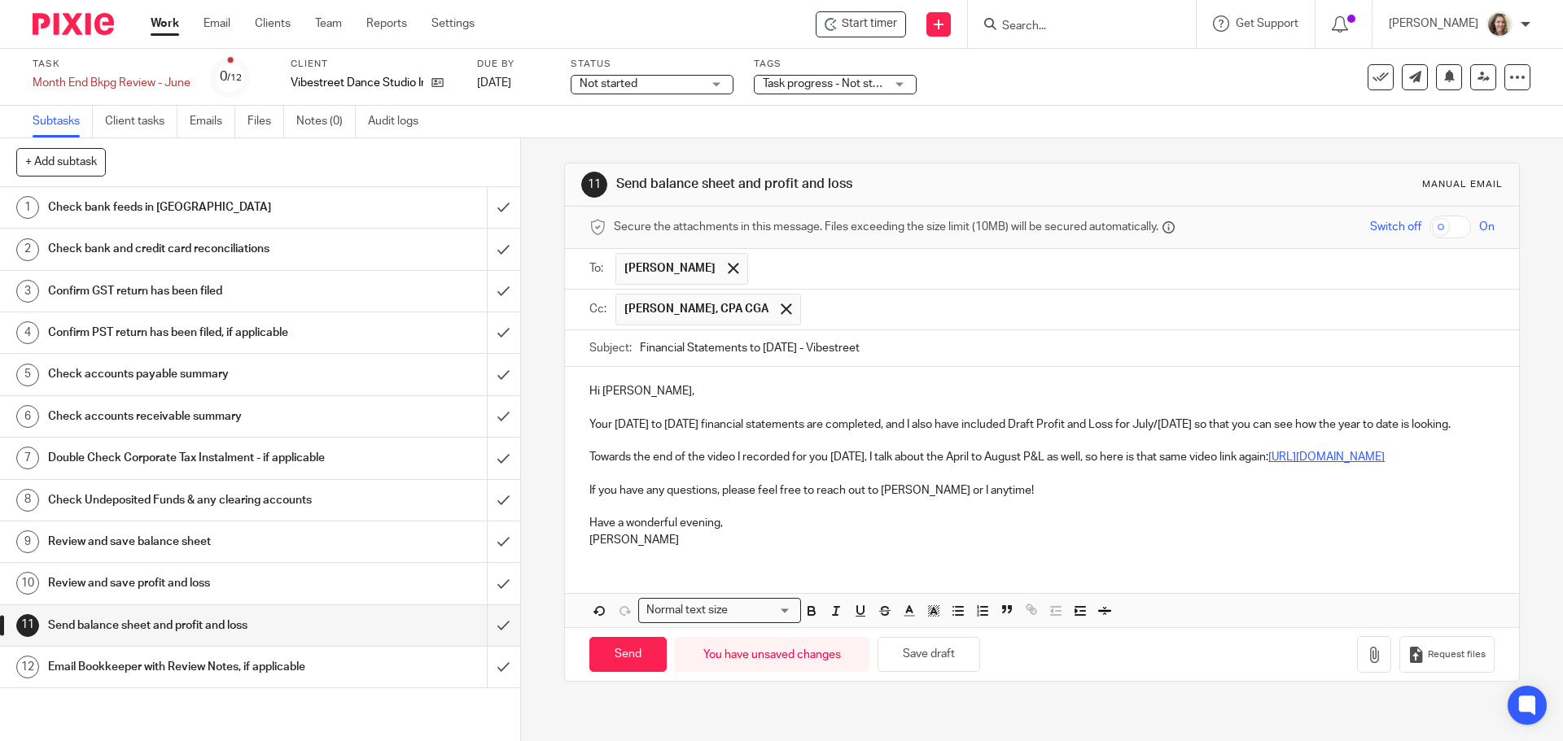
click at [1268, 463] on link "https://ln5.sync.com/dl/c6bf075c0/xvxje3jv-k9bzd2ti-qffe9zaz-eiq9difc" at bounding box center [1326, 457] width 116 height 11
click at [667, 544] on link "https://ln5.sync.com/dl/c6bf075c0/xvxje3jv-k9bzd2ti-qffe9zaz-eiq9difc" at bounding box center [725, 540] width 116 height 16
click at [795, 433] on p "Your April to June 2025 financial statements are completed, and I also have inc…" at bounding box center [1041, 425] width 904 height 16
click at [1366, 673] on button "button" at bounding box center [1374, 654] width 34 height 37
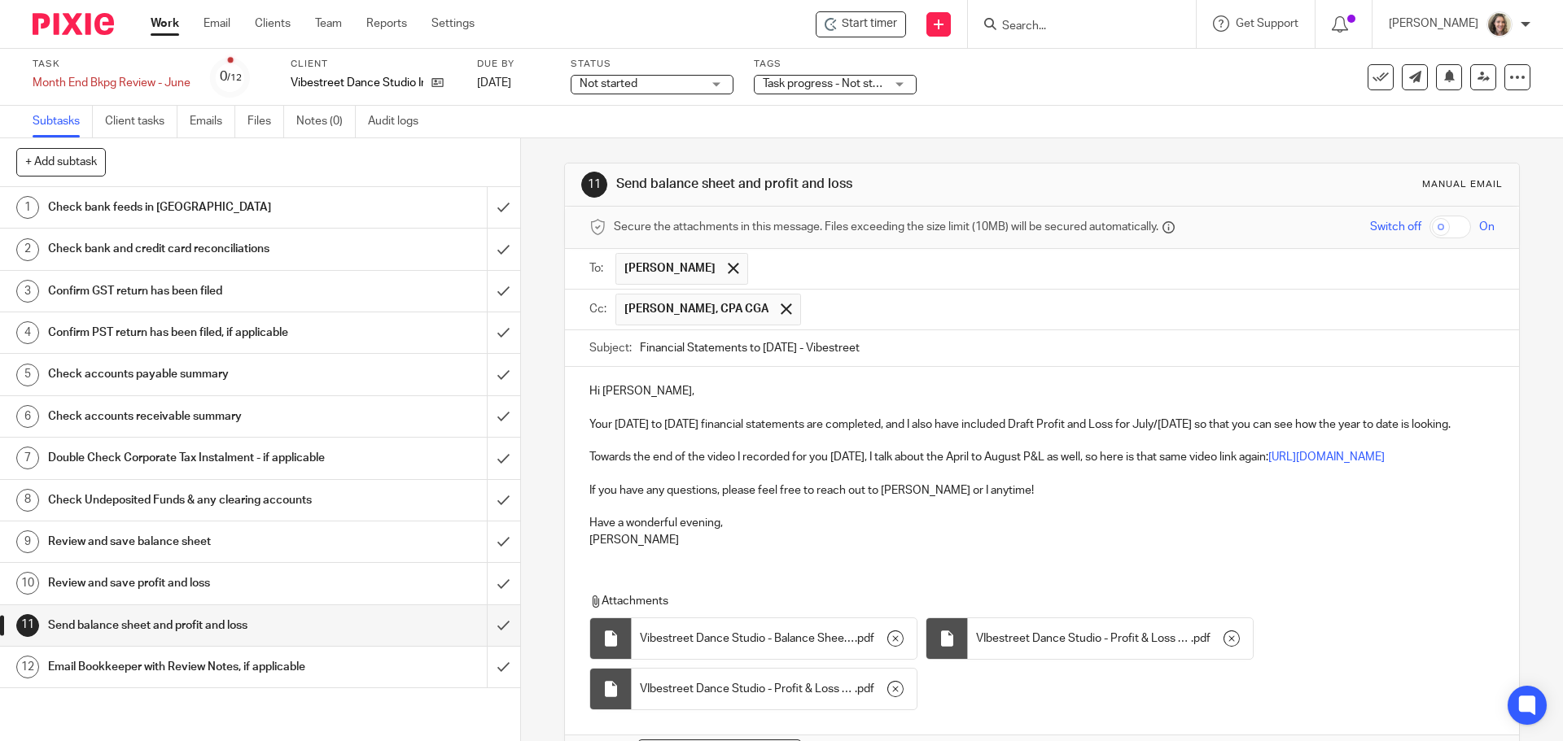
drag, startPoint x: 888, startPoint y: 425, endPoint x: 903, endPoint y: 453, distance: 32.4
click at [890, 430] on p "Your April to June 2025 financial statements are completed, and I also have inc…" at bounding box center [1041, 425] width 904 height 16
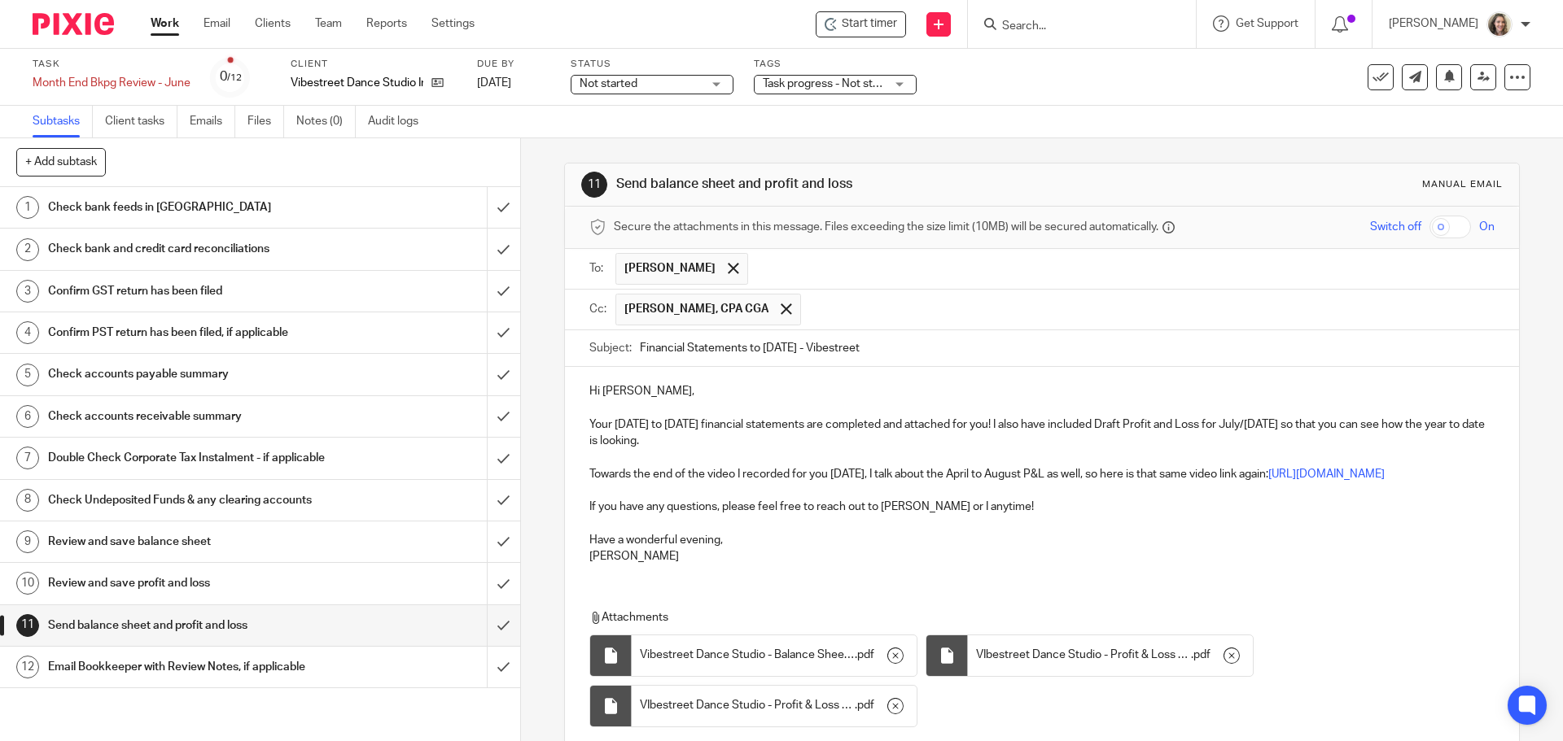
click at [1105, 426] on p "Your April to June 2025 financial statements are completed and attached for you…" at bounding box center [1041, 433] width 904 height 33
click at [647, 438] on p "Your April to June 2025 financial statements are completed and attached for you…" at bounding box center [1041, 433] width 904 height 33
click at [1002, 515] on p "If you have any questions, please feel free to reach out to Chrissy or I anytim…" at bounding box center [1041, 507] width 904 height 16
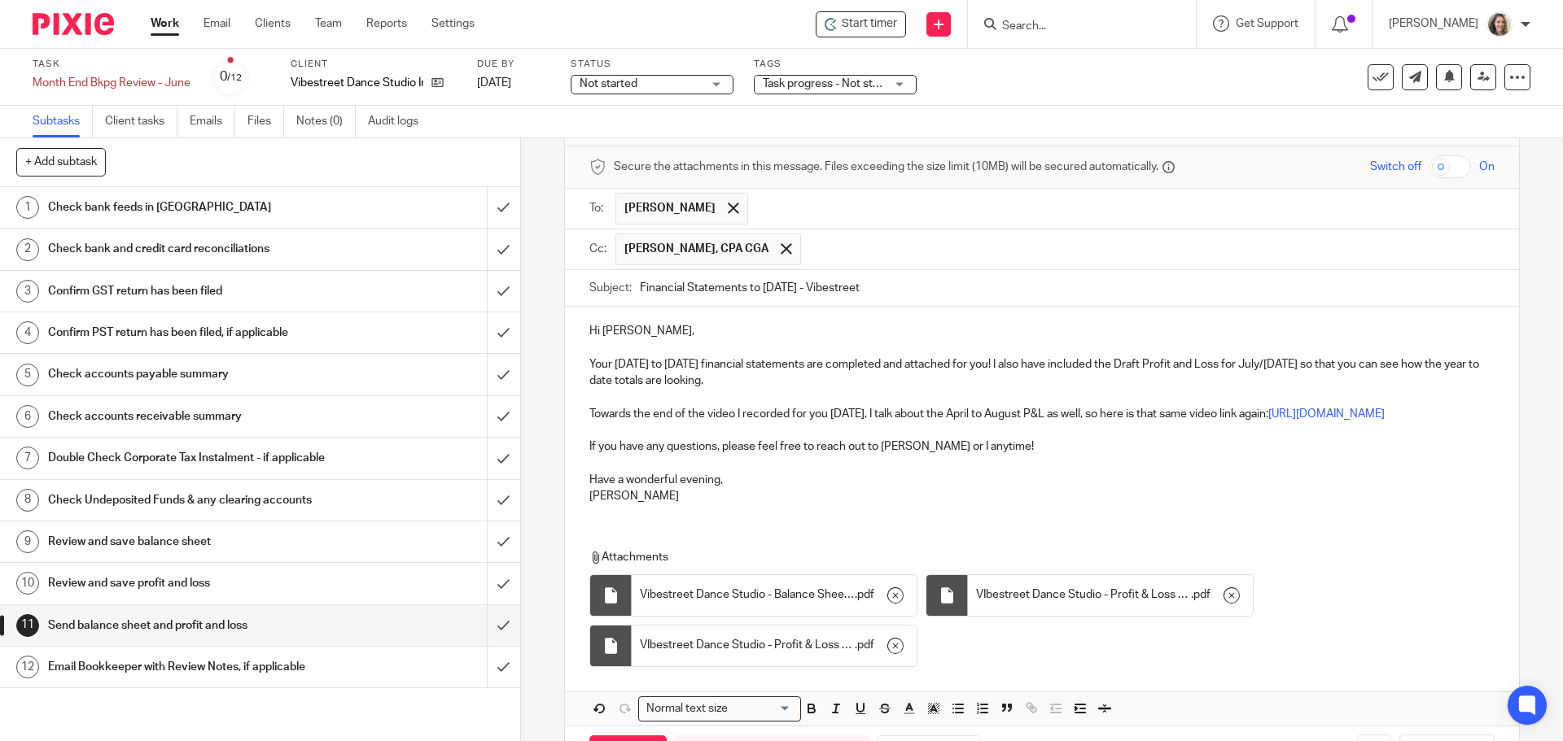
scroll to position [141, 0]
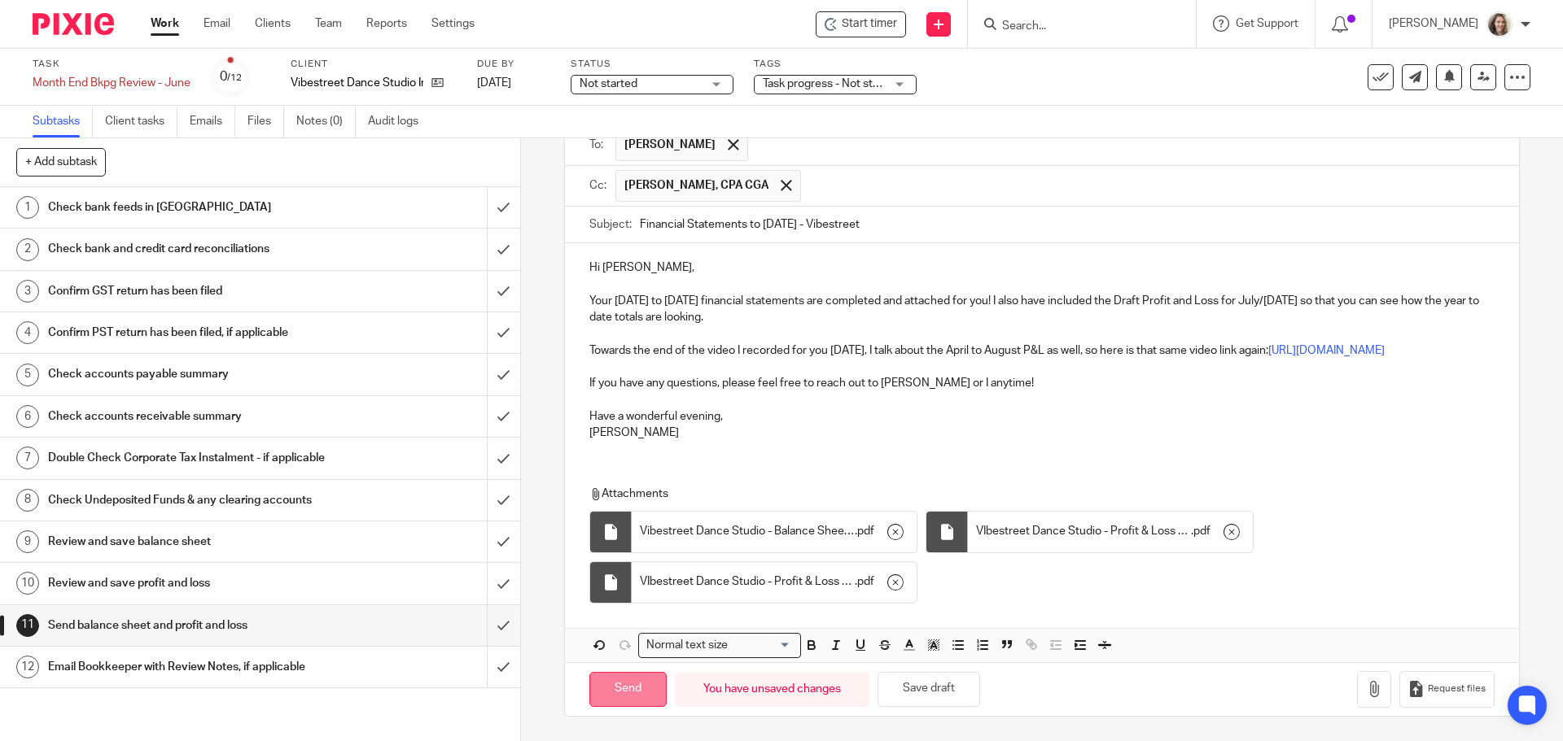
click at [619, 687] on input "Send" at bounding box center [627, 689] width 77 height 35
type input "Sent"
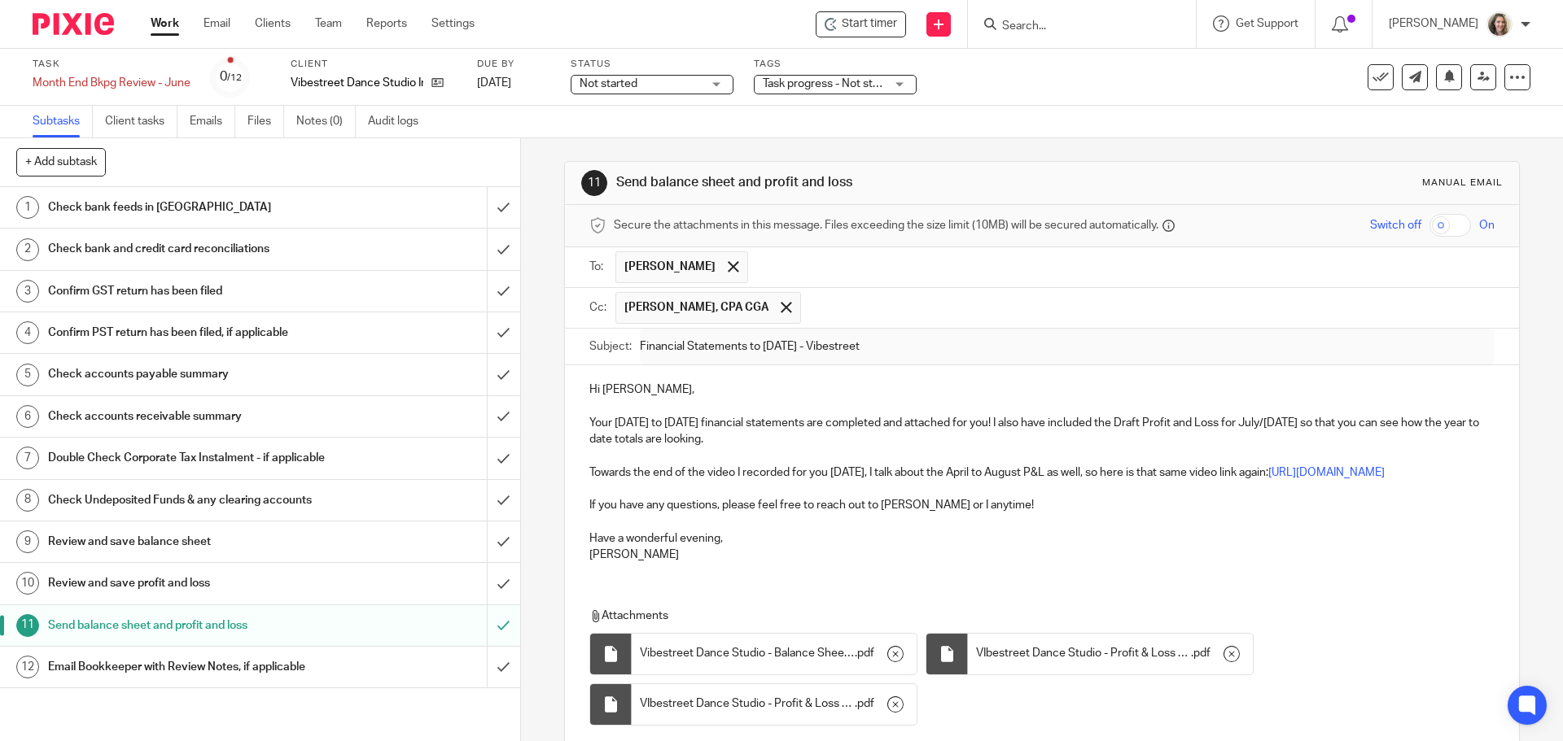
scroll to position [0, 0]
click at [1372, 78] on icon at bounding box center [1380, 77] width 16 height 16
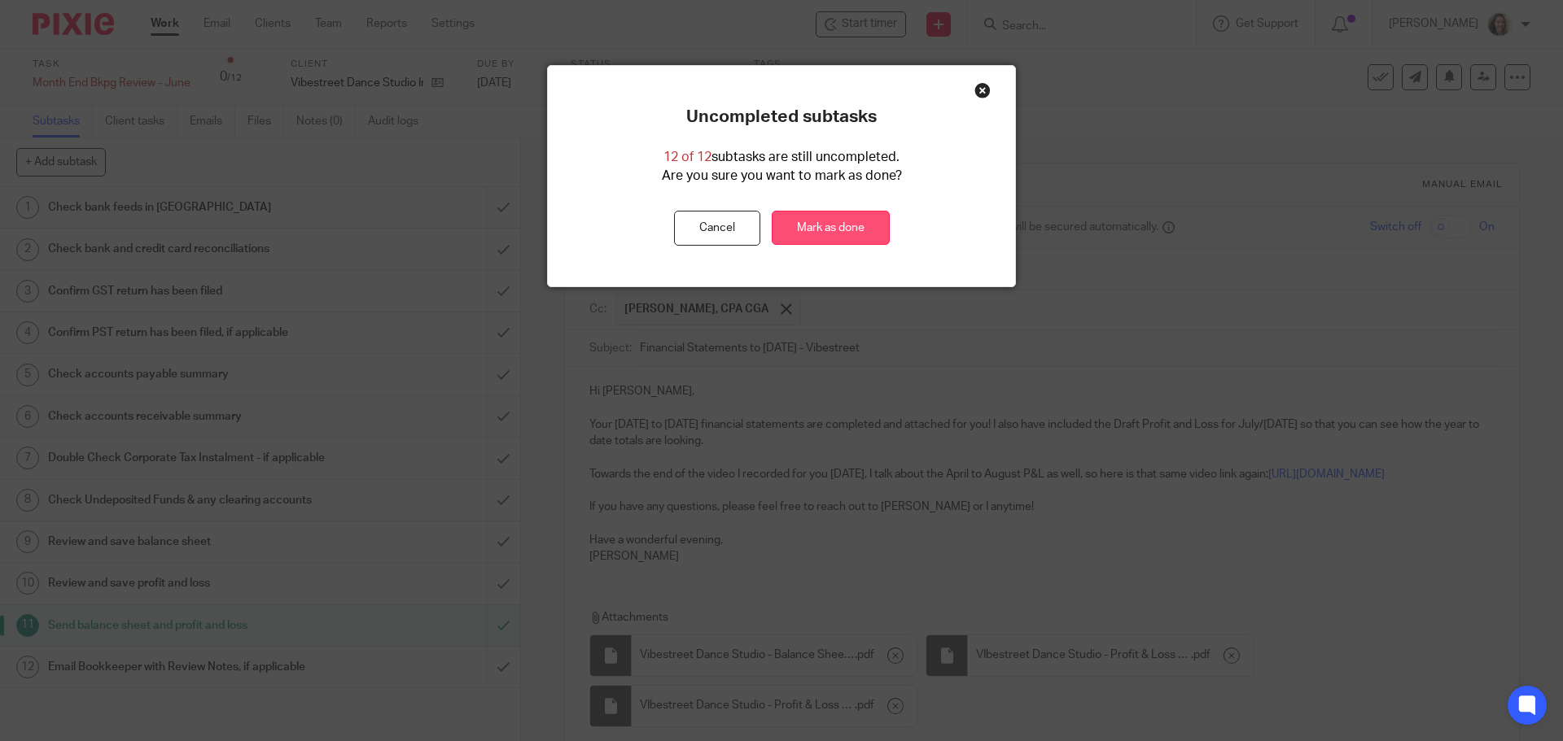
click at [827, 232] on link "Mark as done" at bounding box center [831, 228] width 118 height 35
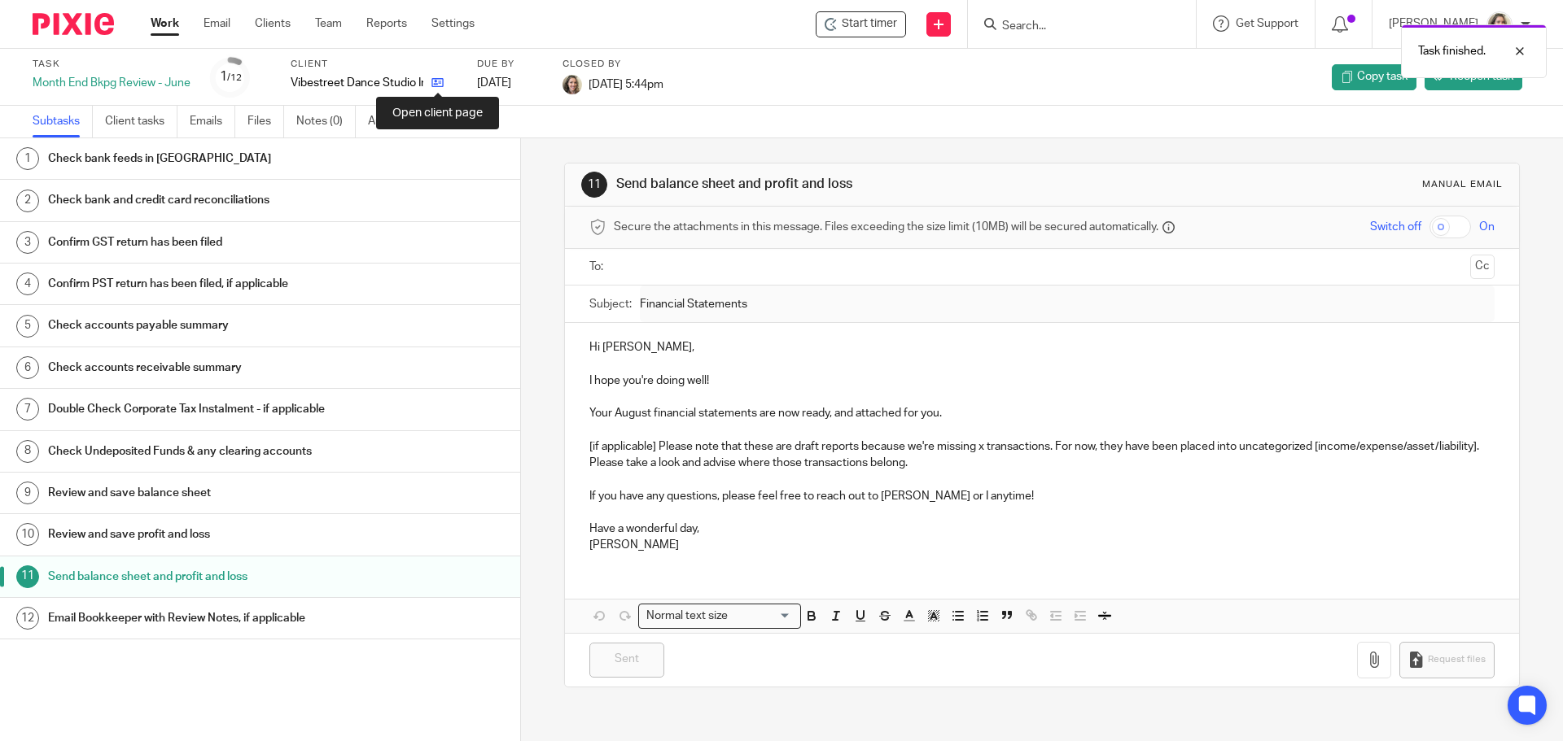
click at [439, 80] on icon at bounding box center [437, 83] width 12 height 12
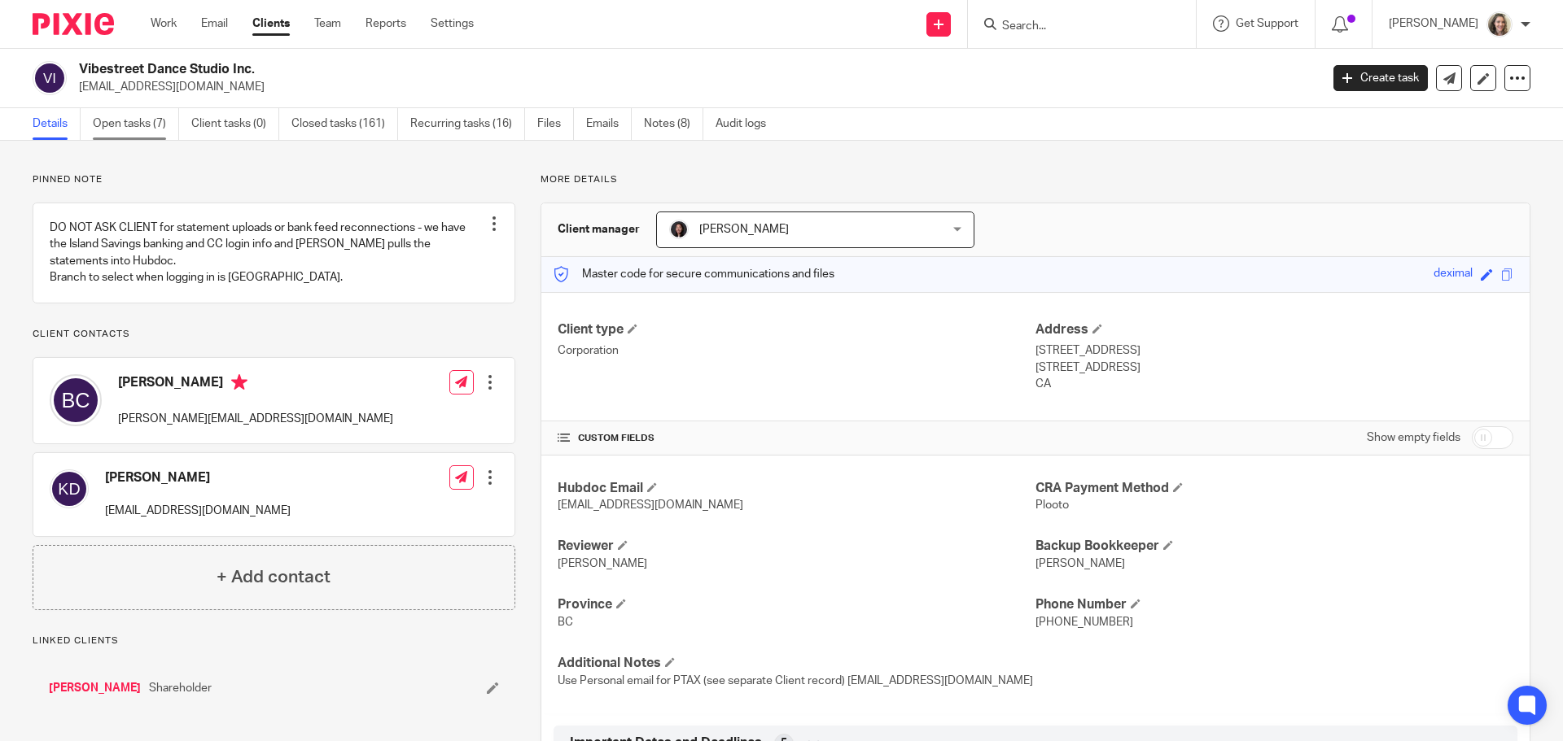
click at [123, 122] on link "Open tasks (7)" at bounding box center [136, 124] width 86 height 32
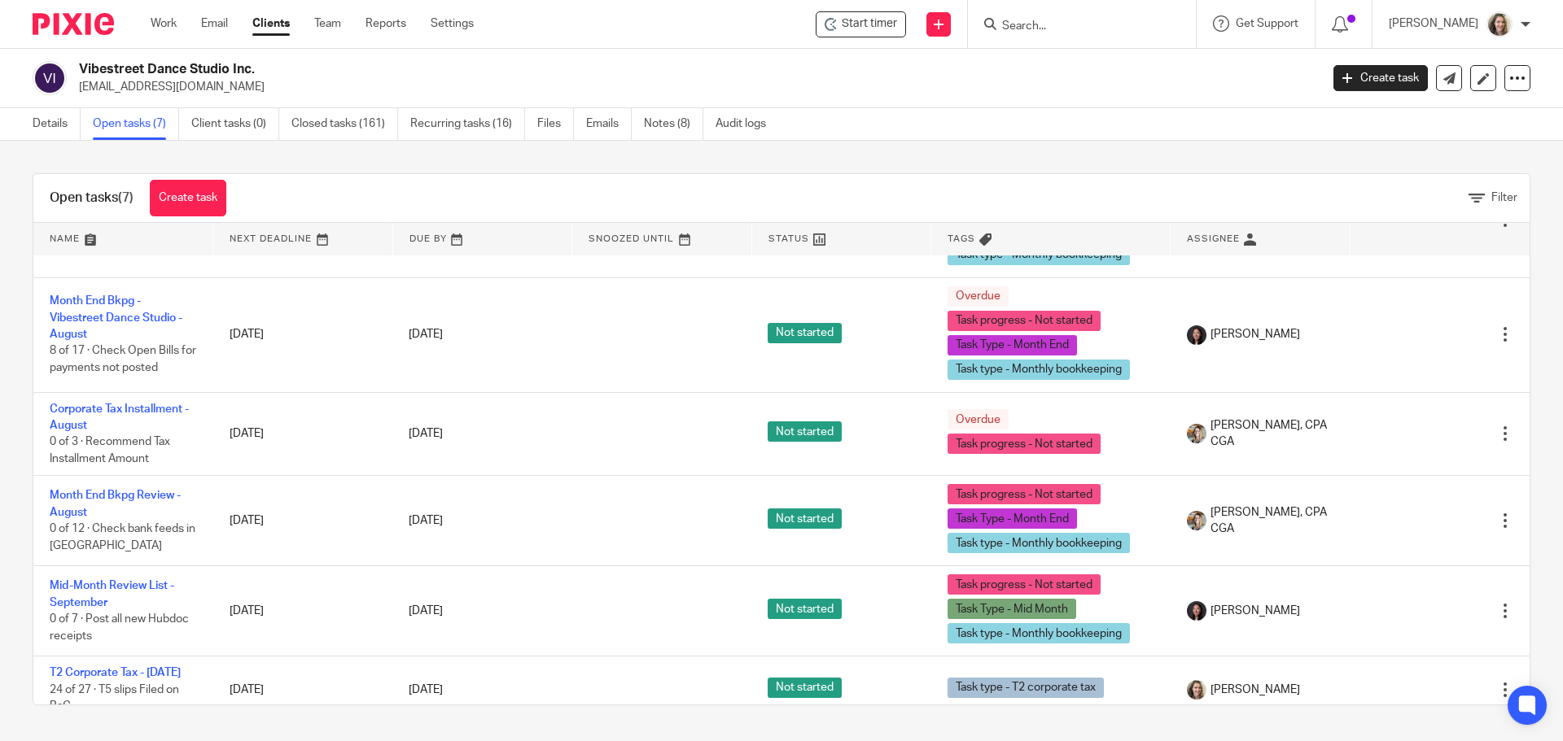
scroll to position [243, 0]
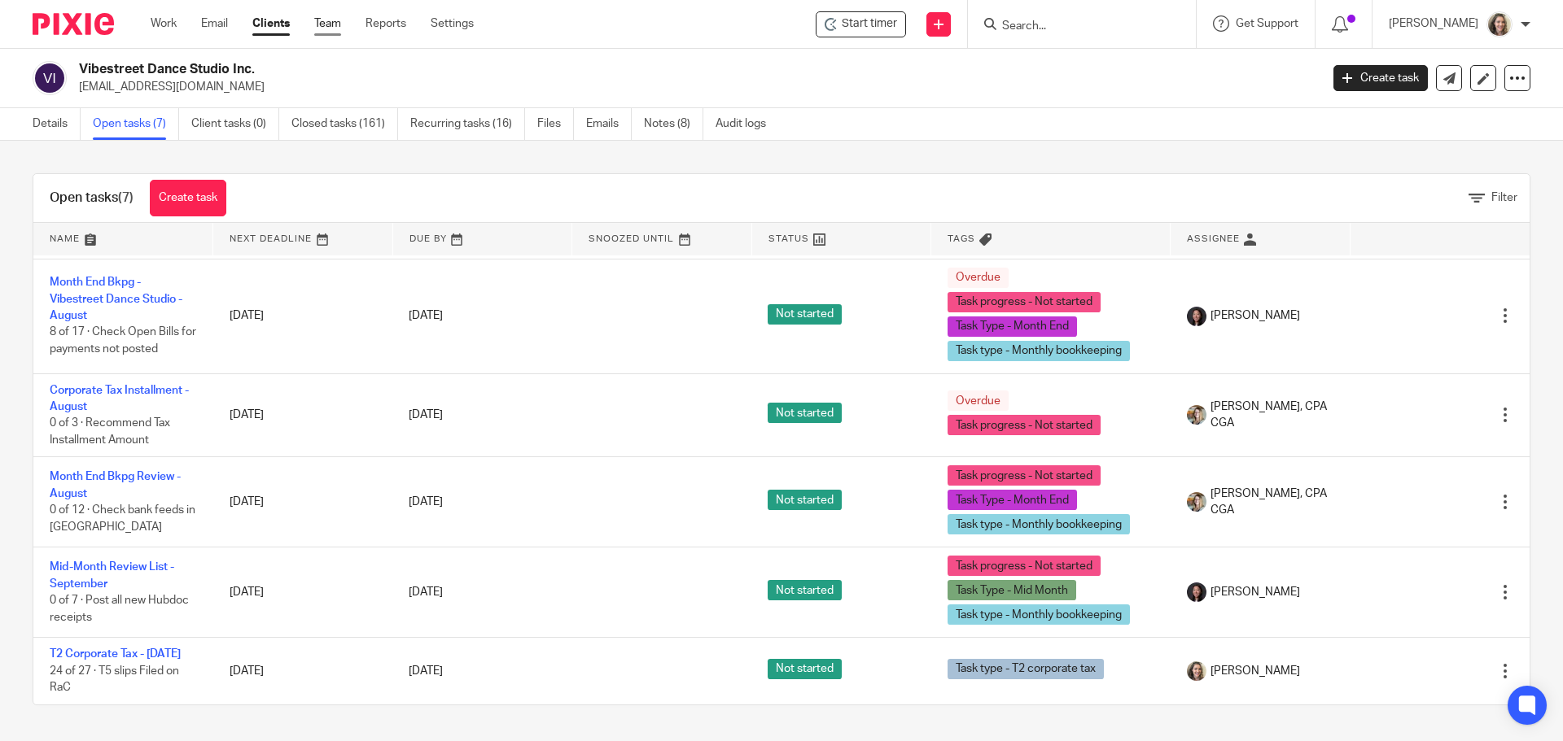
click at [326, 24] on link "Team" at bounding box center [327, 23] width 27 height 16
